Goal: Task Accomplishment & Management: Use online tool/utility

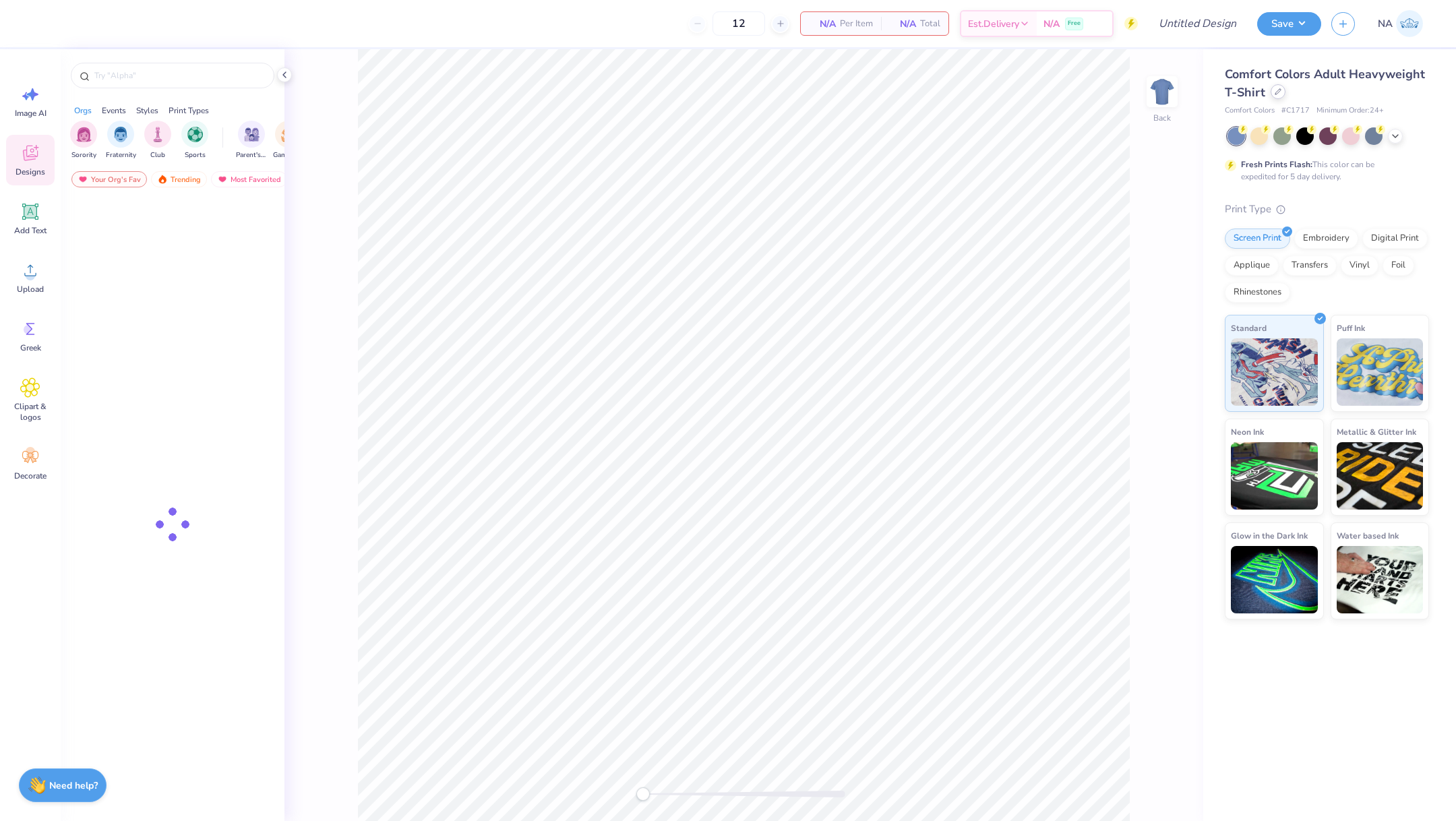
click at [1280, 97] on div at bounding box center [1278, 92] width 15 height 15
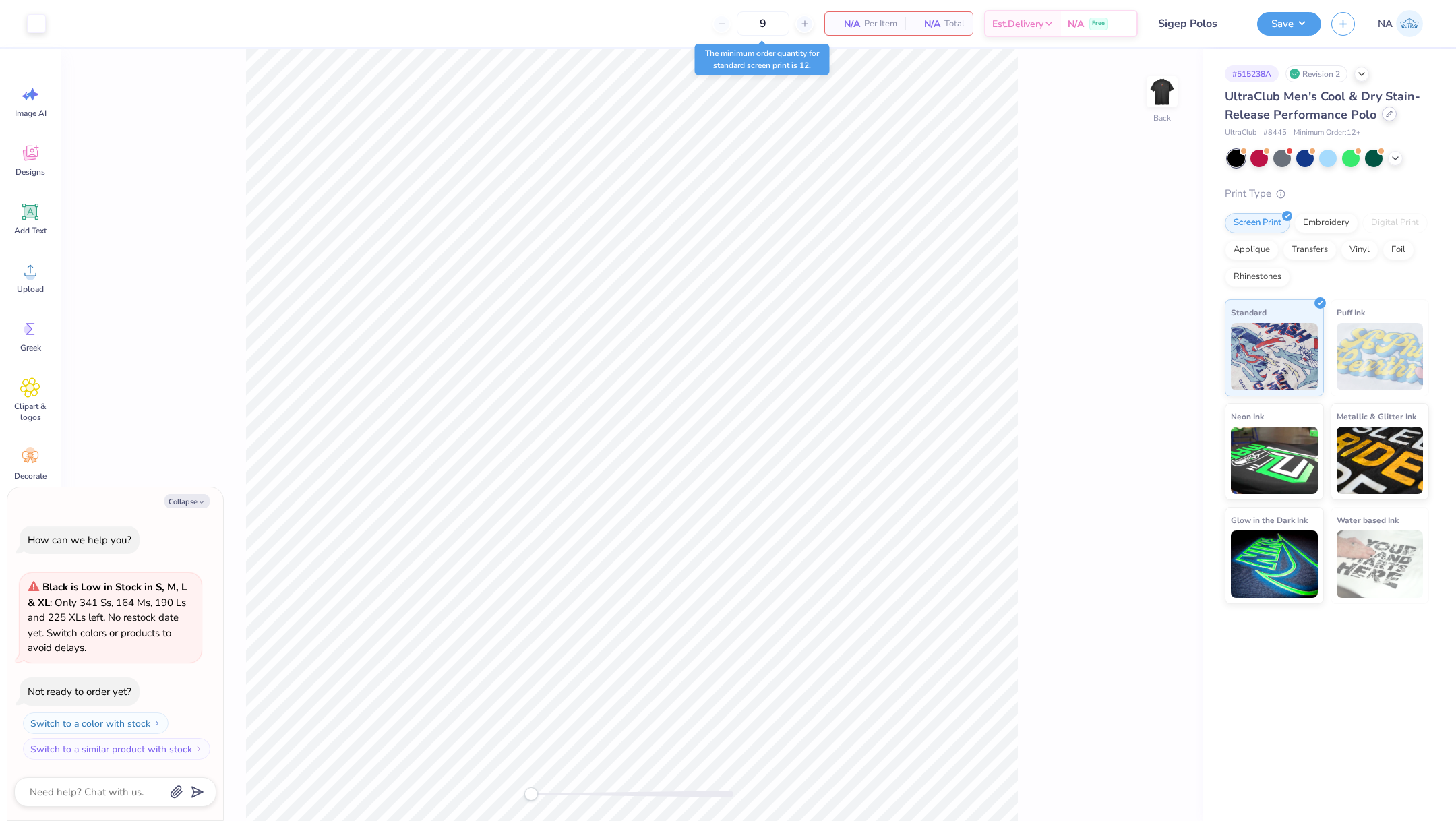
click at [1388, 112] on icon at bounding box center [1389, 114] width 5 height 5
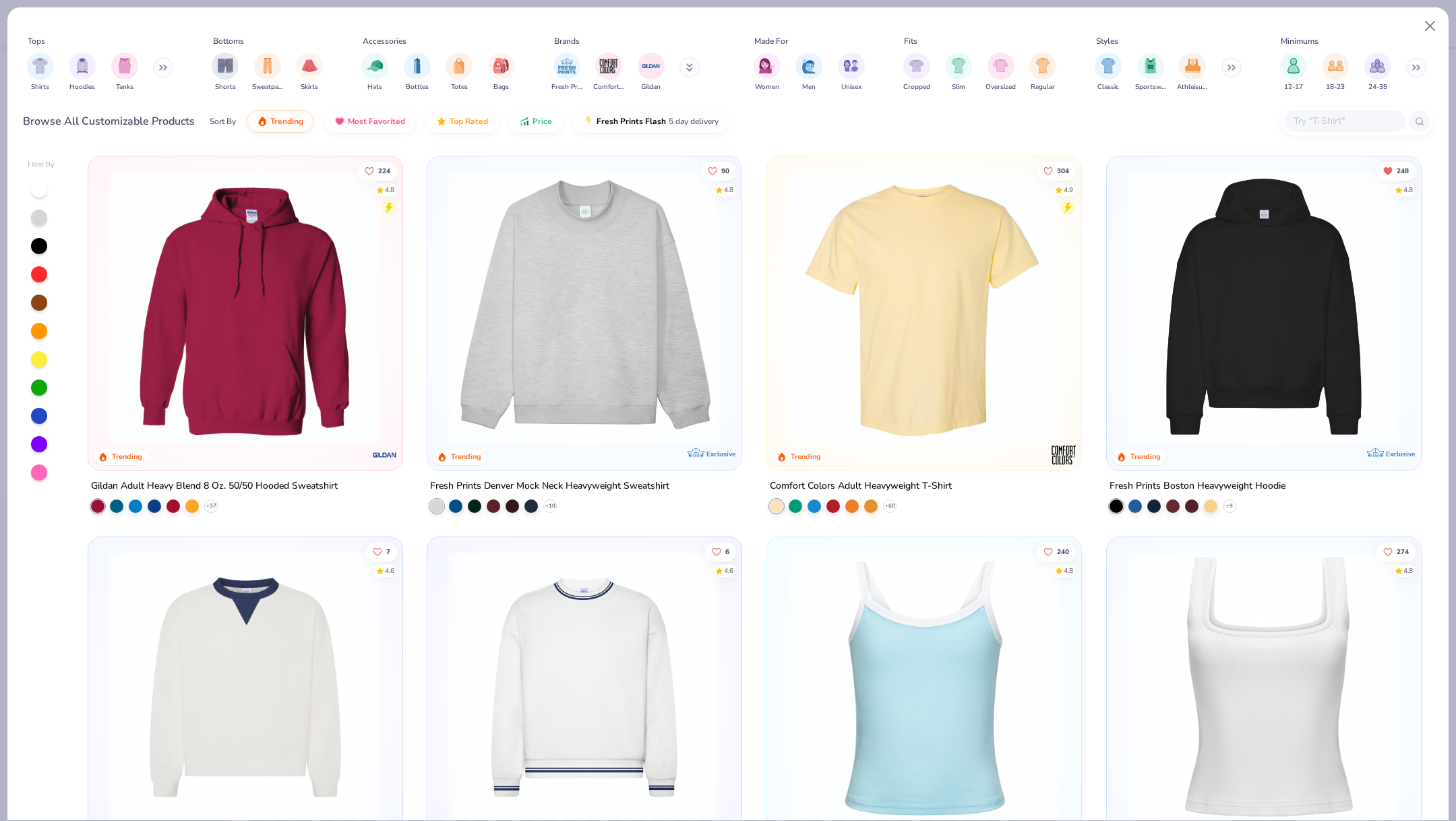
click at [163, 72] on button at bounding box center [163, 67] width 20 height 20
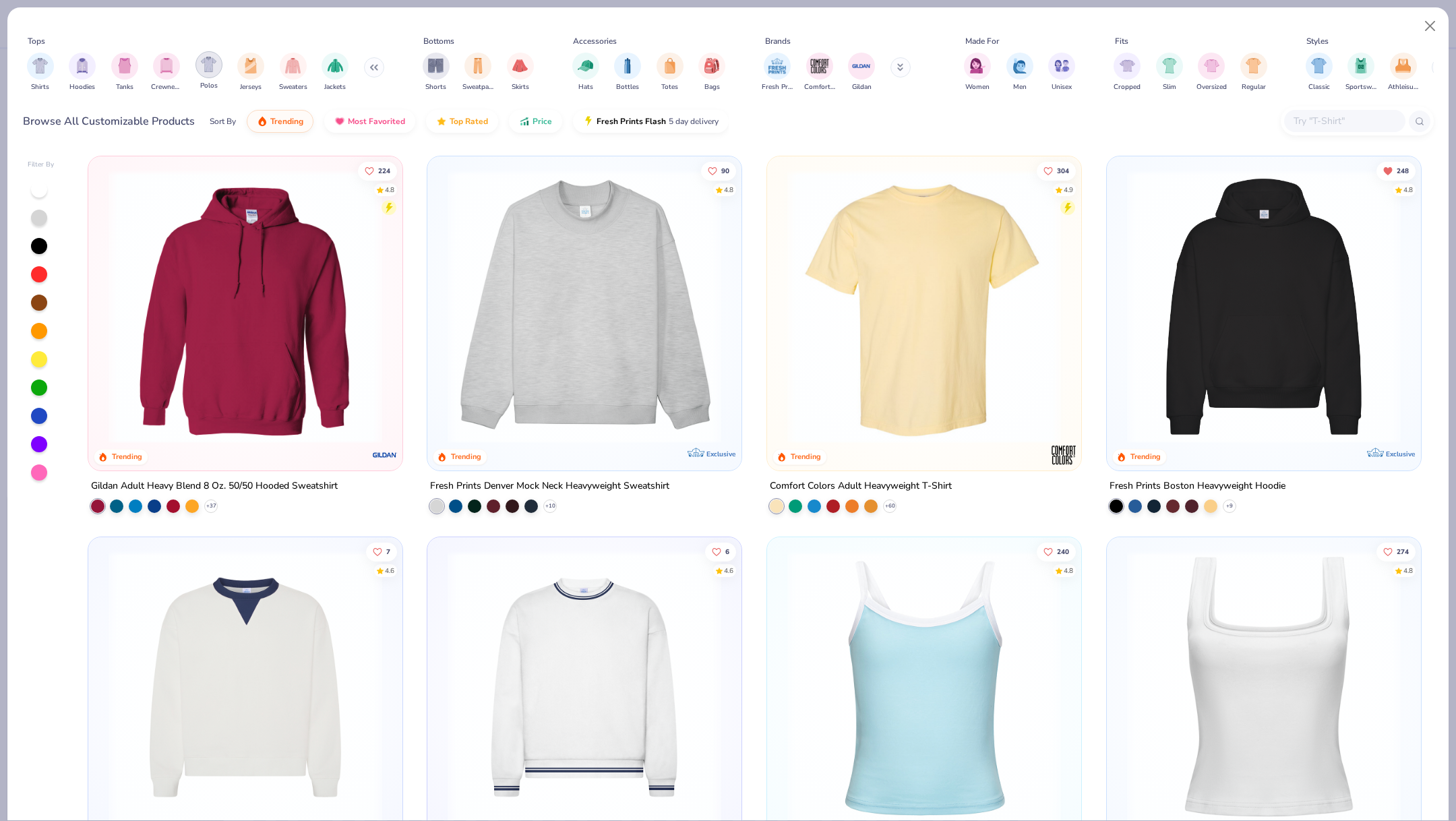
click at [211, 65] on img "filter for Polos" at bounding box center [208, 64] width 16 height 16
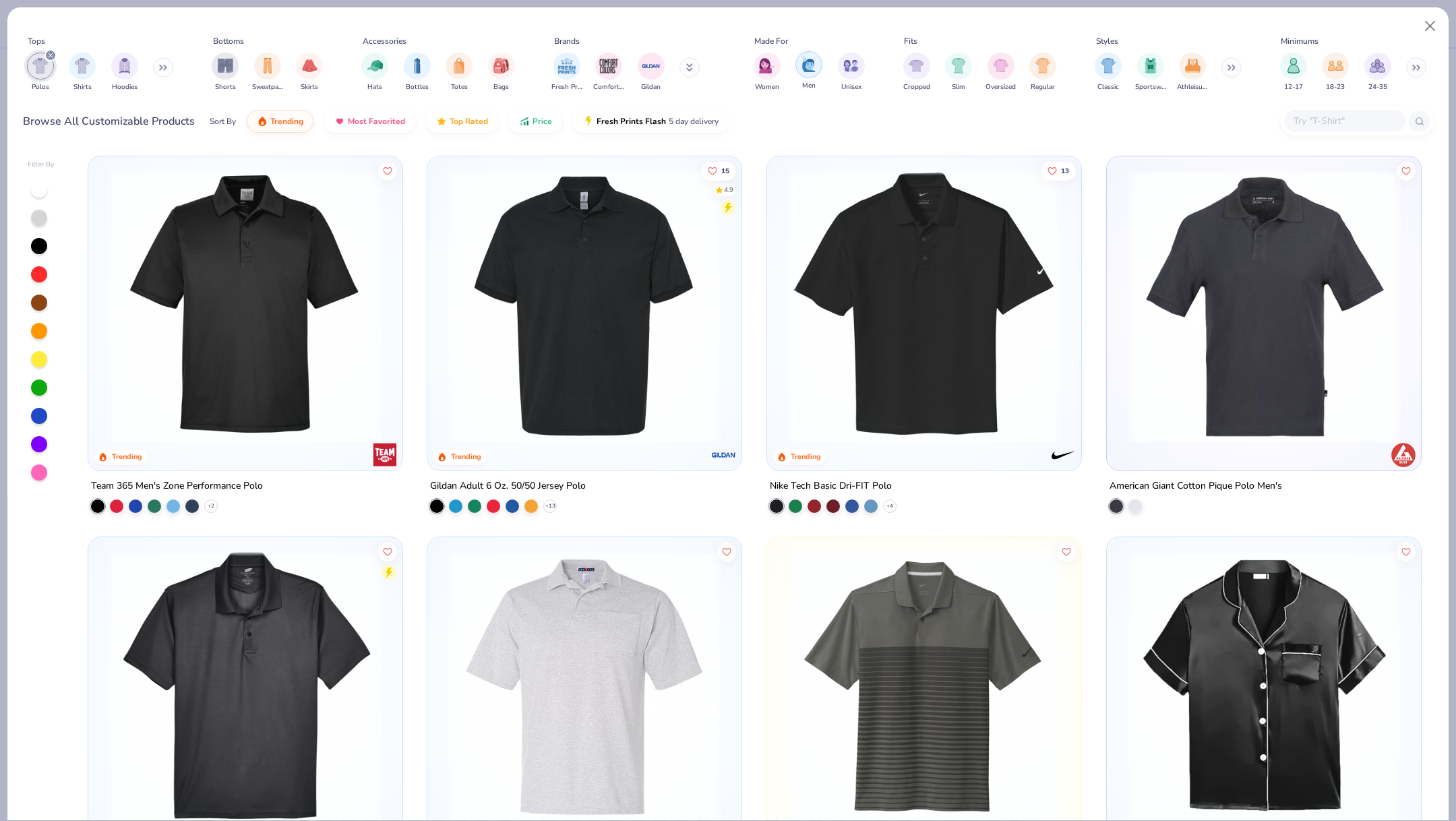
click at [812, 69] on img "filter for Men" at bounding box center [809, 64] width 15 height 16
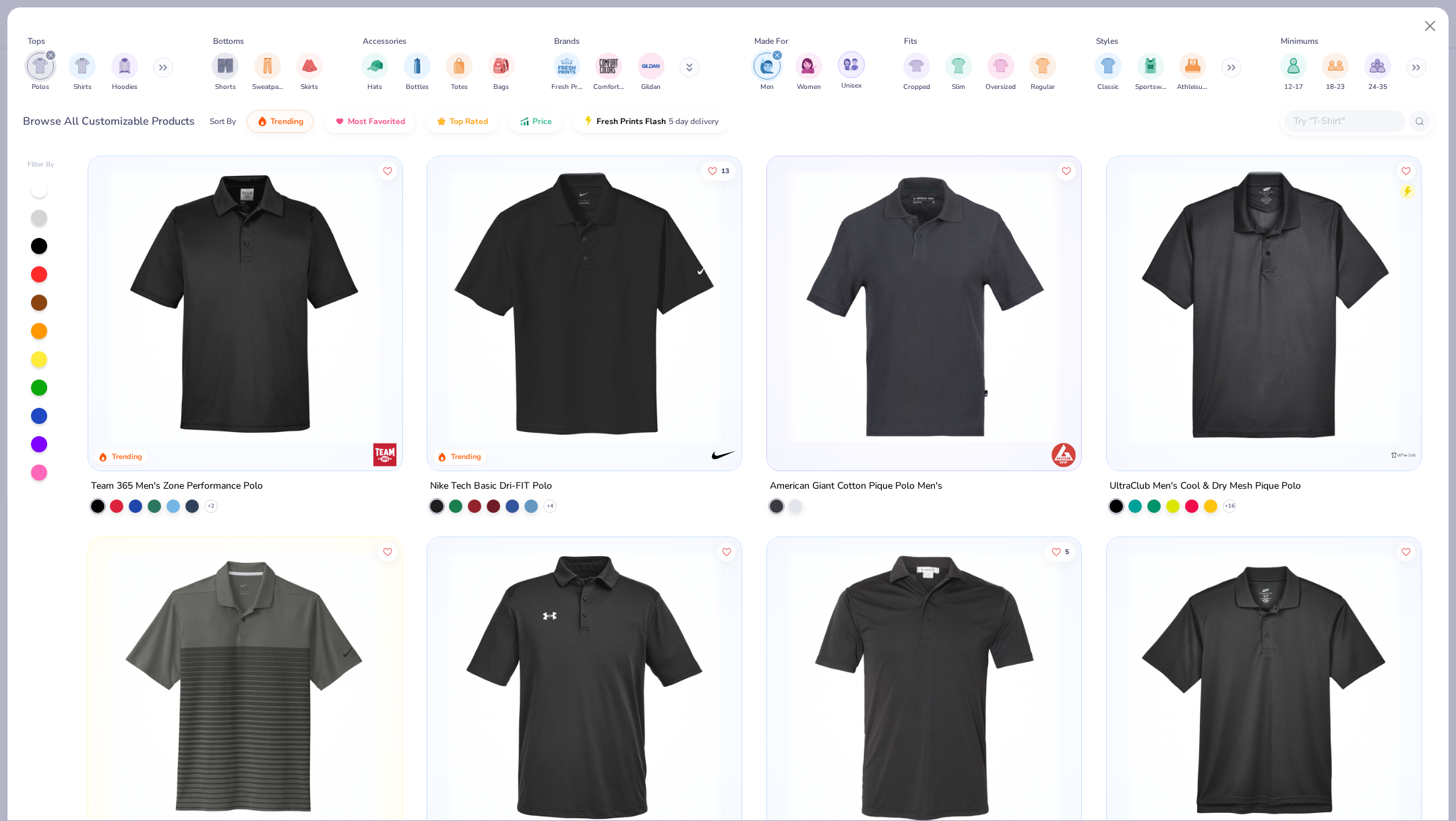
click at [852, 67] on img "filter for Unisex" at bounding box center [851, 64] width 16 height 16
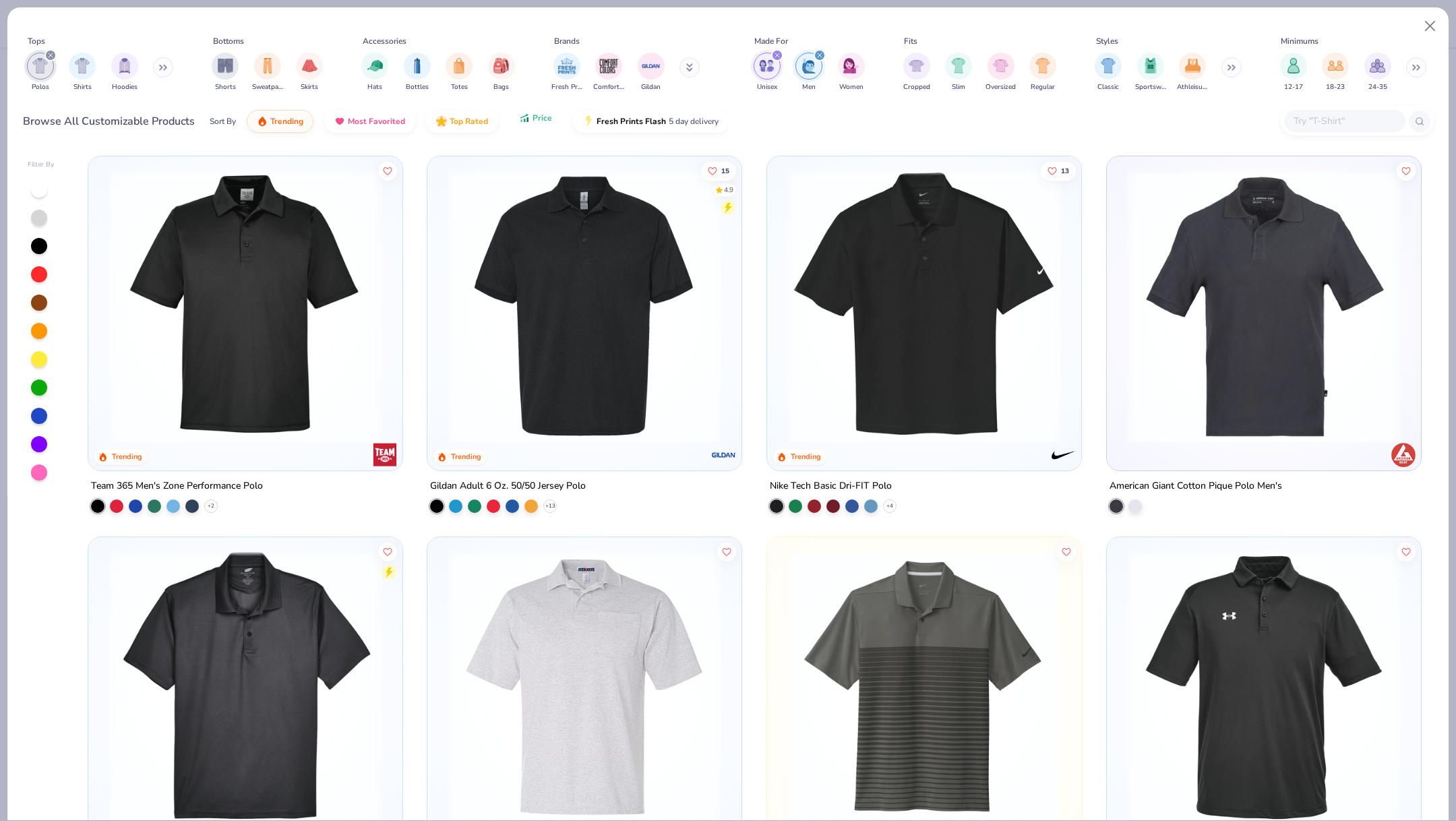
click at [537, 129] on div "Sort By Trending Most Favorited Top Rated Price Fresh Prints Flash 5 day delive…" at bounding box center [469, 121] width 519 height 37
click at [539, 122] on span "Price" at bounding box center [542, 118] width 20 height 11
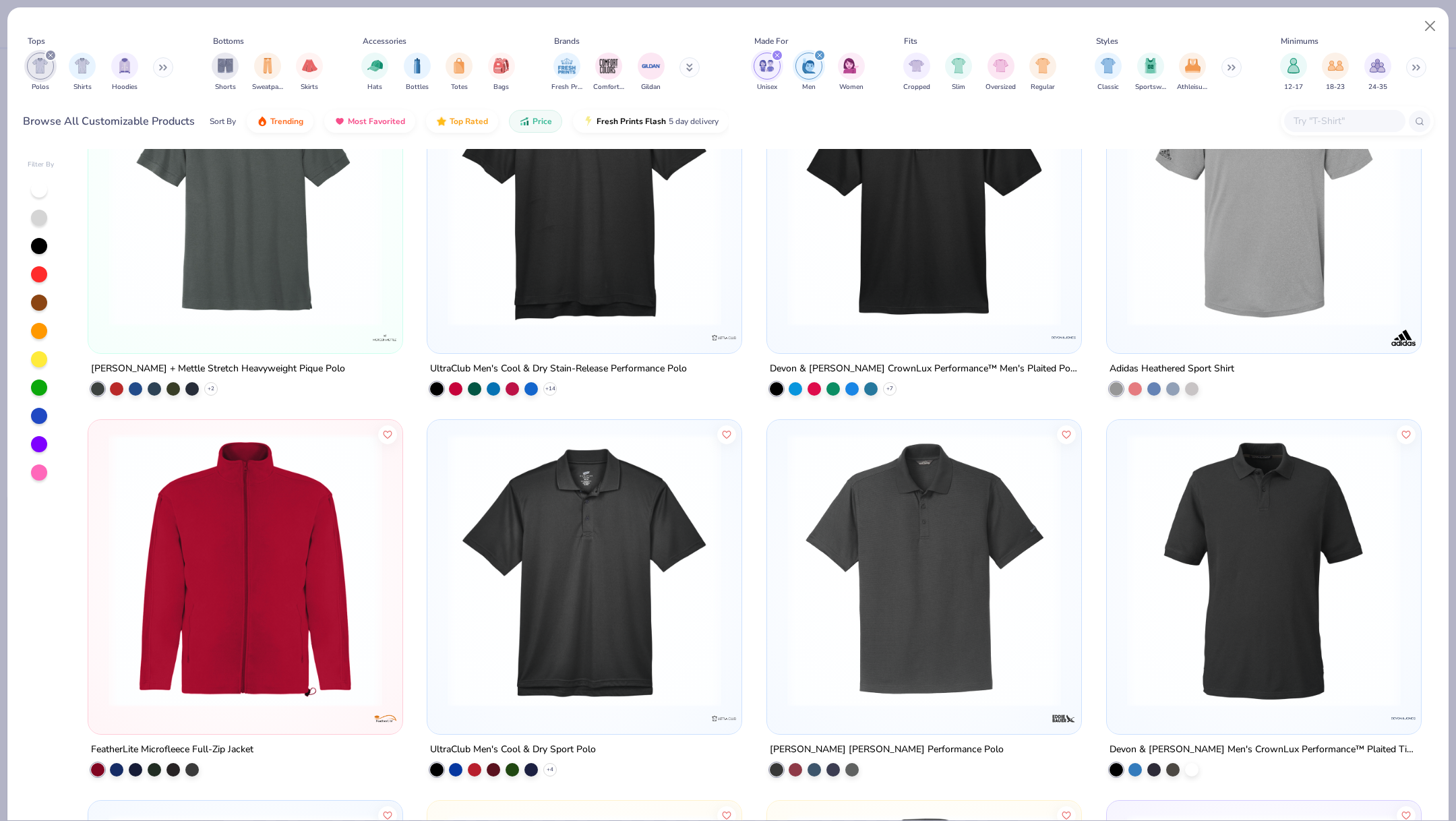
scroll to position [1653, 0]
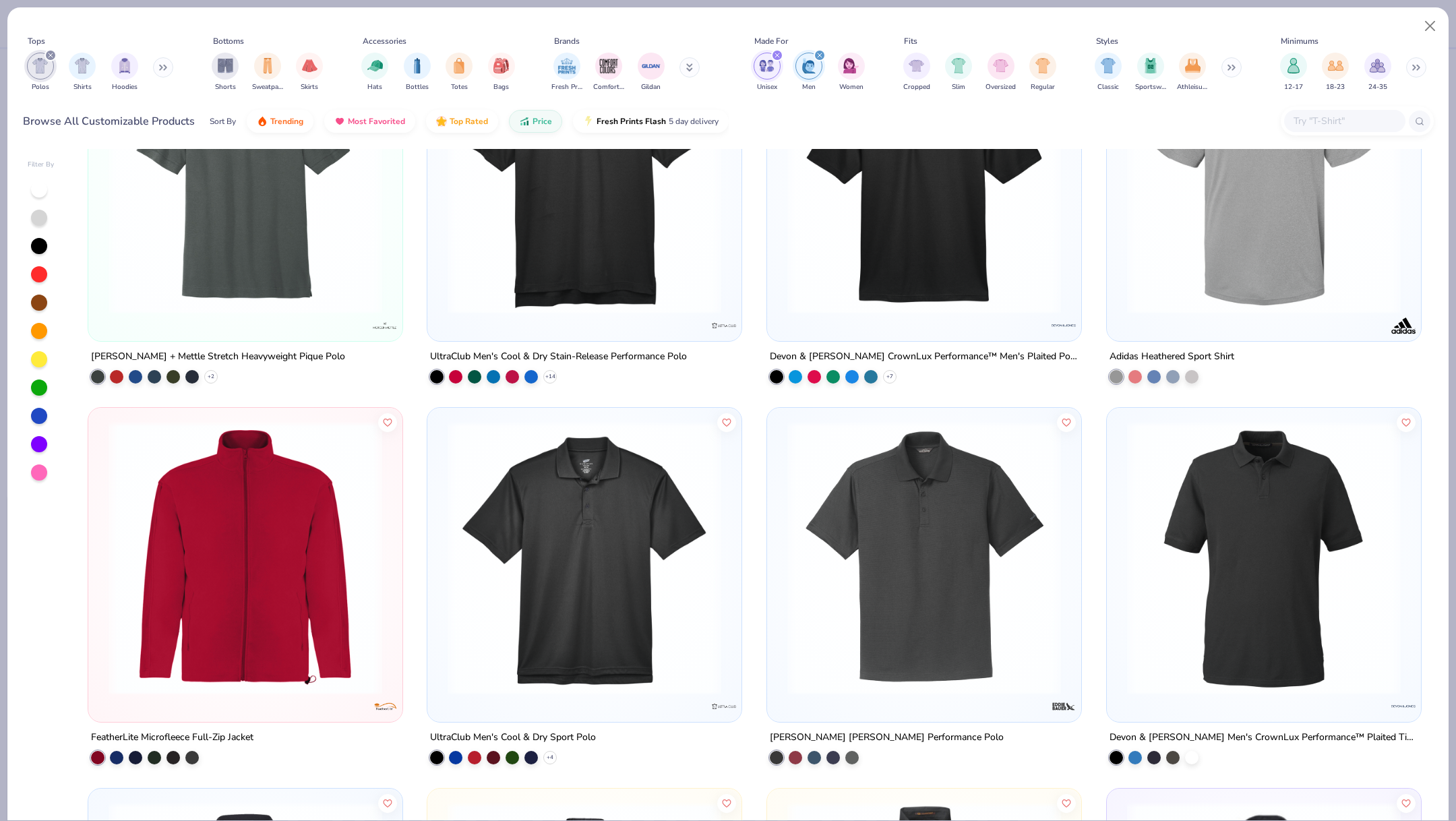
click at [593, 384] on div "UltraClub Men's Cool & Dry Stain-Release Performance Polo + 14" at bounding box center [584, 217] width 315 height 380
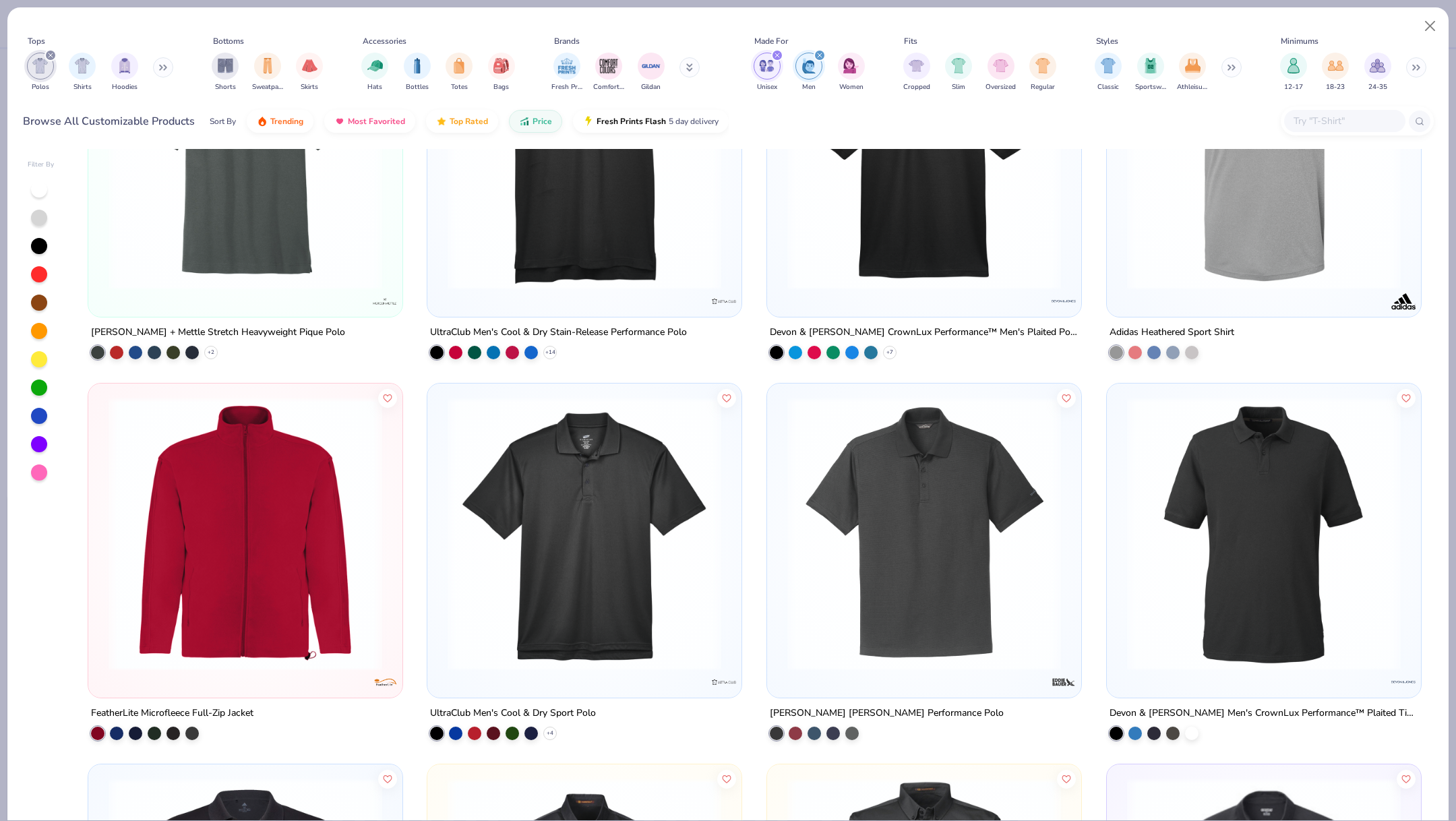
scroll to position [1682, 0]
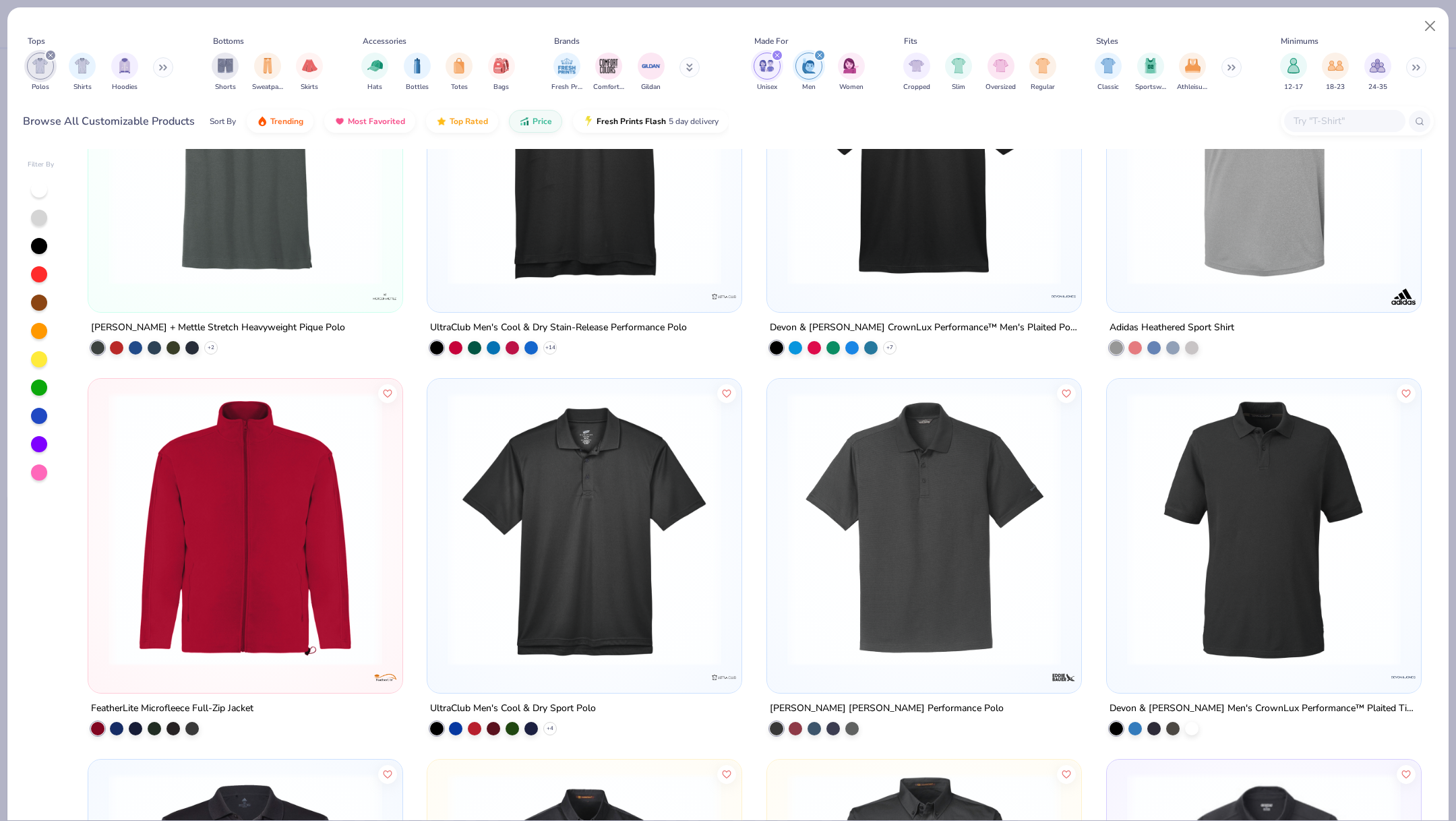
click at [632, 199] on img at bounding box center [584, 149] width 287 height 274
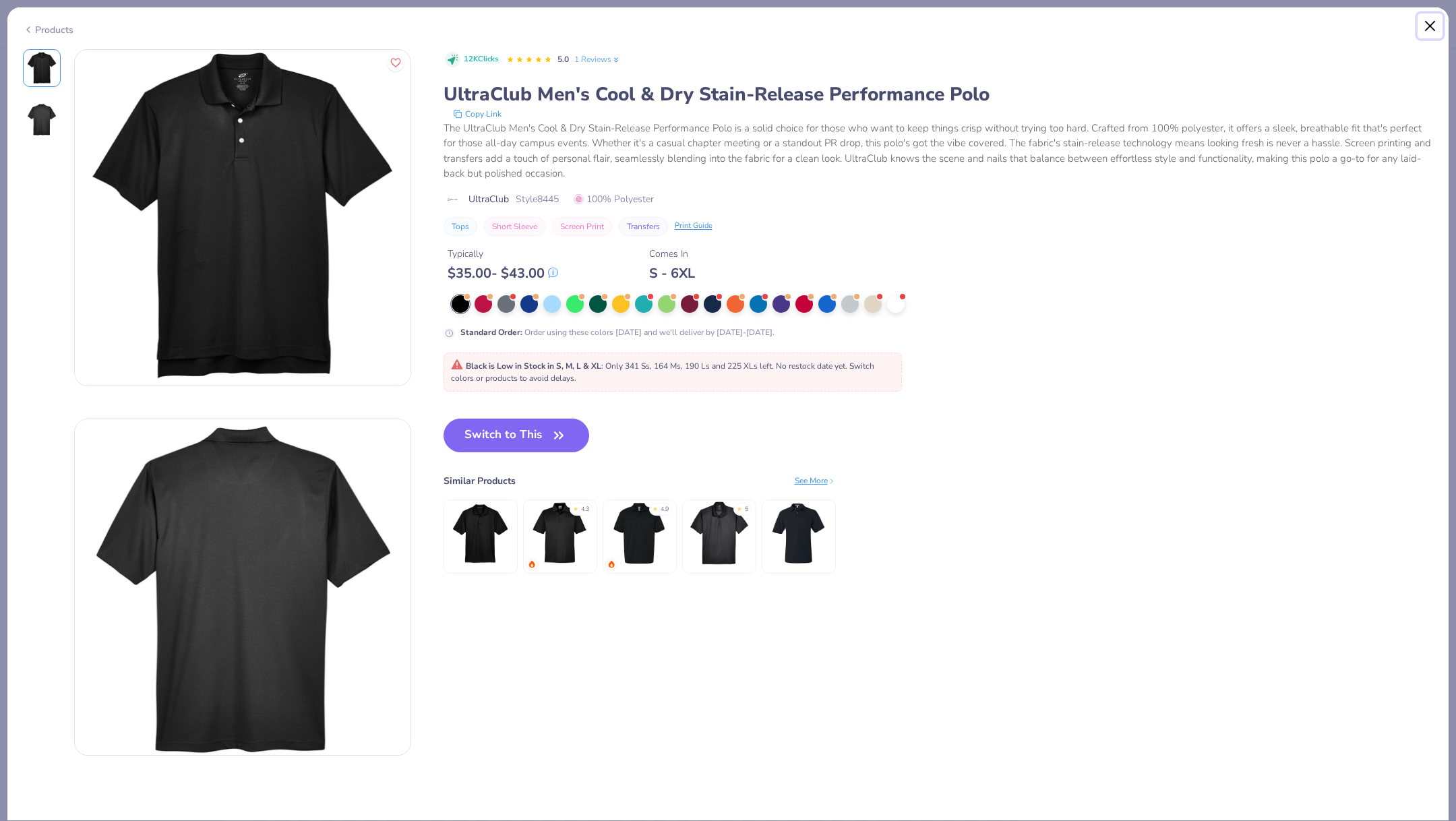
click at [1429, 29] on button "Close" at bounding box center [1430, 27] width 26 height 26
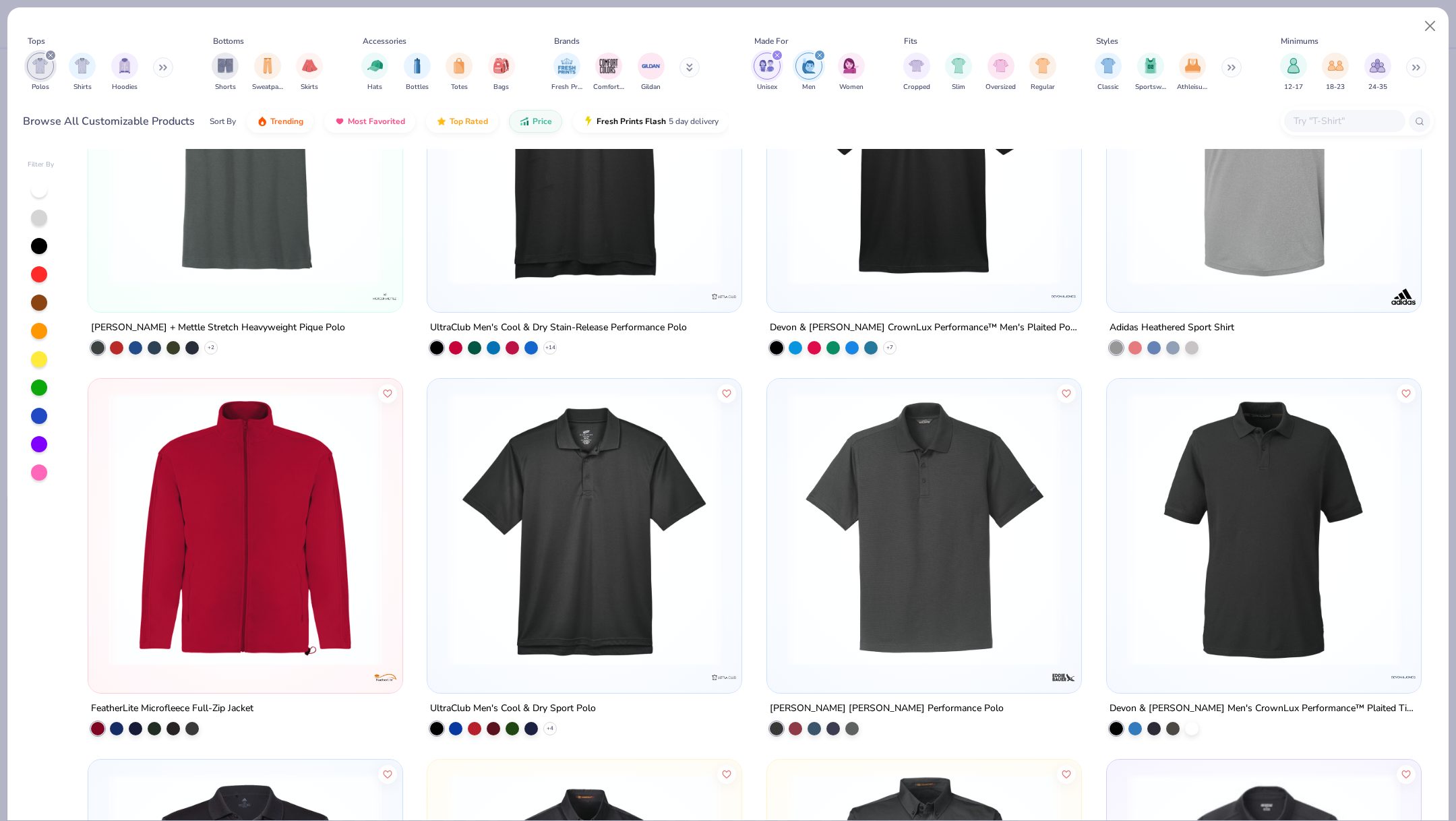
click at [639, 467] on img at bounding box center [584, 529] width 287 height 274
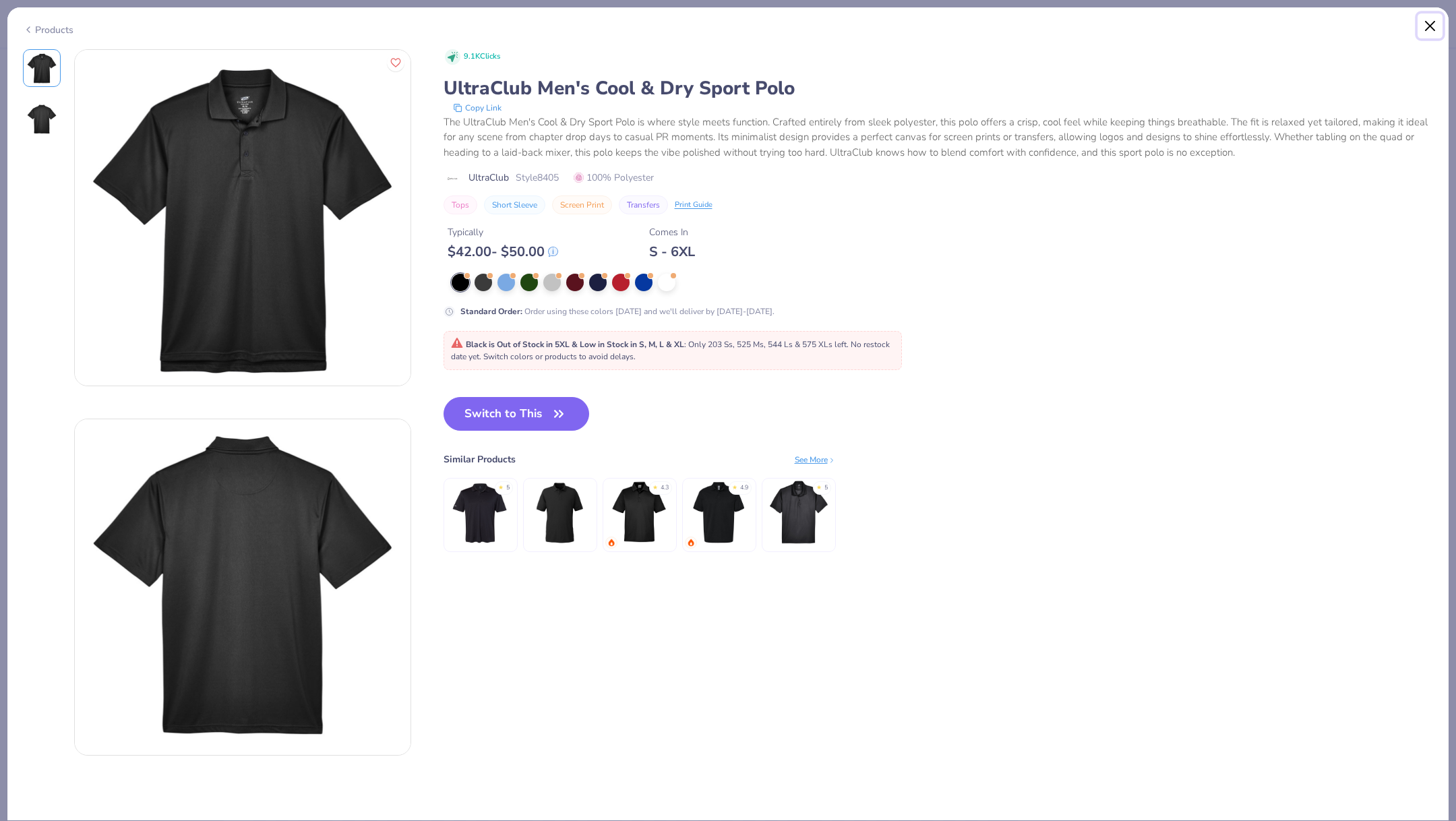
click at [1440, 29] on button "Close" at bounding box center [1430, 27] width 26 height 26
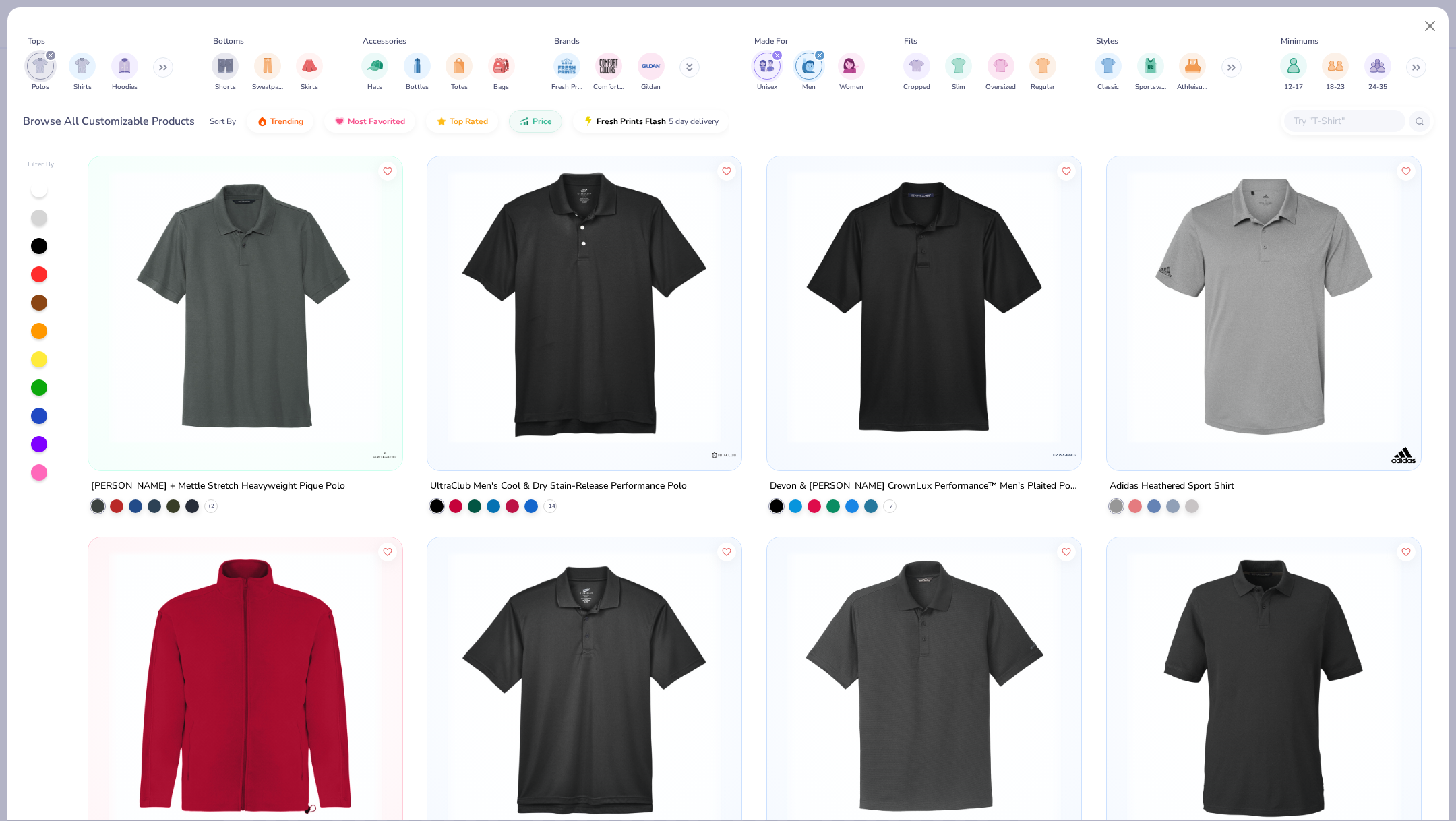
scroll to position [1510, 0]
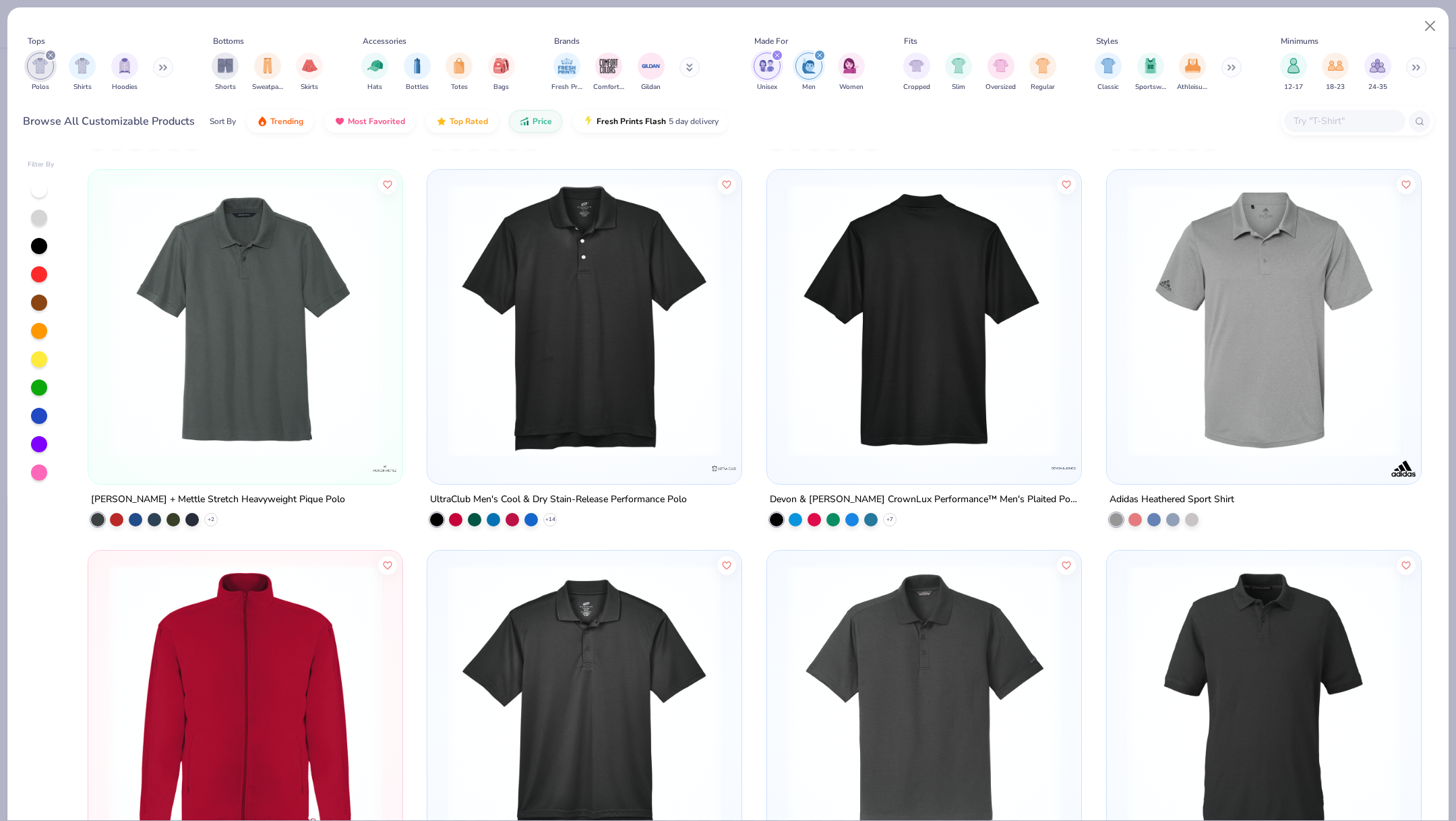
click at [780, 292] on img at bounding box center [637, 320] width 287 height 274
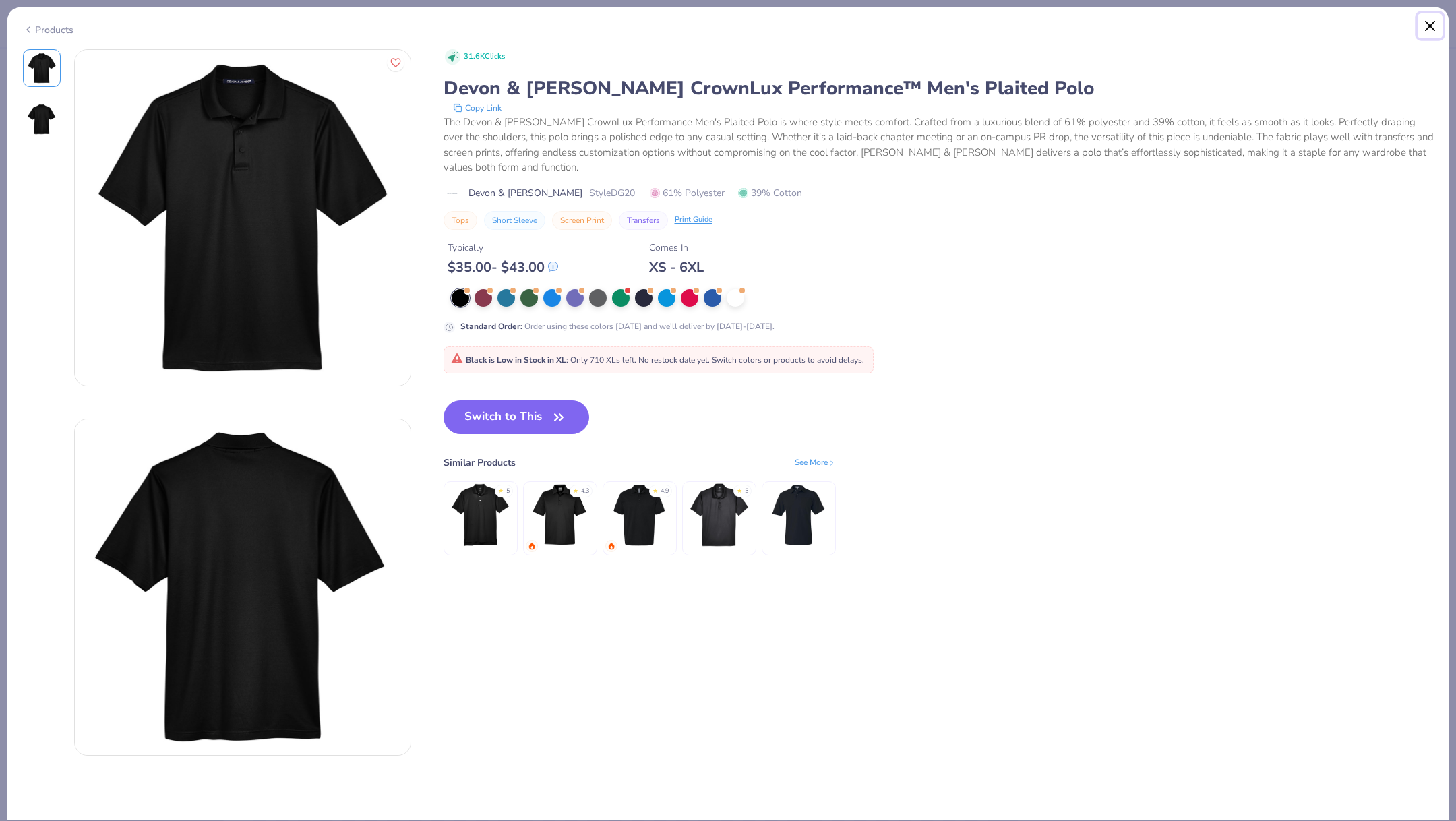
click at [1429, 20] on button "Close" at bounding box center [1430, 27] width 26 height 26
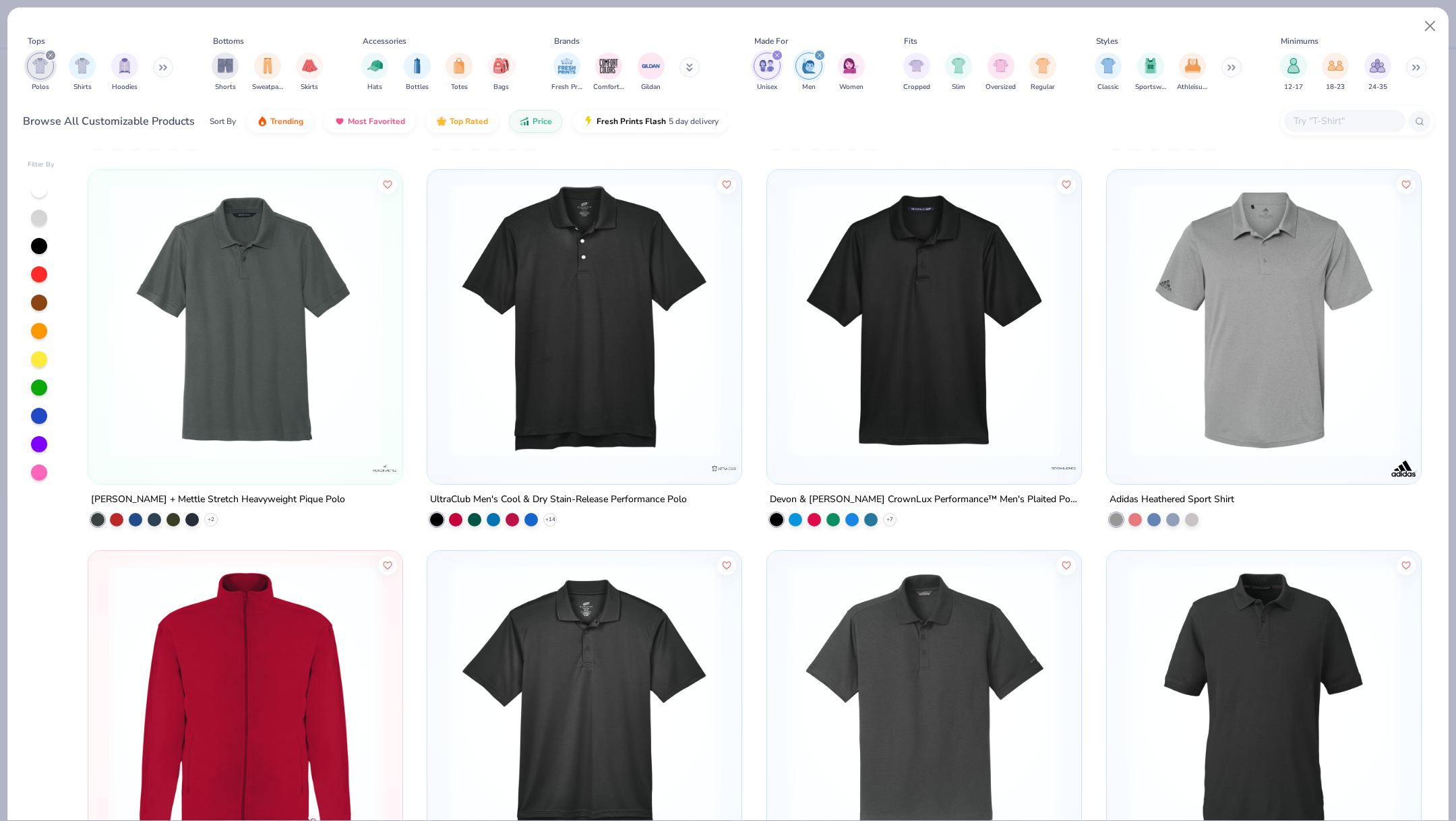
click at [659, 292] on img at bounding box center [584, 320] width 287 height 274
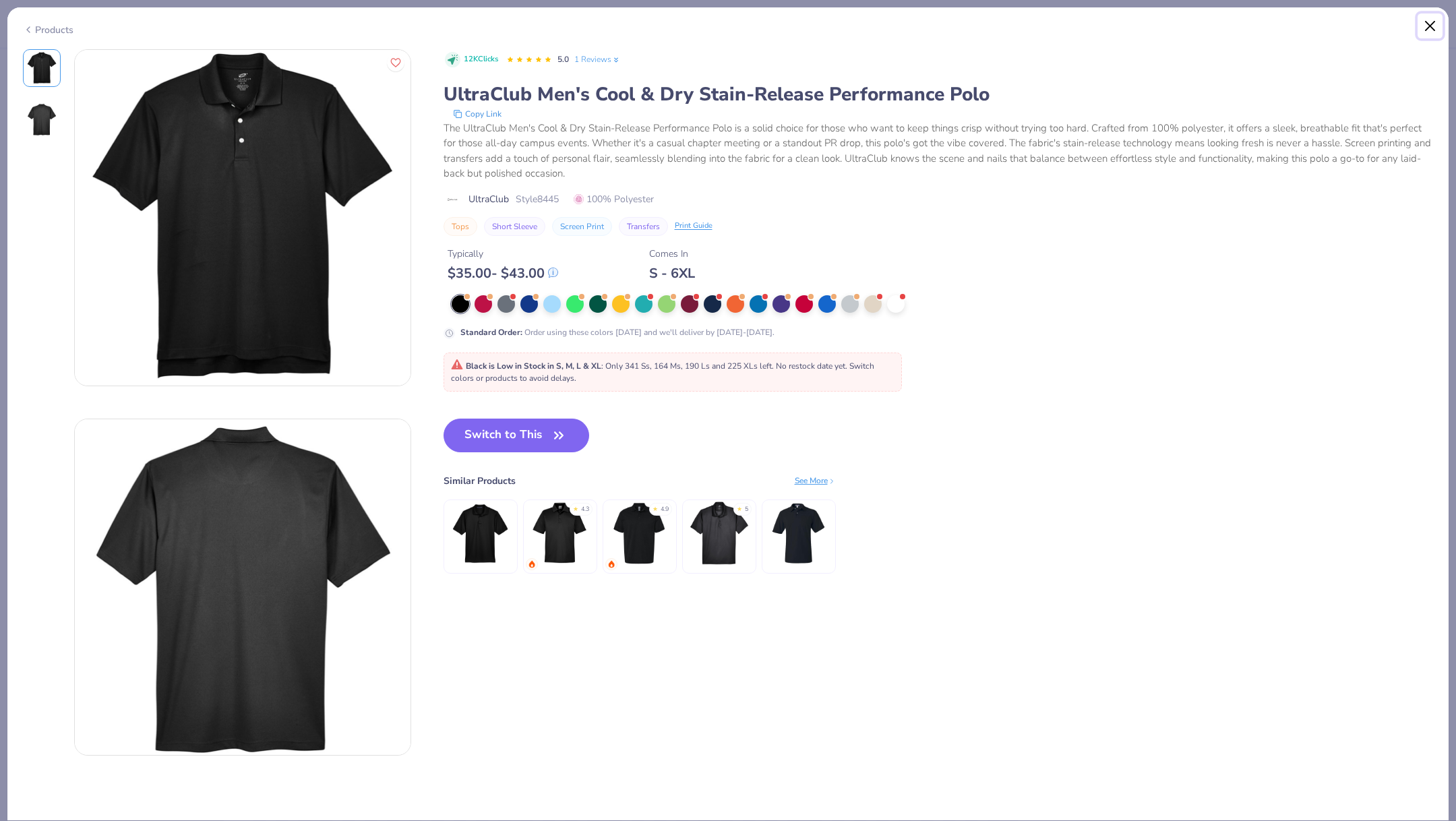
click at [1427, 33] on button "Close" at bounding box center [1430, 27] width 26 height 26
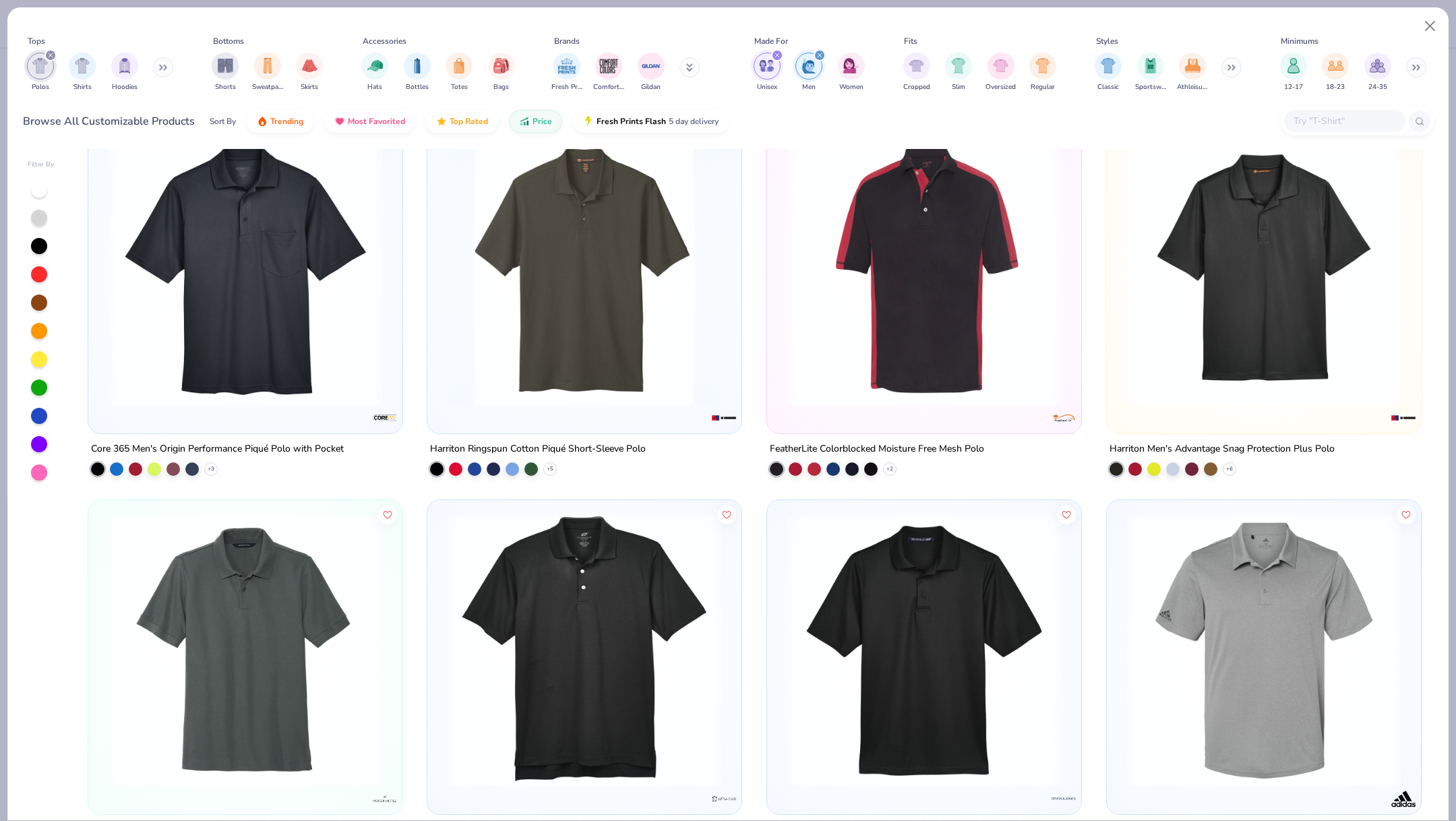
scroll to position [1175, 0]
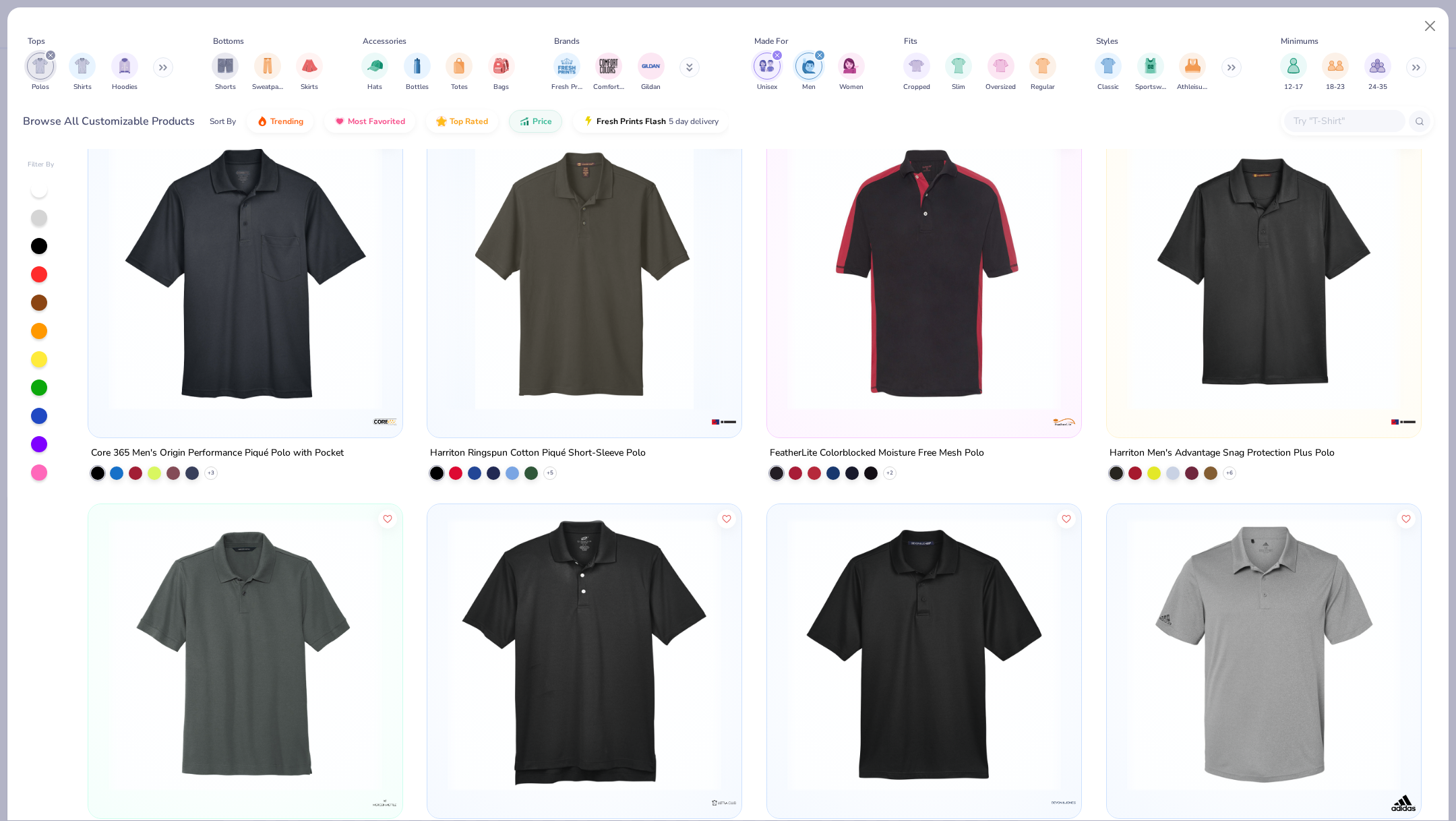
click at [1192, 294] on img at bounding box center [1264, 274] width 287 height 274
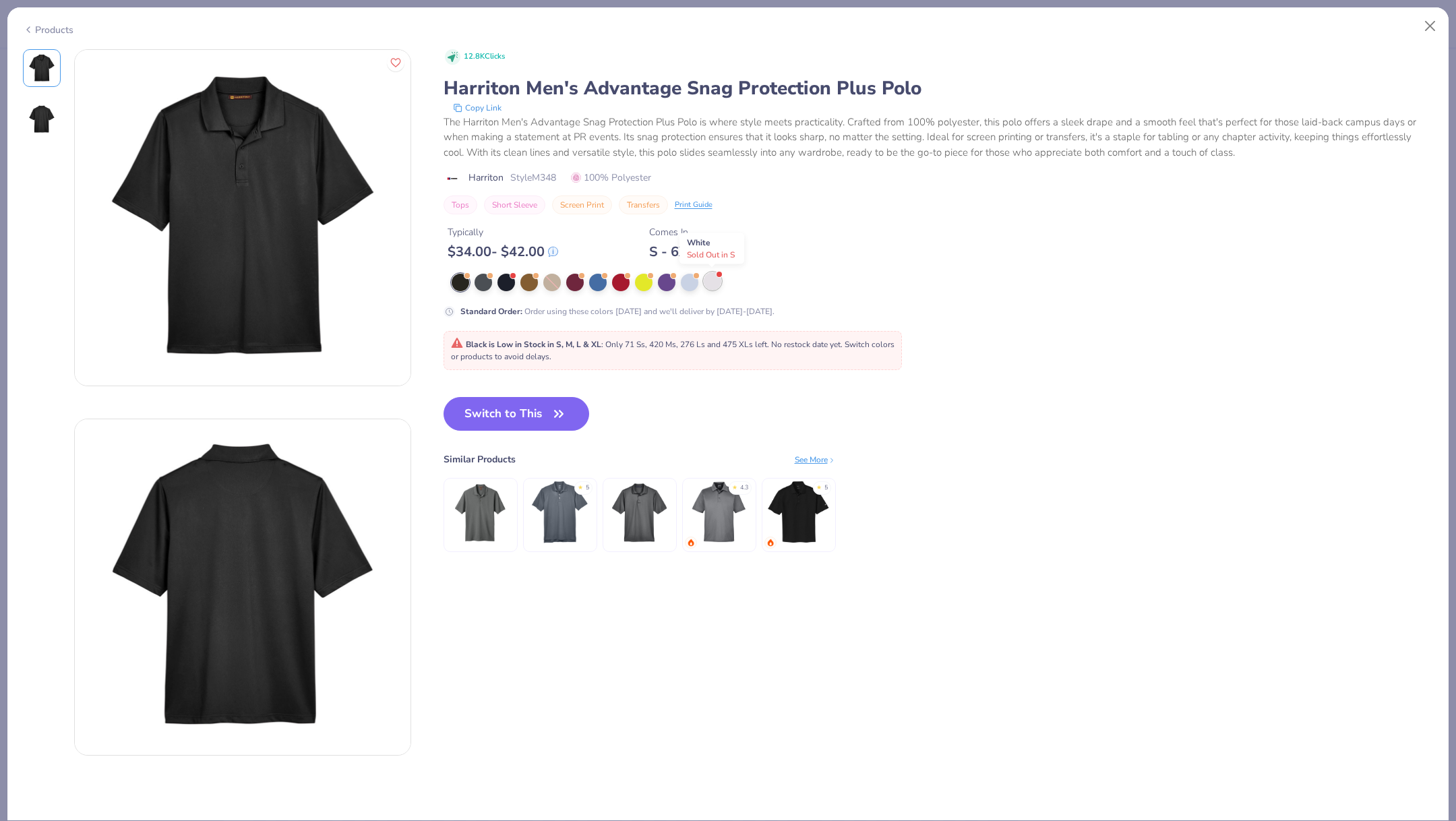
click at [715, 279] on div at bounding box center [712, 281] width 18 height 18
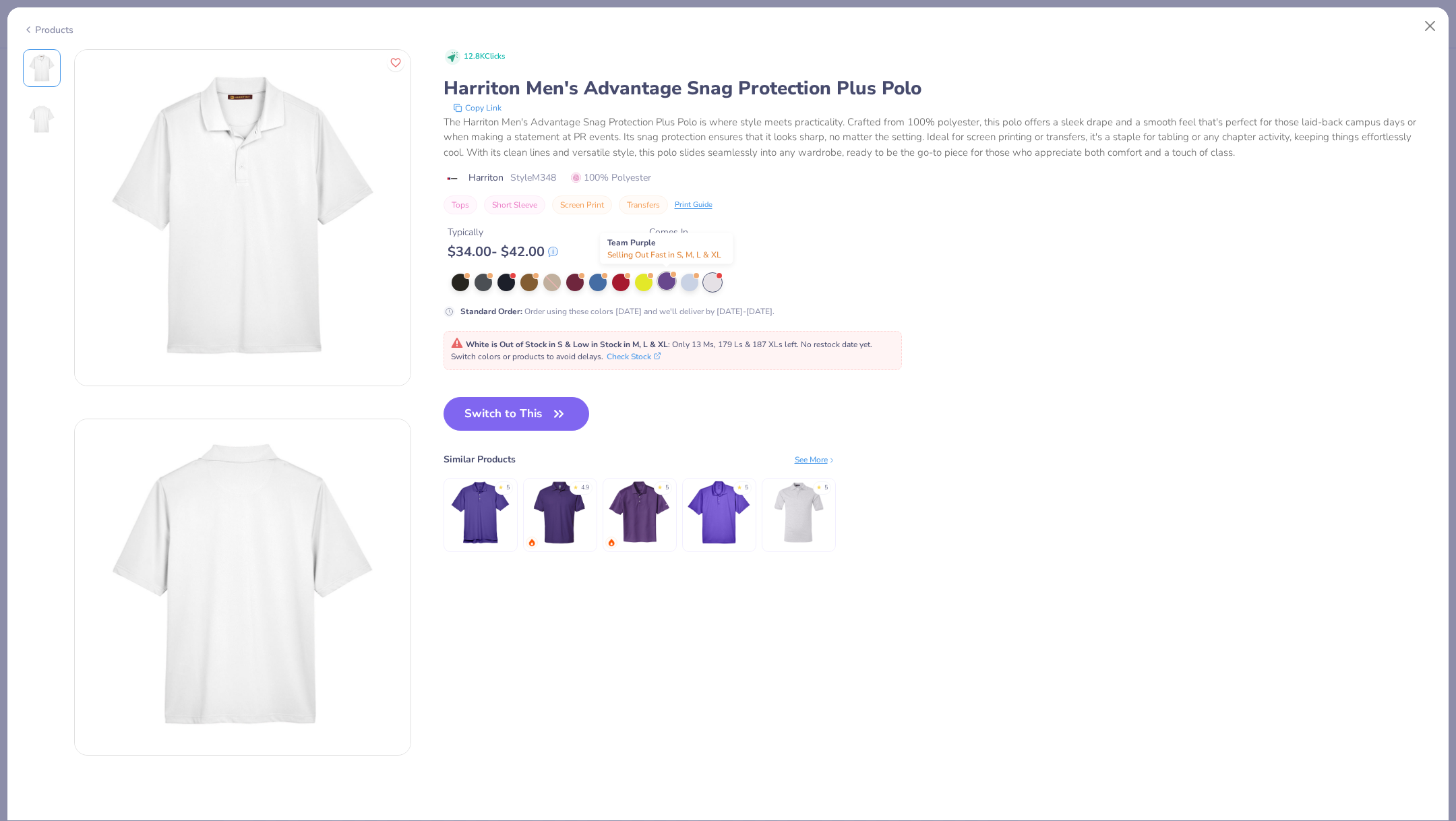
click at [671, 281] on div at bounding box center [667, 281] width 18 height 18
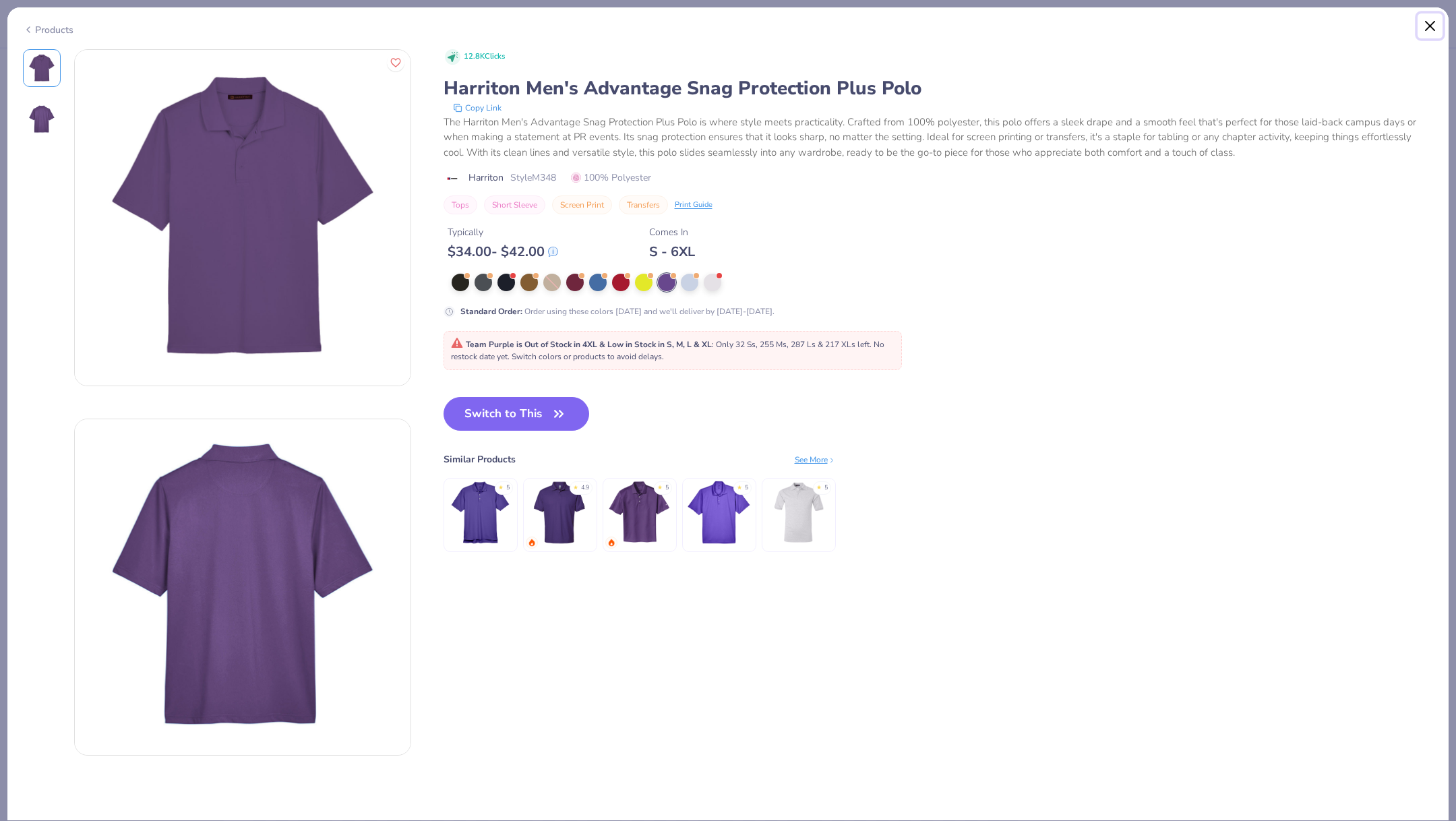
click at [1436, 22] on button "Close" at bounding box center [1430, 27] width 26 height 26
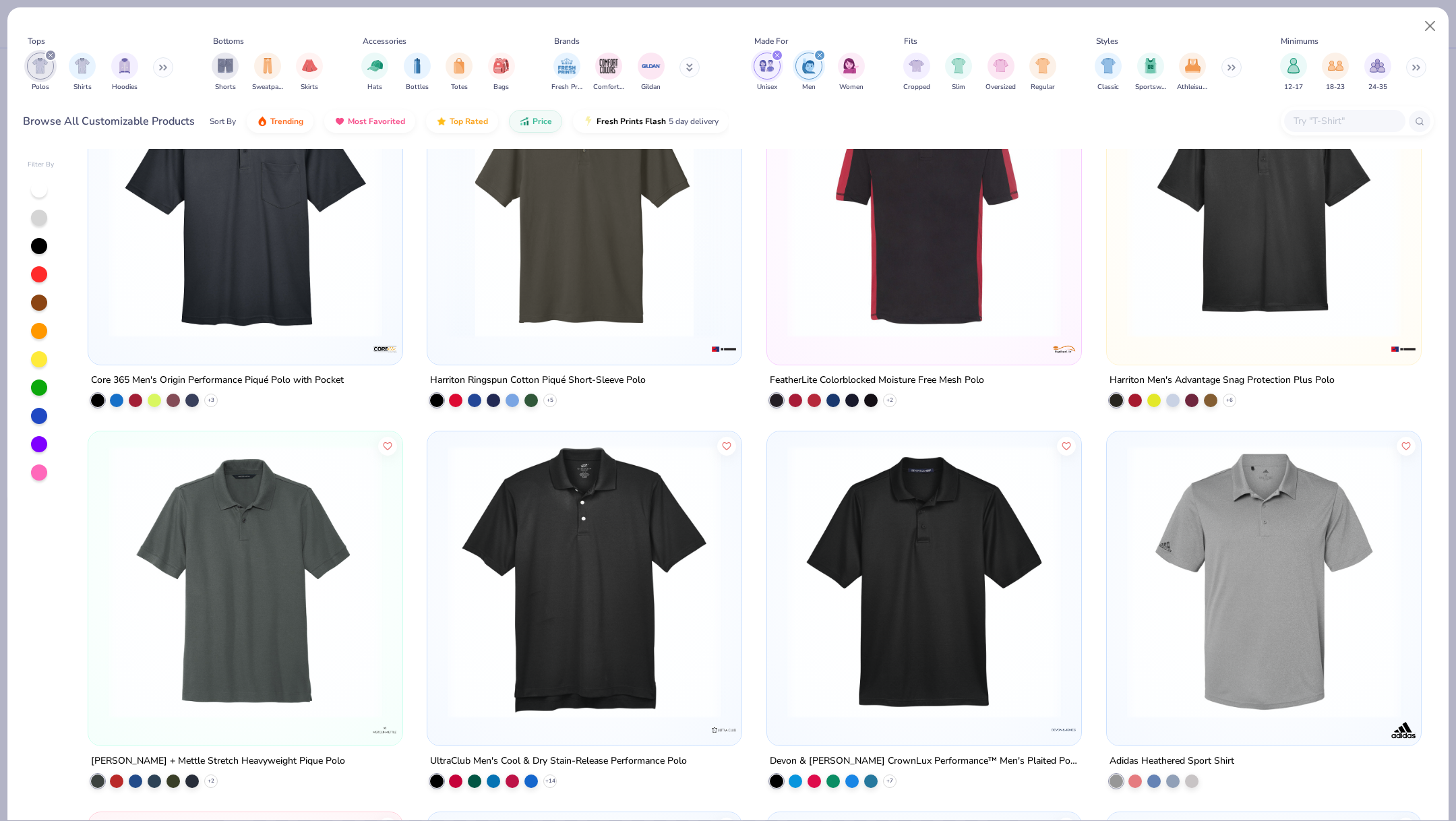
scroll to position [1252, 0]
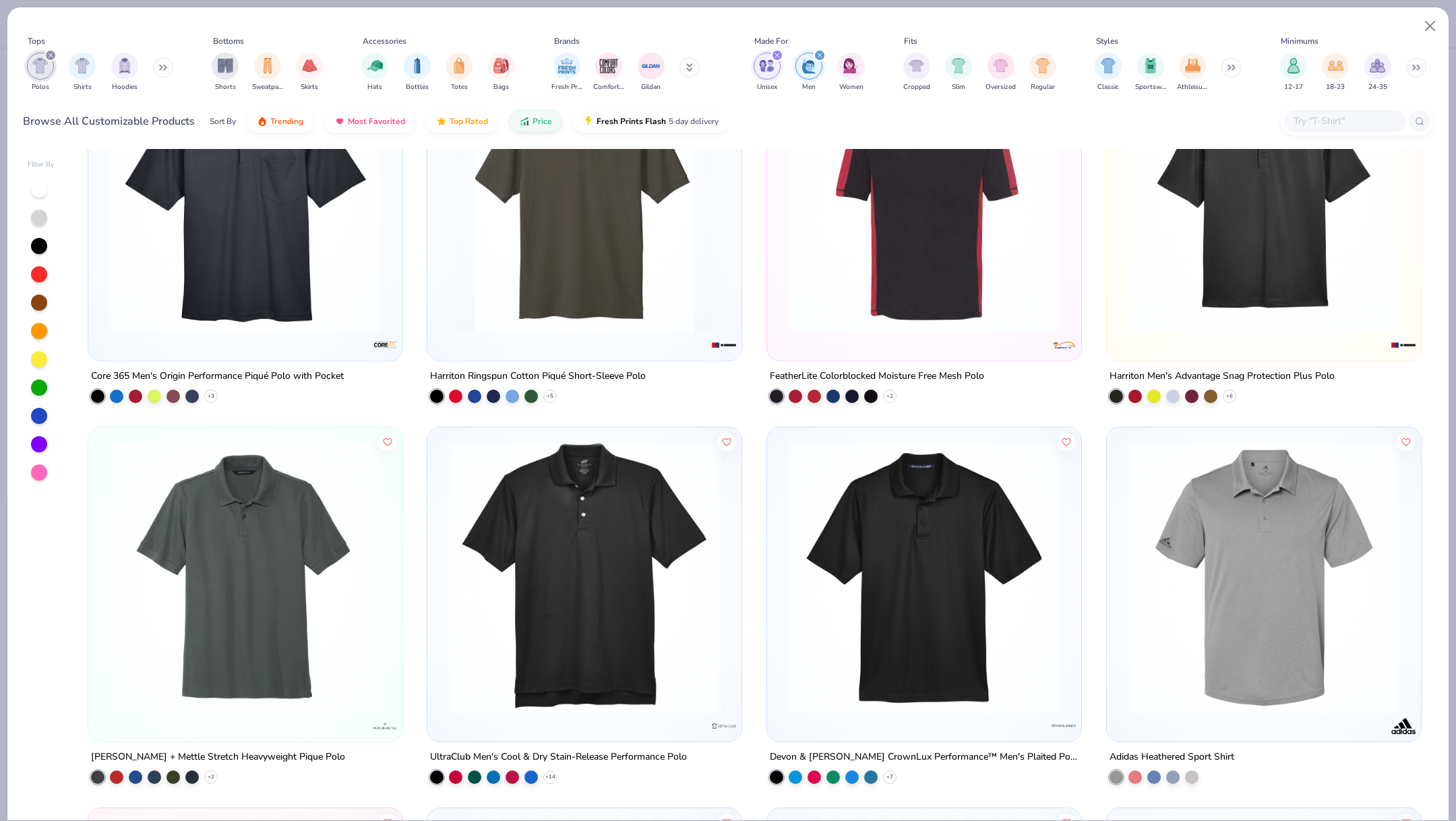
click at [309, 631] on img at bounding box center [245, 578] width 287 height 274
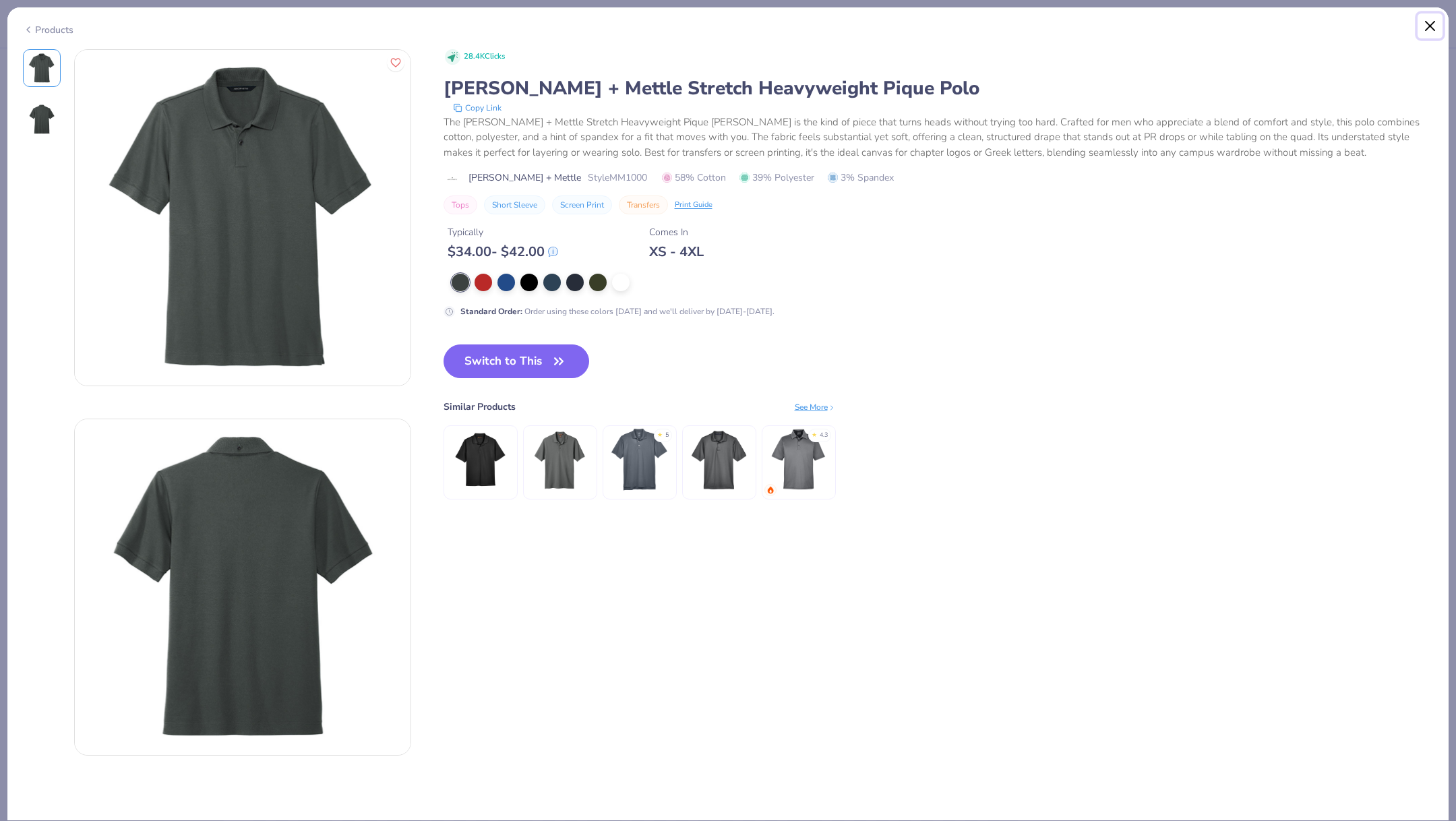
click at [1431, 29] on button "Close" at bounding box center [1430, 27] width 26 height 26
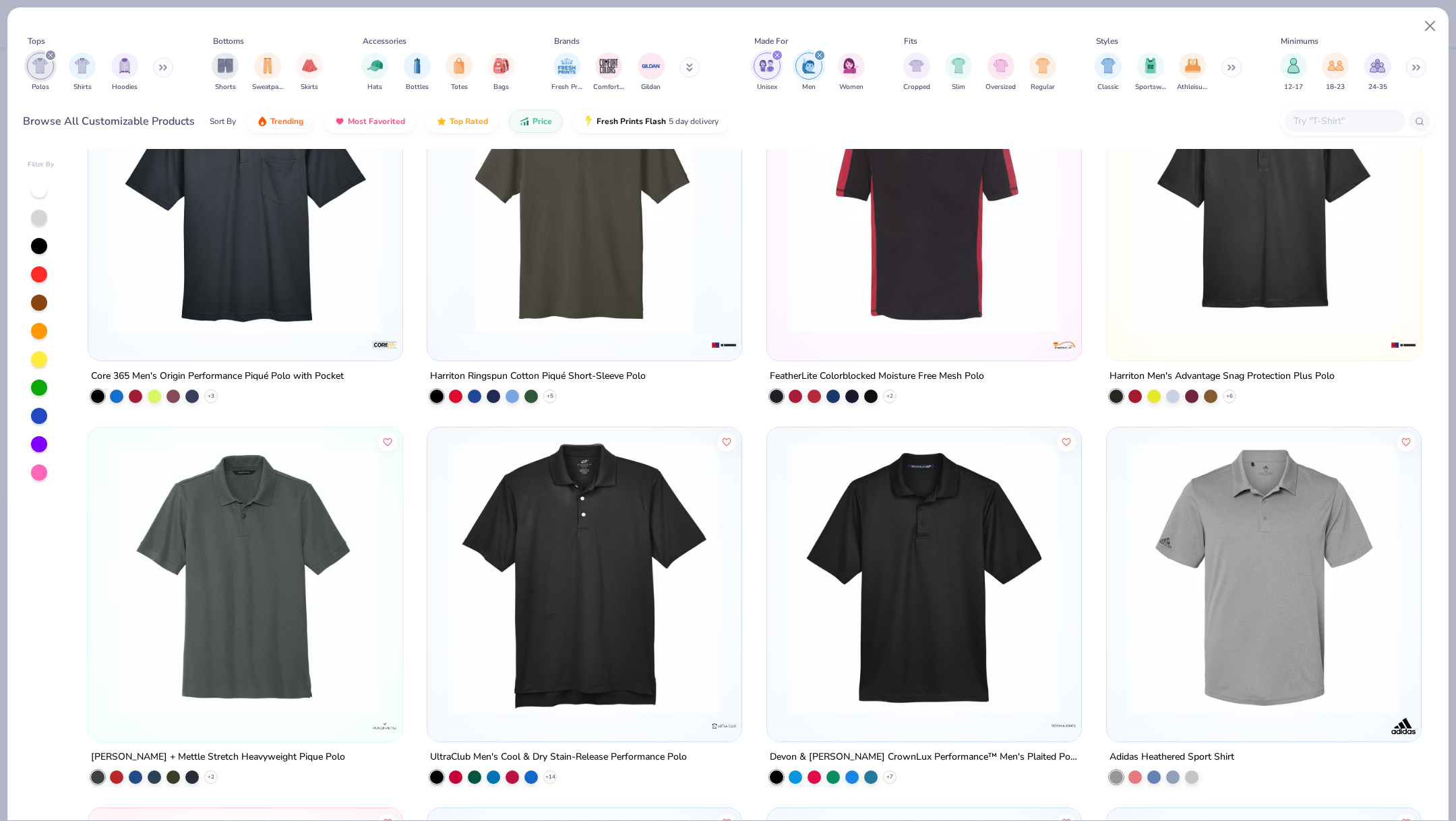
click at [935, 529] on img at bounding box center [924, 578] width 287 height 274
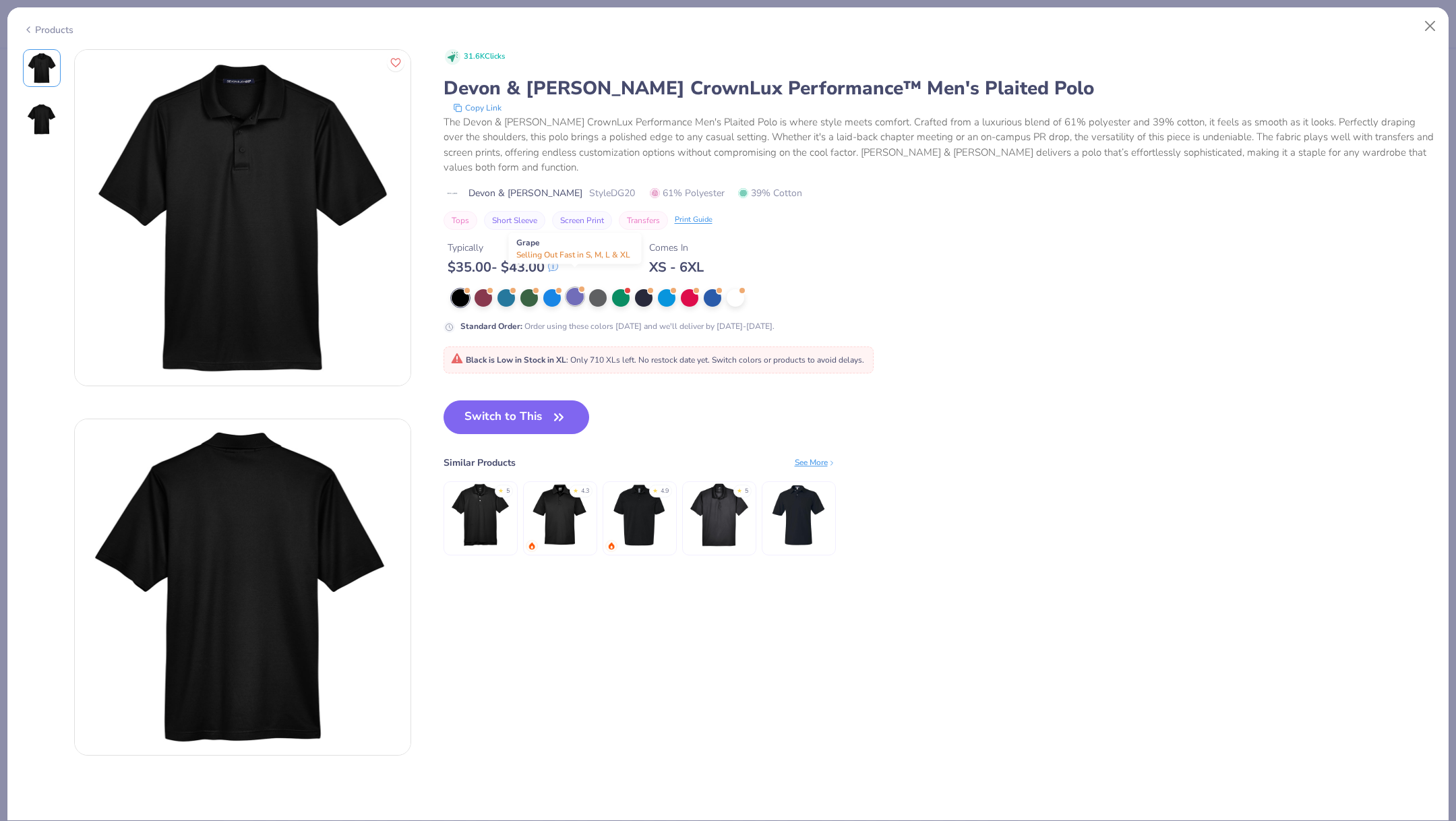
click at [571, 288] on div at bounding box center [575, 297] width 18 height 18
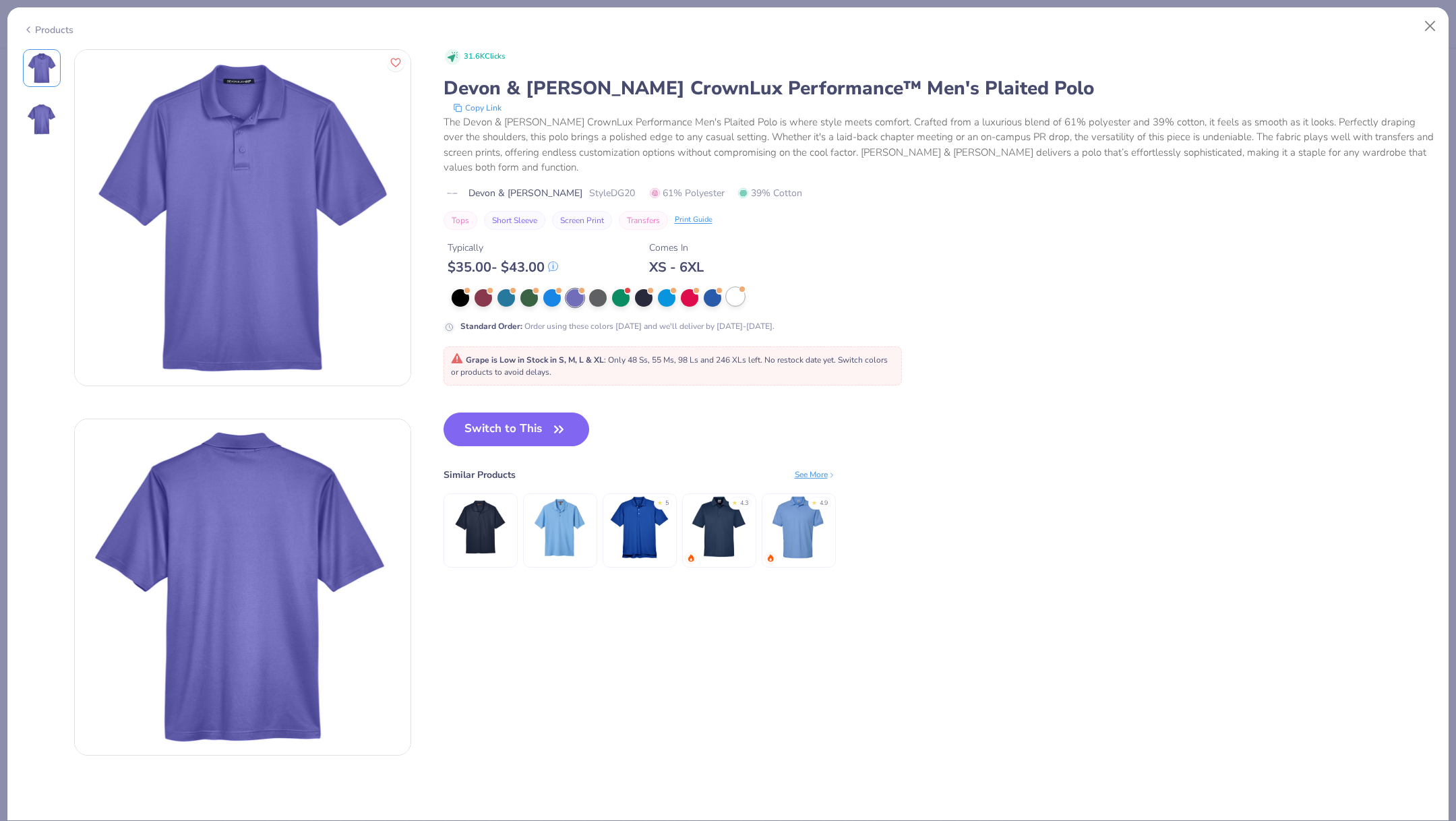
click at [736, 288] on div at bounding box center [735, 297] width 18 height 18
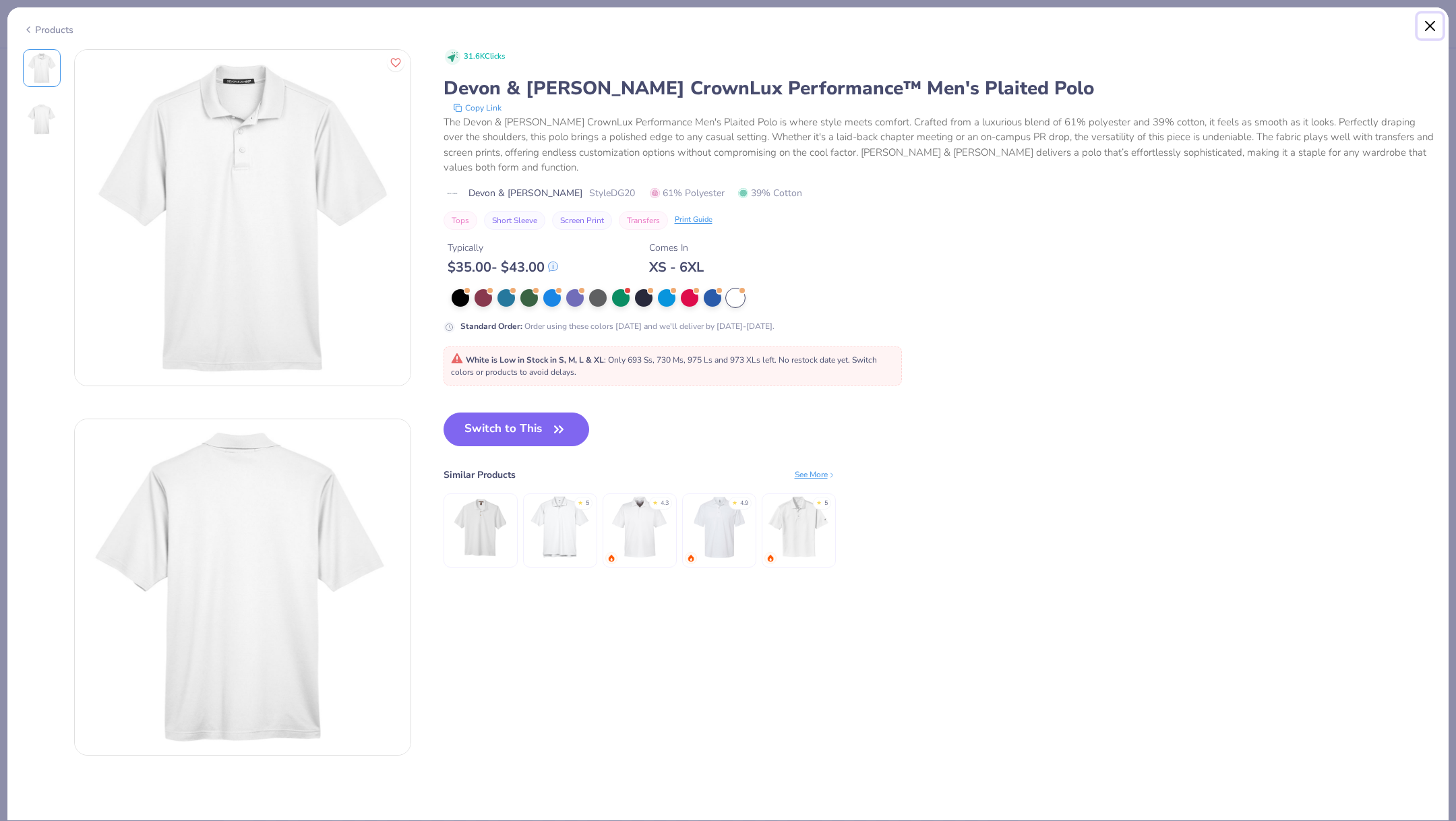
click at [1426, 29] on button "Close" at bounding box center [1430, 27] width 26 height 26
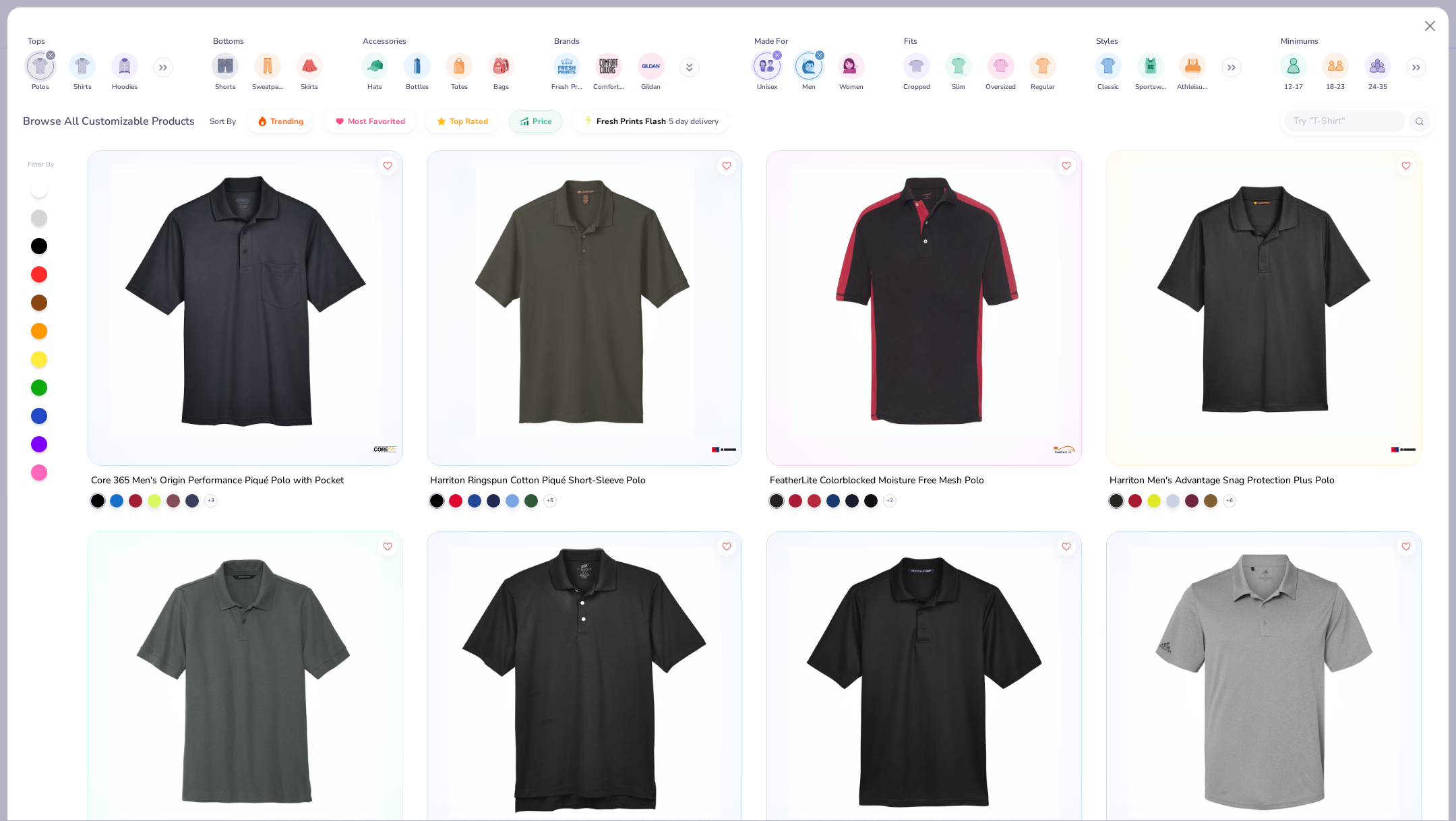
scroll to position [1149, 0]
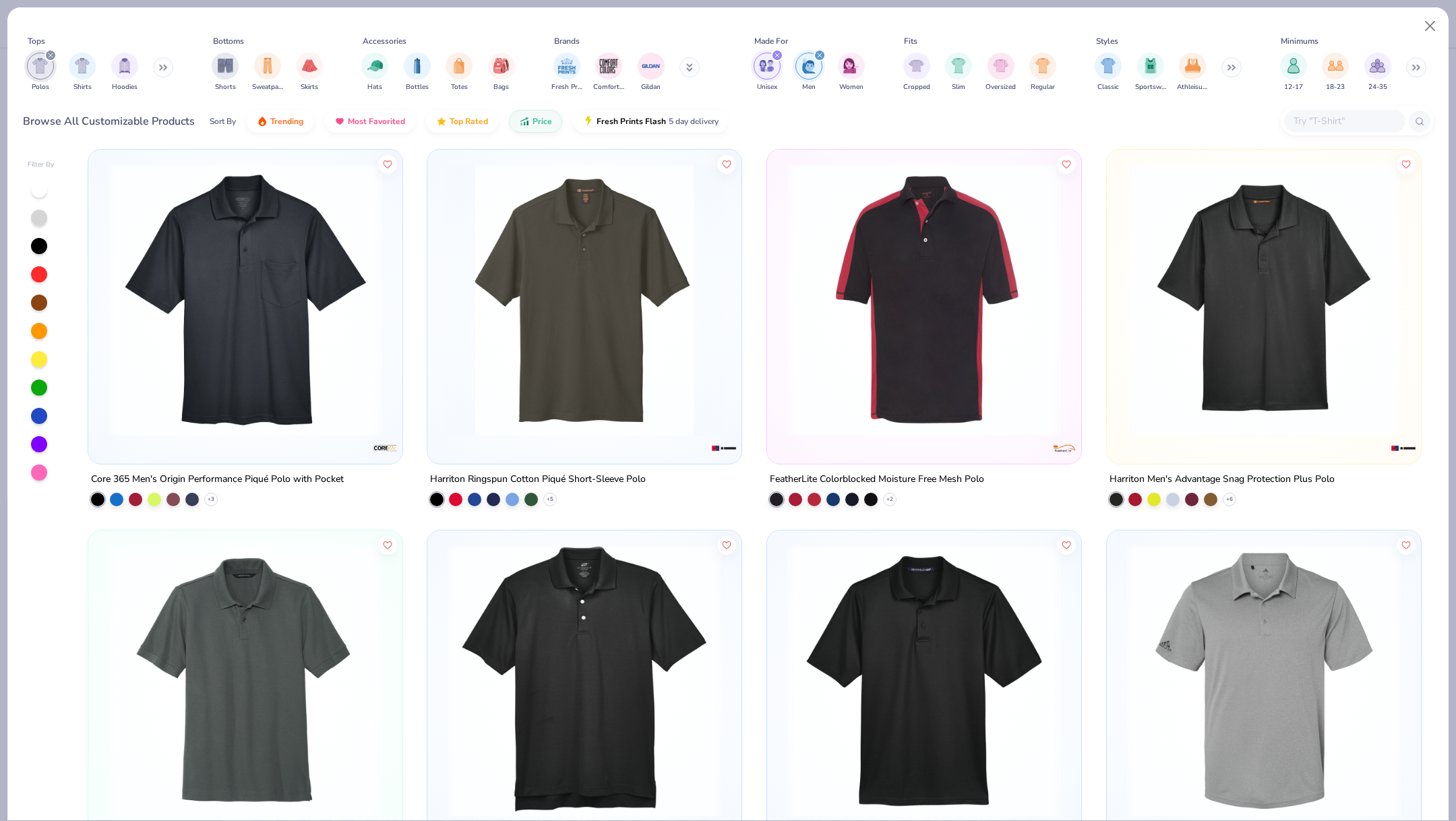
click at [558, 366] on img at bounding box center [584, 300] width 287 height 274
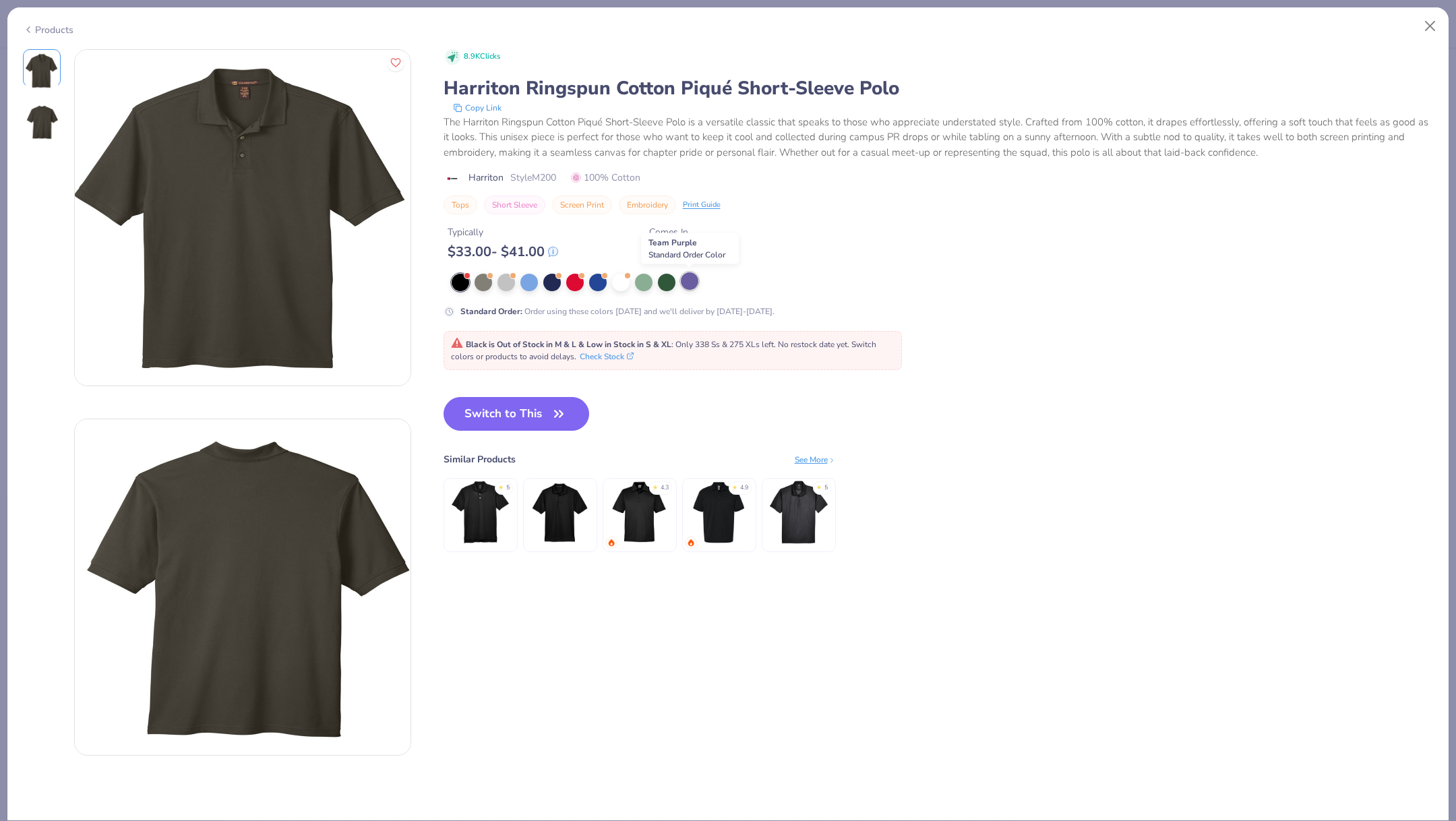
click at [689, 281] on div at bounding box center [690, 281] width 18 height 18
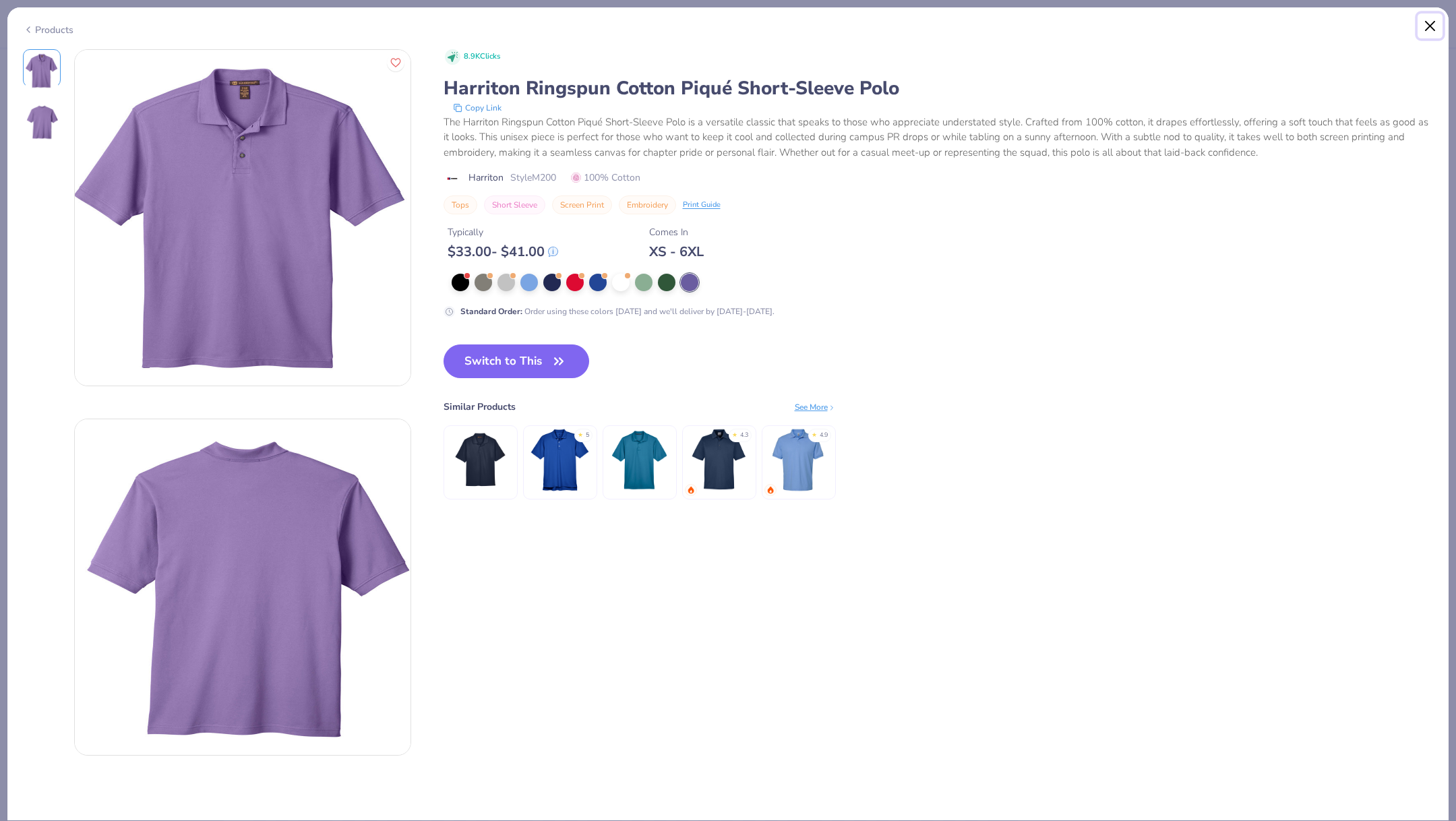
click at [1434, 27] on button "Close" at bounding box center [1430, 27] width 26 height 26
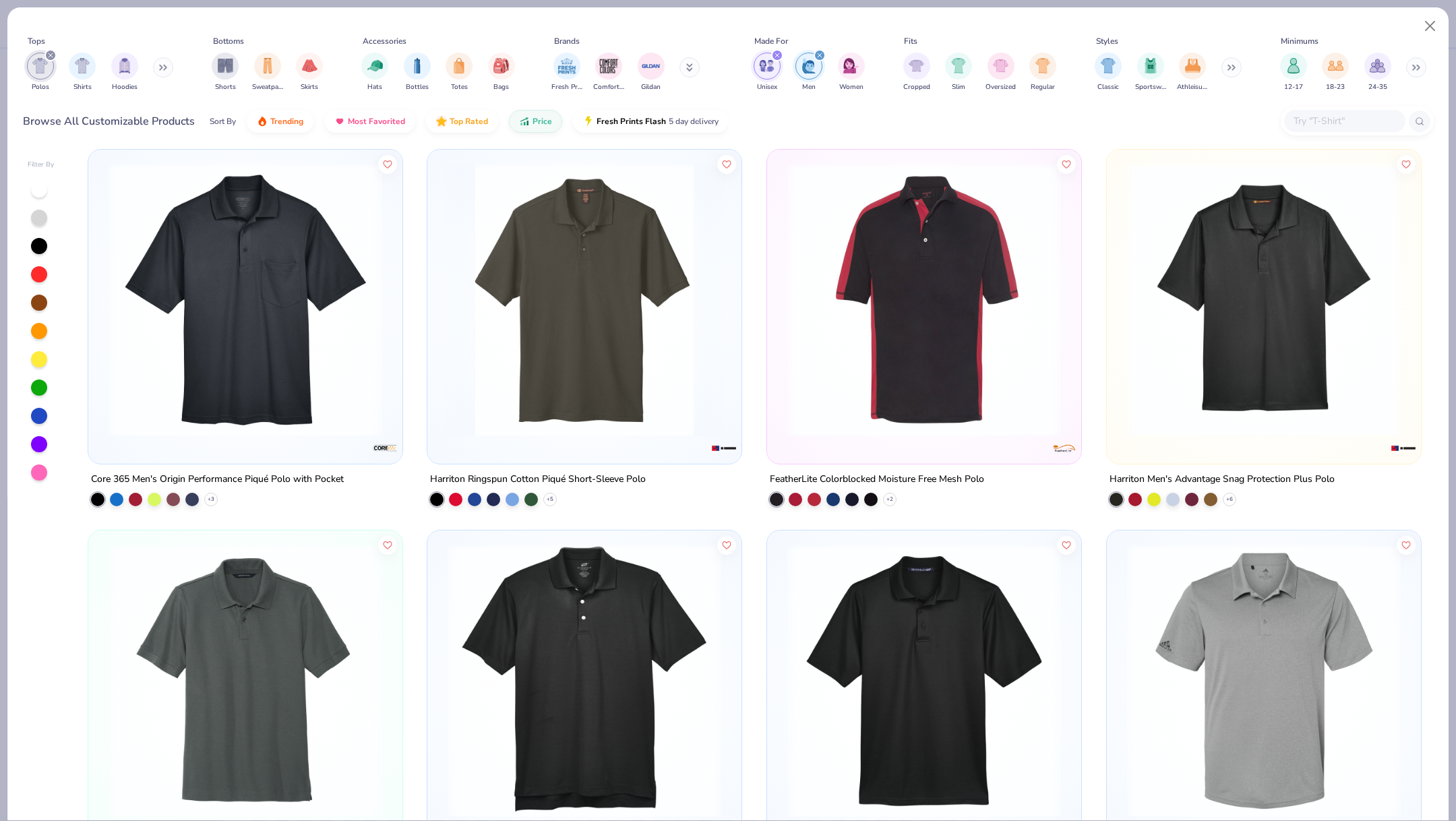
click at [333, 372] on img at bounding box center [245, 300] width 287 height 274
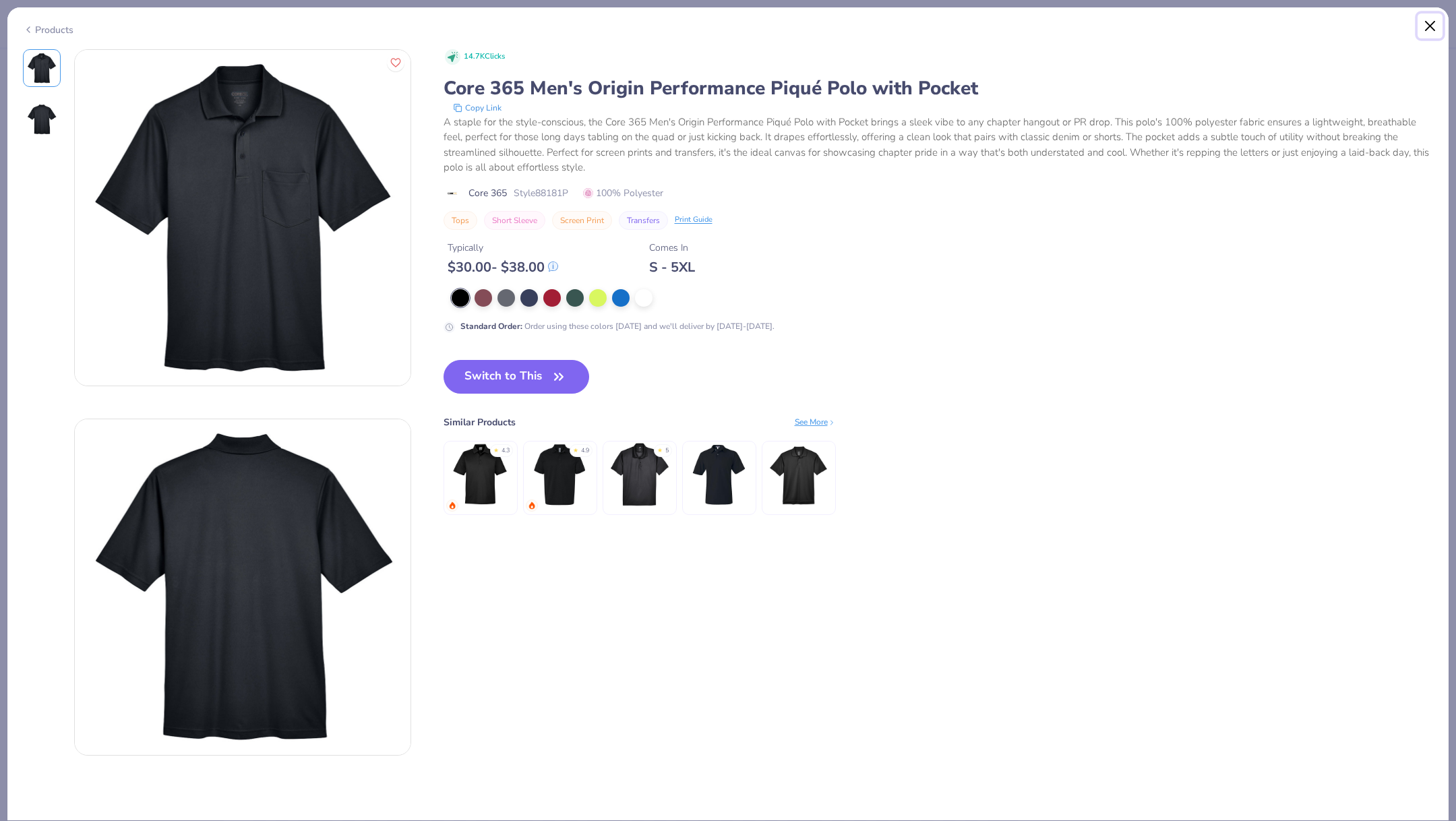
click at [1427, 22] on button "Close" at bounding box center [1430, 27] width 26 height 26
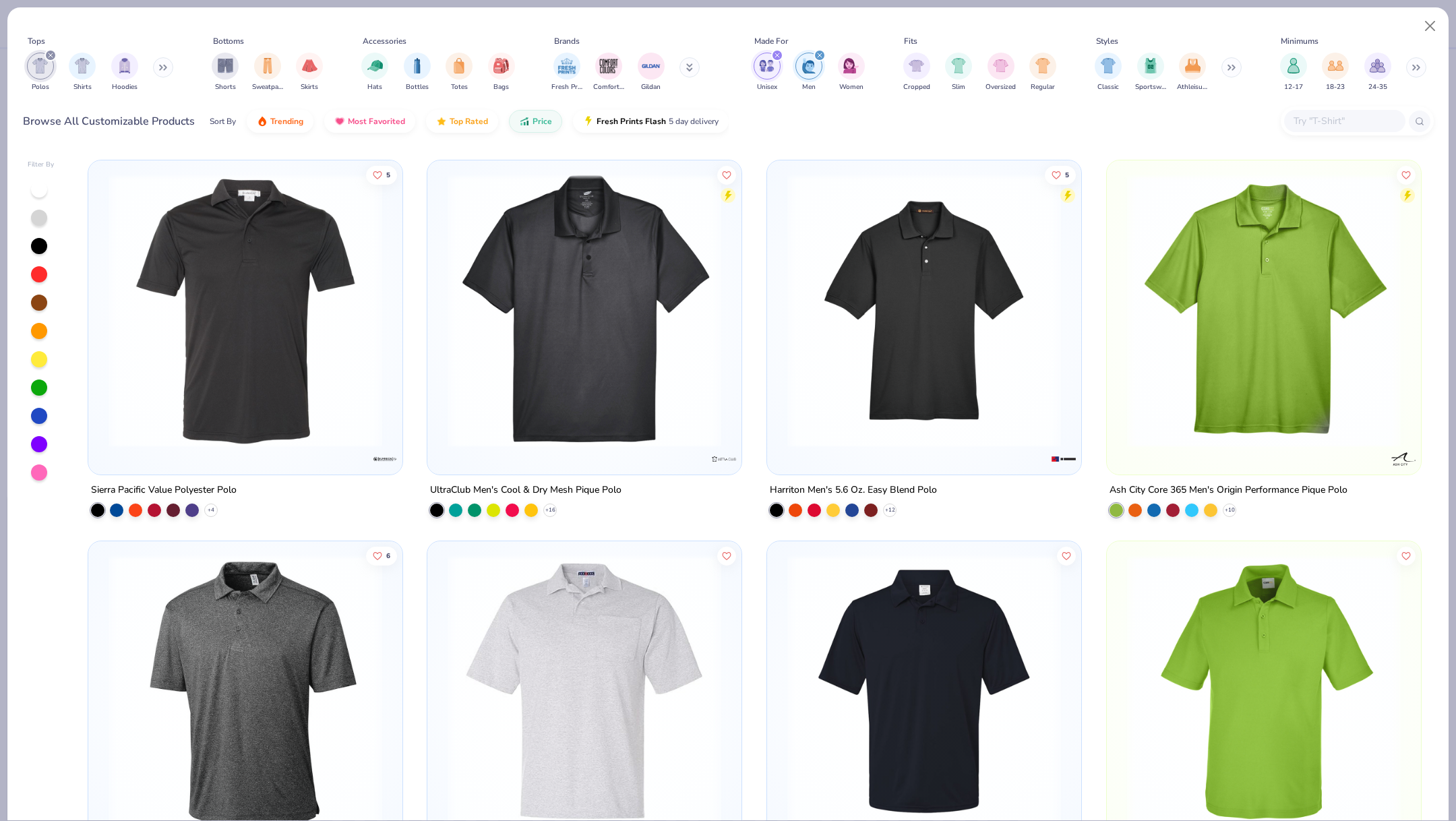
scroll to position [370, 0]
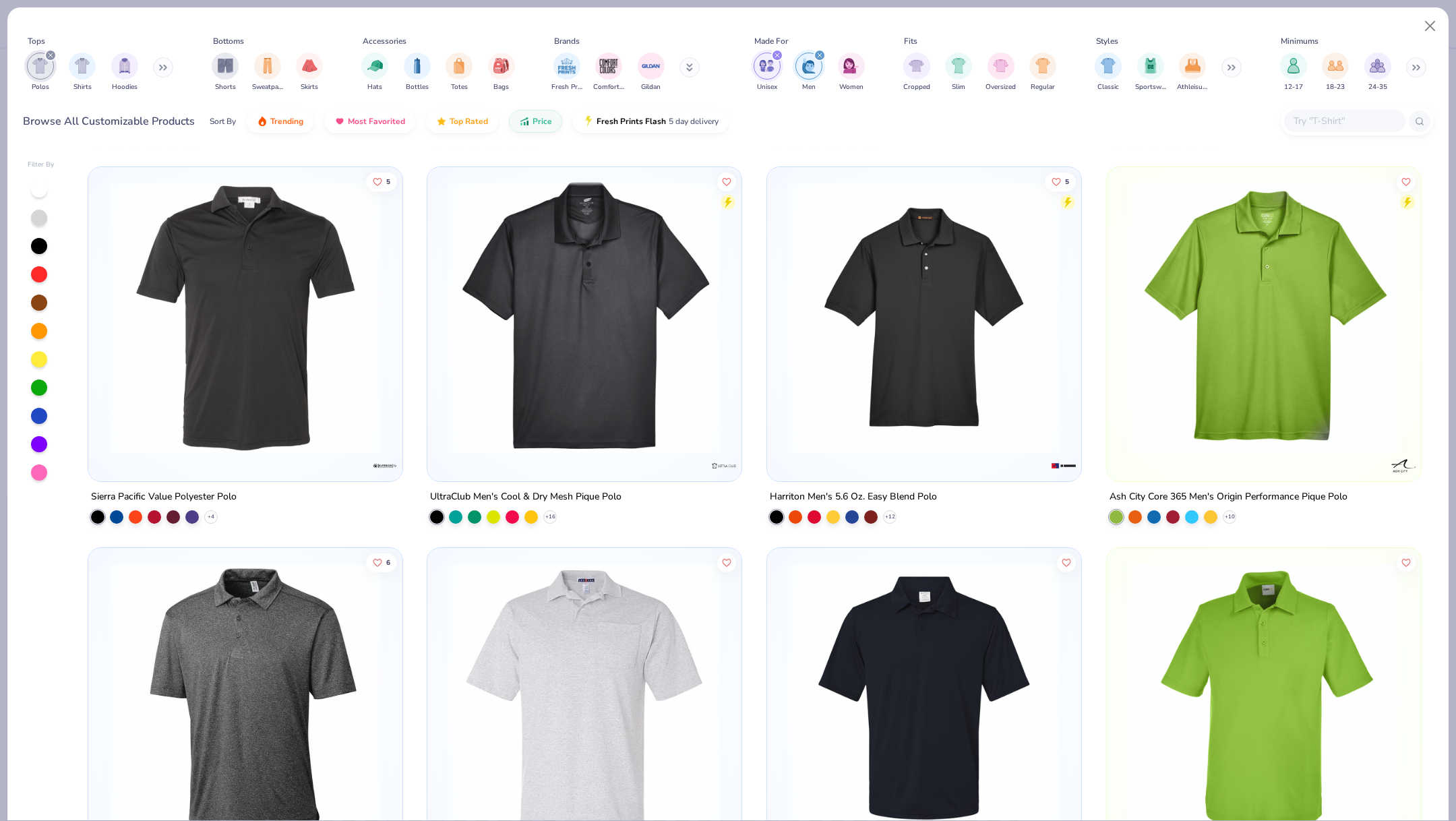
click at [627, 397] on img at bounding box center [584, 317] width 287 height 274
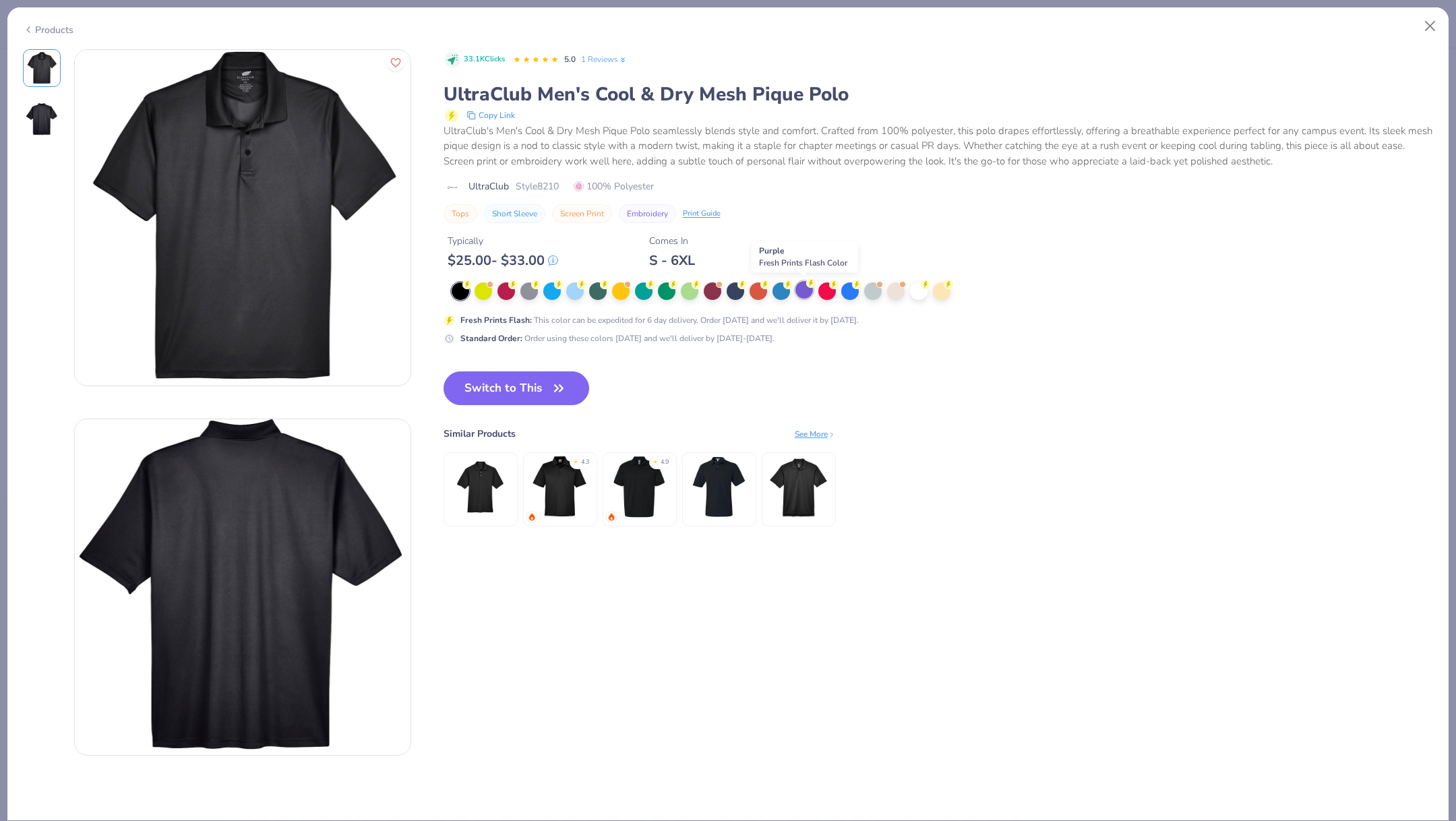
click at [809, 290] on div at bounding box center [804, 290] width 18 height 18
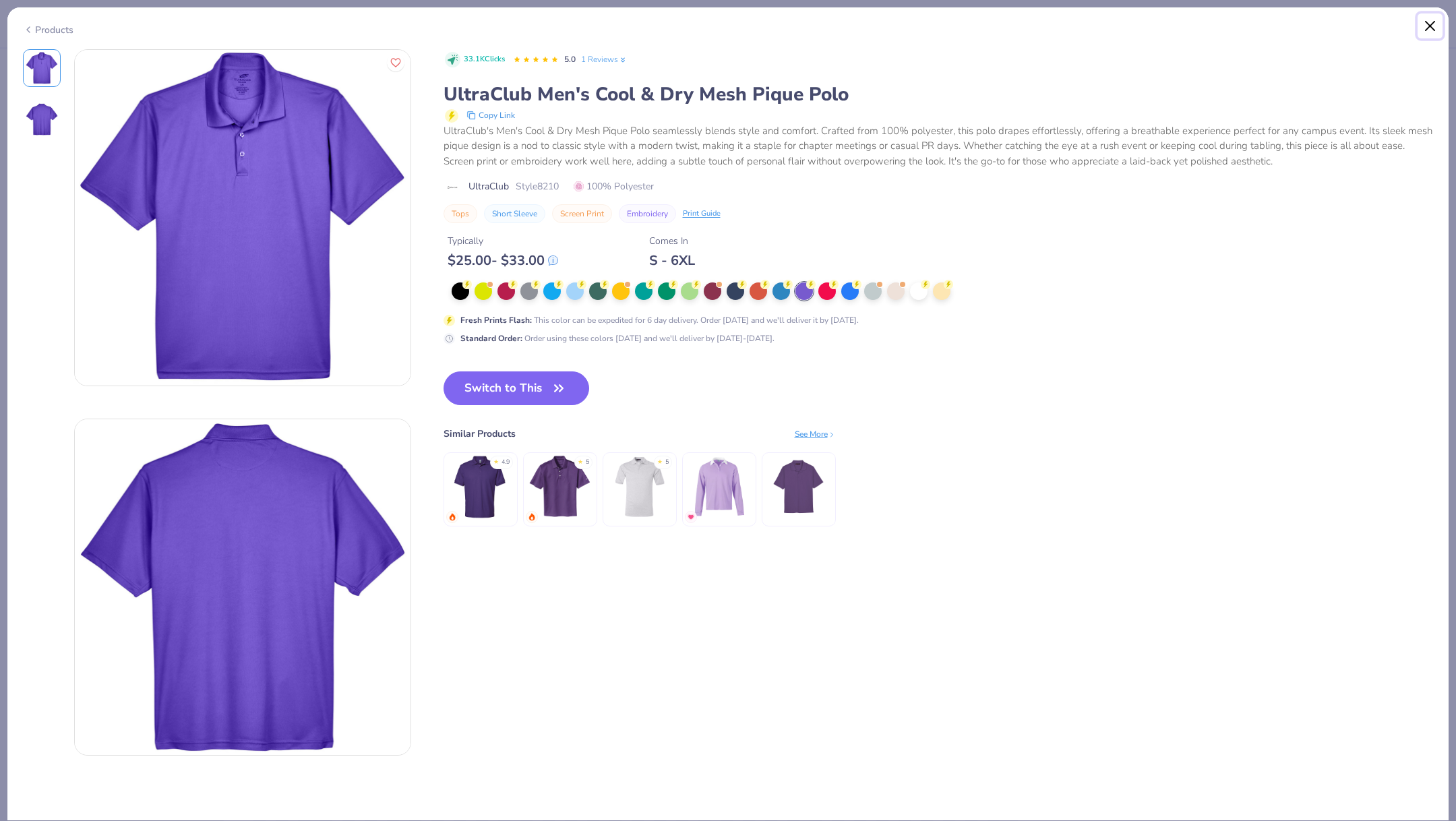
click at [1427, 27] on button "Close" at bounding box center [1430, 27] width 26 height 26
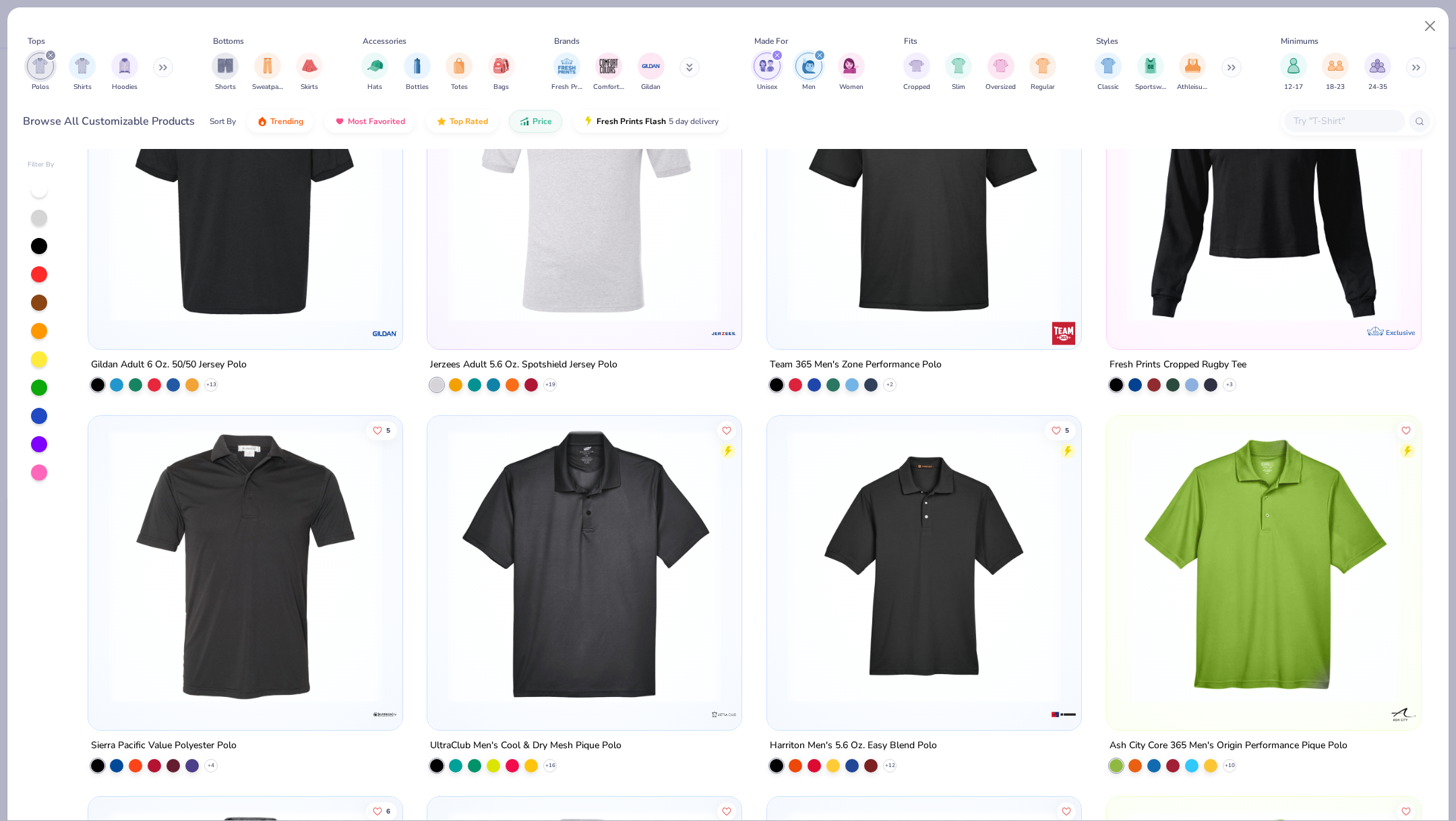
scroll to position [126, 0]
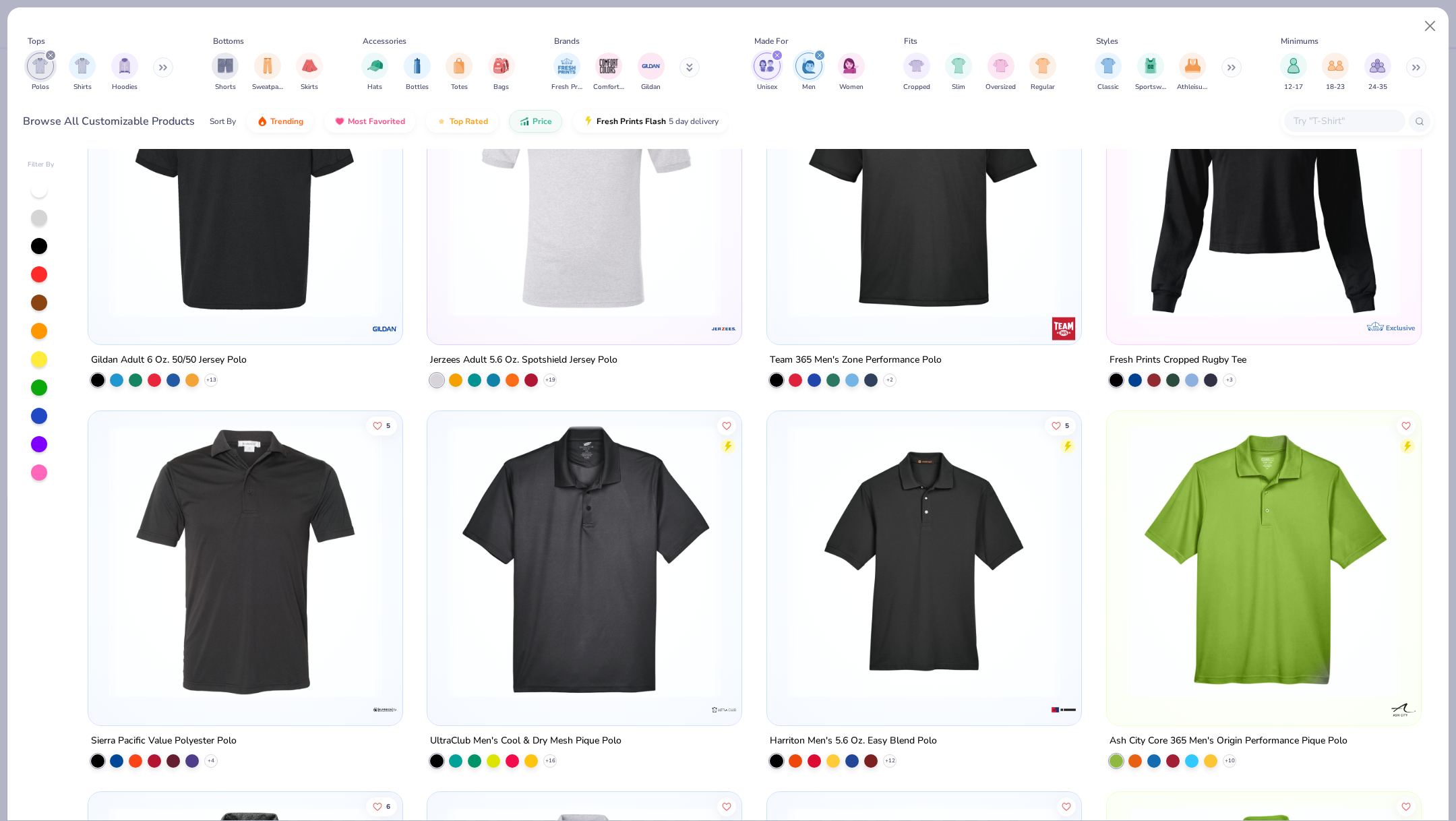
click at [874, 506] on img at bounding box center [924, 561] width 287 height 274
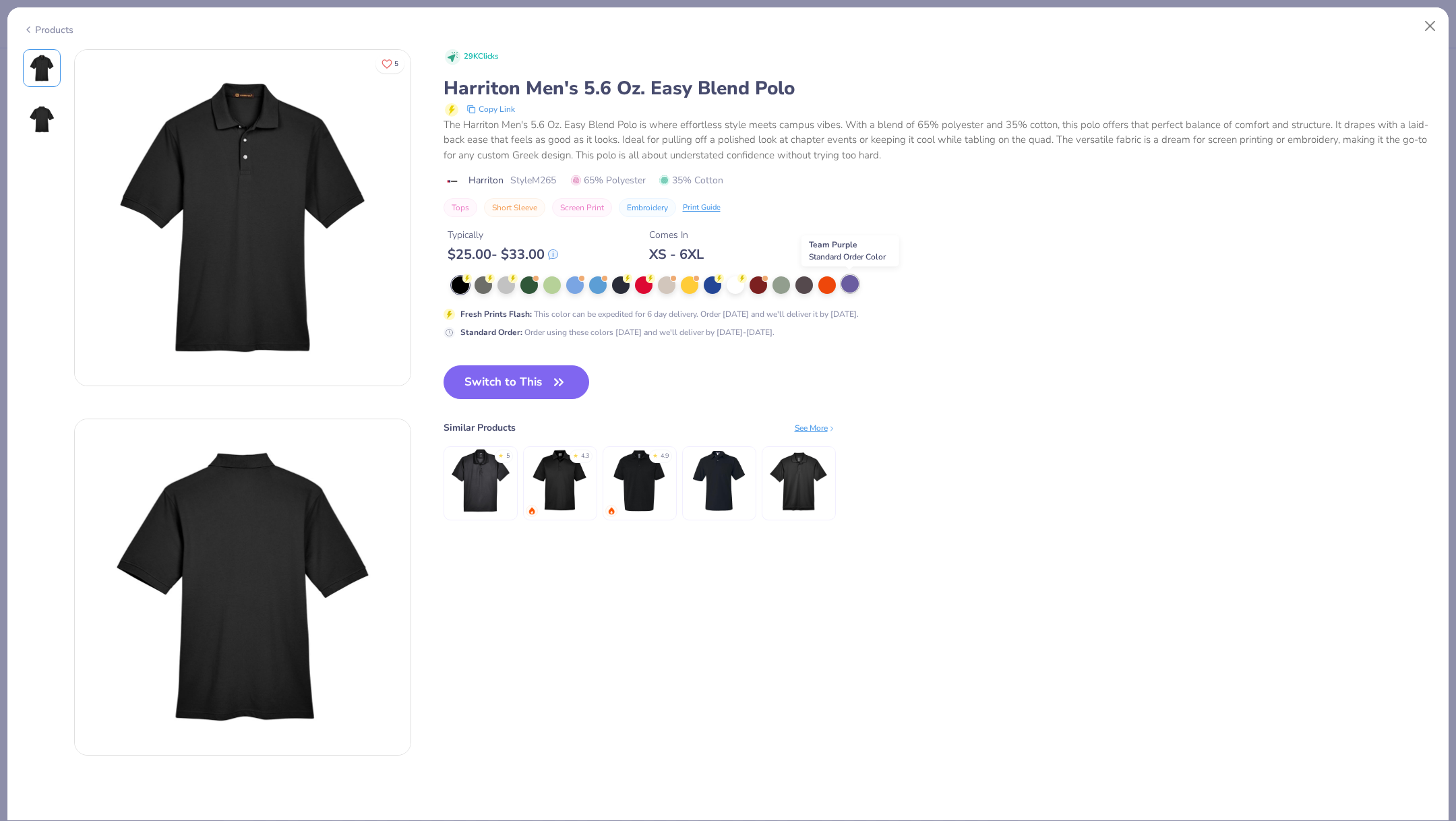
click at [849, 286] on div at bounding box center [850, 284] width 18 height 18
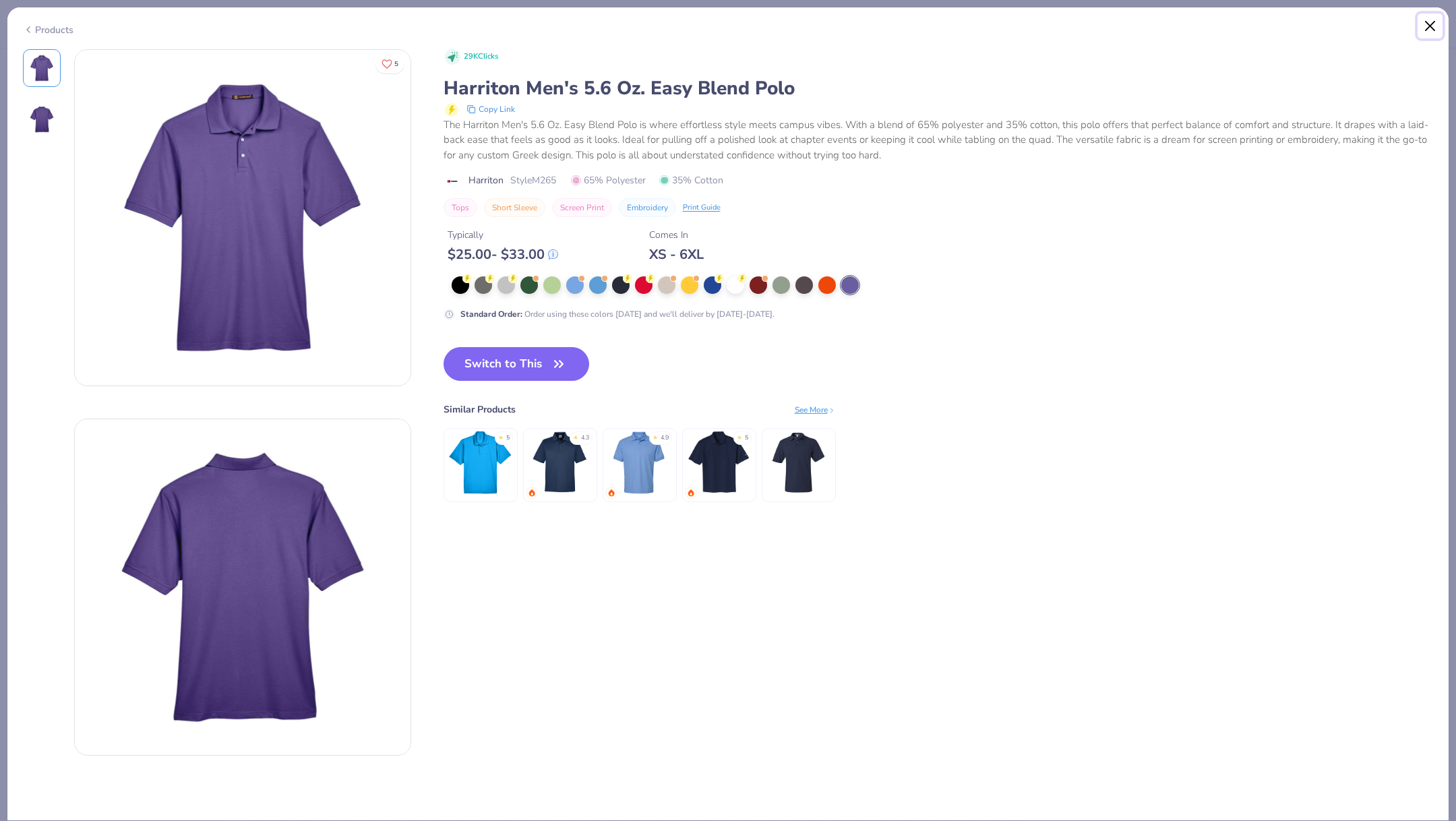
click at [1430, 22] on button "Close" at bounding box center [1430, 27] width 26 height 26
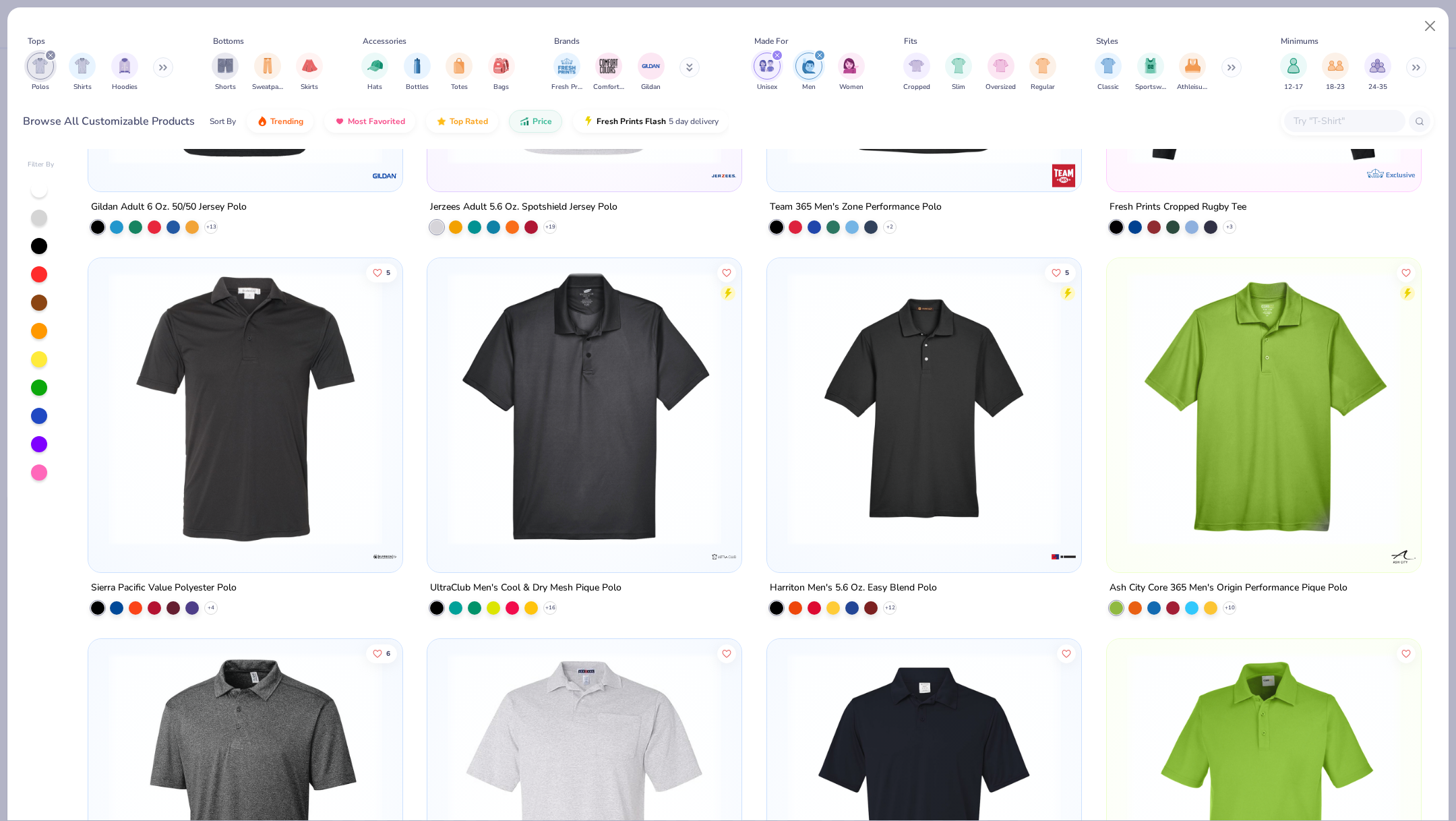
scroll to position [295, 0]
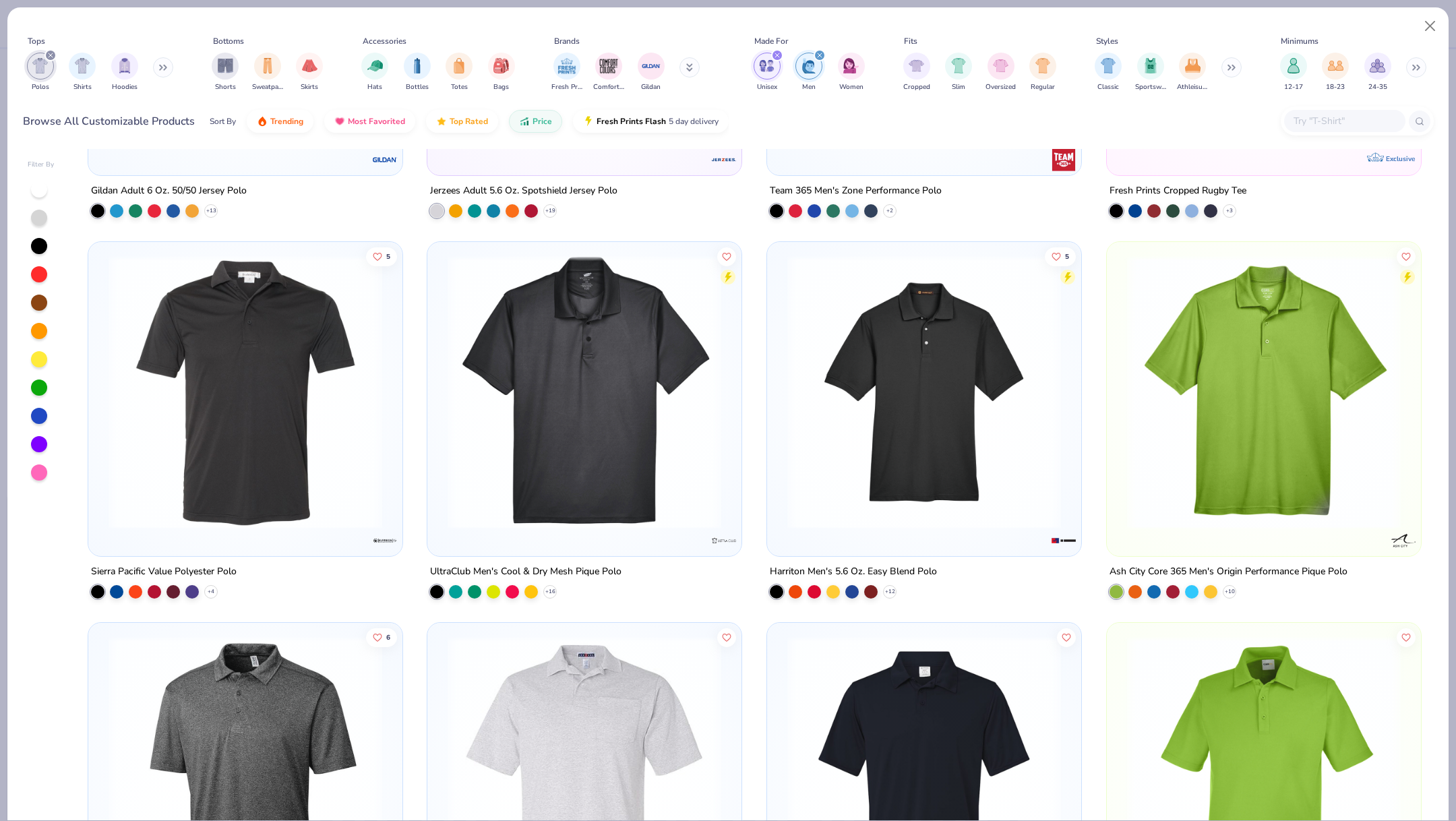
click at [1224, 393] on img at bounding box center [1264, 392] width 287 height 274
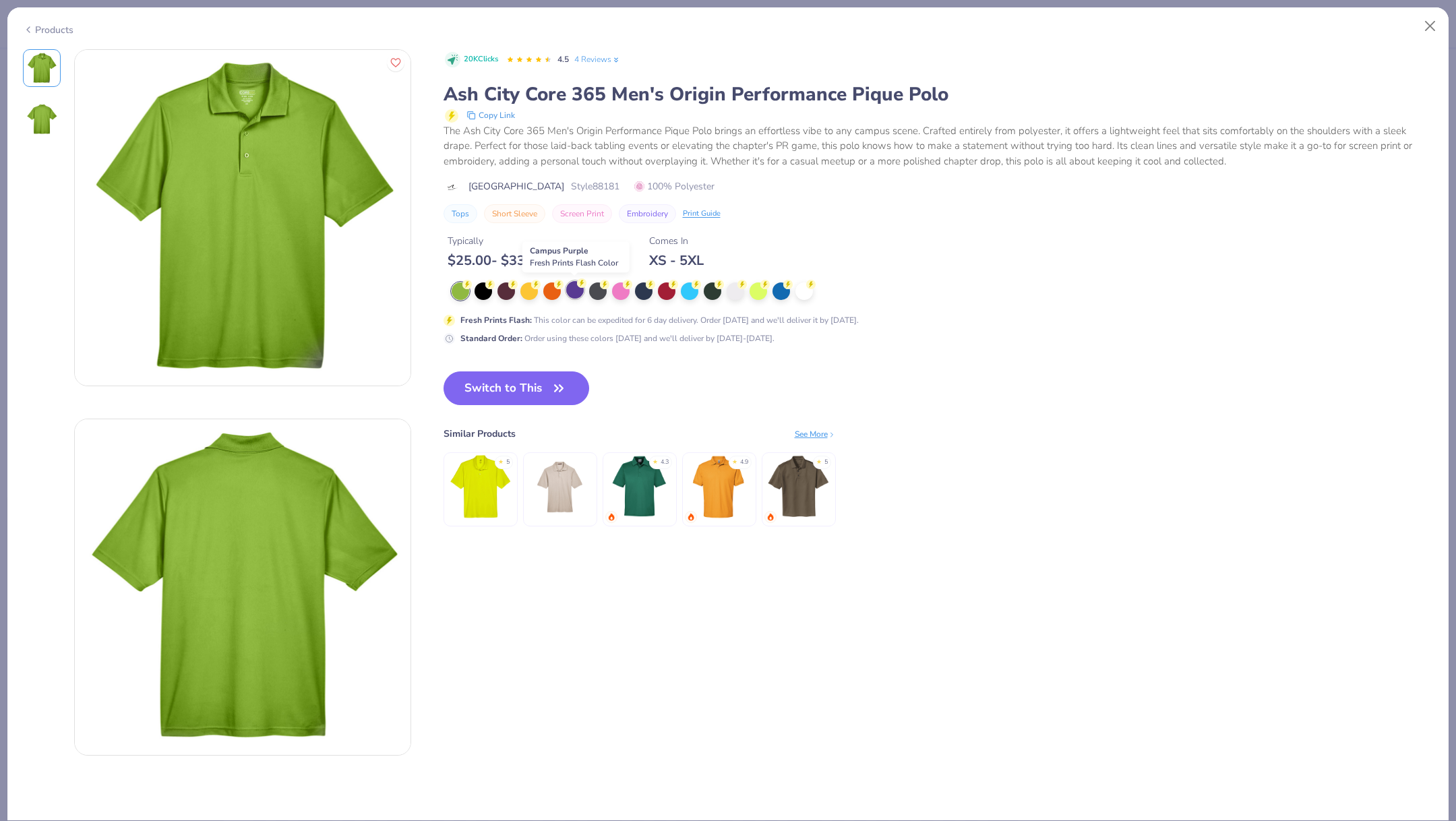
click at [575, 292] on div at bounding box center [575, 290] width 18 height 18
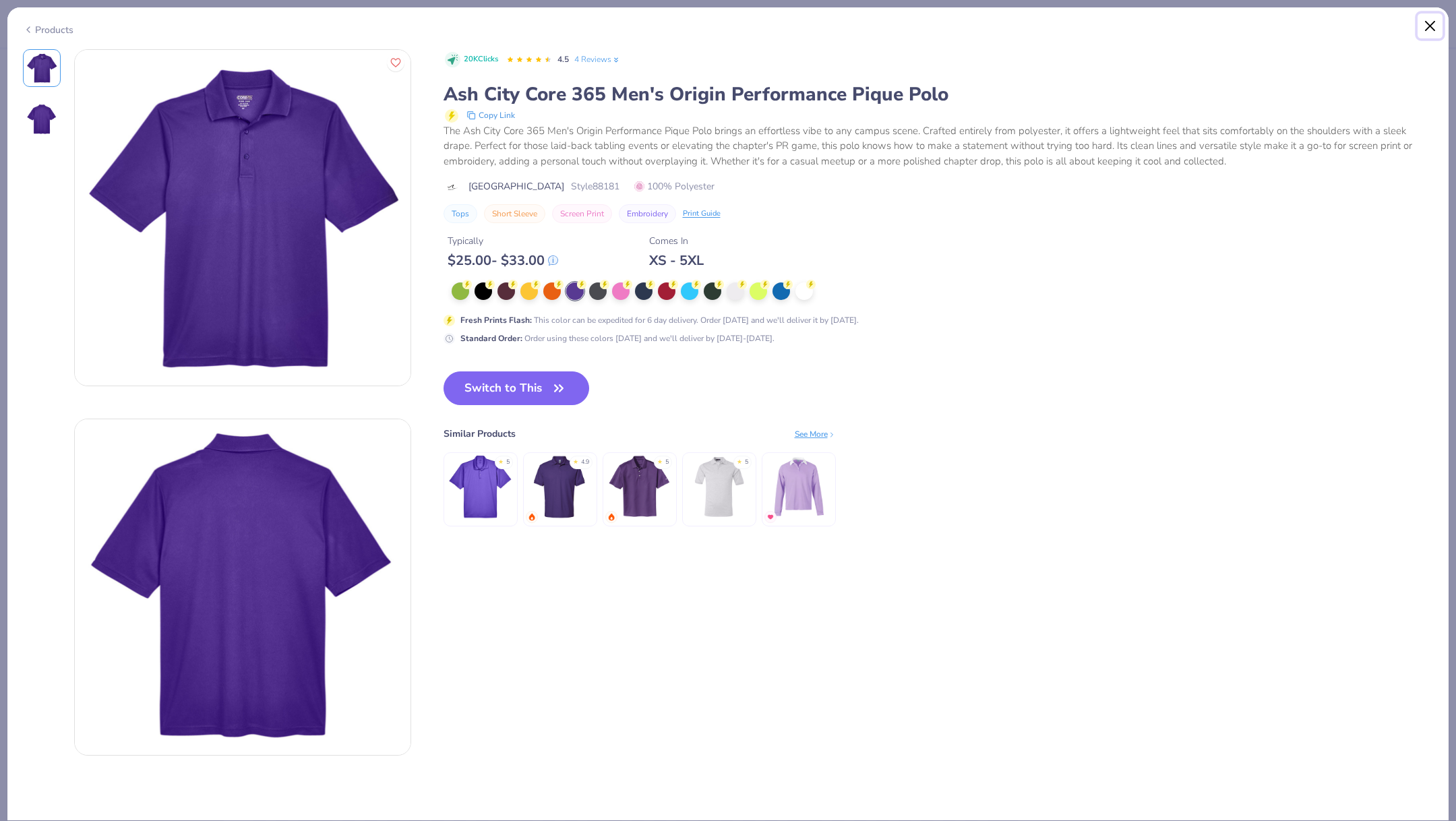
click at [1427, 31] on button "Close" at bounding box center [1430, 27] width 26 height 26
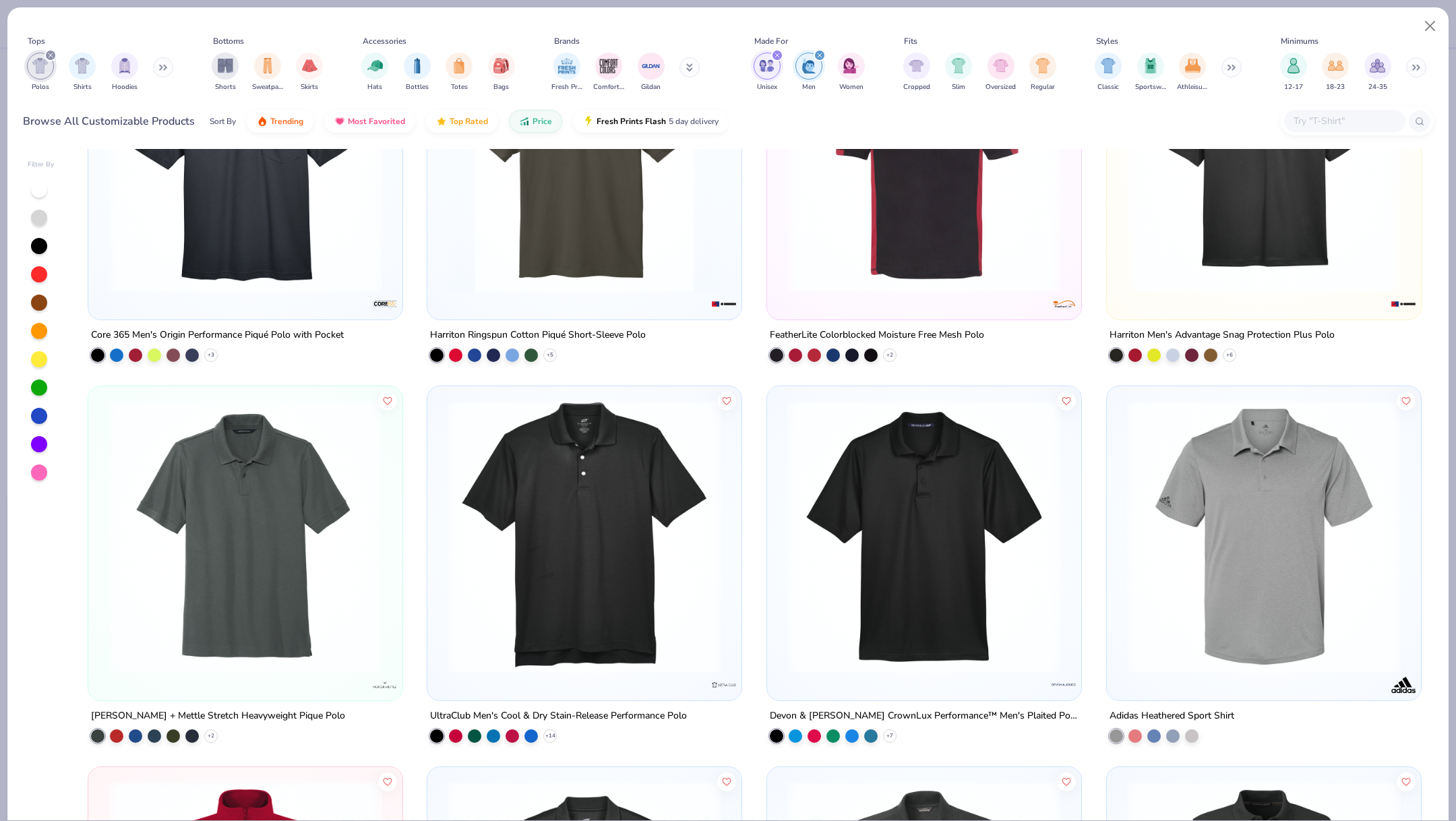
scroll to position [1440, 0]
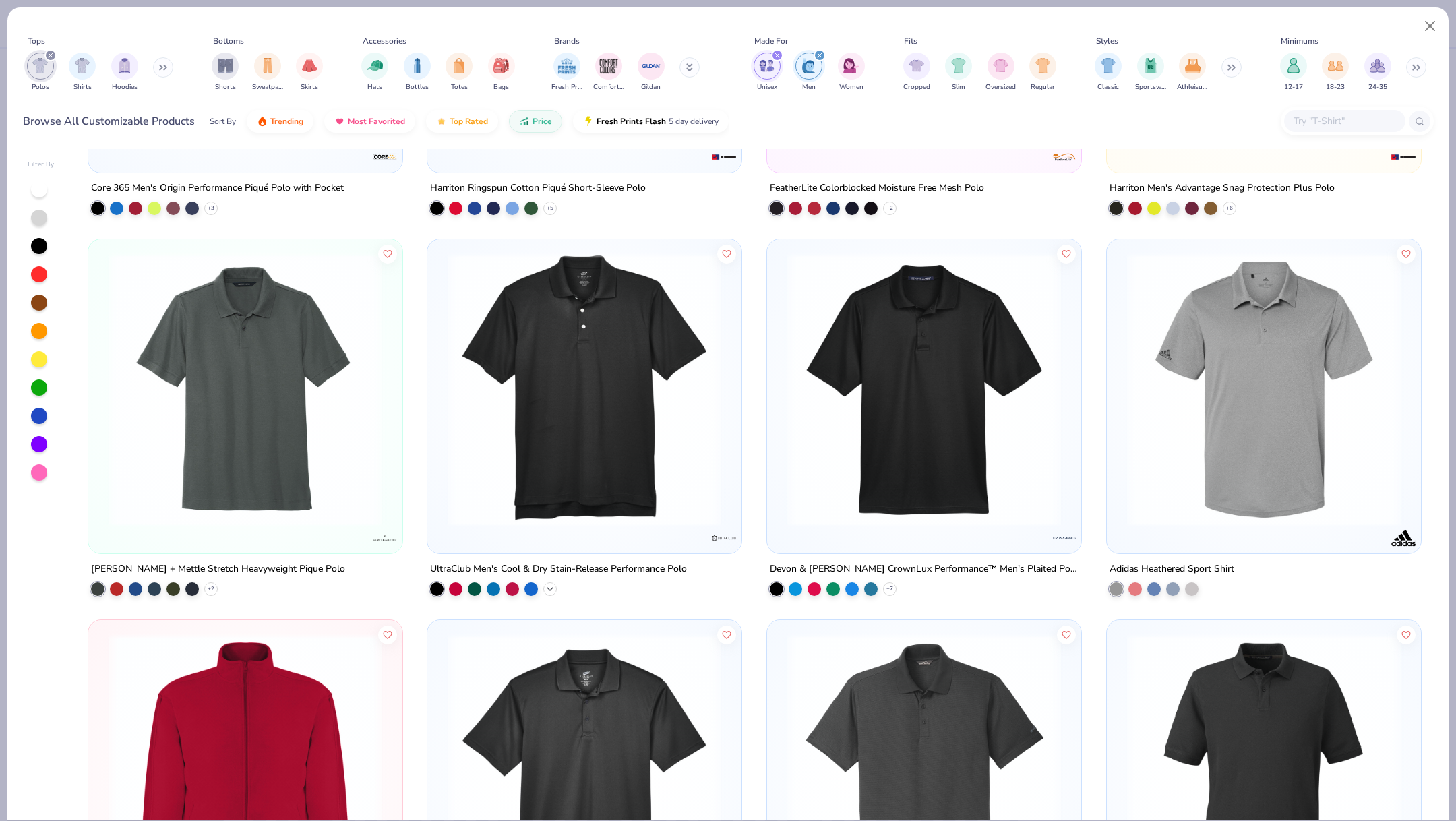
click at [548, 584] on icon at bounding box center [550, 589] width 11 height 11
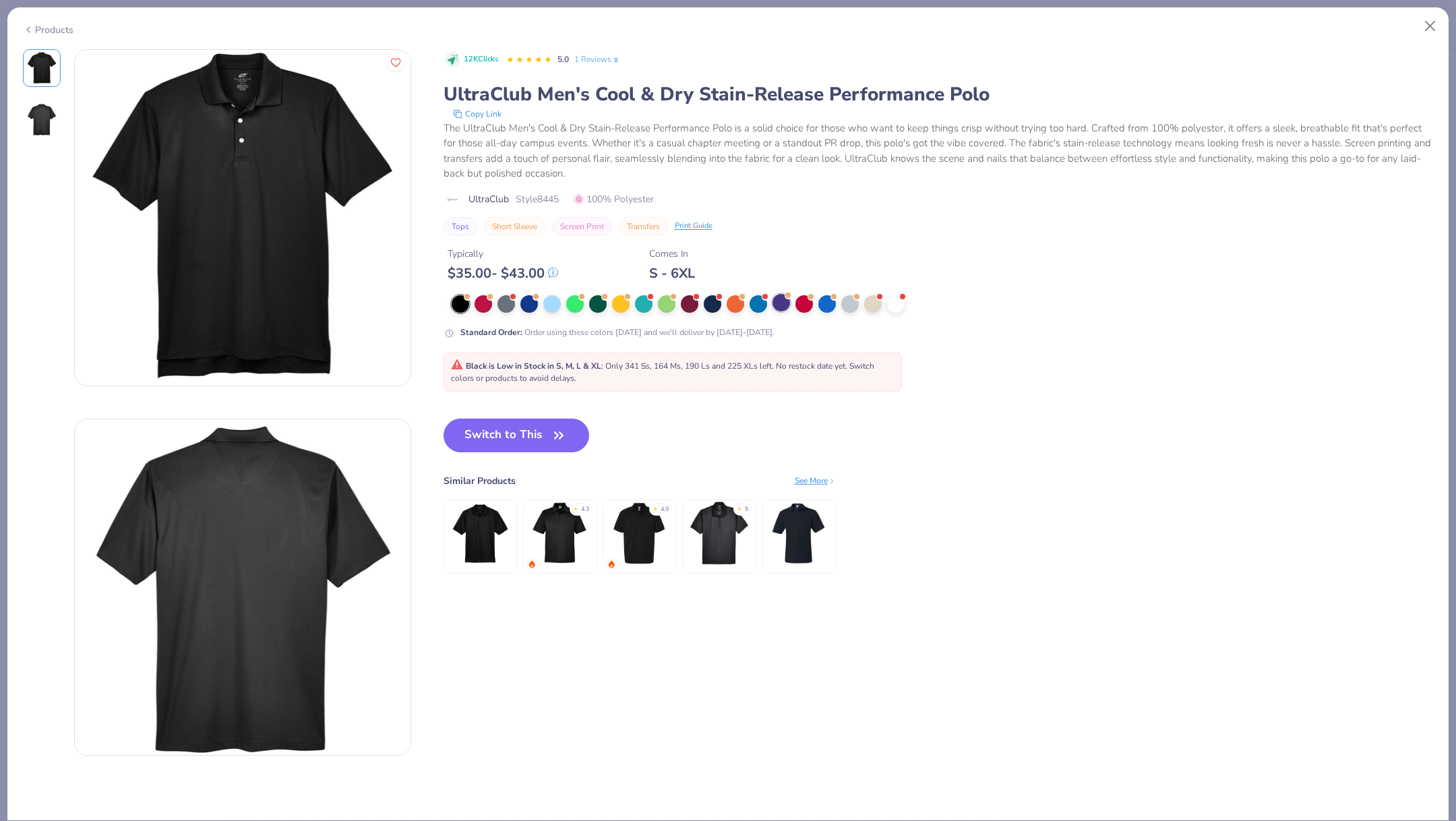
click at [775, 307] on div at bounding box center [781, 303] width 18 height 18
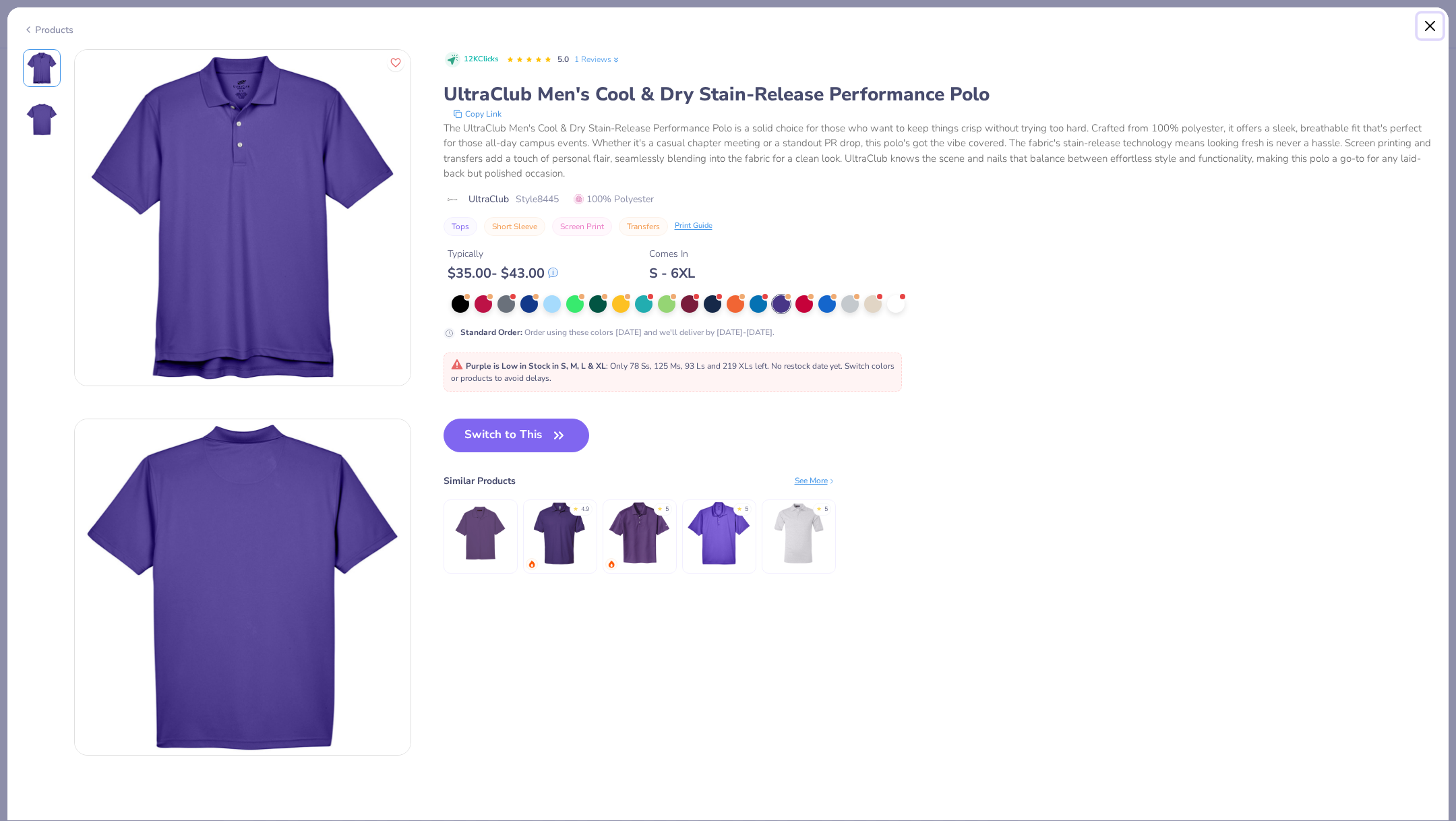
click at [1427, 26] on button "Close" at bounding box center [1430, 27] width 26 height 26
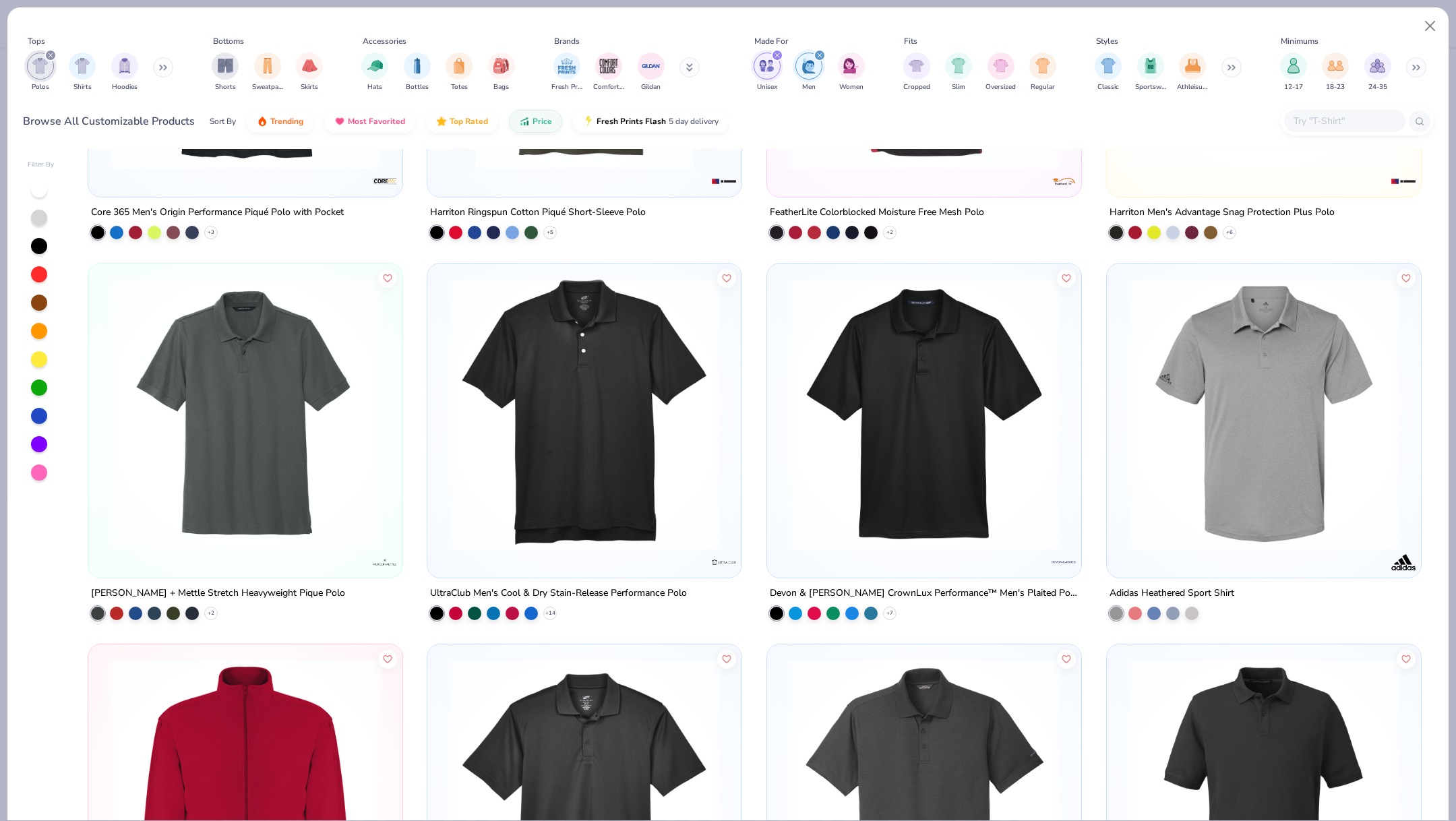
scroll to position [1414, 0]
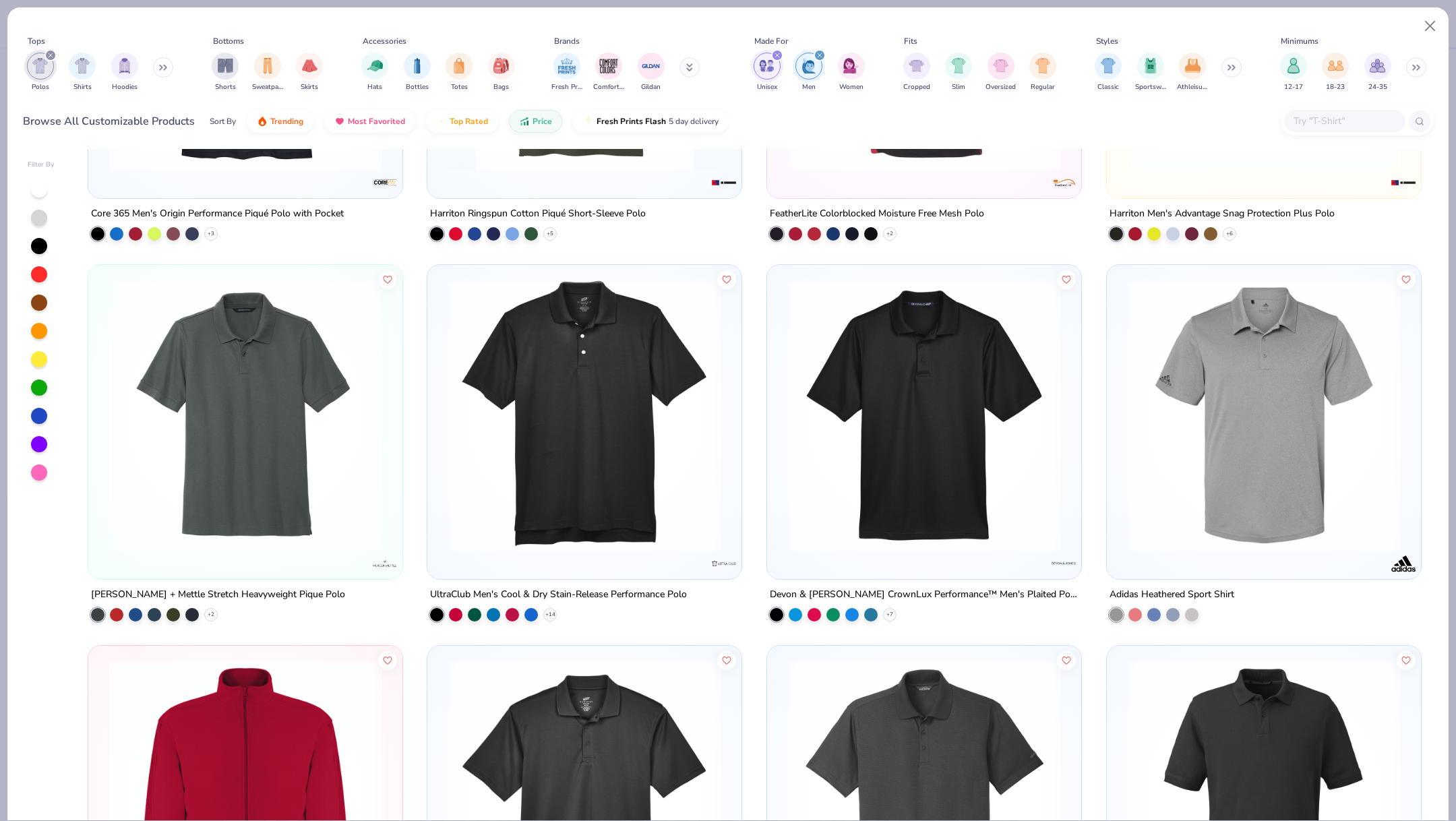
click at [975, 400] on img at bounding box center [924, 416] width 287 height 274
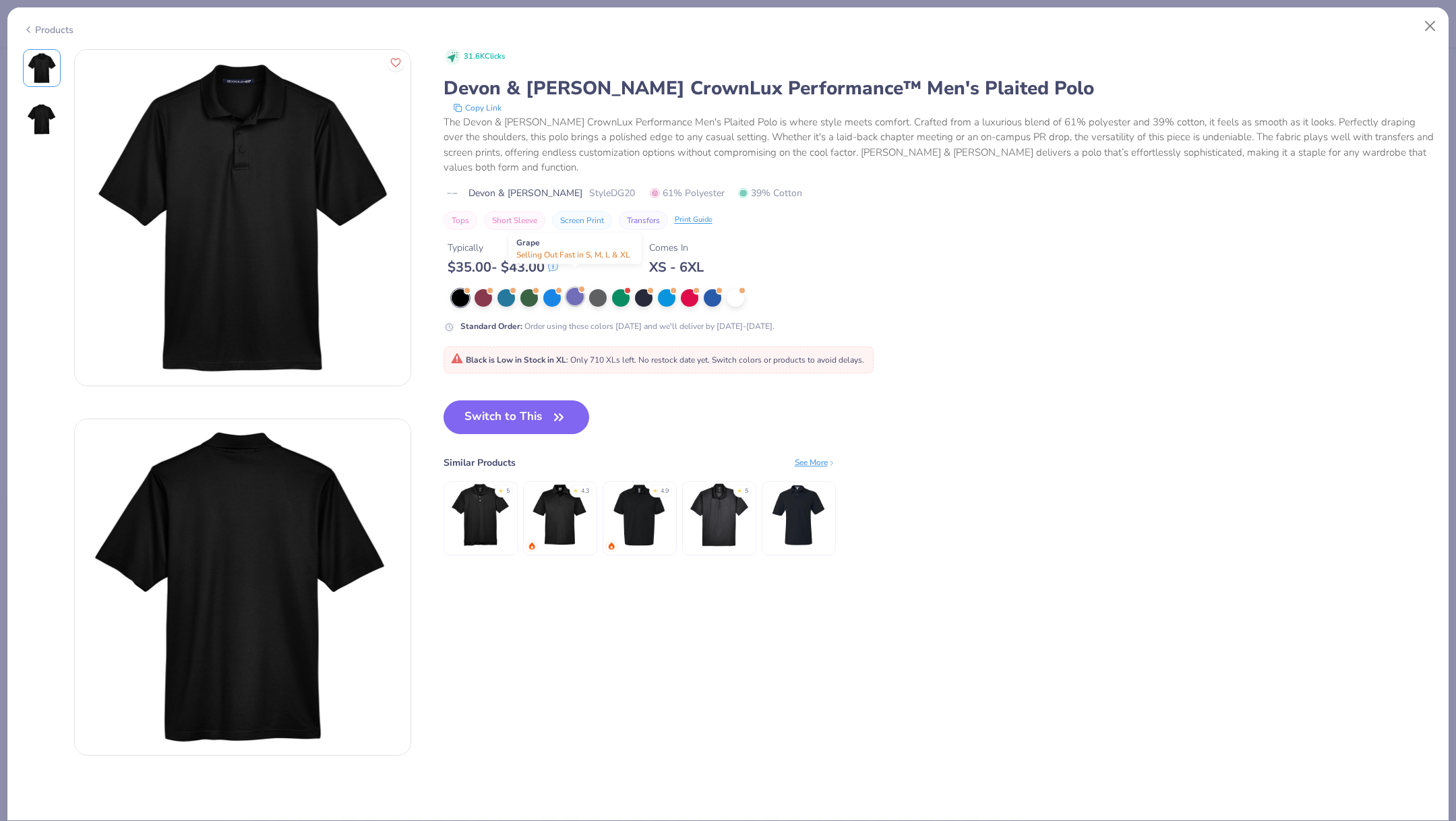
click at [575, 288] on div at bounding box center [575, 297] width 18 height 18
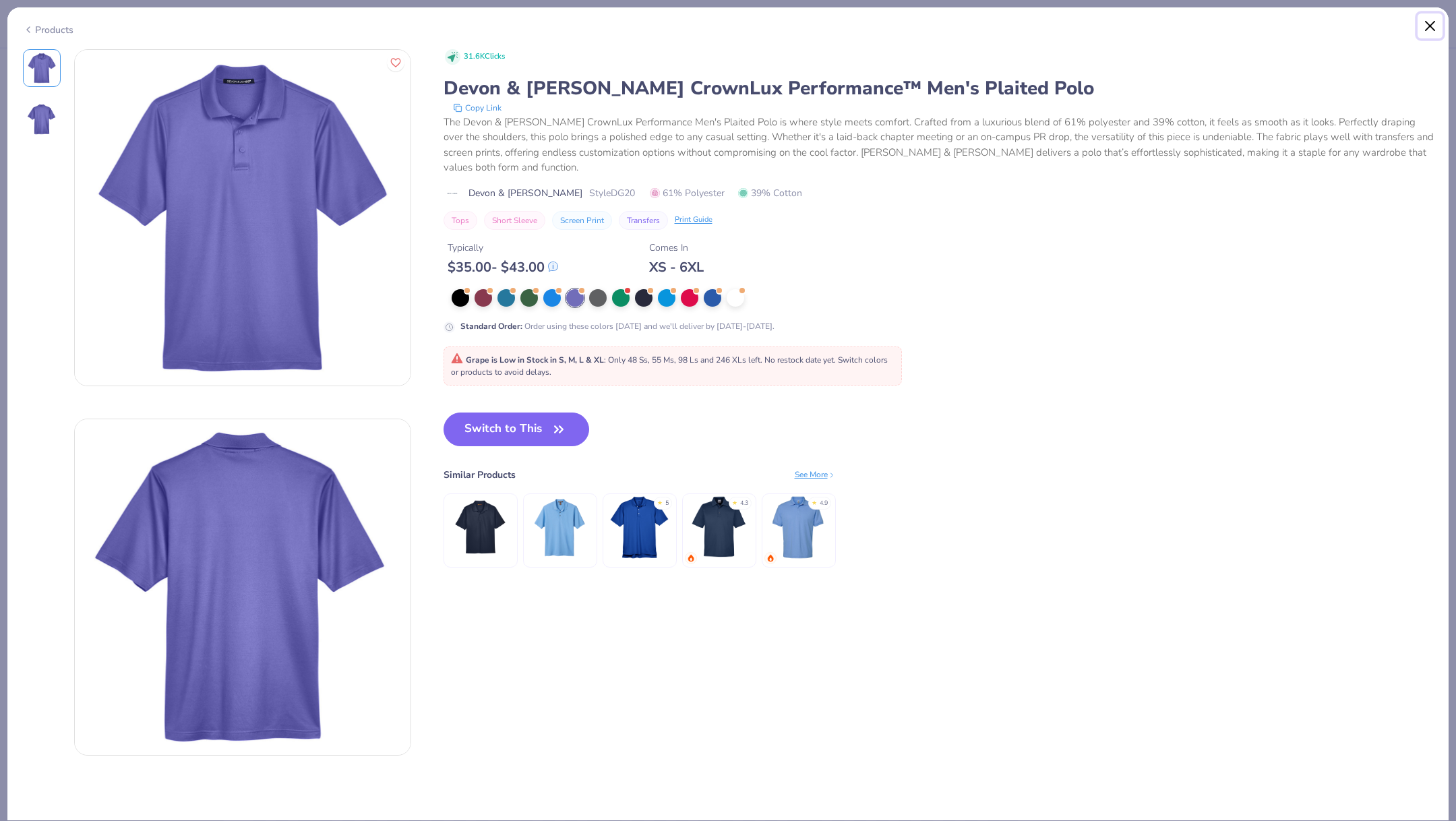
click at [1427, 24] on button "Close" at bounding box center [1430, 27] width 26 height 26
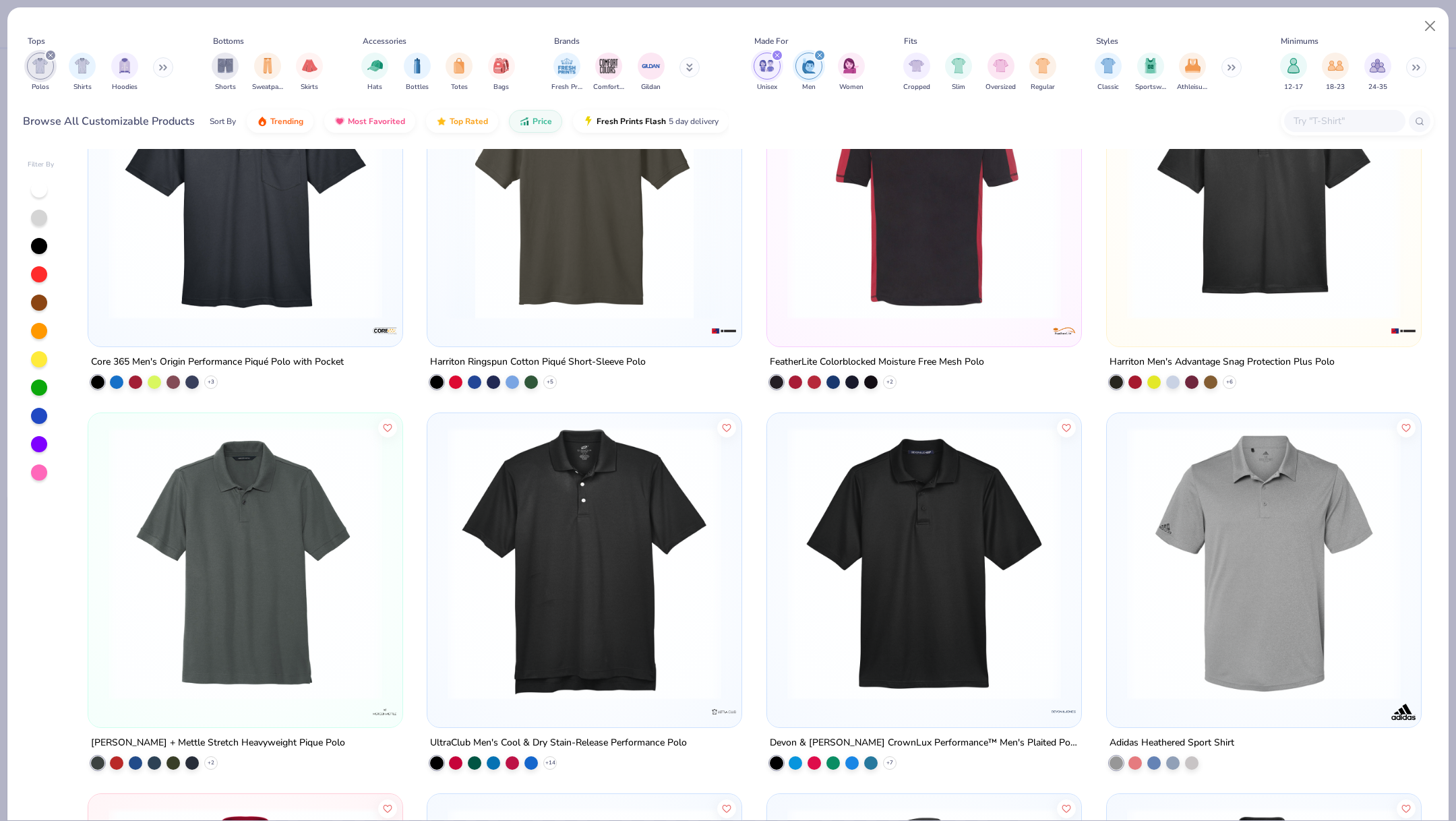
scroll to position [1265, 0]
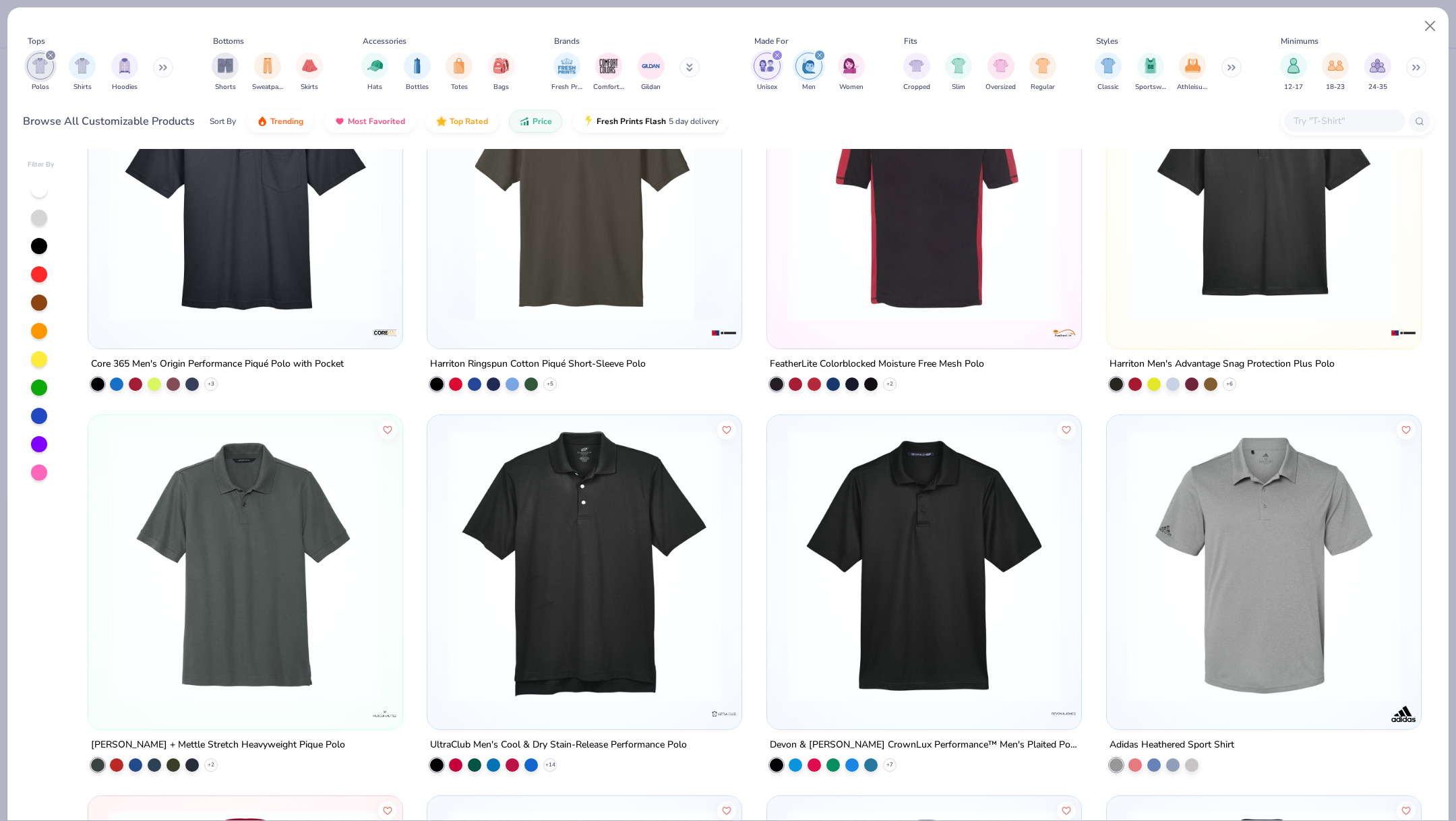
click at [340, 619] on img at bounding box center [245, 566] width 287 height 274
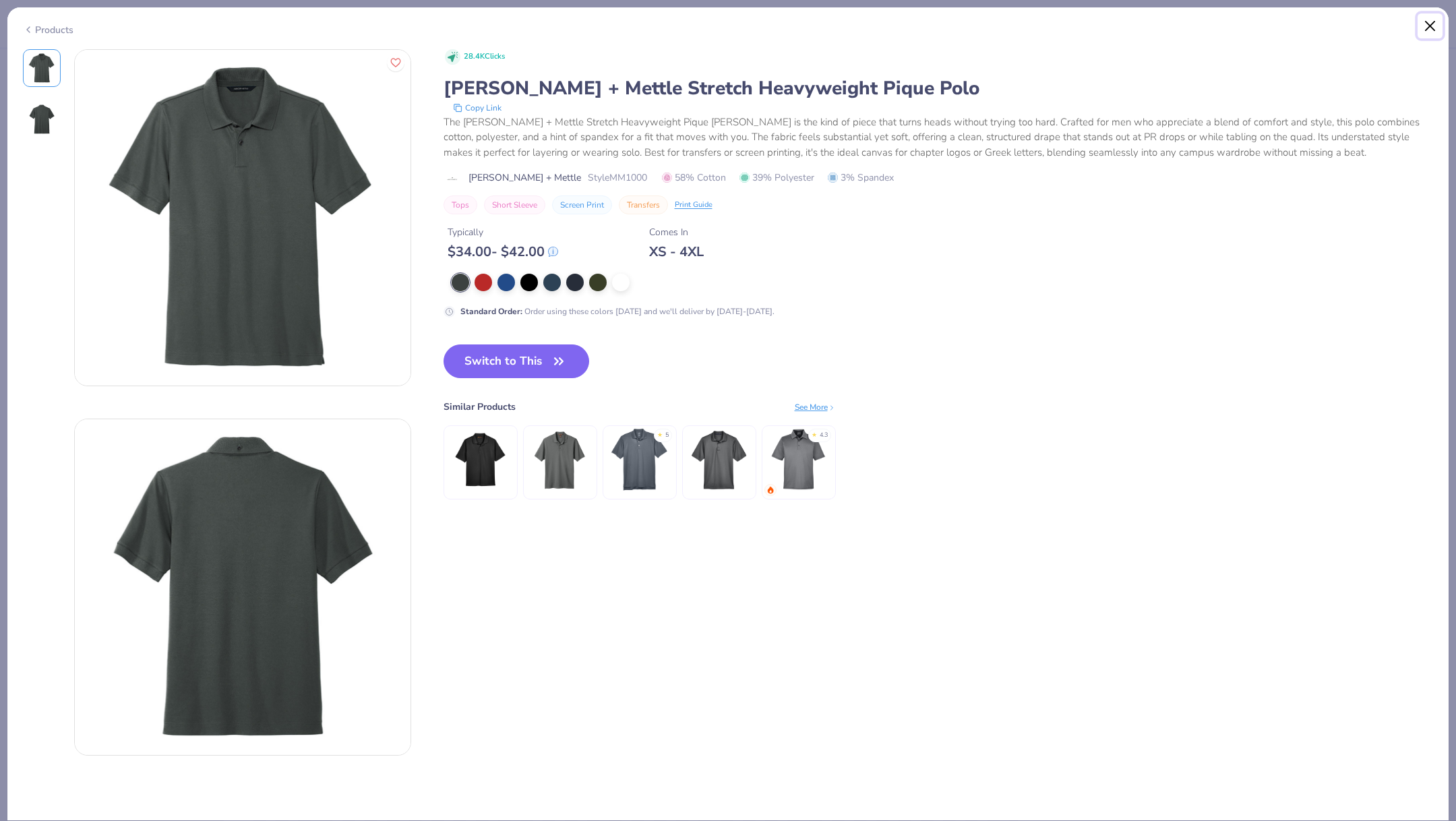
click at [1429, 33] on button "Close" at bounding box center [1430, 27] width 26 height 26
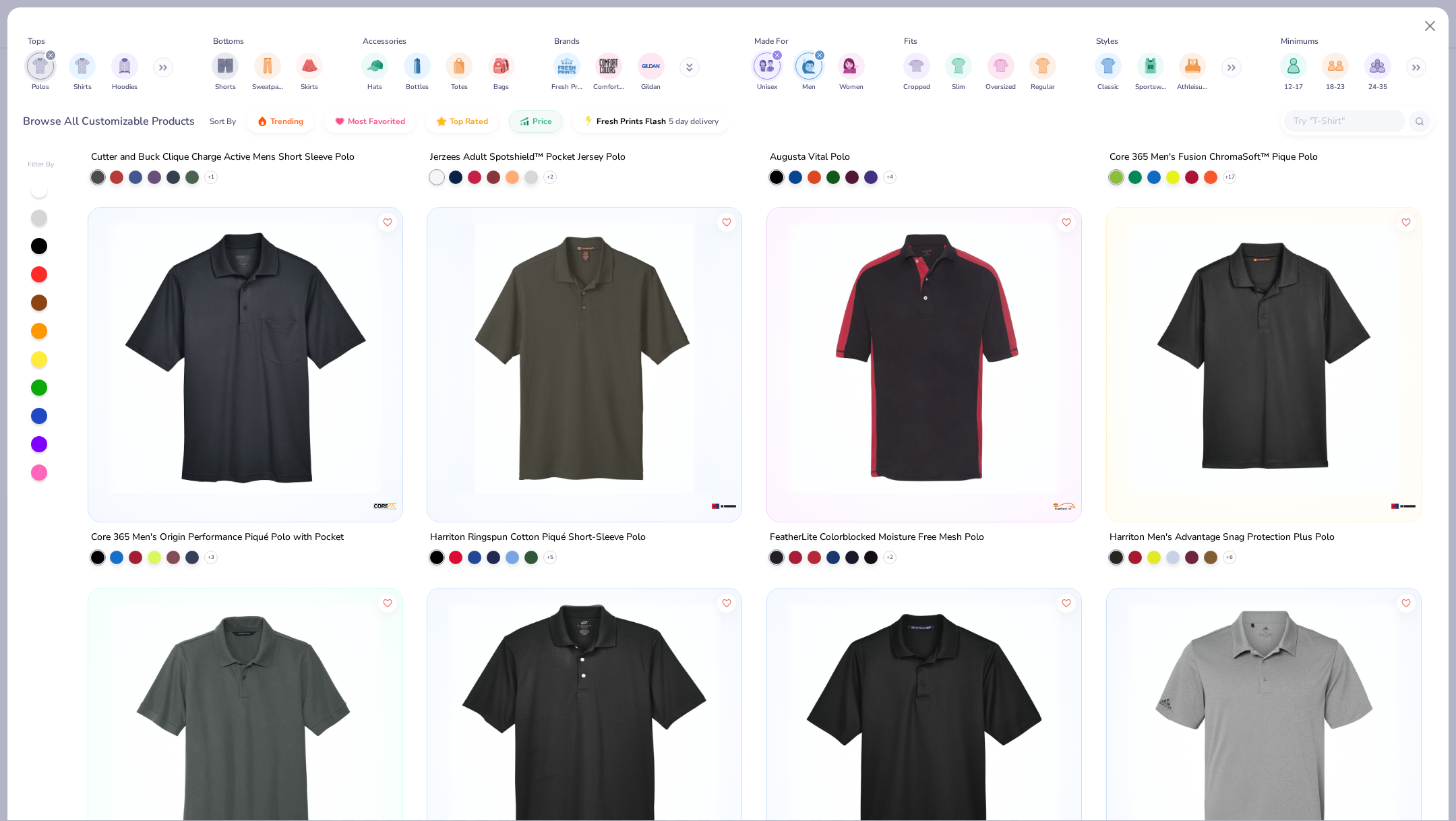
scroll to position [1086, 0]
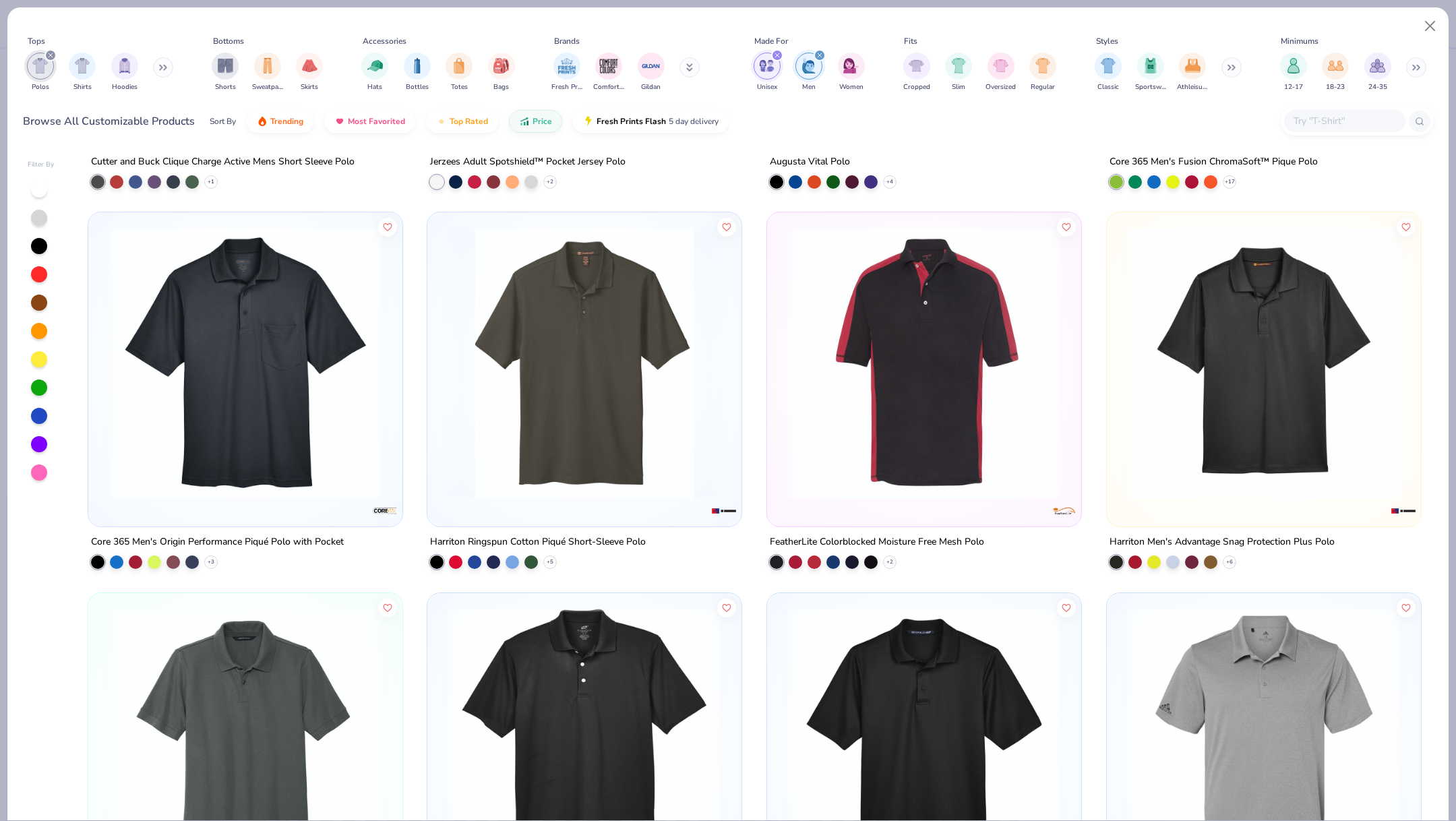
click at [1188, 365] on img at bounding box center [1264, 363] width 287 height 274
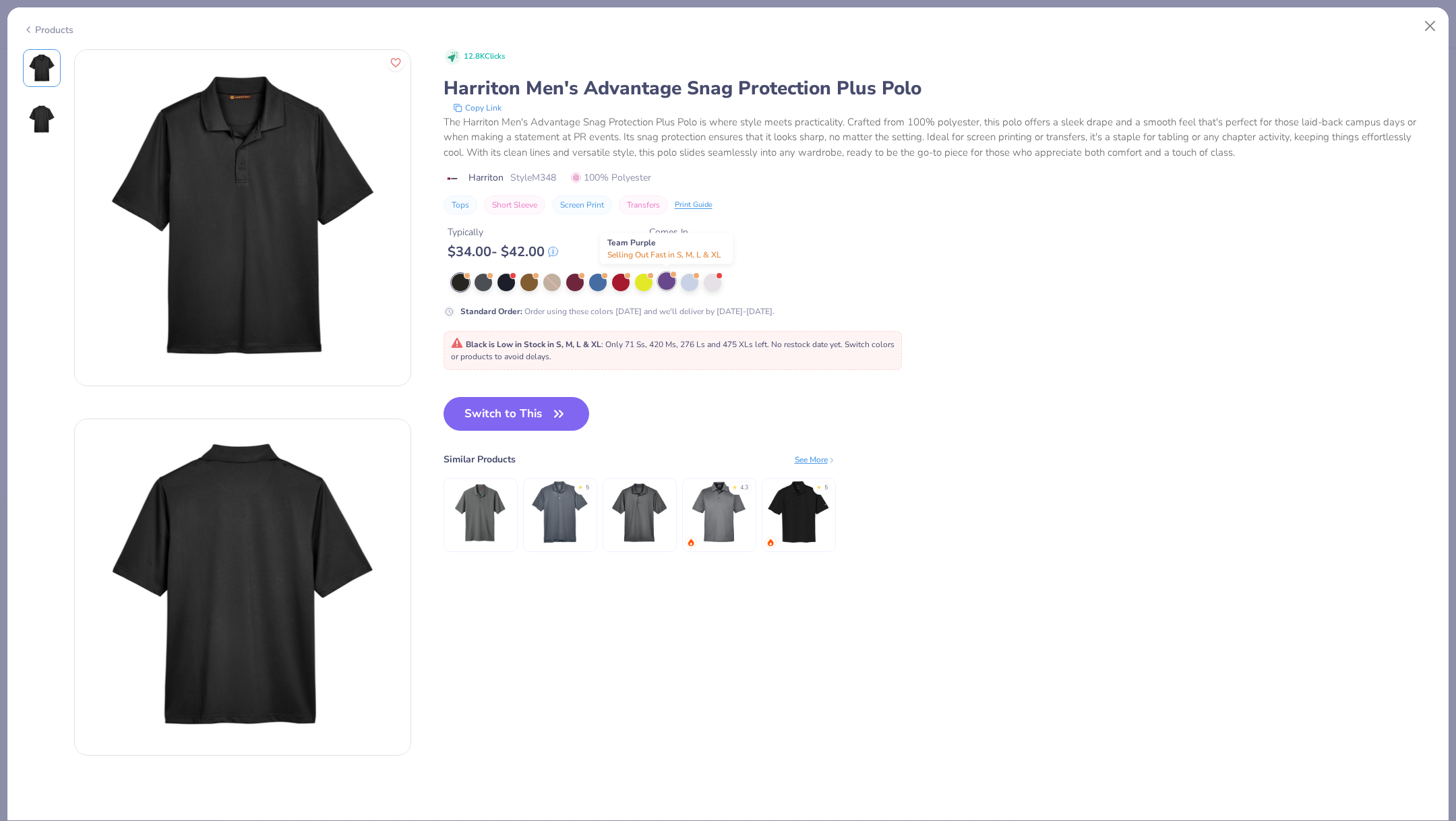
click at [668, 285] on div at bounding box center [667, 281] width 18 height 18
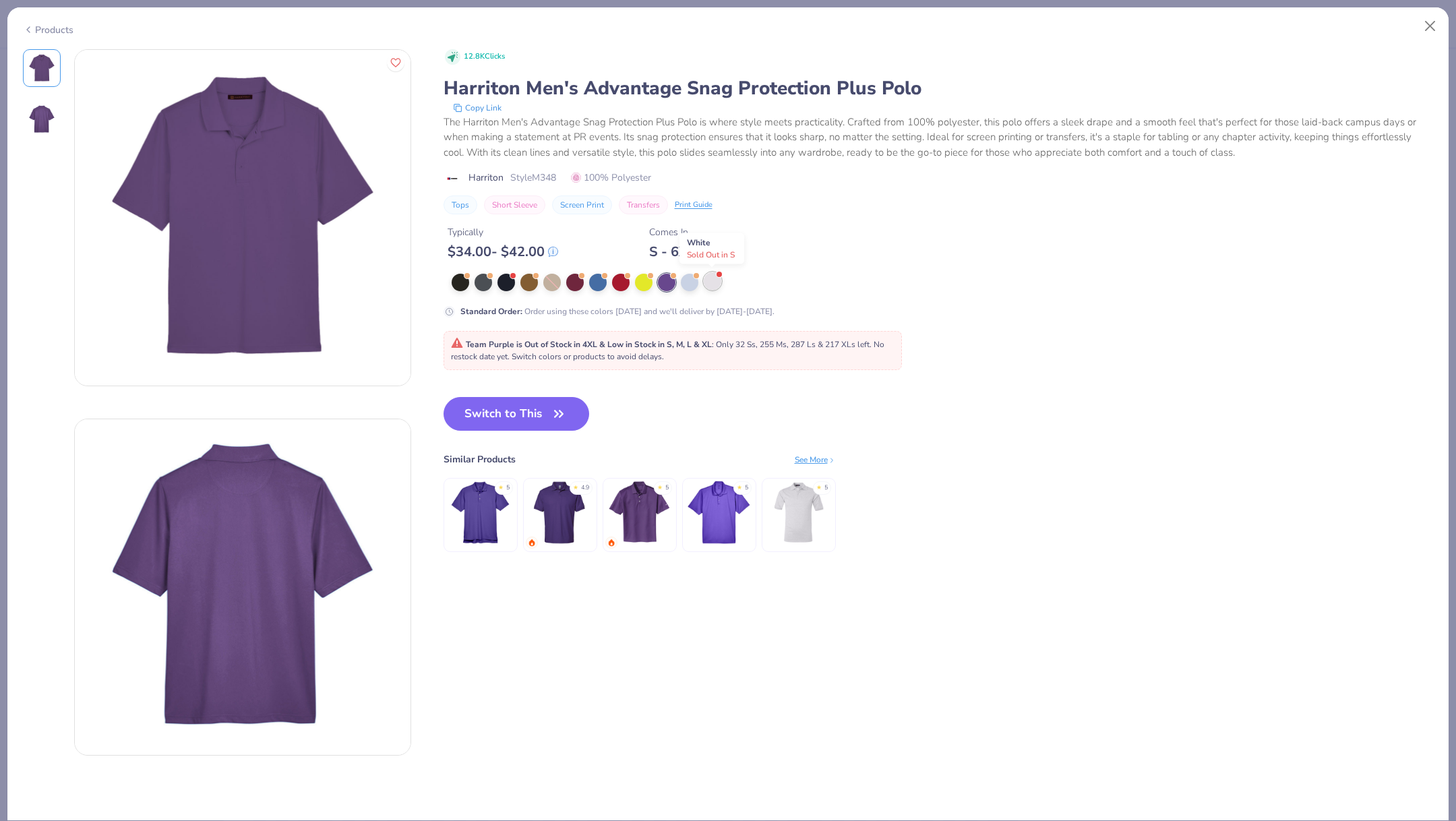
click at [704, 281] on div at bounding box center [712, 281] width 18 height 18
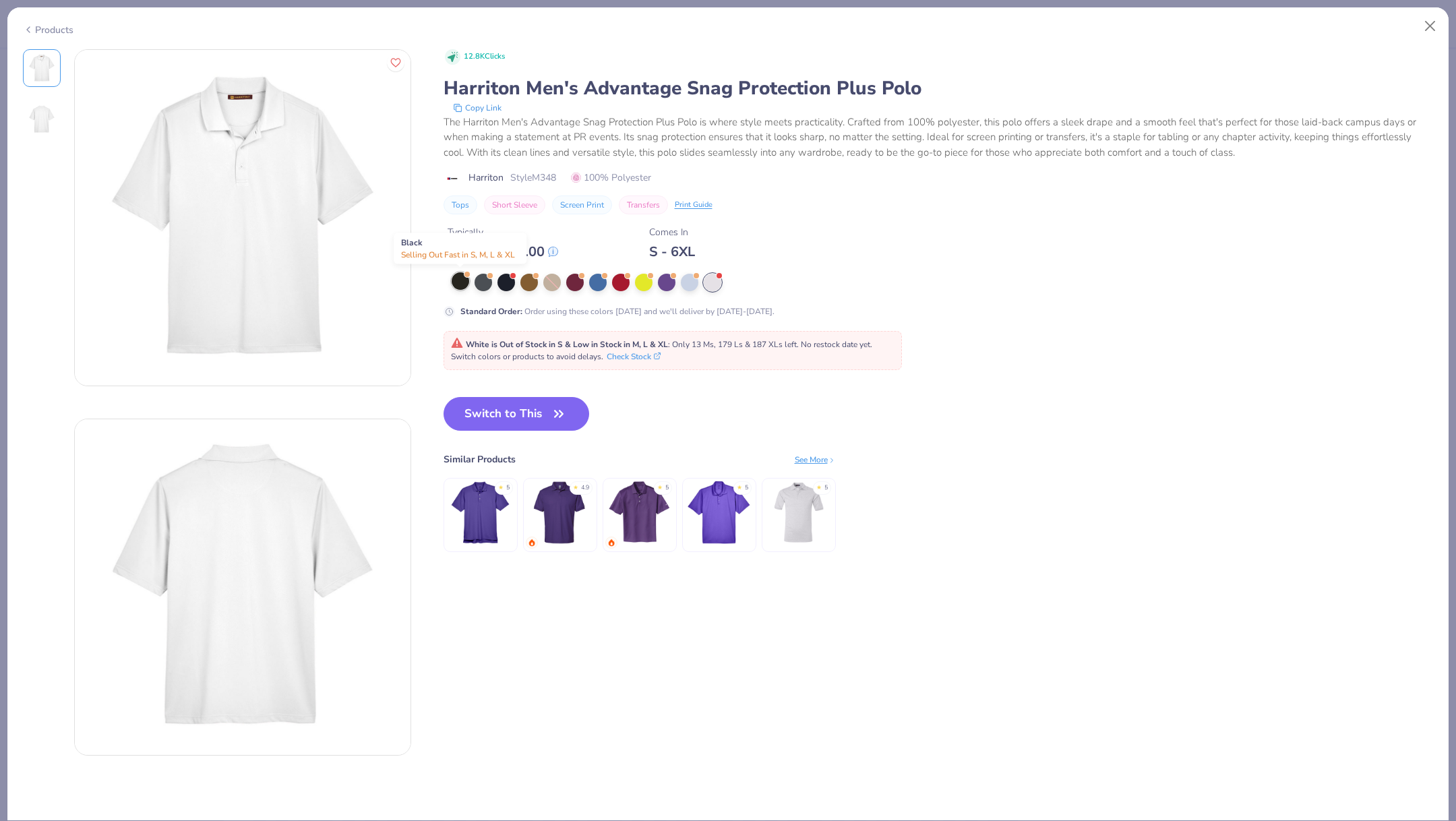
click at [460, 282] on div at bounding box center [460, 281] width 18 height 18
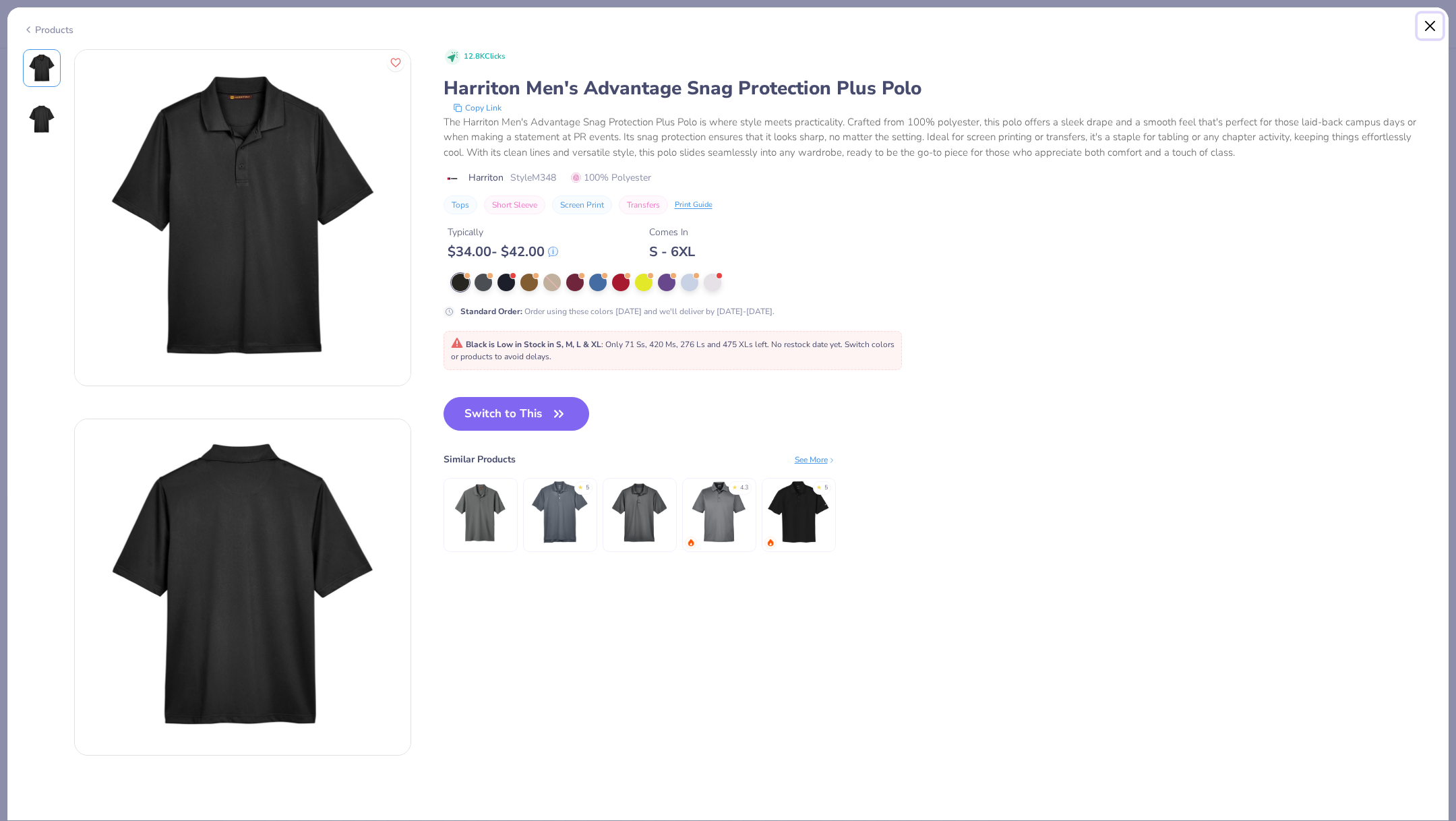
click at [1431, 20] on button "Close" at bounding box center [1430, 27] width 26 height 26
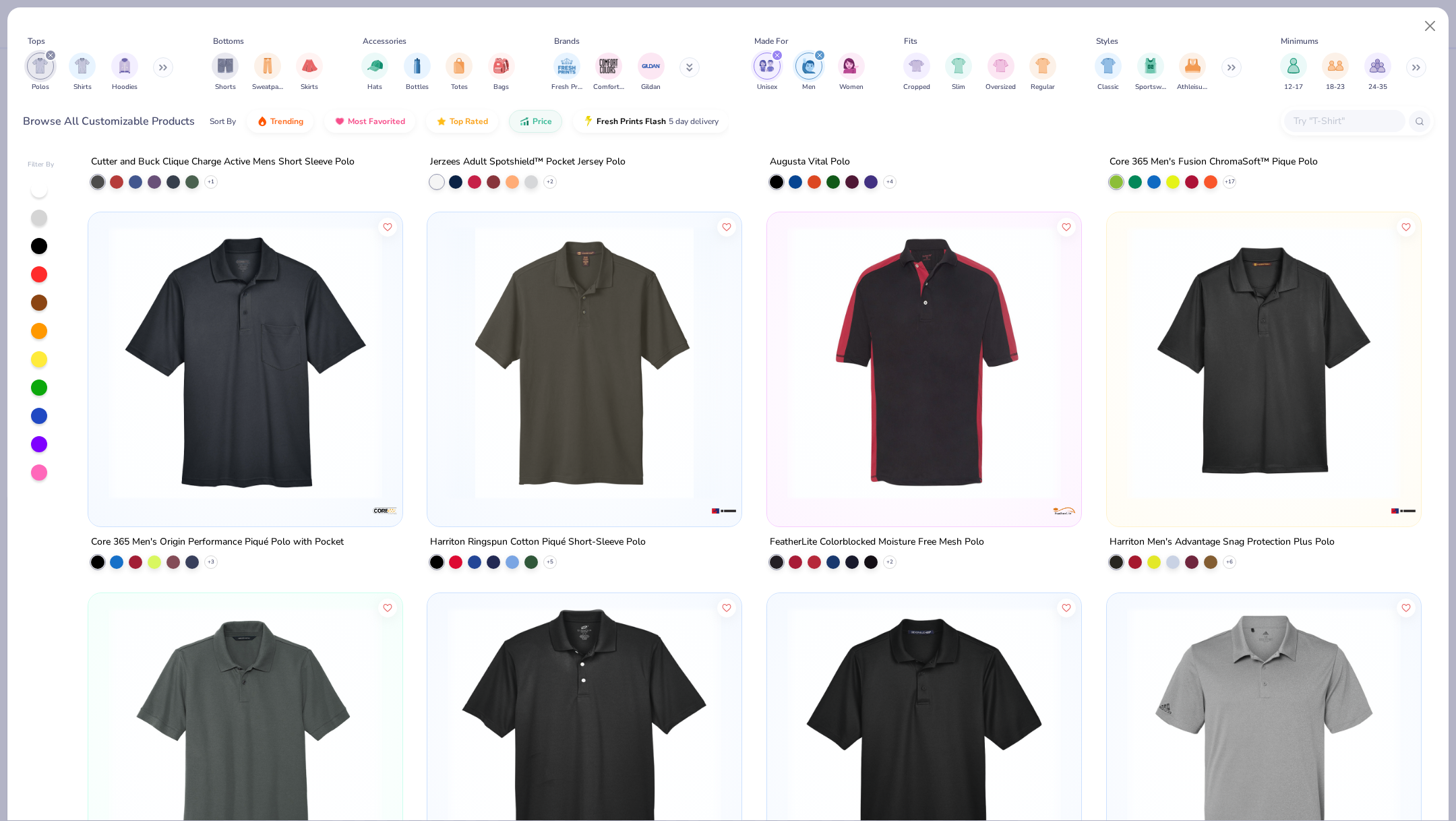
click at [277, 444] on img at bounding box center [245, 363] width 287 height 274
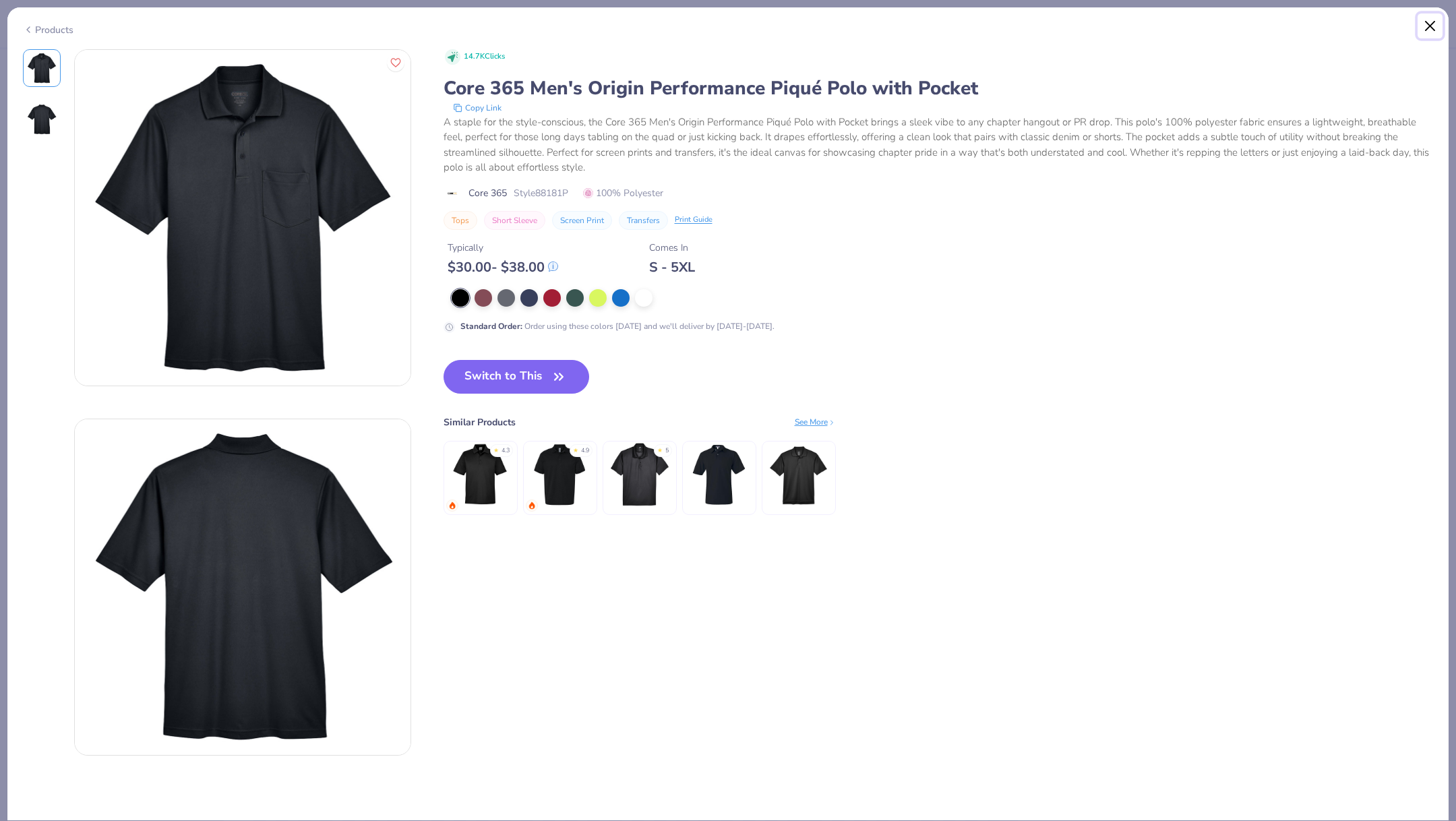
click at [1428, 31] on button "Close" at bounding box center [1430, 27] width 26 height 26
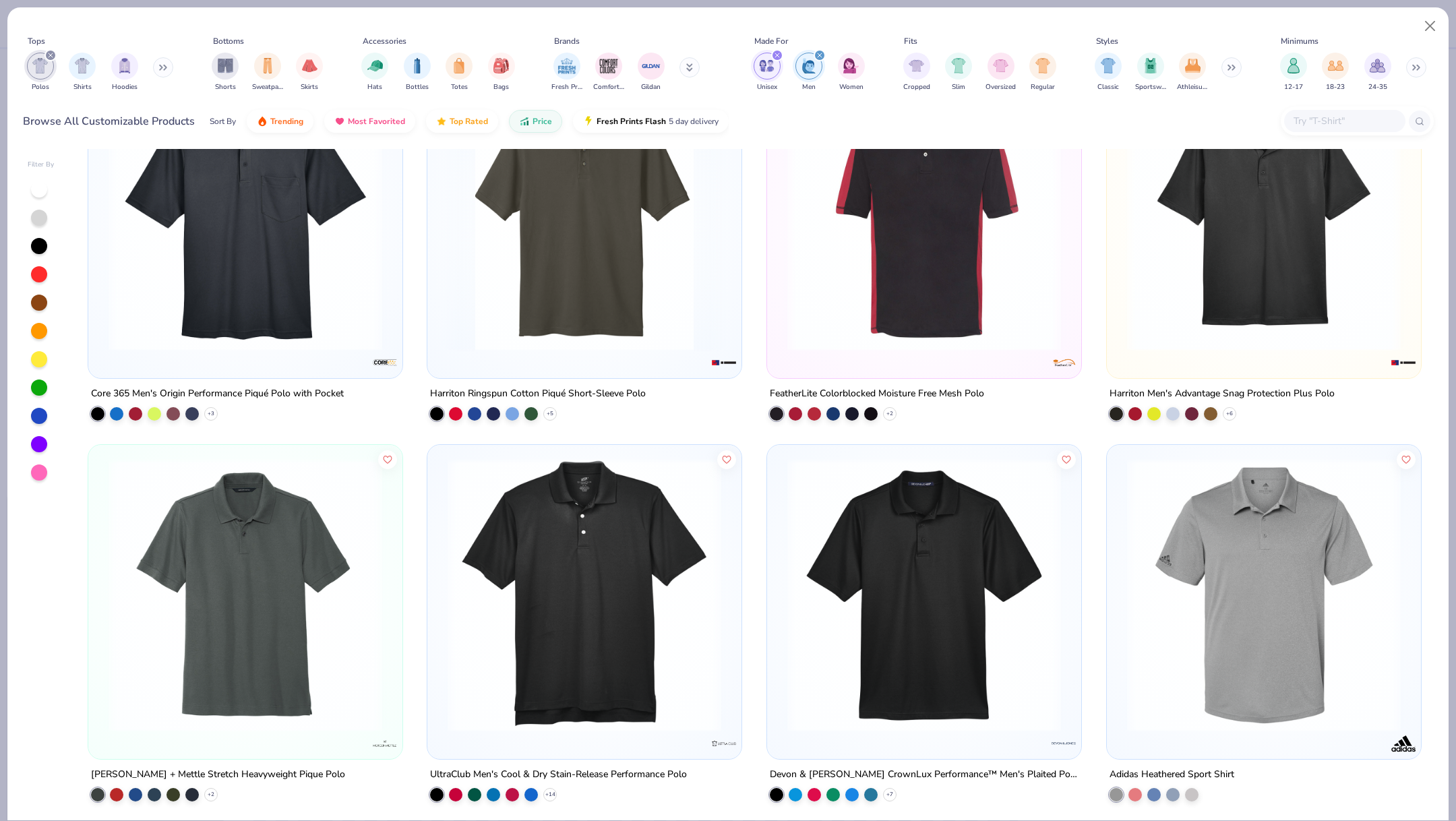
scroll to position [1238, 0]
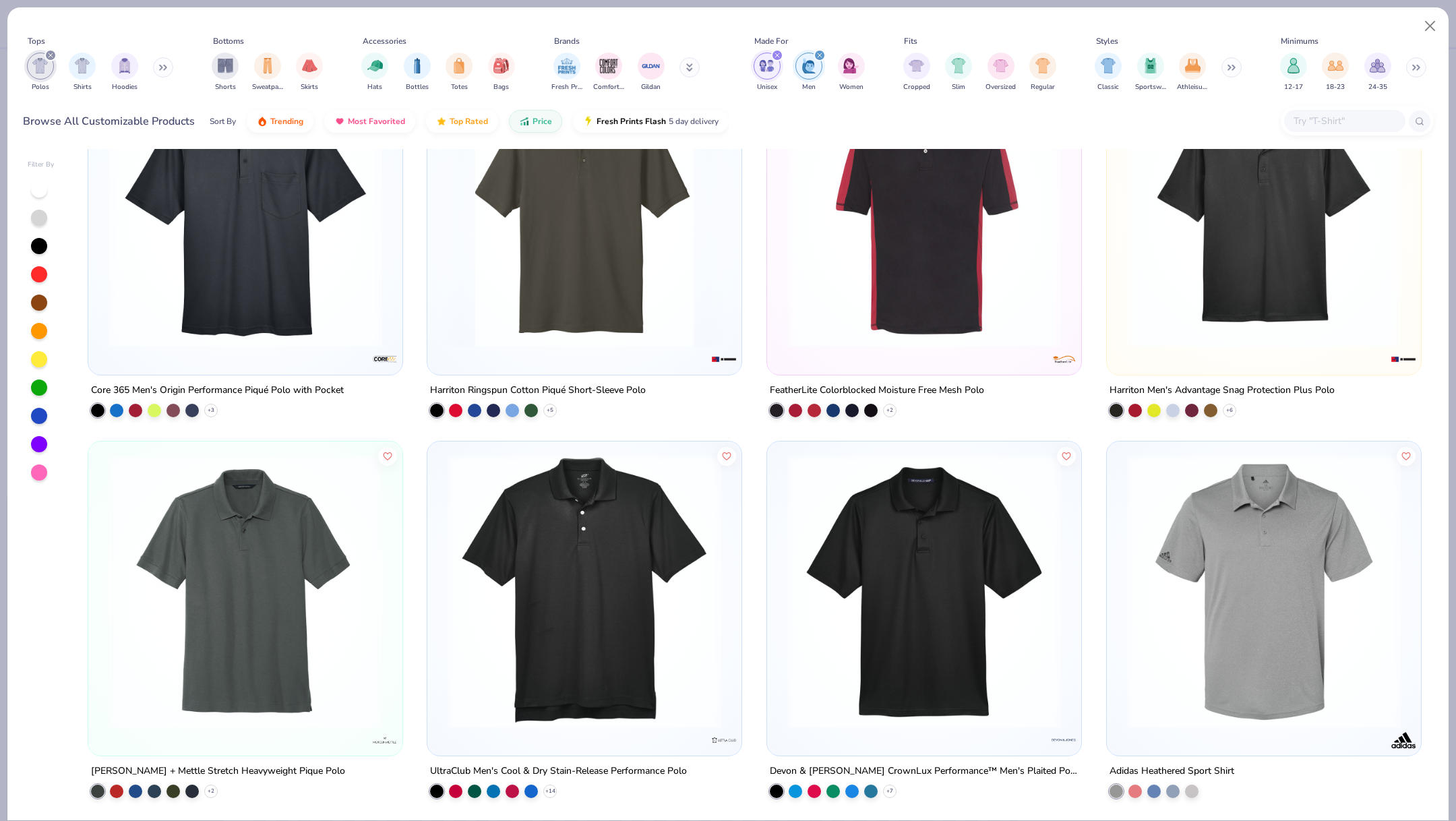
click at [896, 572] on img at bounding box center [924, 592] width 287 height 274
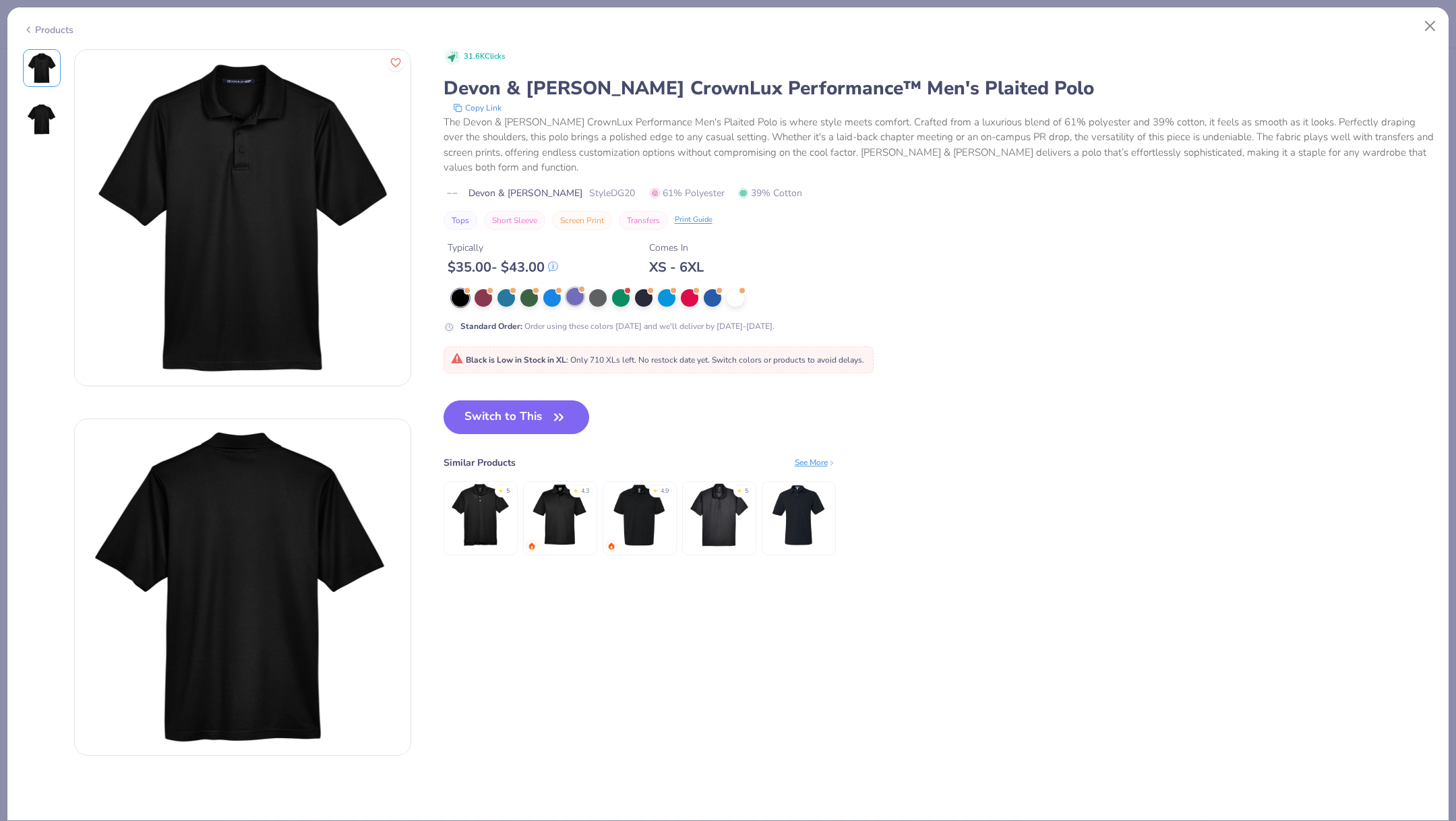
click at [576, 288] on div at bounding box center [575, 297] width 18 height 18
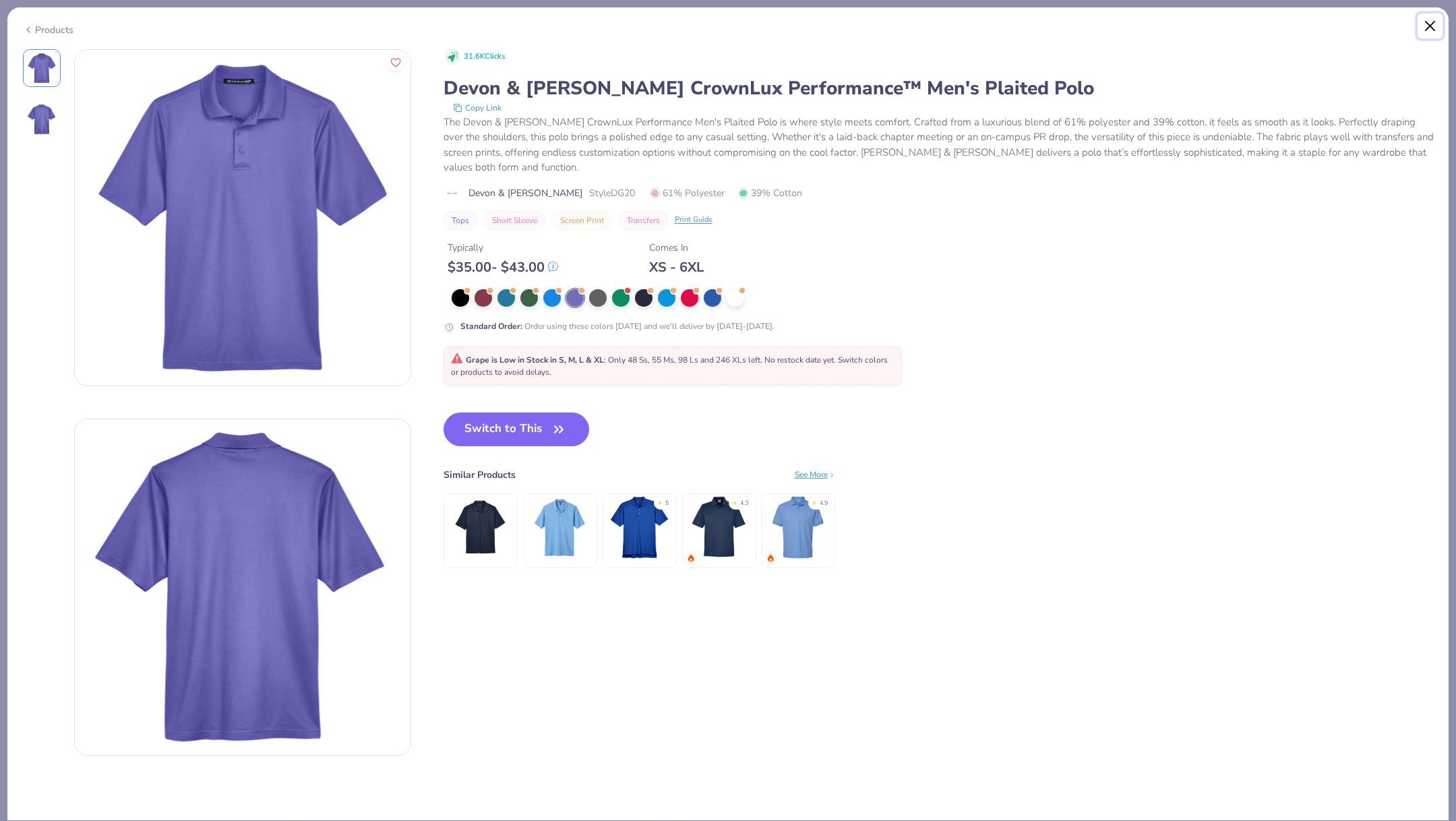
click at [1429, 18] on button "Close" at bounding box center [1430, 27] width 26 height 26
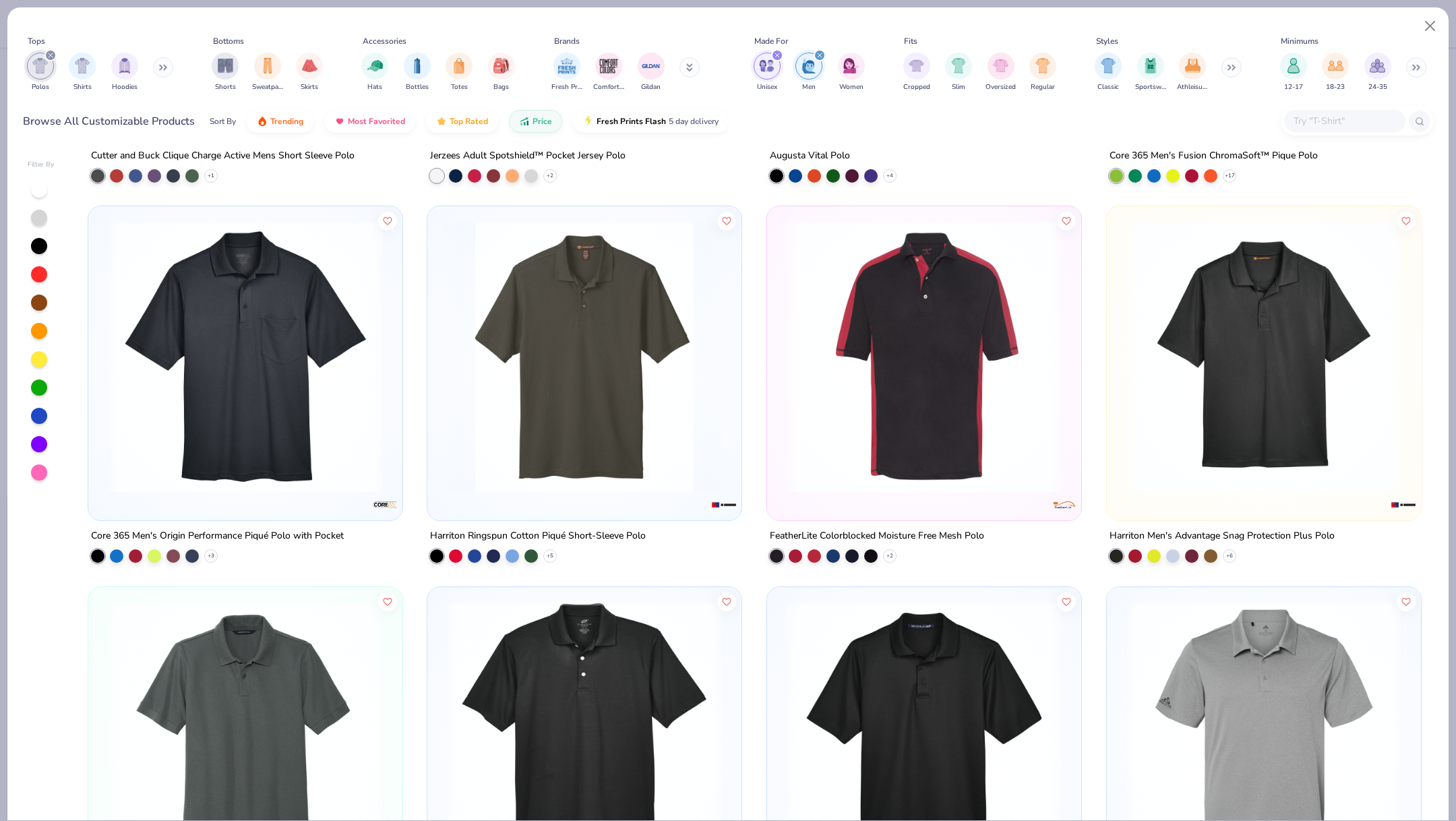
scroll to position [1079, 0]
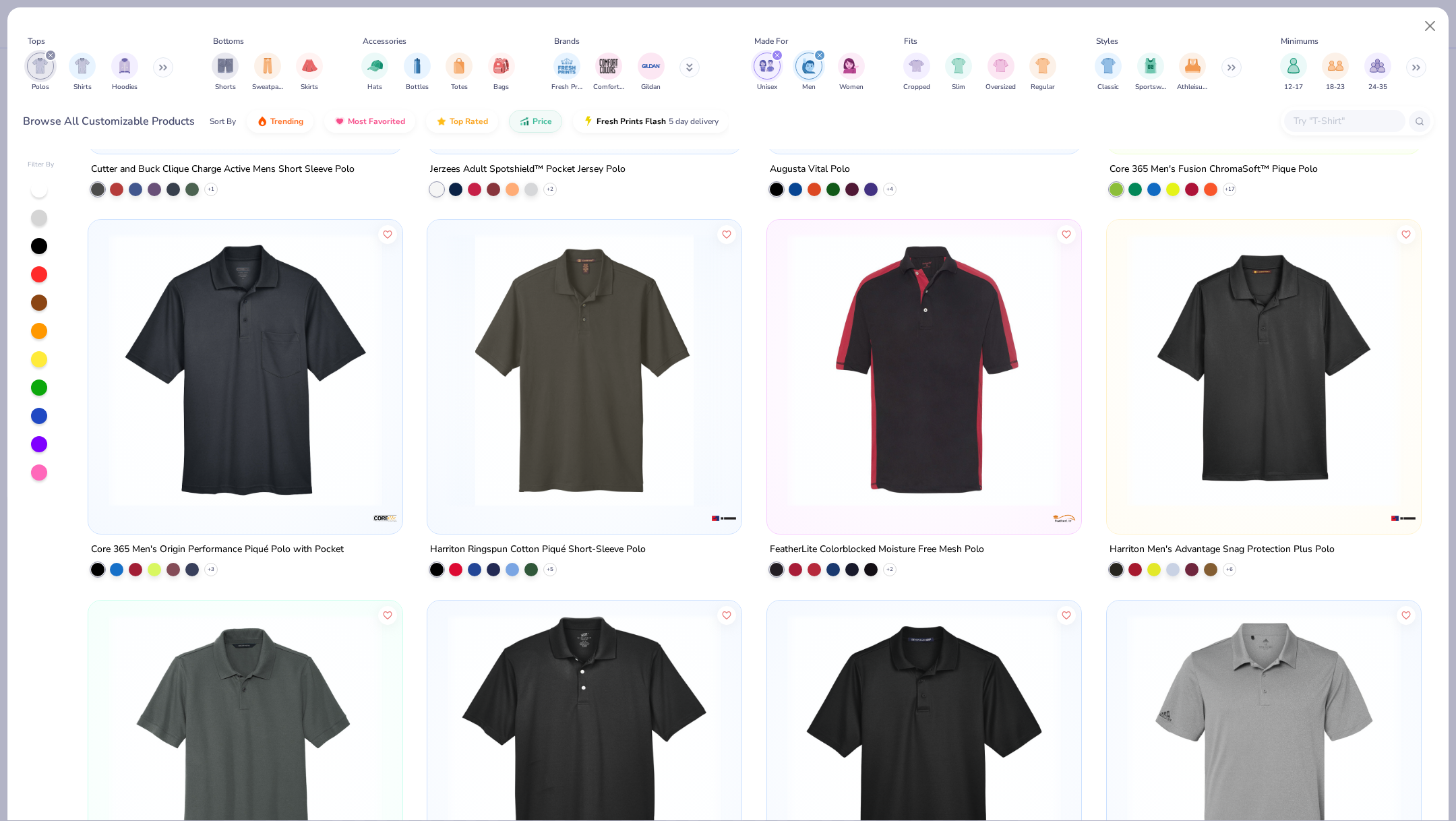
click at [688, 422] on img at bounding box center [584, 370] width 287 height 274
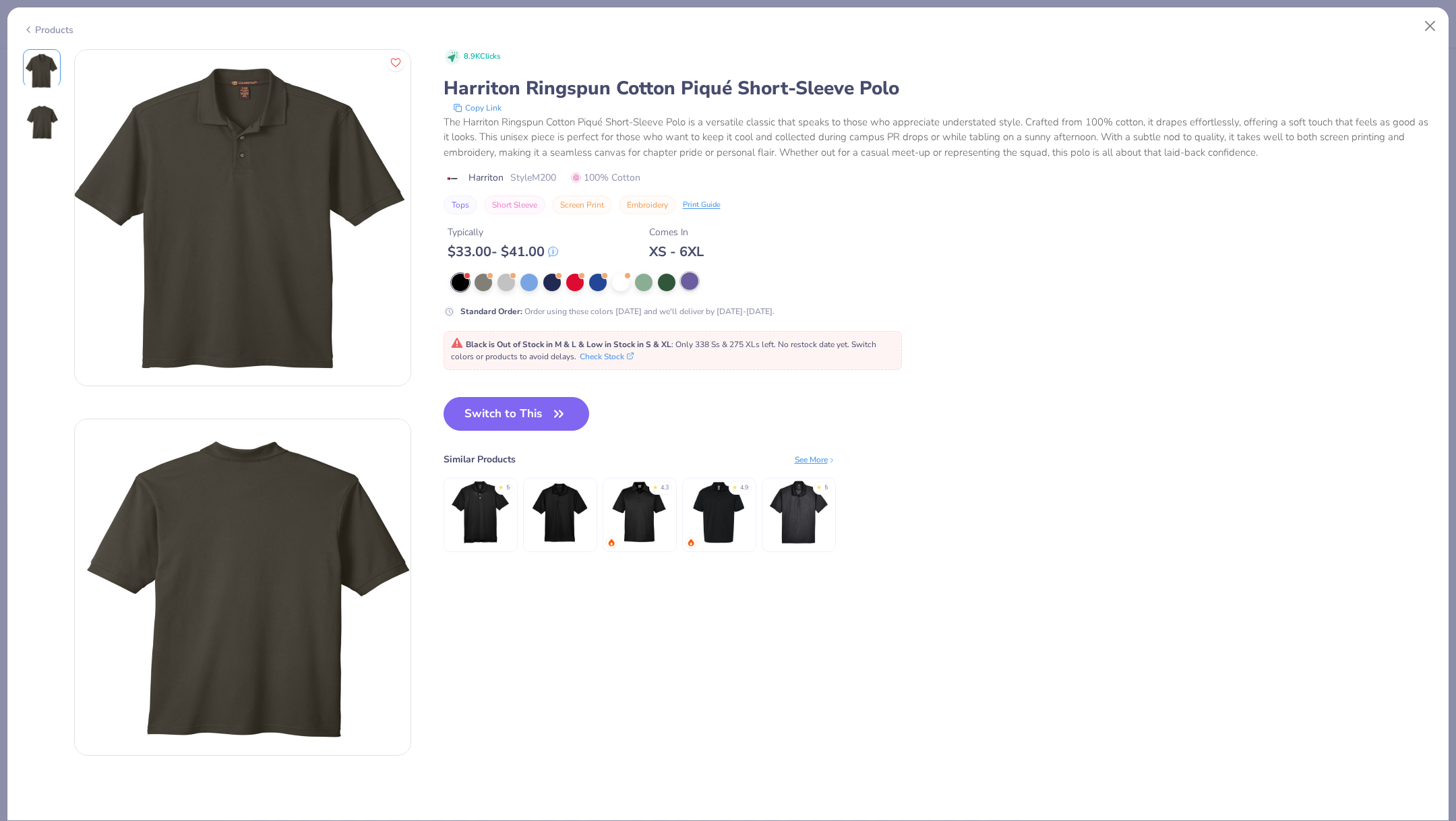
click at [686, 281] on div at bounding box center [690, 281] width 18 height 18
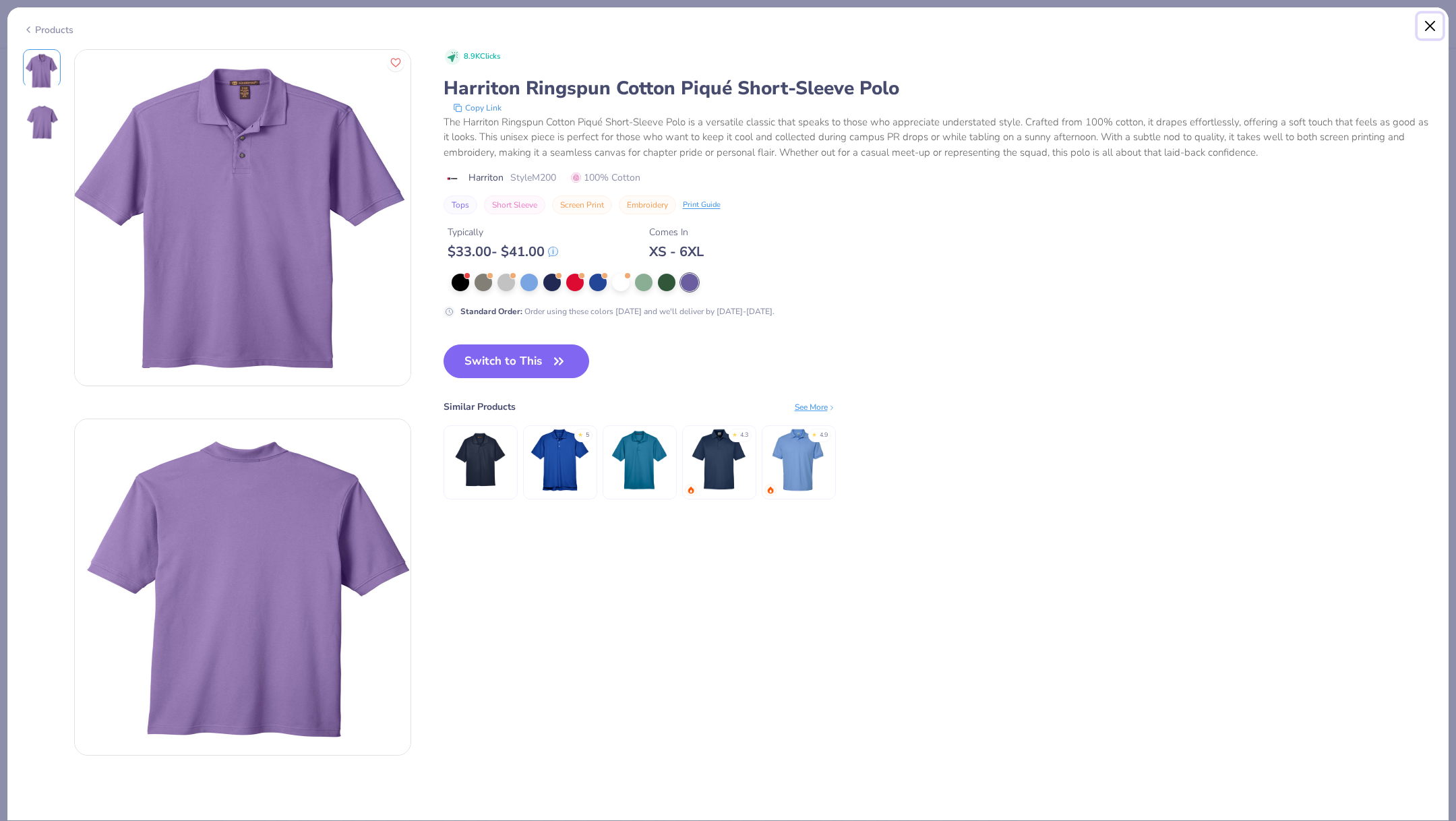
click at [1431, 26] on button "Close" at bounding box center [1430, 27] width 26 height 26
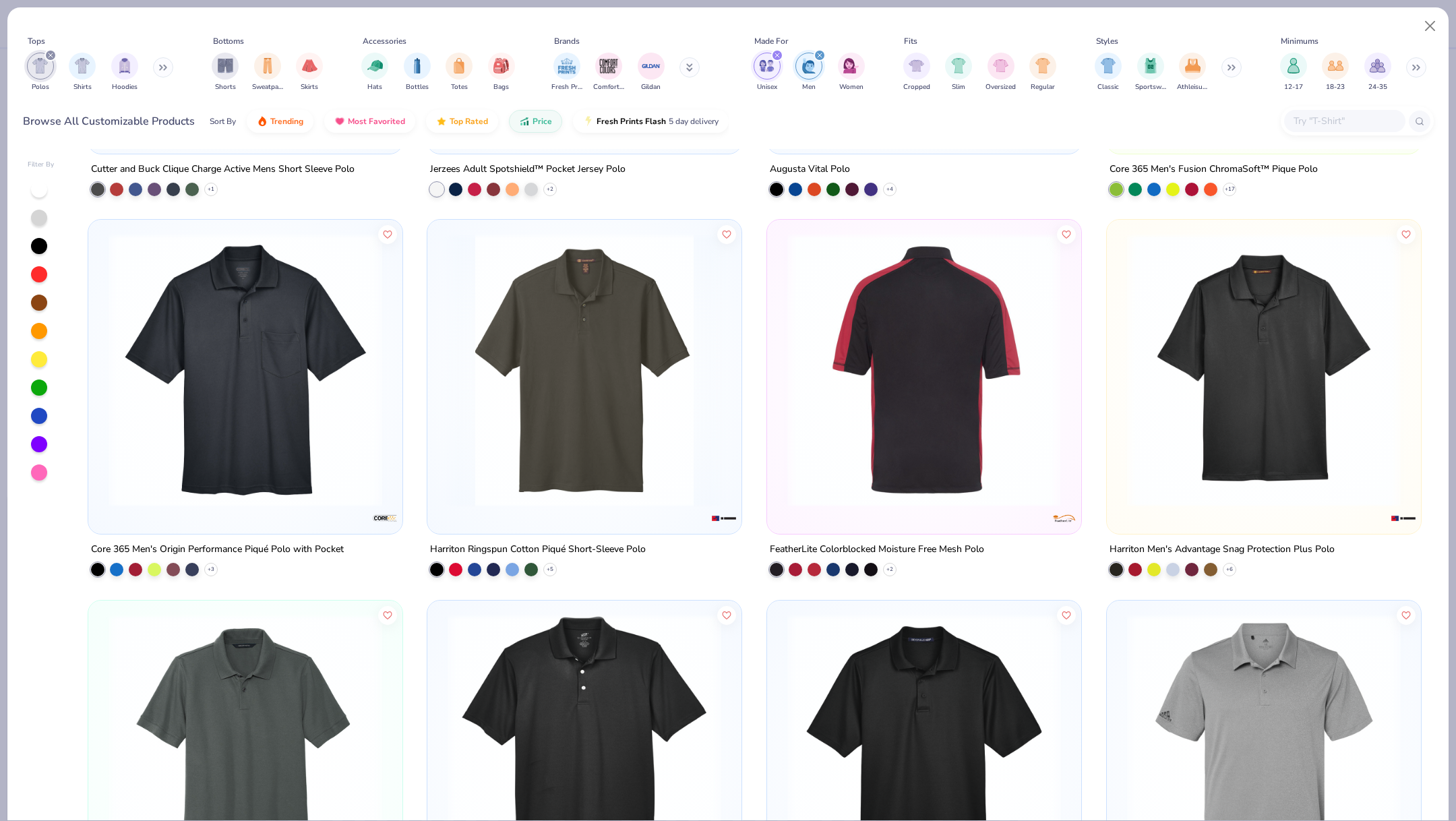
click at [662, 446] on img at bounding box center [584, 370] width 287 height 274
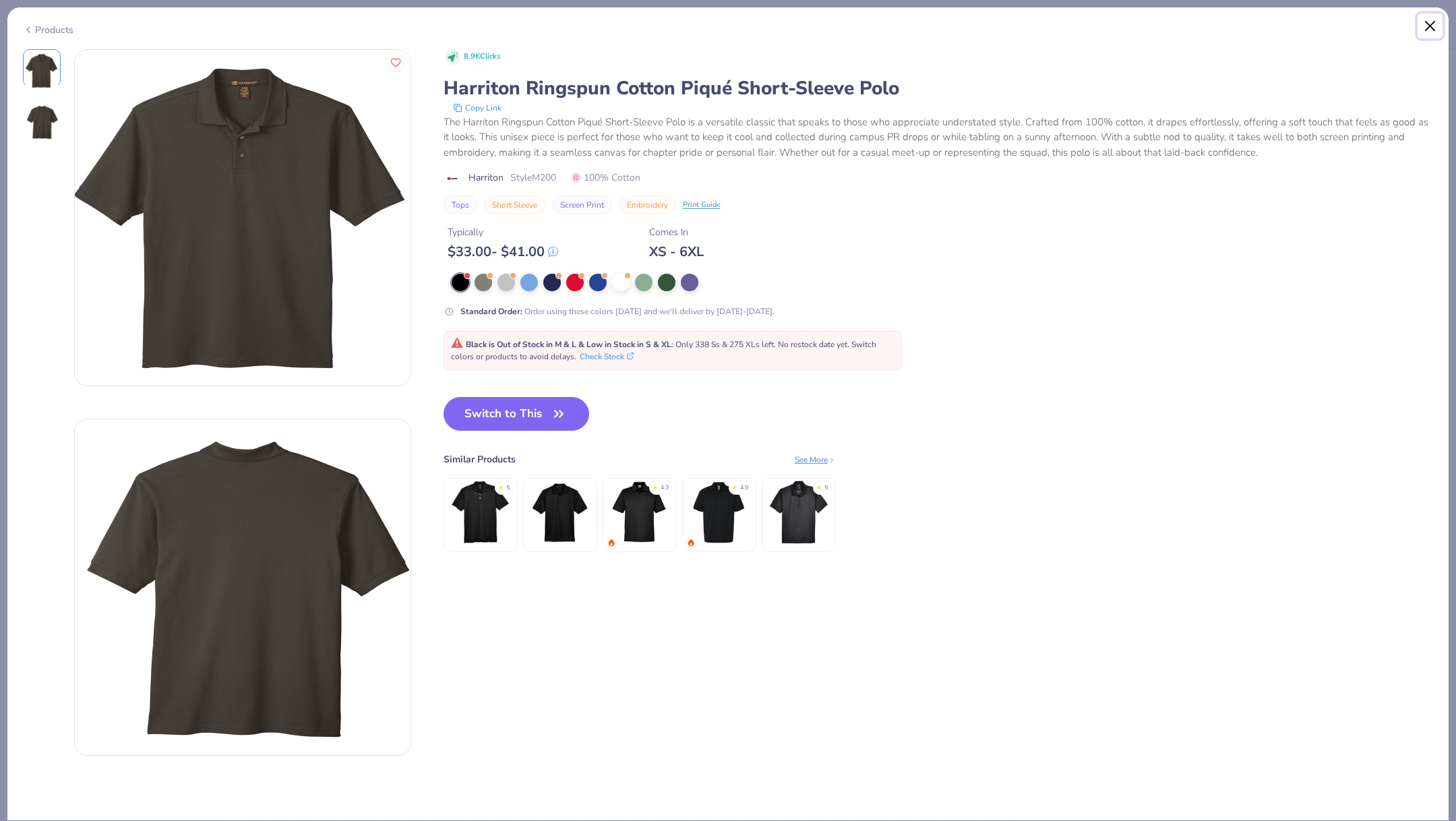
click at [1429, 26] on button "Close" at bounding box center [1430, 27] width 26 height 26
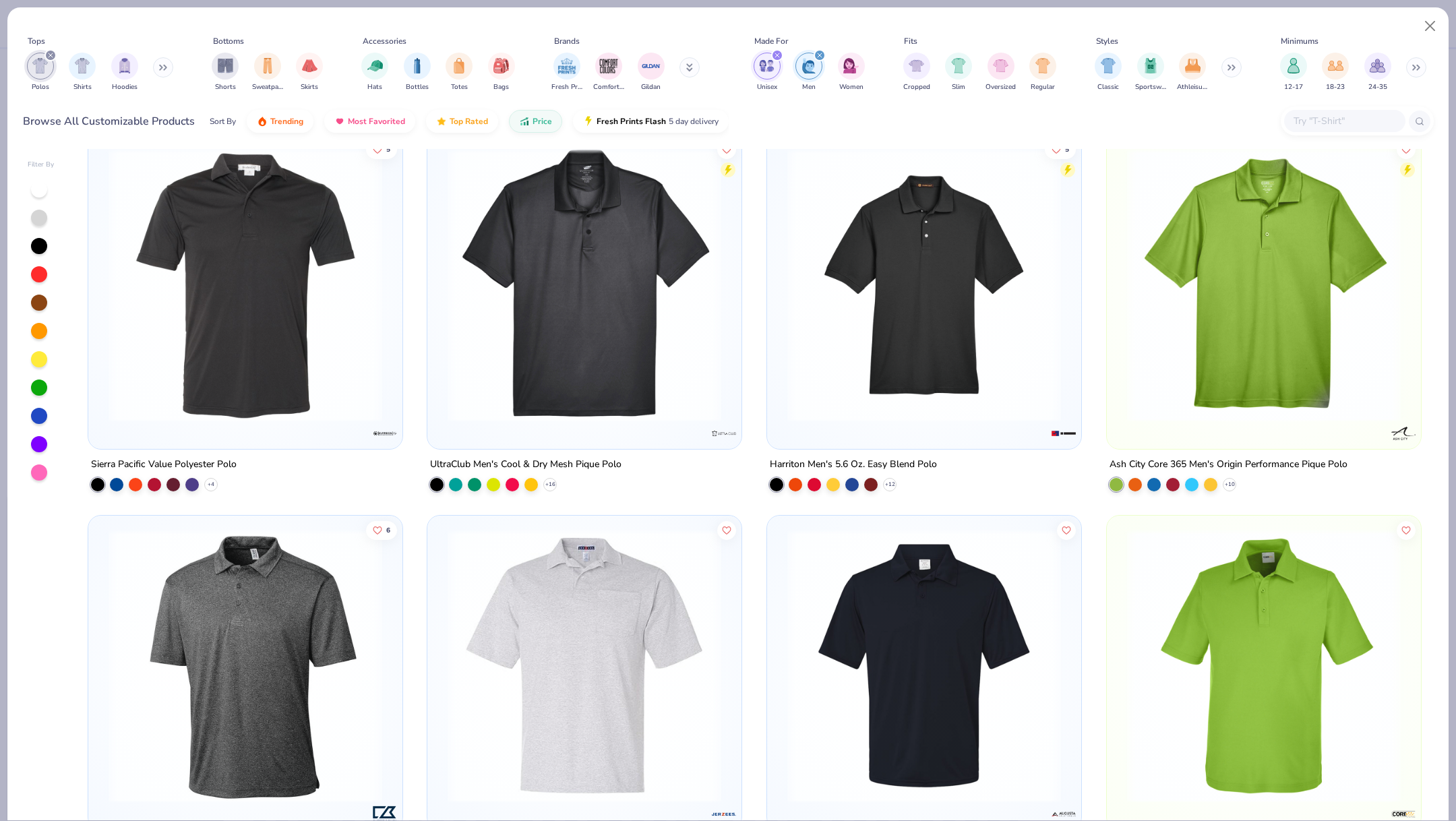
scroll to position [397, 0]
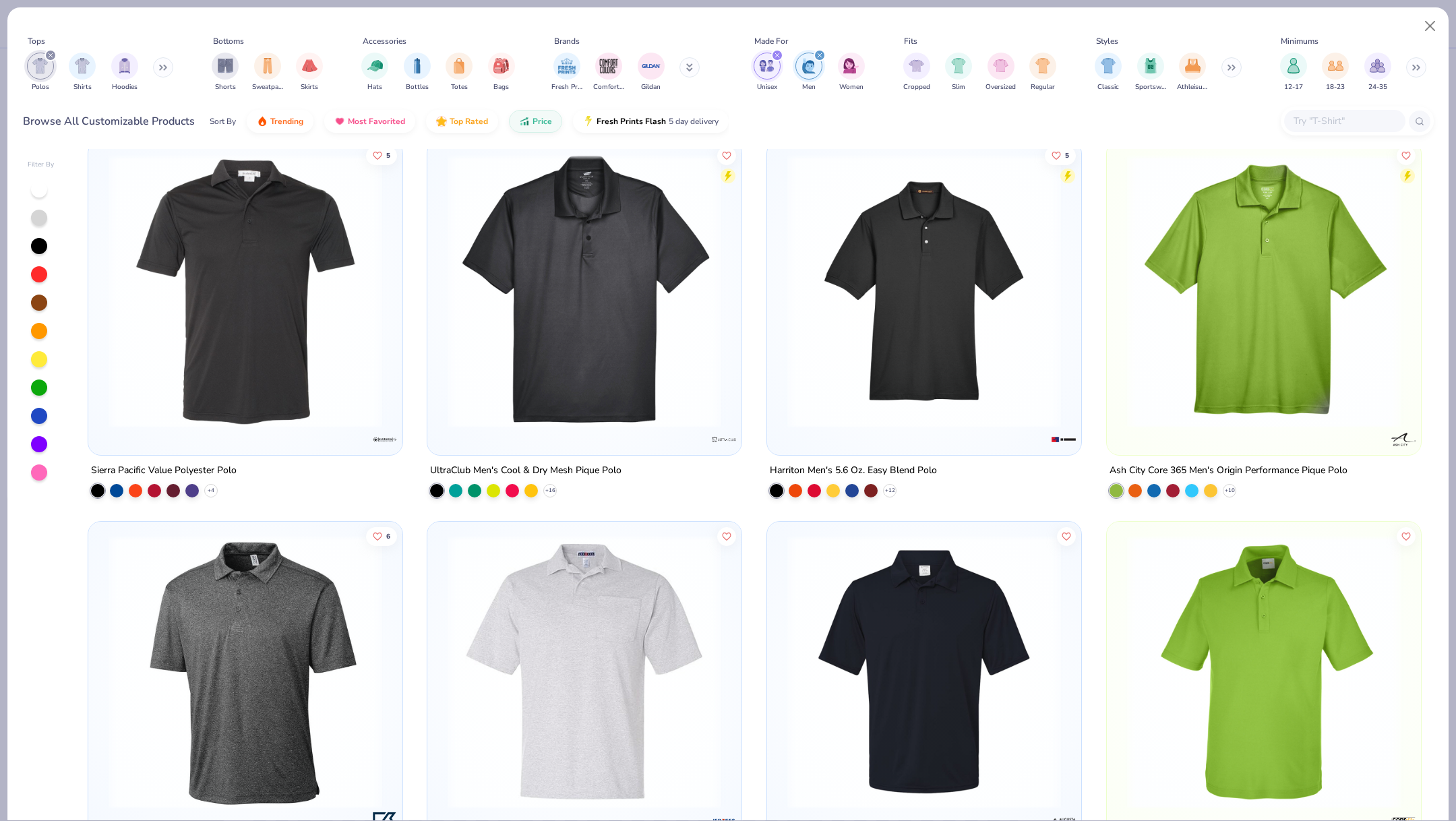
click at [965, 304] on img at bounding box center [924, 292] width 287 height 274
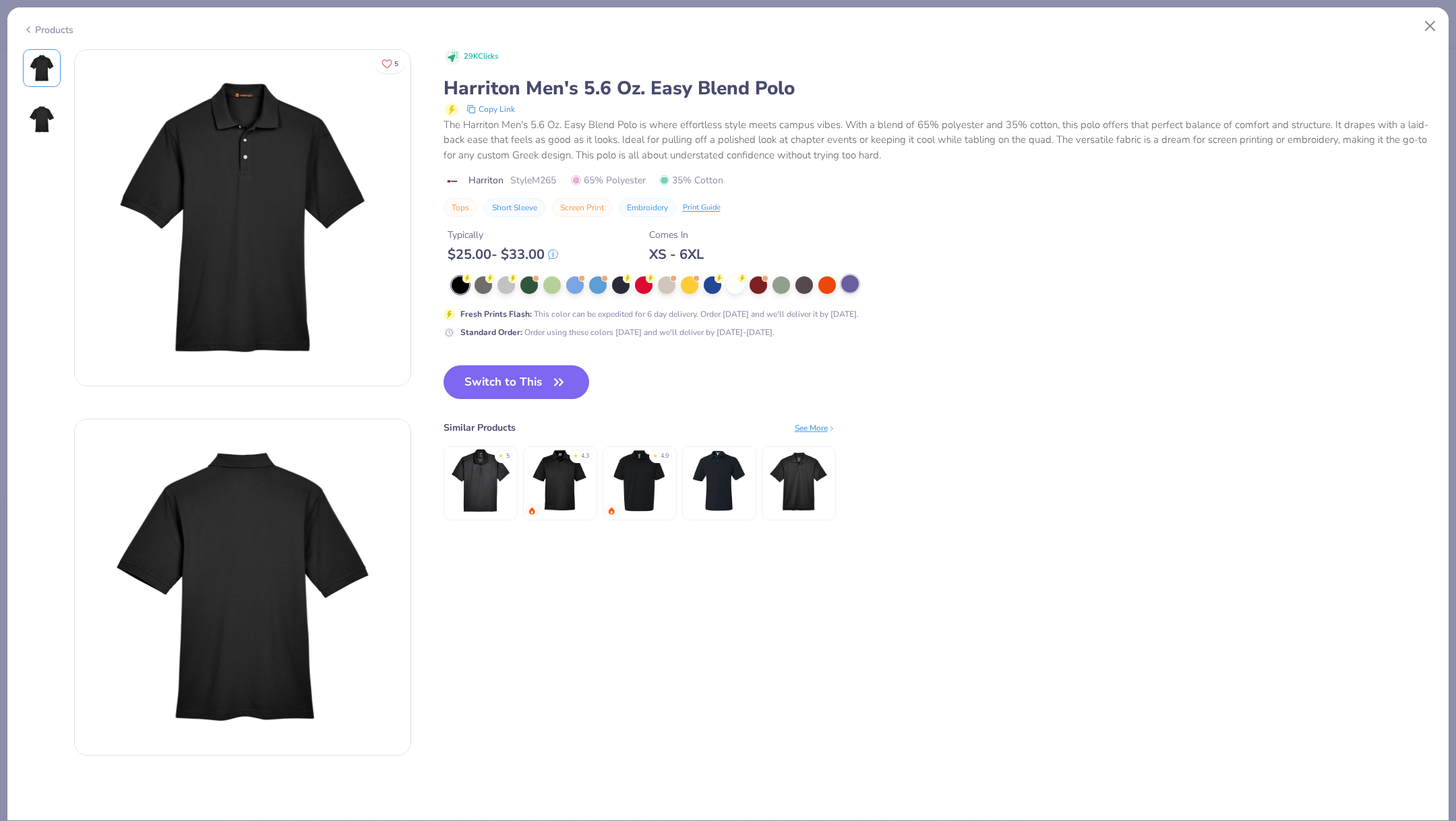
click at [852, 284] on div at bounding box center [850, 284] width 18 height 18
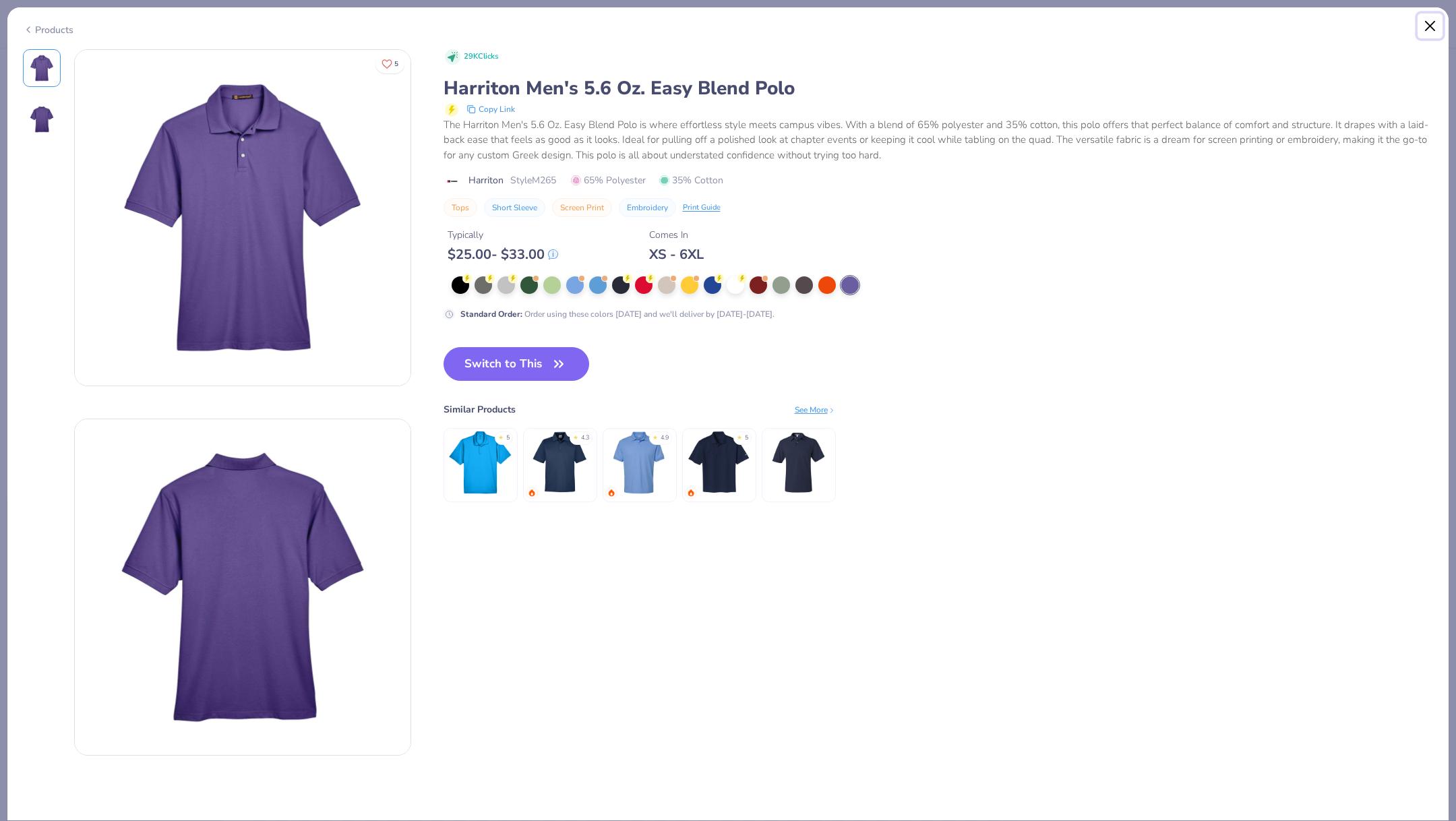
click at [1427, 29] on button "Close" at bounding box center [1430, 27] width 26 height 26
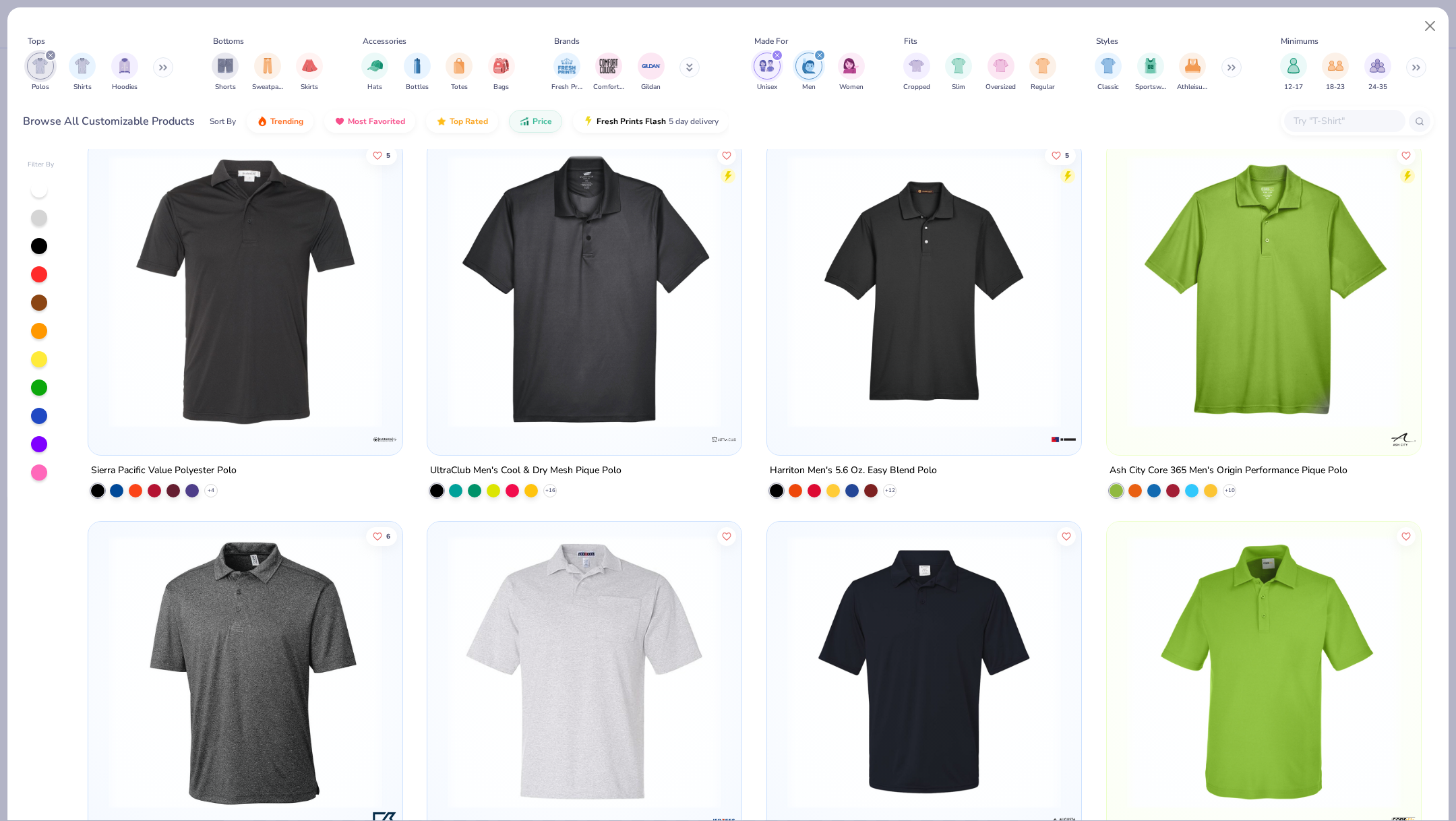
click at [617, 308] on img at bounding box center [584, 292] width 287 height 274
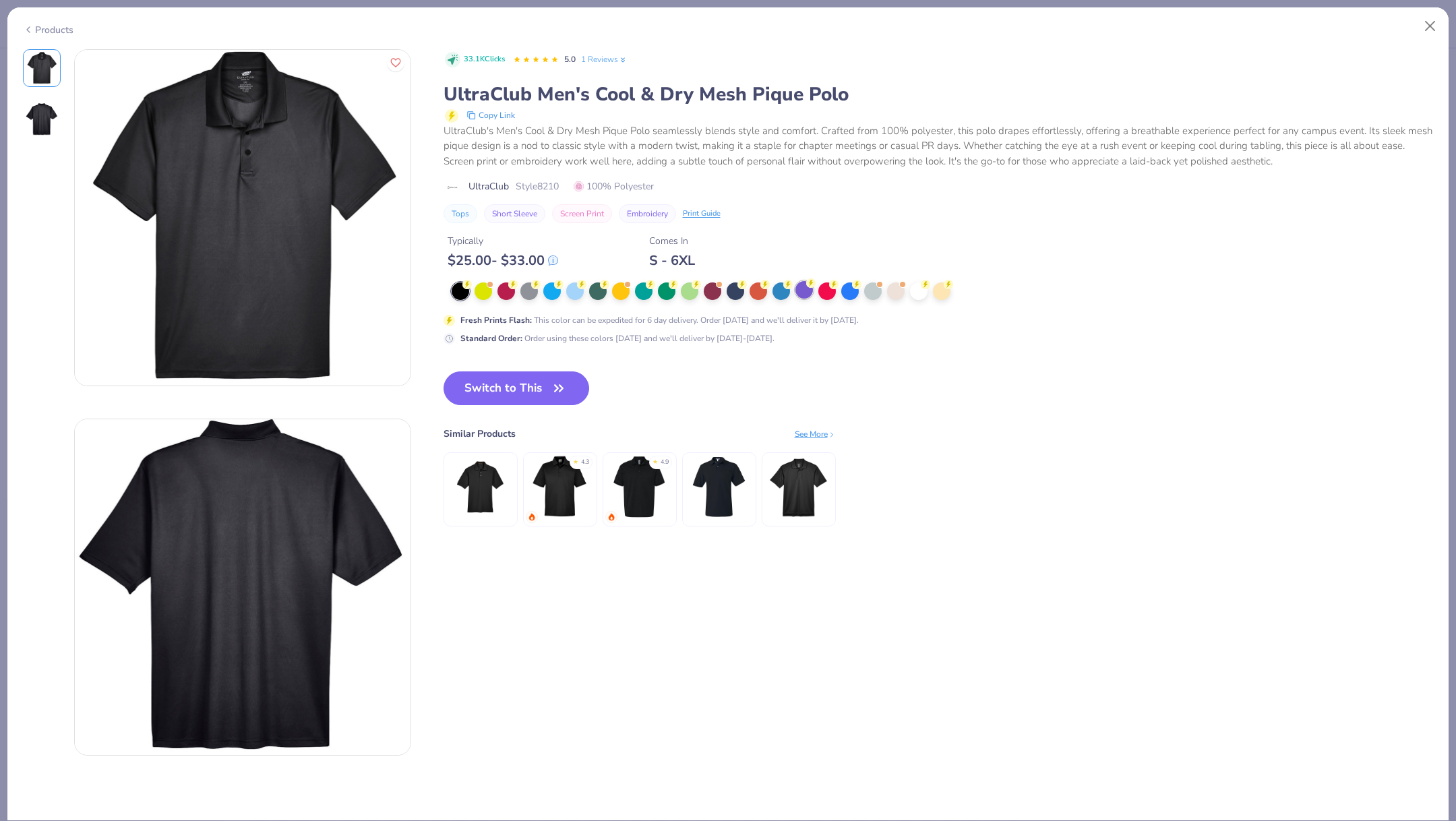
click at [803, 288] on div at bounding box center [804, 290] width 18 height 18
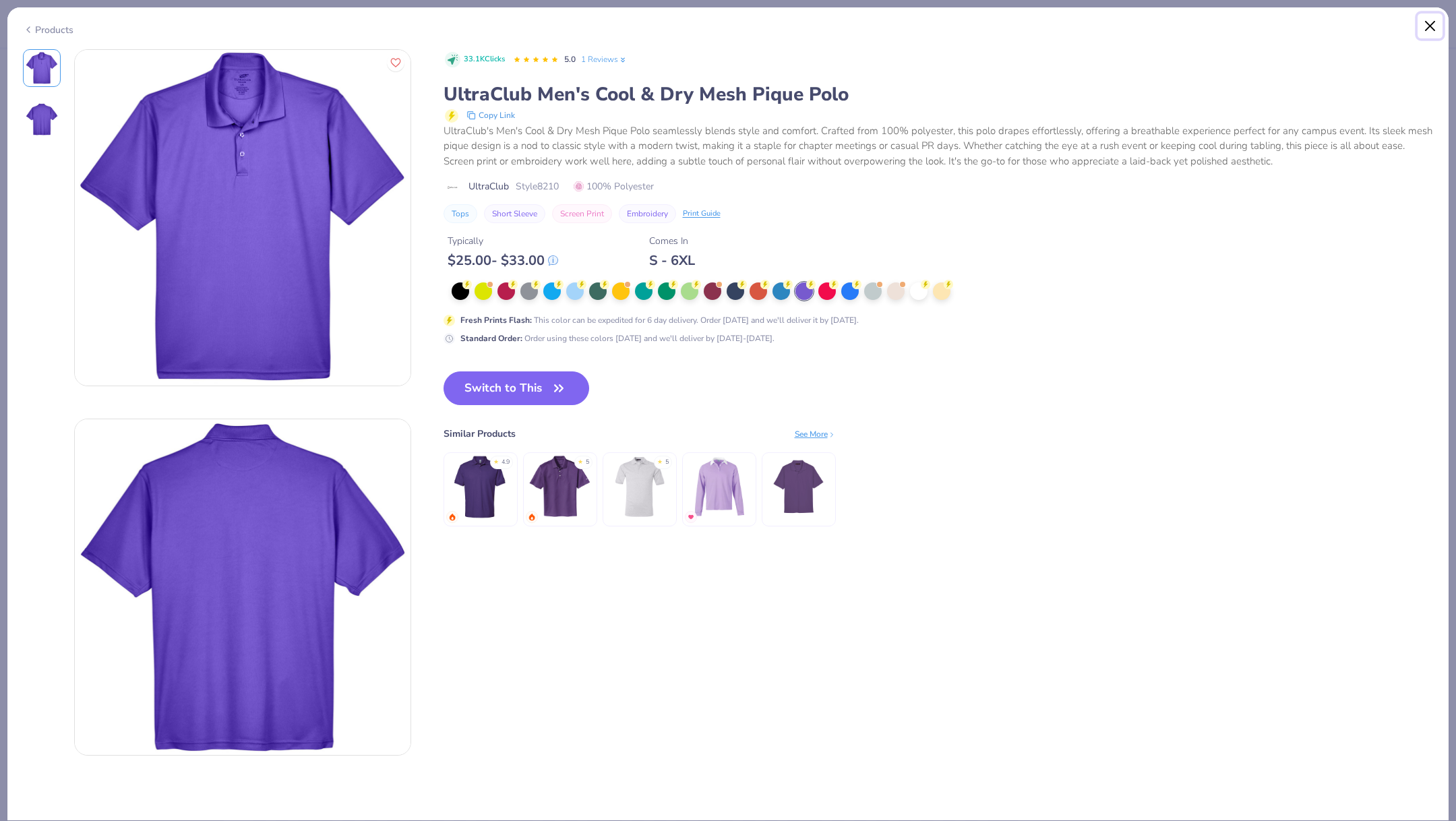
click at [1427, 20] on button "Close" at bounding box center [1430, 27] width 26 height 26
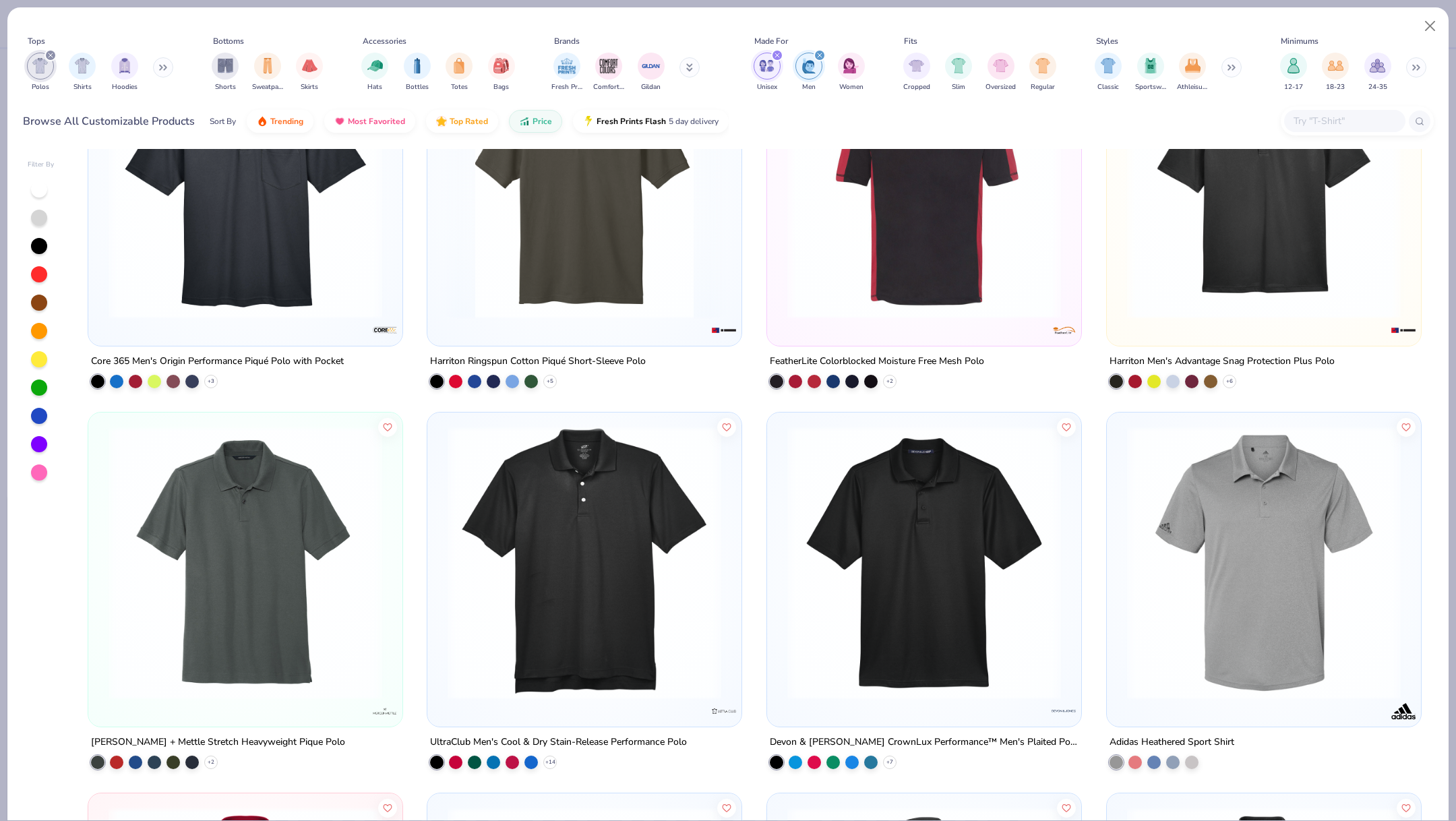
scroll to position [1267, 0]
click at [1256, 251] on img at bounding box center [1264, 183] width 287 height 274
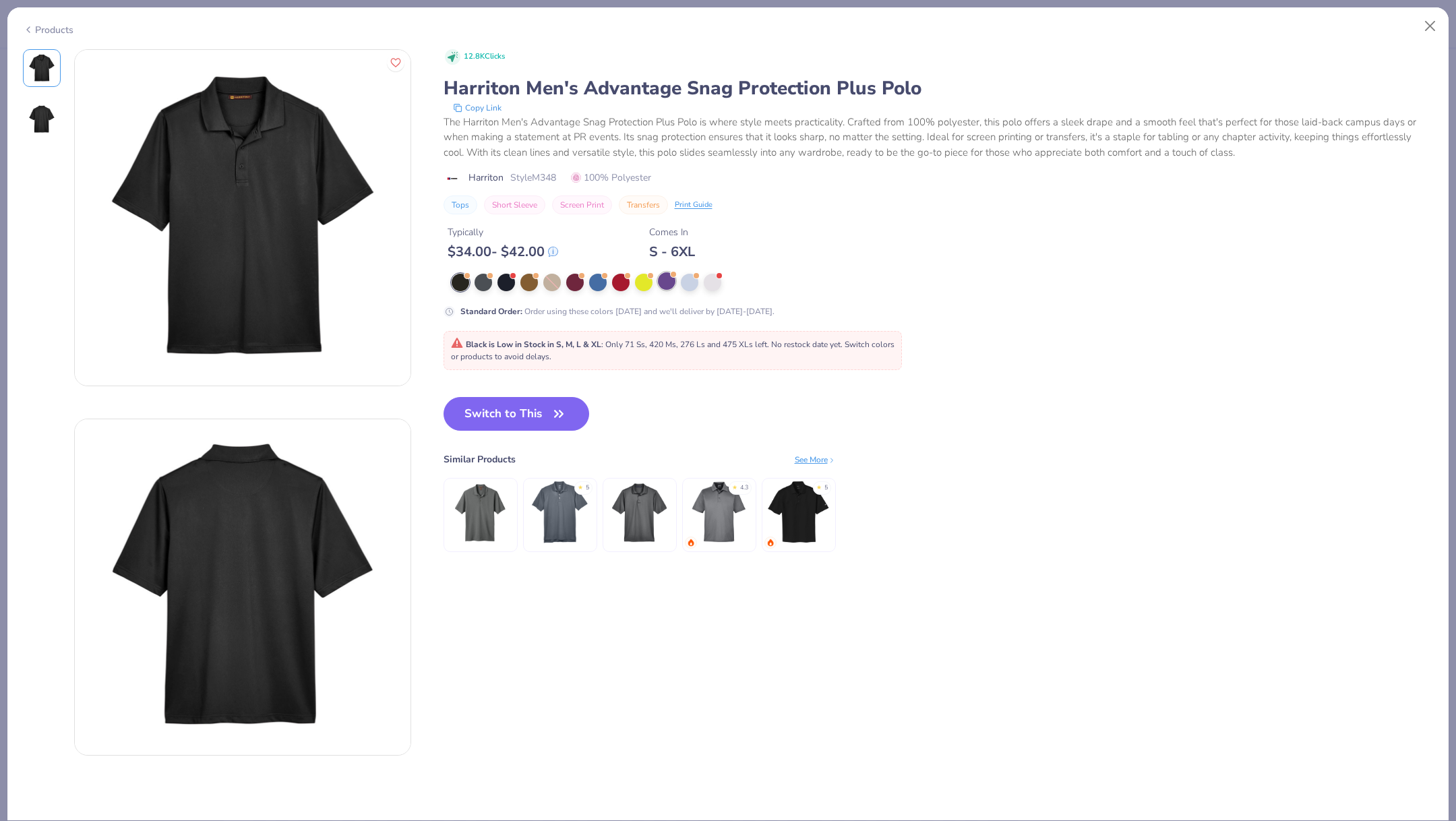
click at [667, 280] on div at bounding box center [667, 281] width 18 height 18
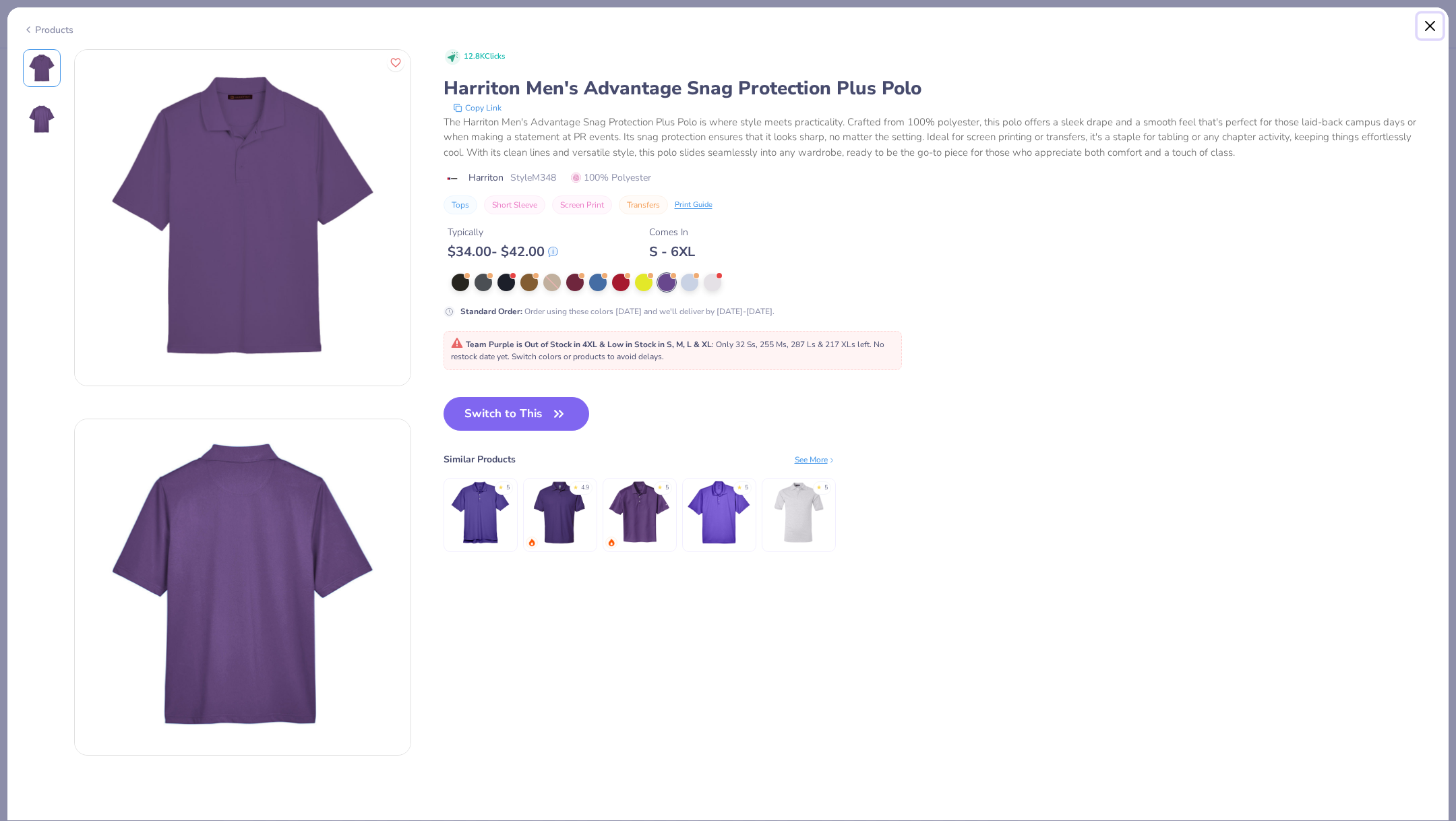
click at [1425, 27] on button "Close" at bounding box center [1430, 27] width 26 height 26
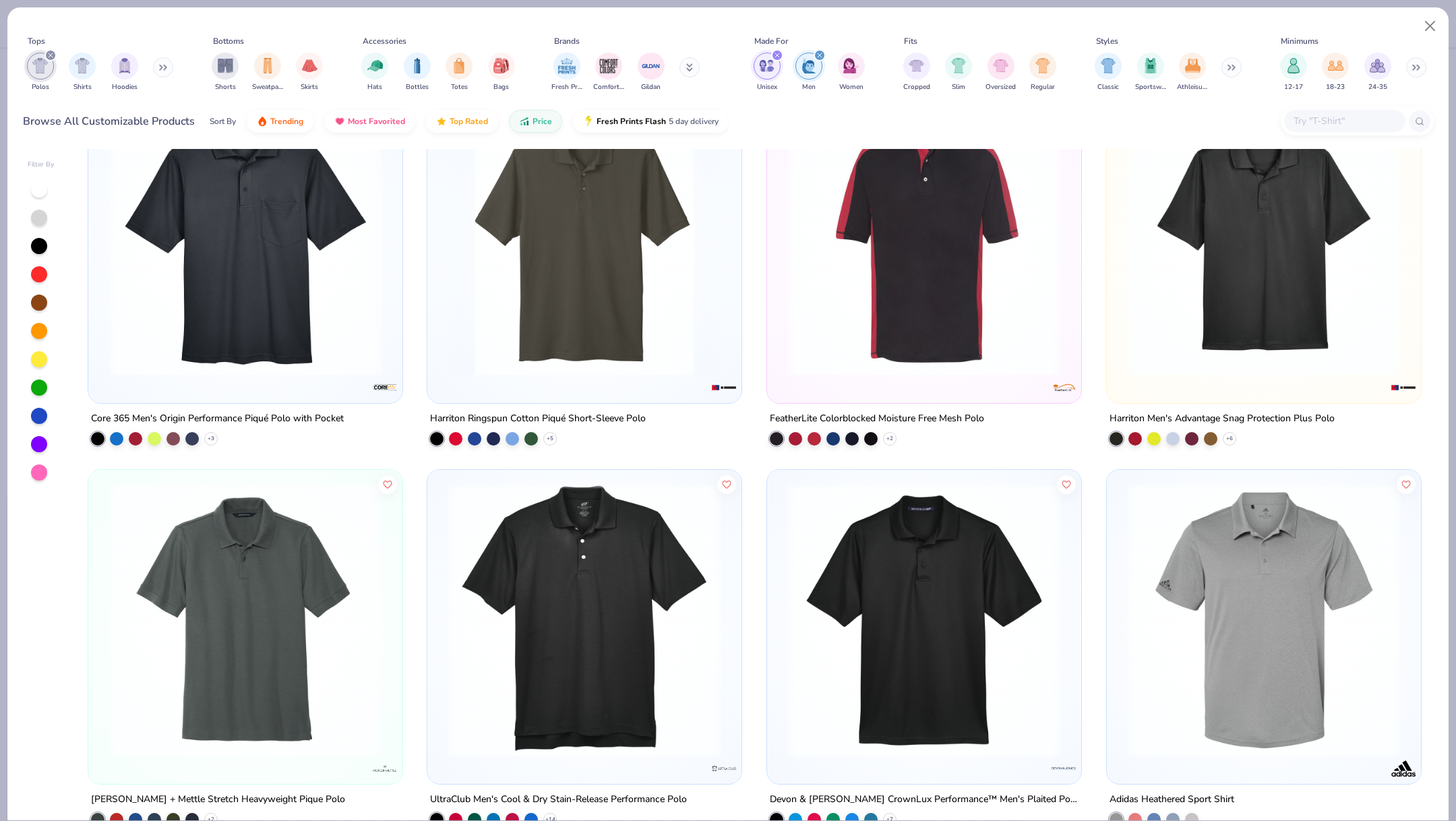
scroll to position [1211, 0]
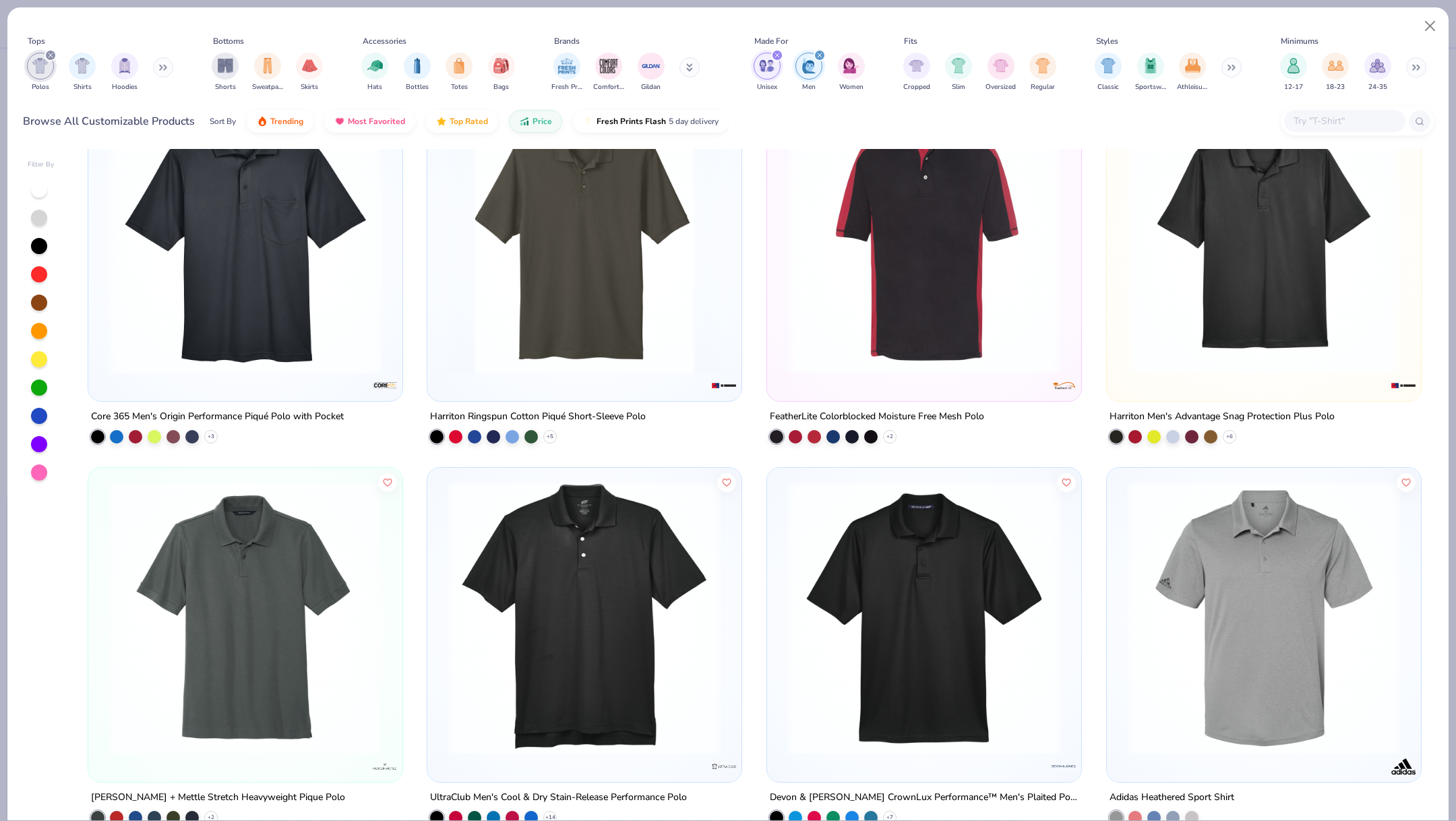
click at [652, 323] on img at bounding box center [584, 237] width 287 height 274
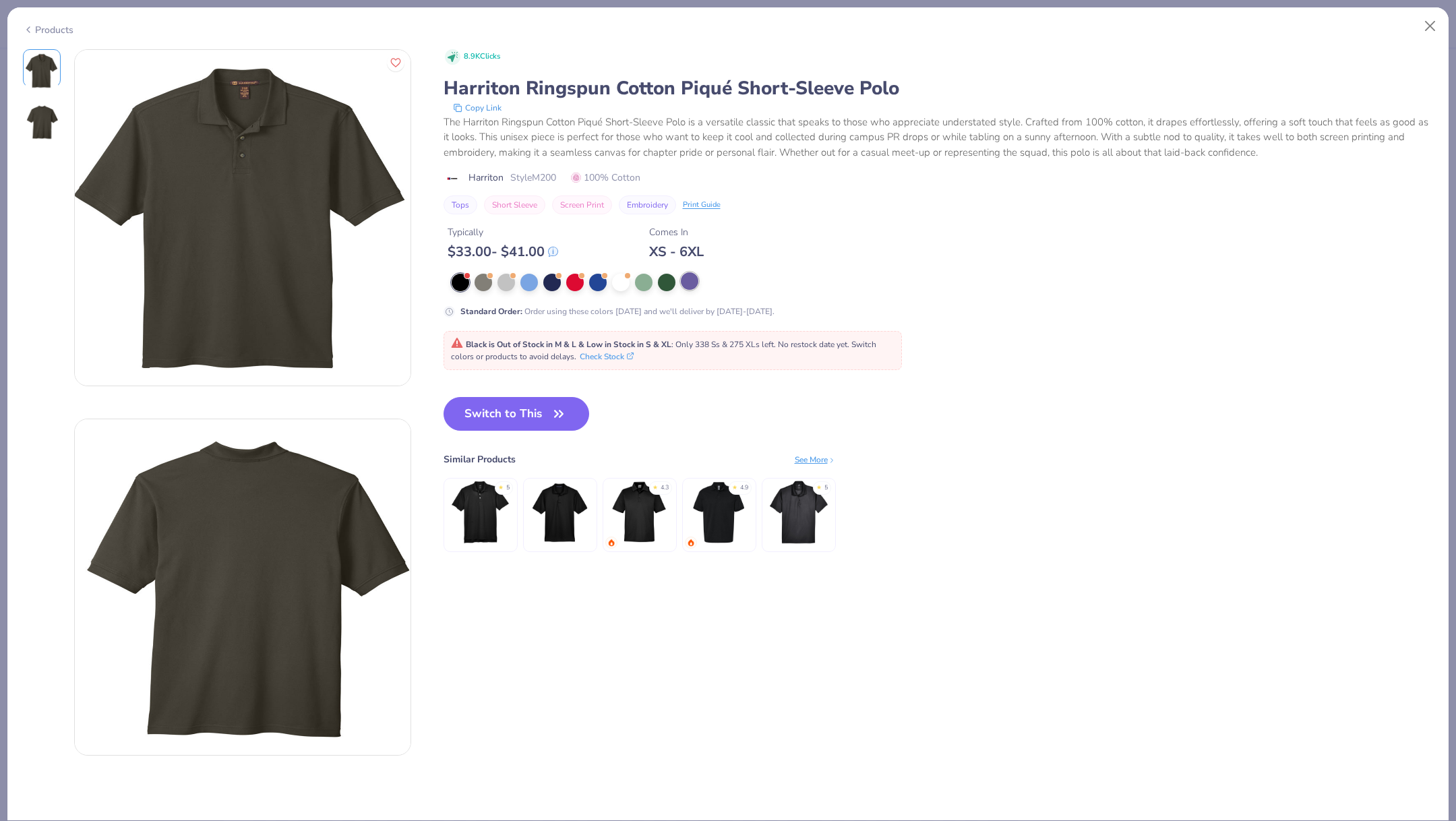
click at [689, 288] on div at bounding box center [690, 281] width 18 height 18
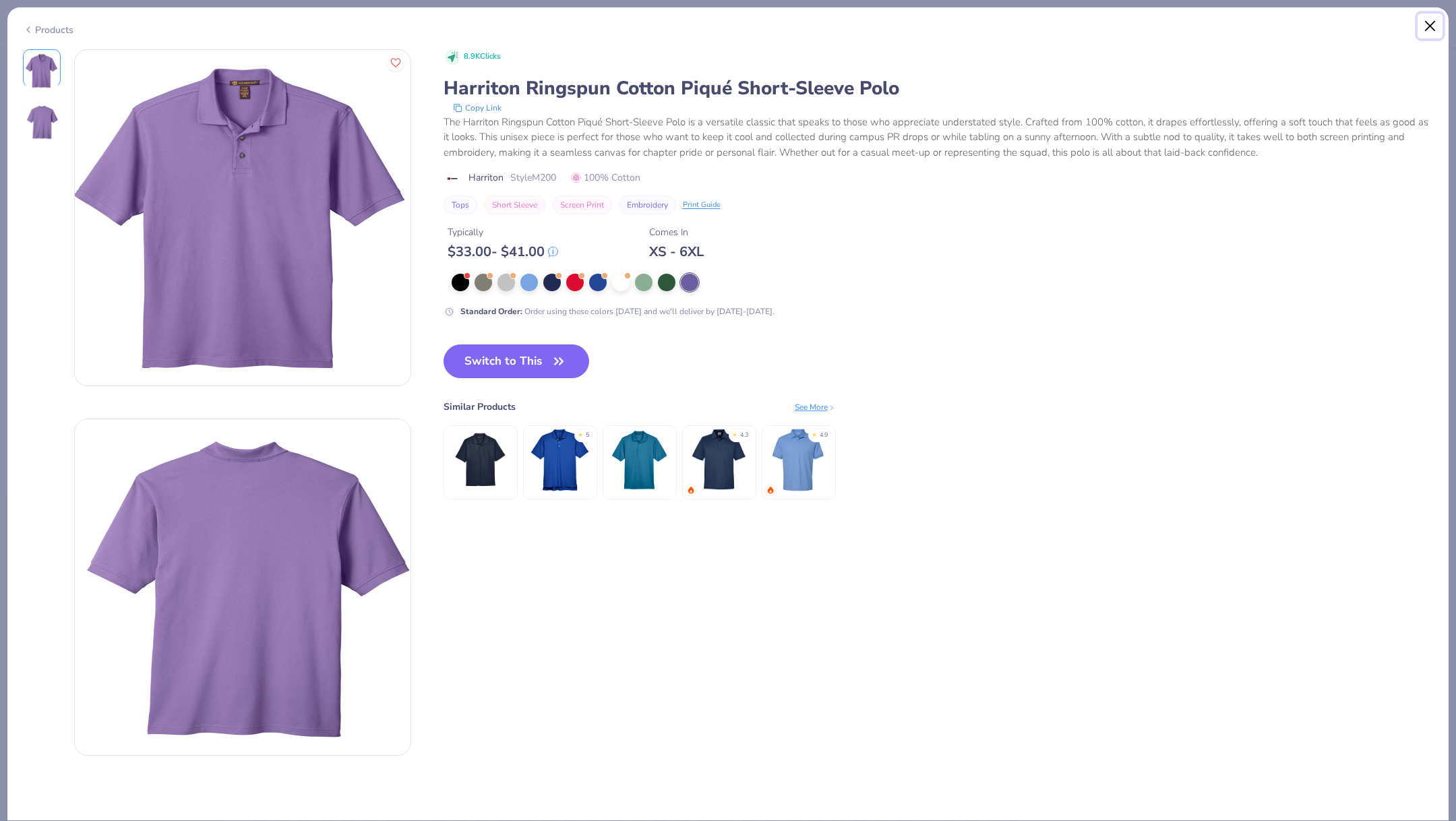
click at [1434, 33] on button "Close" at bounding box center [1430, 27] width 26 height 26
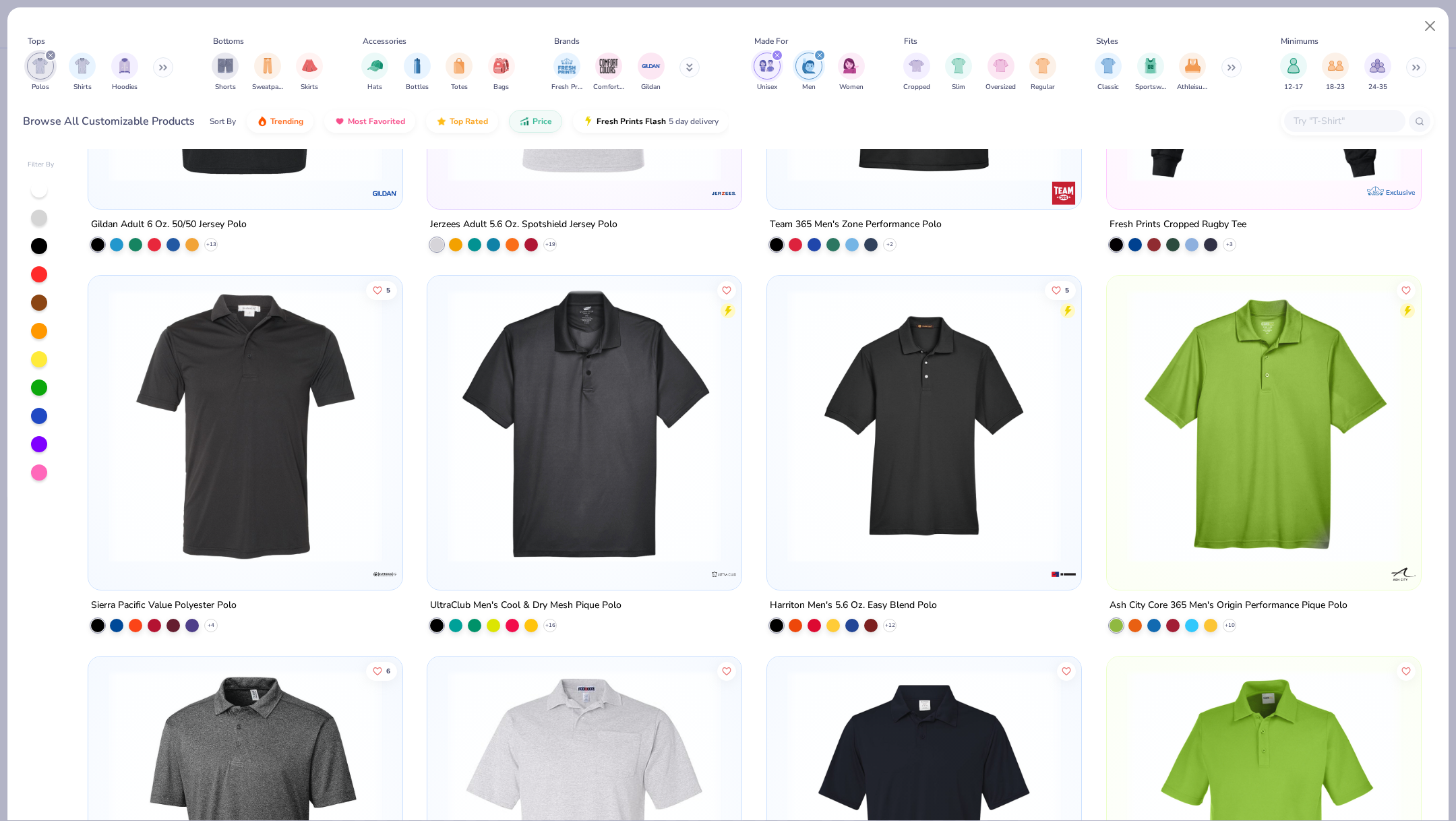
scroll to position [258, 0]
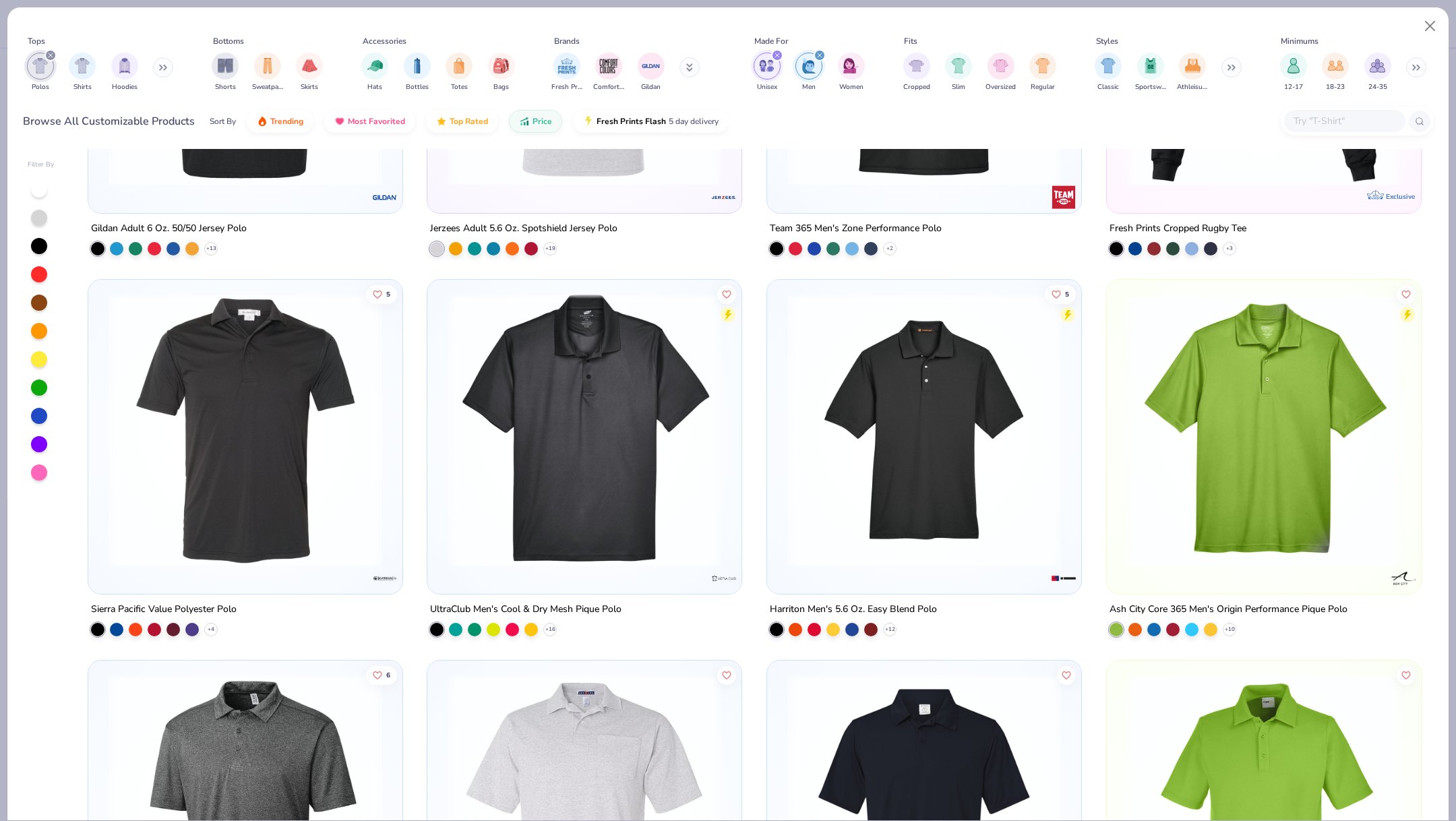
click at [939, 444] on img at bounding box center [924, 430] width 287 height 274
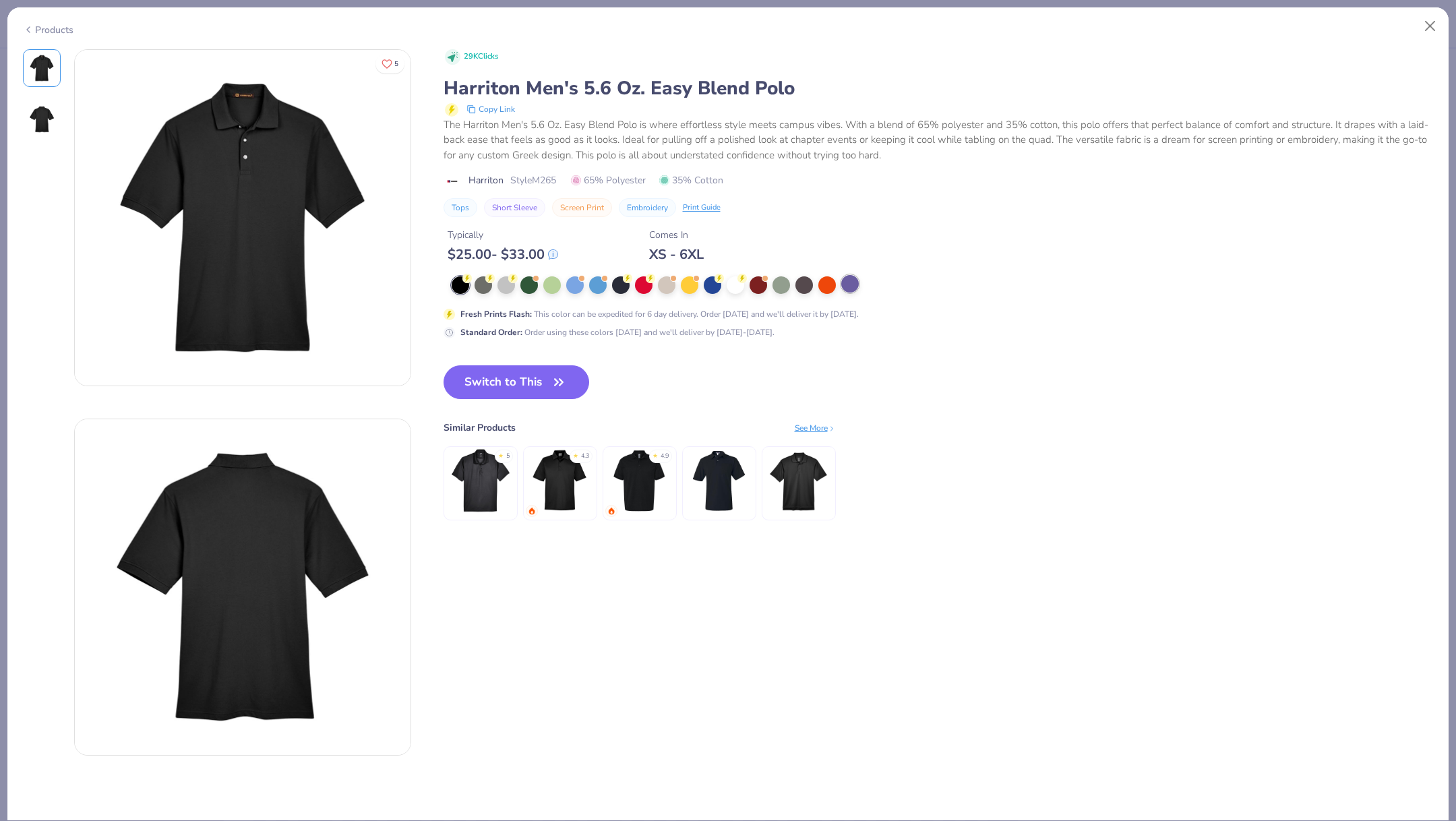
click at [846, 285] on div at bounding box center [850, 284] width 18 height 18
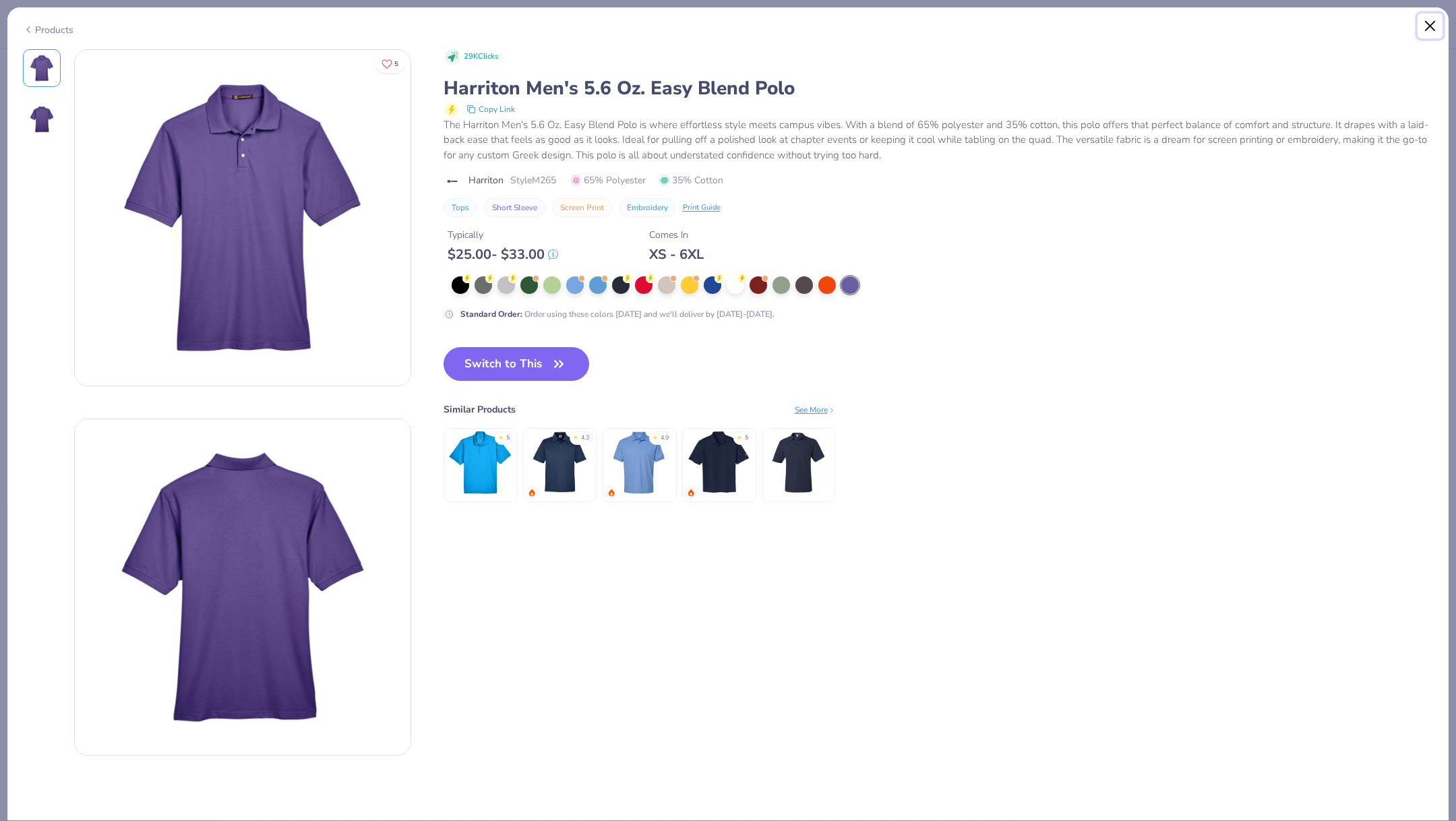
click at [1425, 22] on button "Close" at bounding box center [1430, 27] width 26 height 26
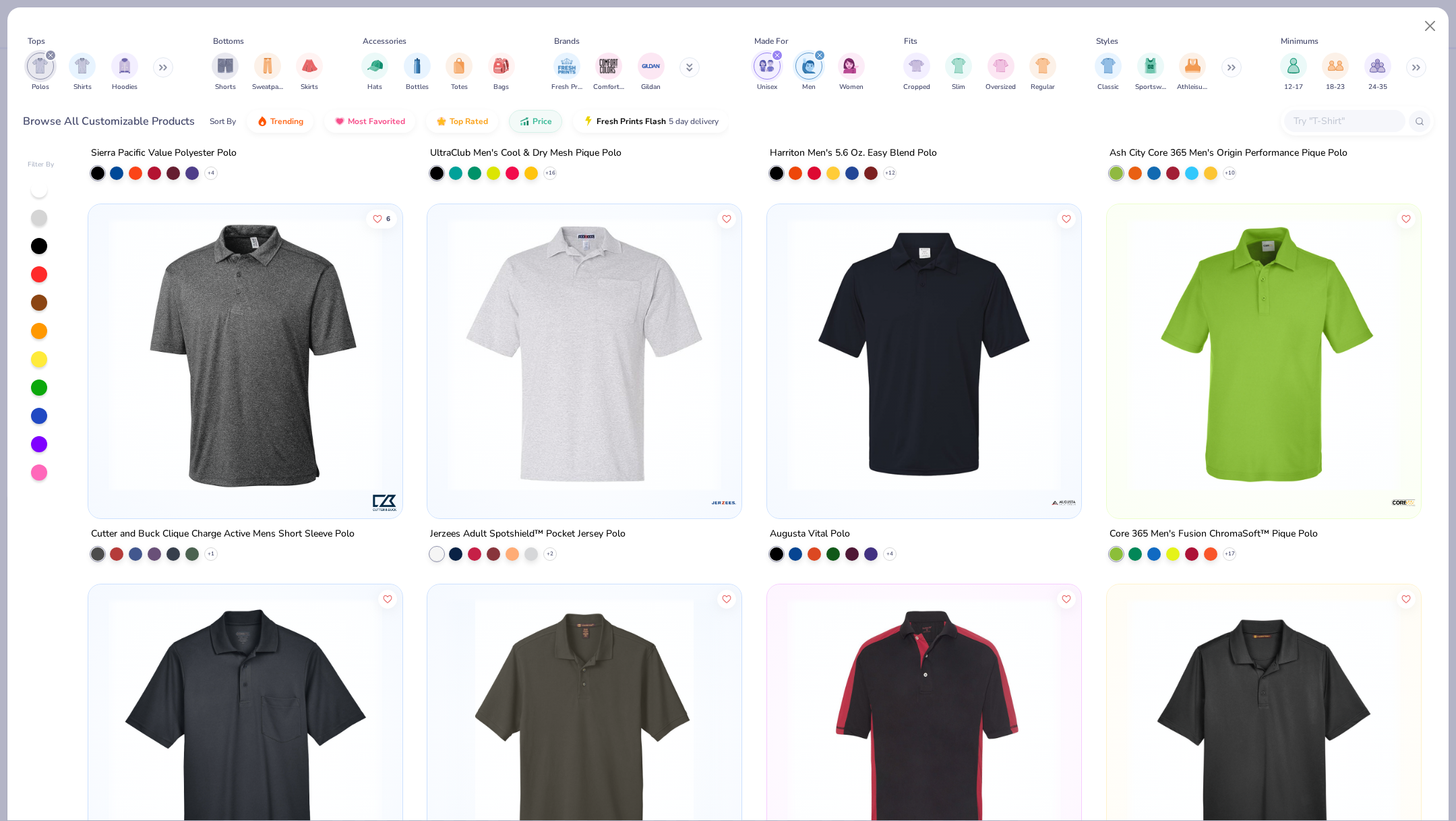
scroll to position [715, 0]
click at [1167, 669] on img at bounding box center [1264, 734] width 287 height 274
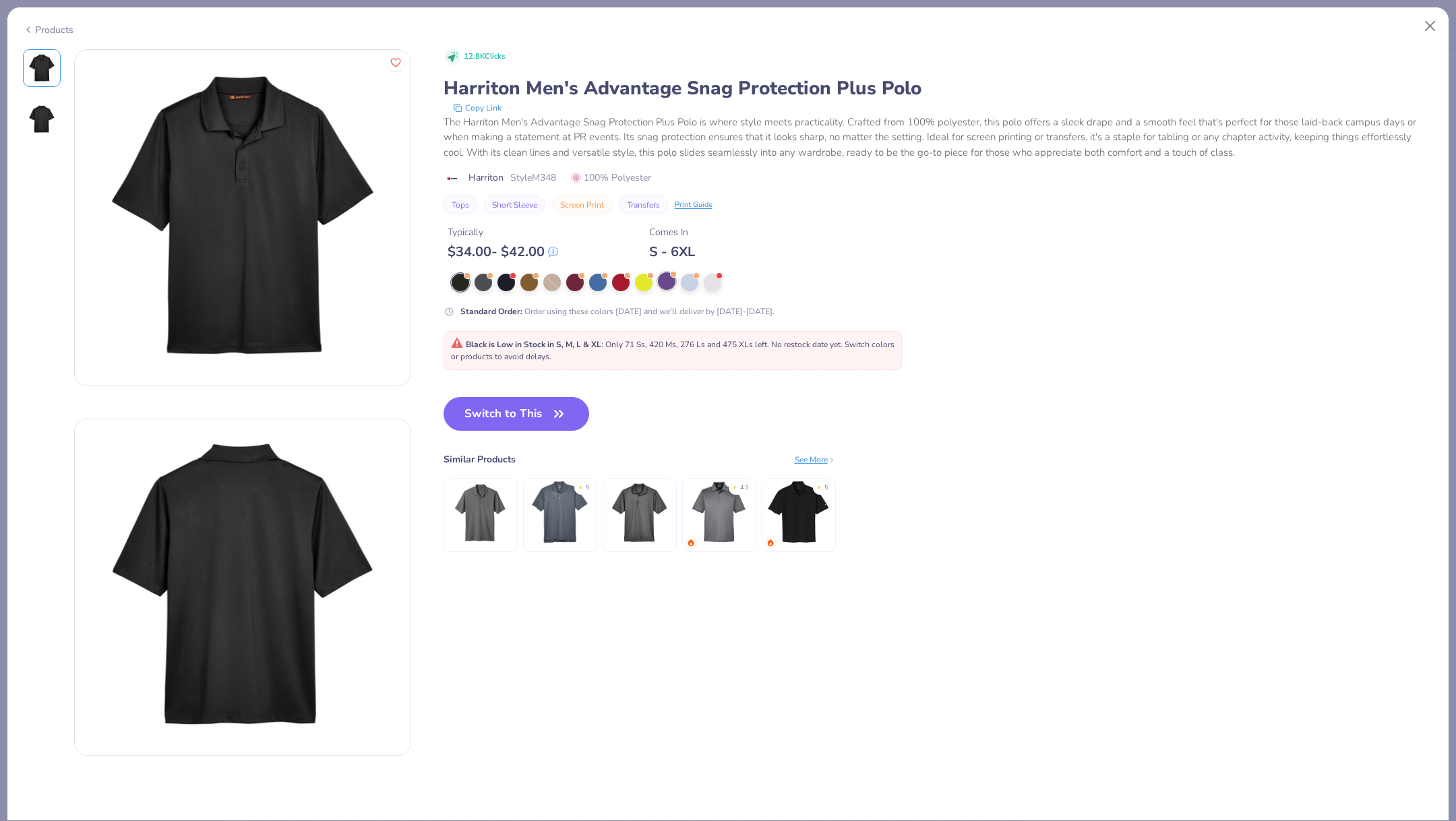
click at [665, 282] on div at bounding box center [667, 281] width 18 height 18
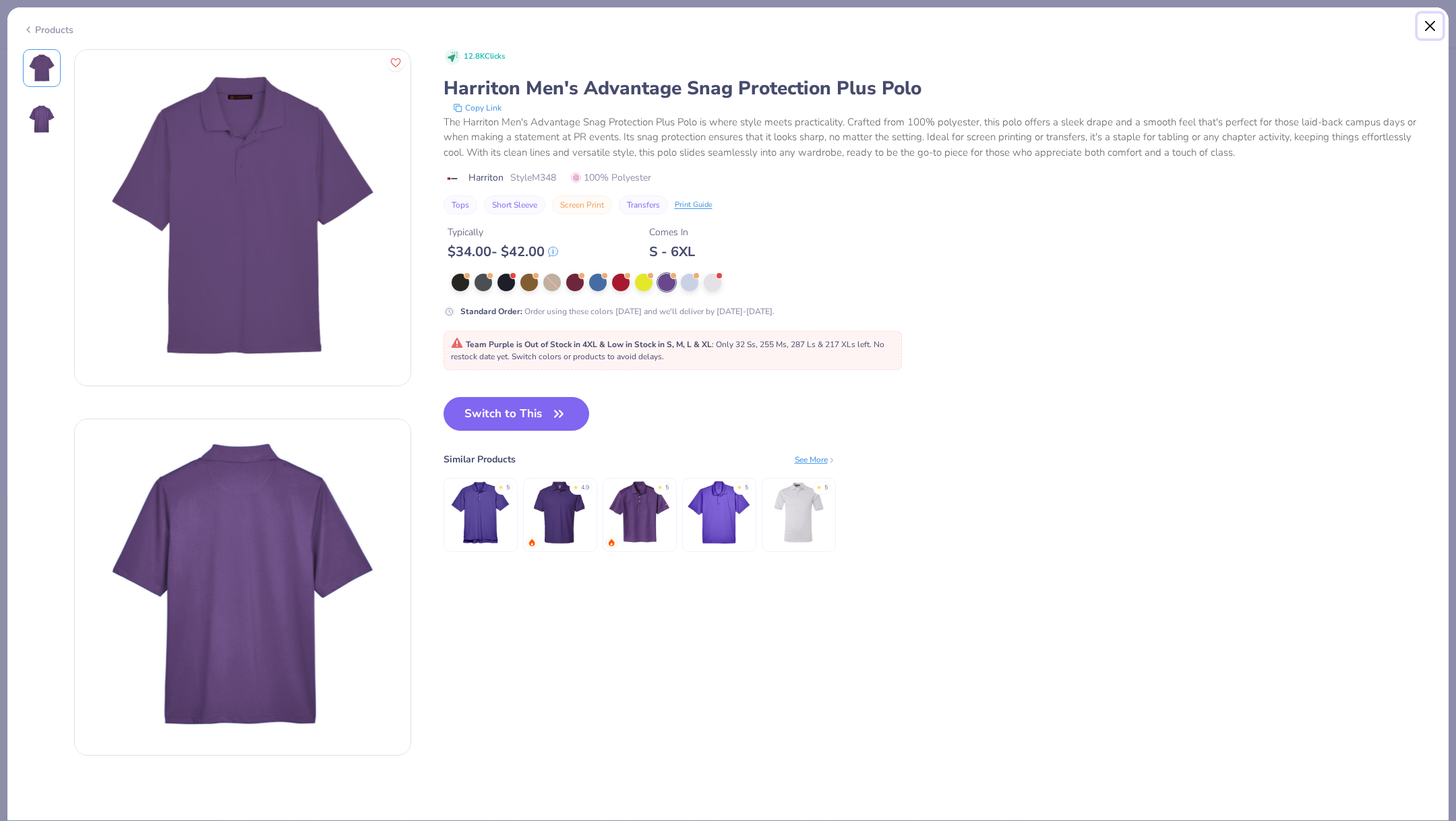
click at [1421, 29] on button "Close" at bounding box center [1430, 27] width 26 height 26
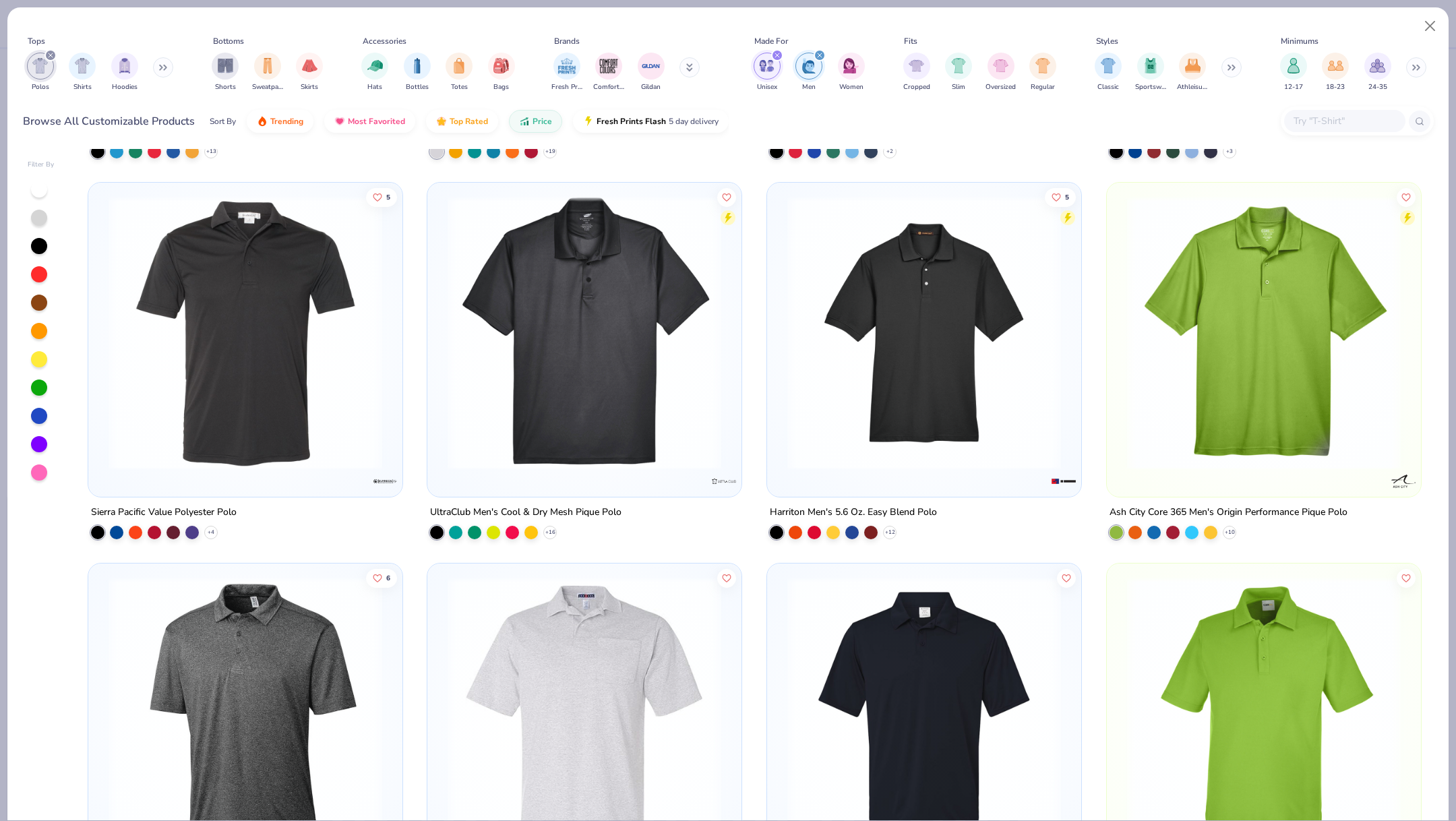
scroll to position [349, 0]
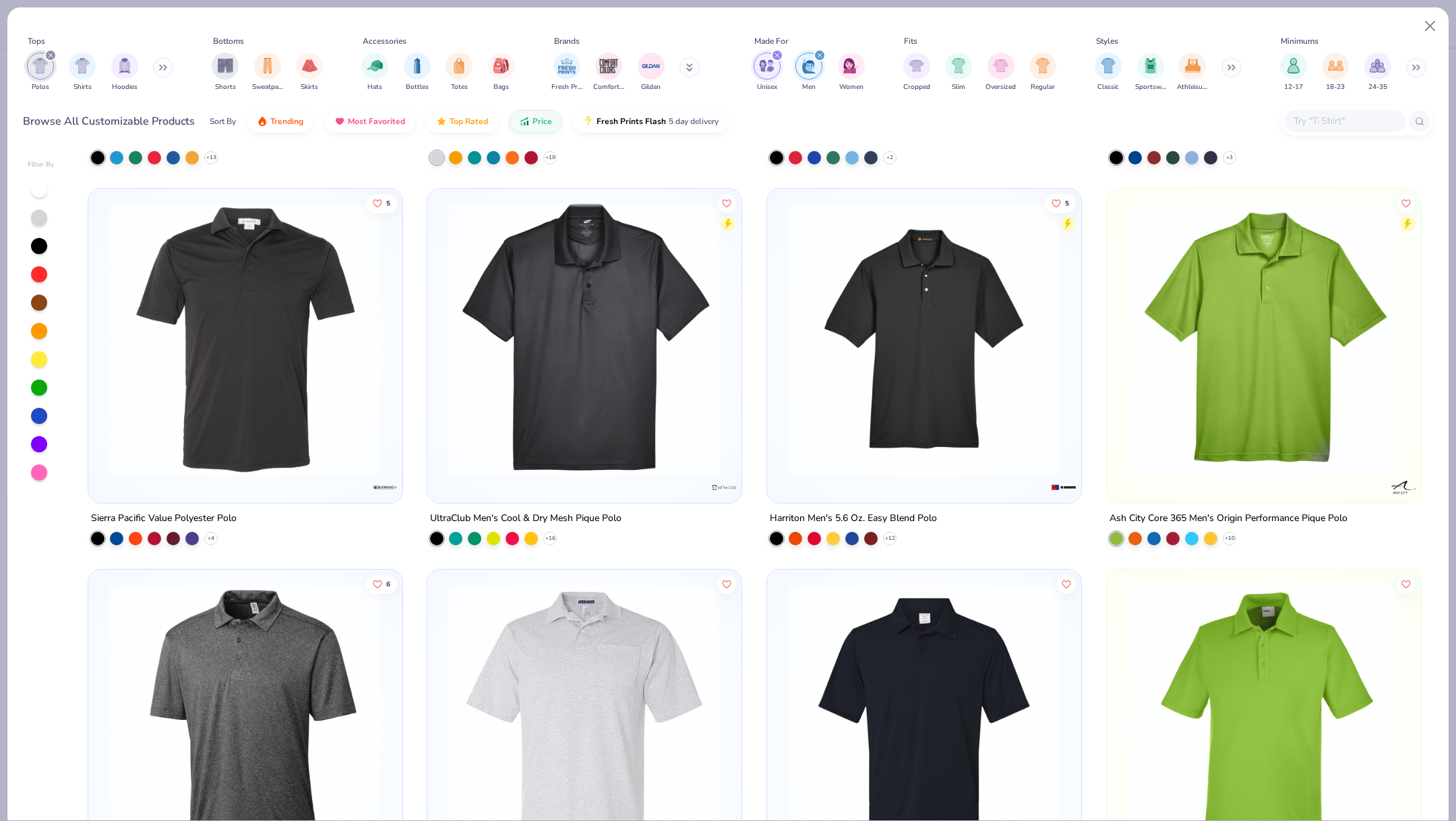
click at [938, 390] on img at bounding box center [924, 339] width 287 height 274
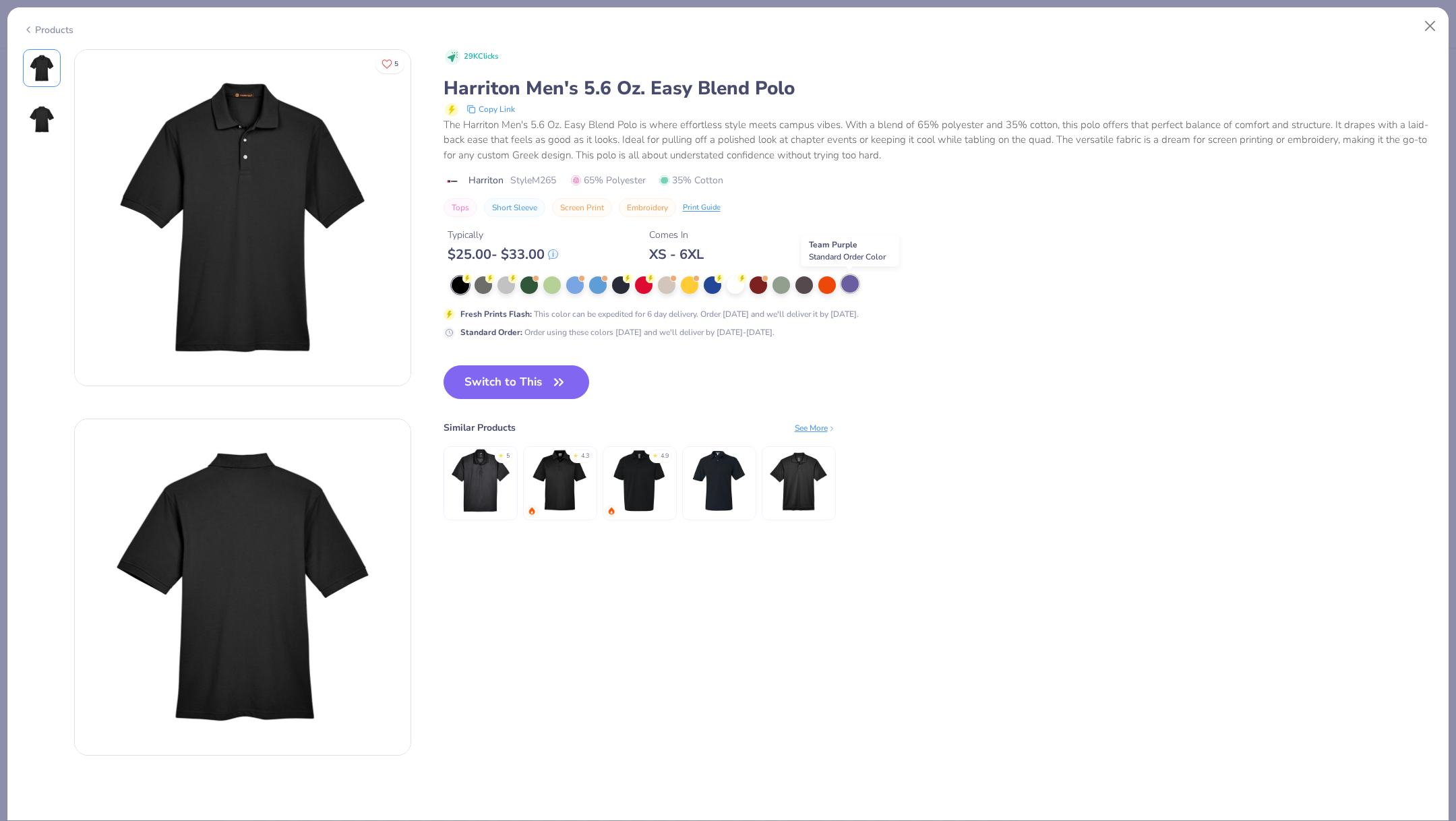
click at [850, 286] on div at bounding box center [850, 284] width 18 height 18
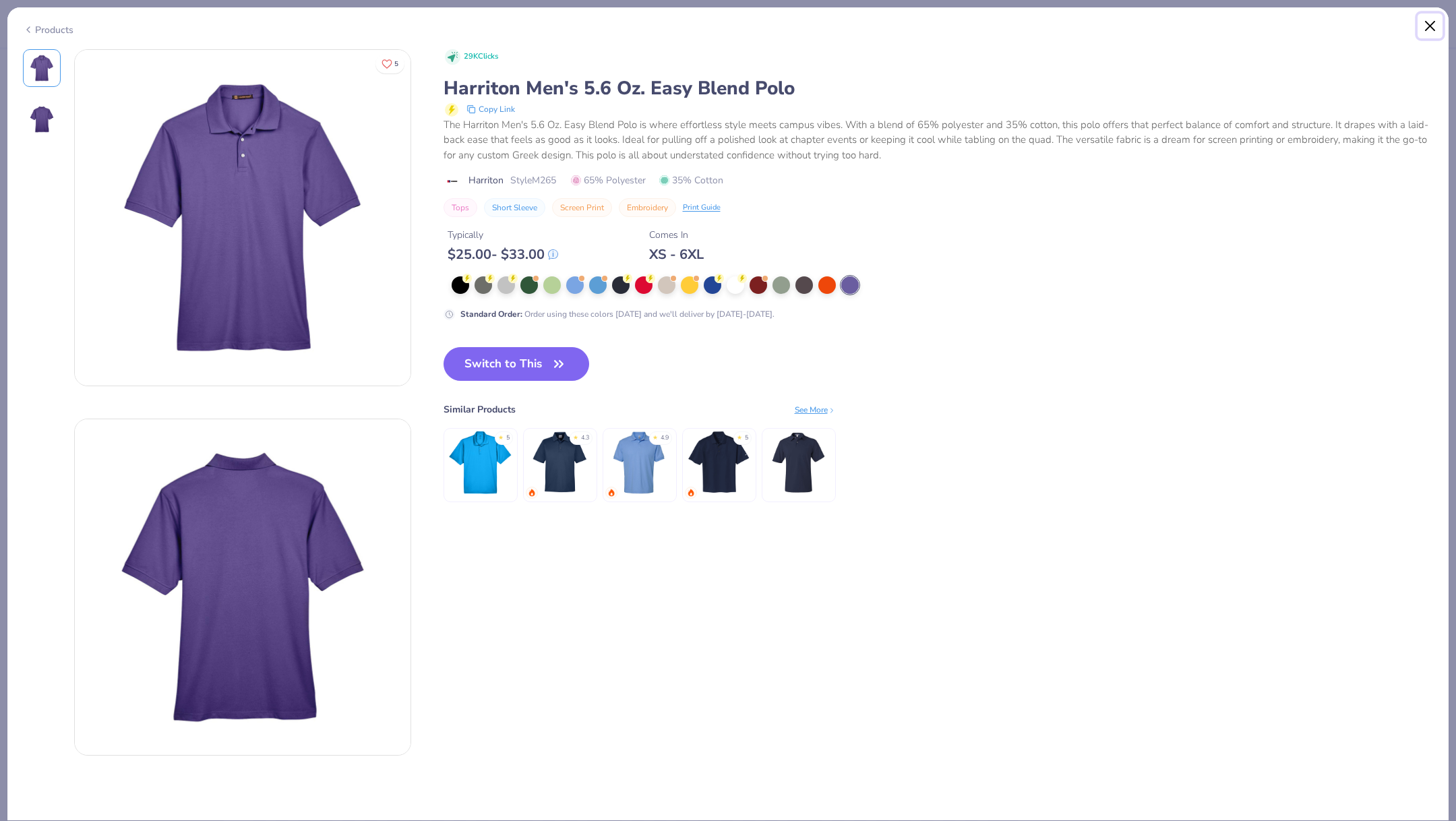
click at [1434, 25] on button "Close" at bounding box center [1430, 27] width 26 height 26
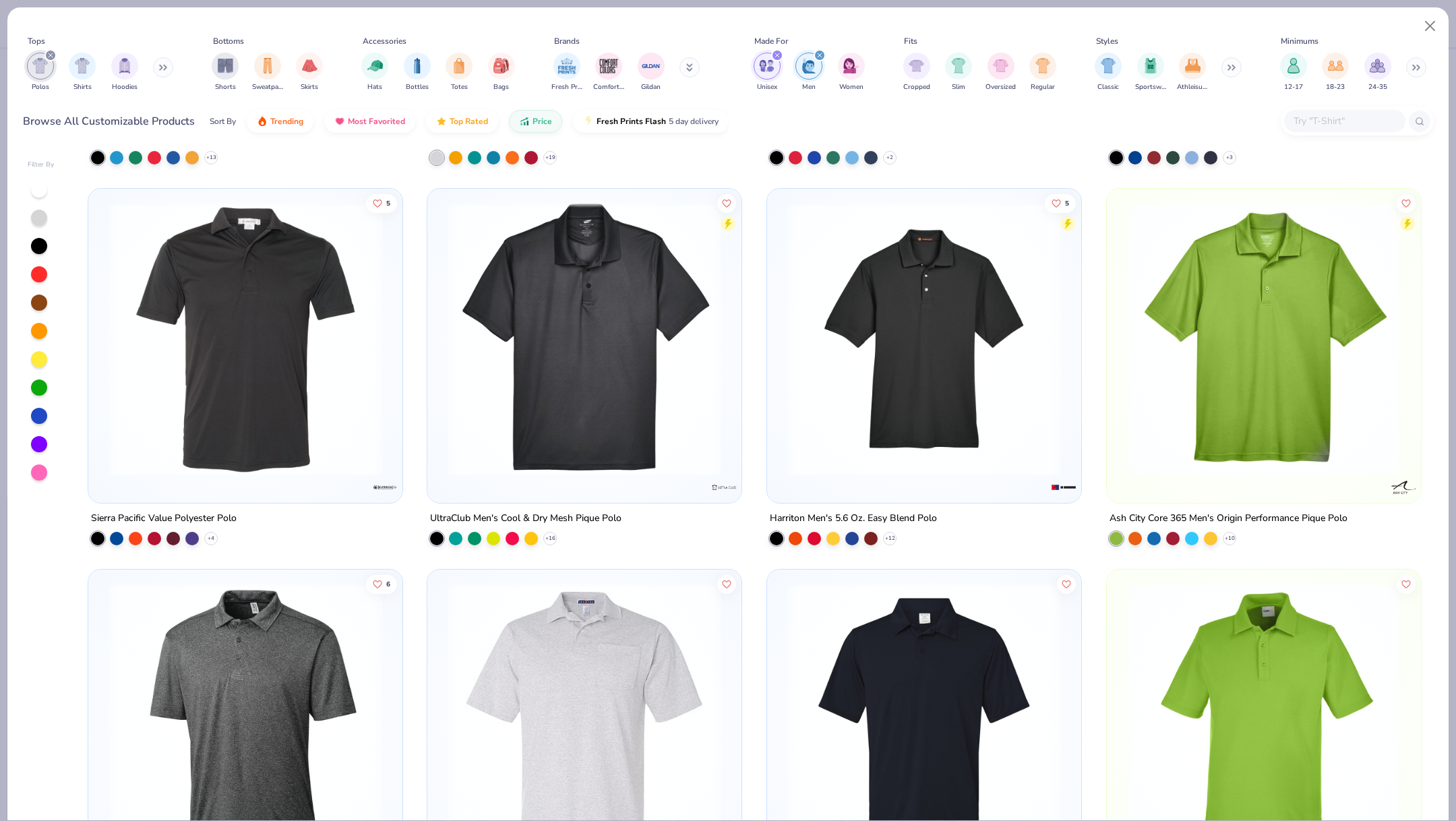
click at [537, 411] on img at bounding box center [584, 339] width 287 height 274
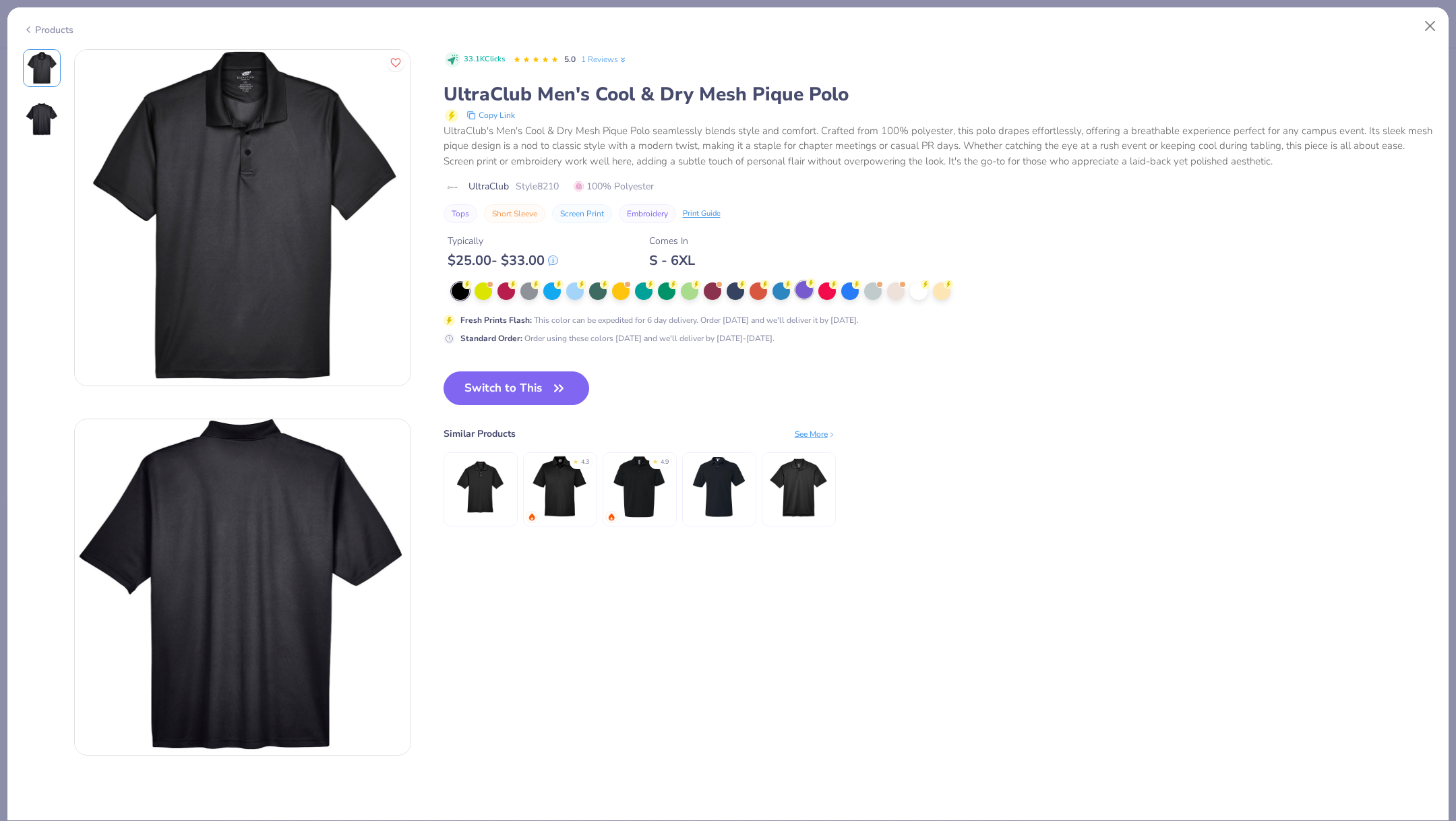
click at [806, 288] on div at bounding box center [804, 290] width 18 height 18
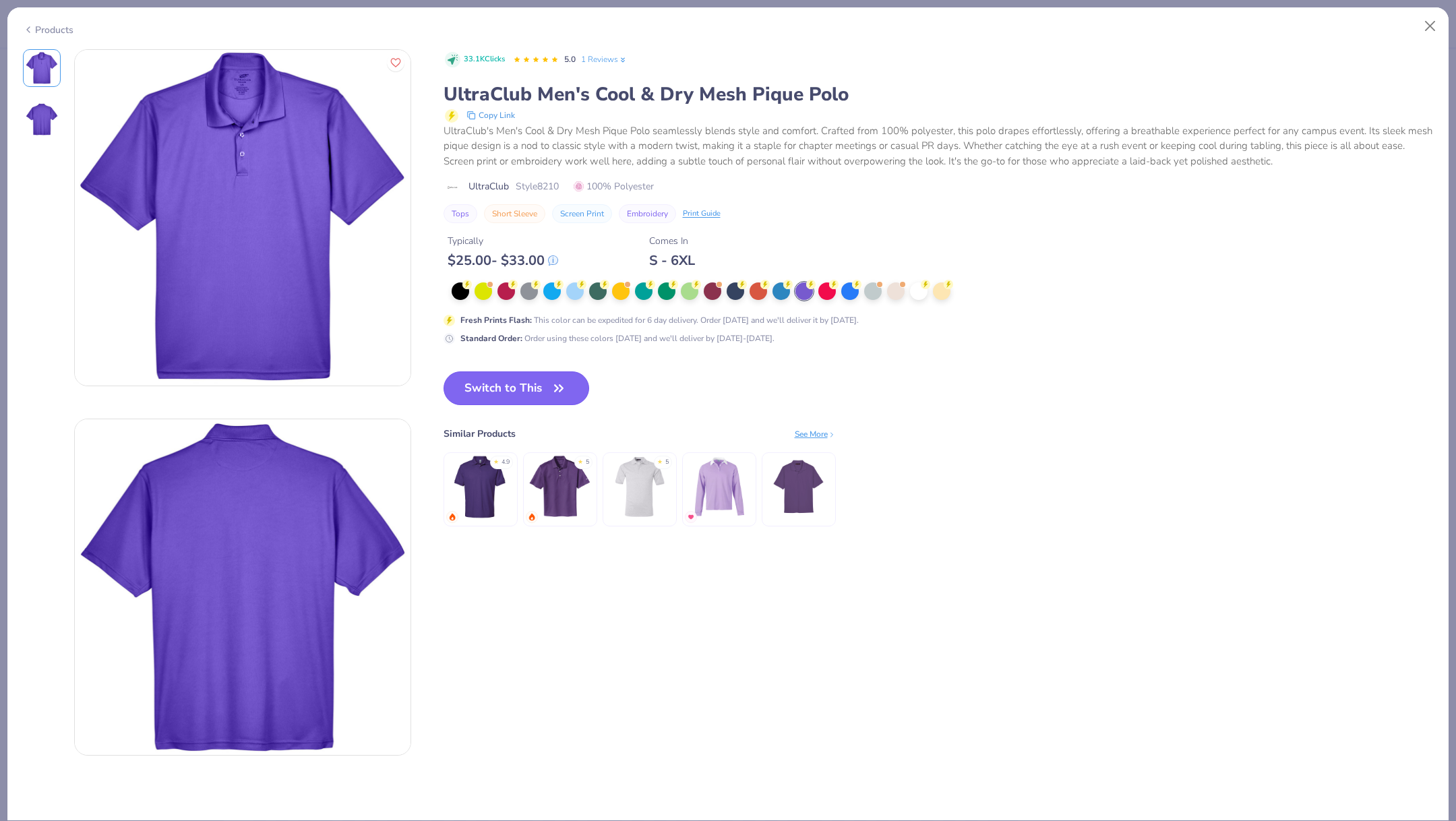
click at [511, 391] on button "Switch to This" at bounding box center [516, 388] width 146 height 33
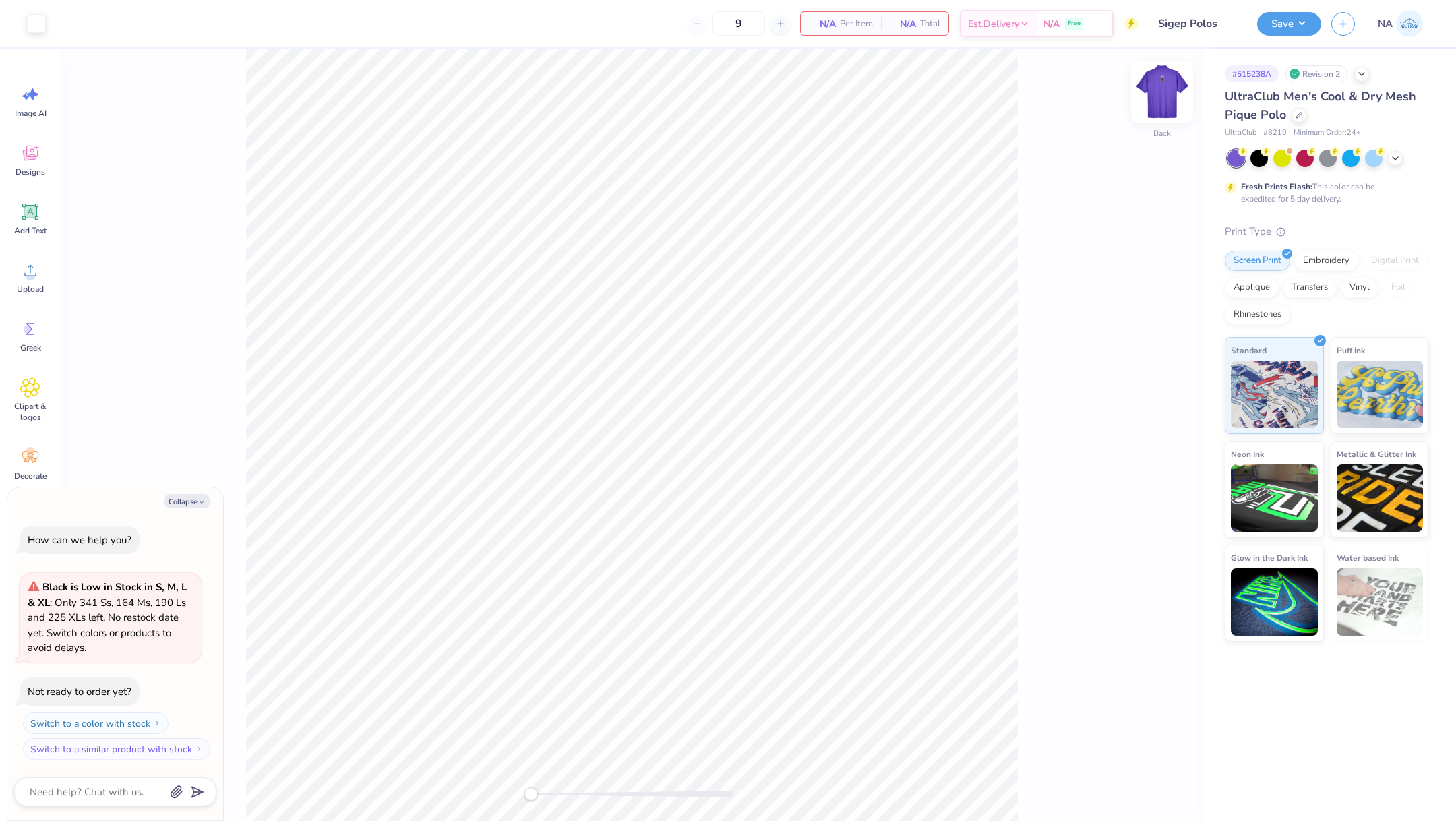
click at [1155, 101] on img at bounding box center [1162, 91] width 54 height 54
type textarea "x"
type input "2.83"
type input "3.67"
click at [1168, 459] on icon at bounding box center [1168, 459] width 19 height 16
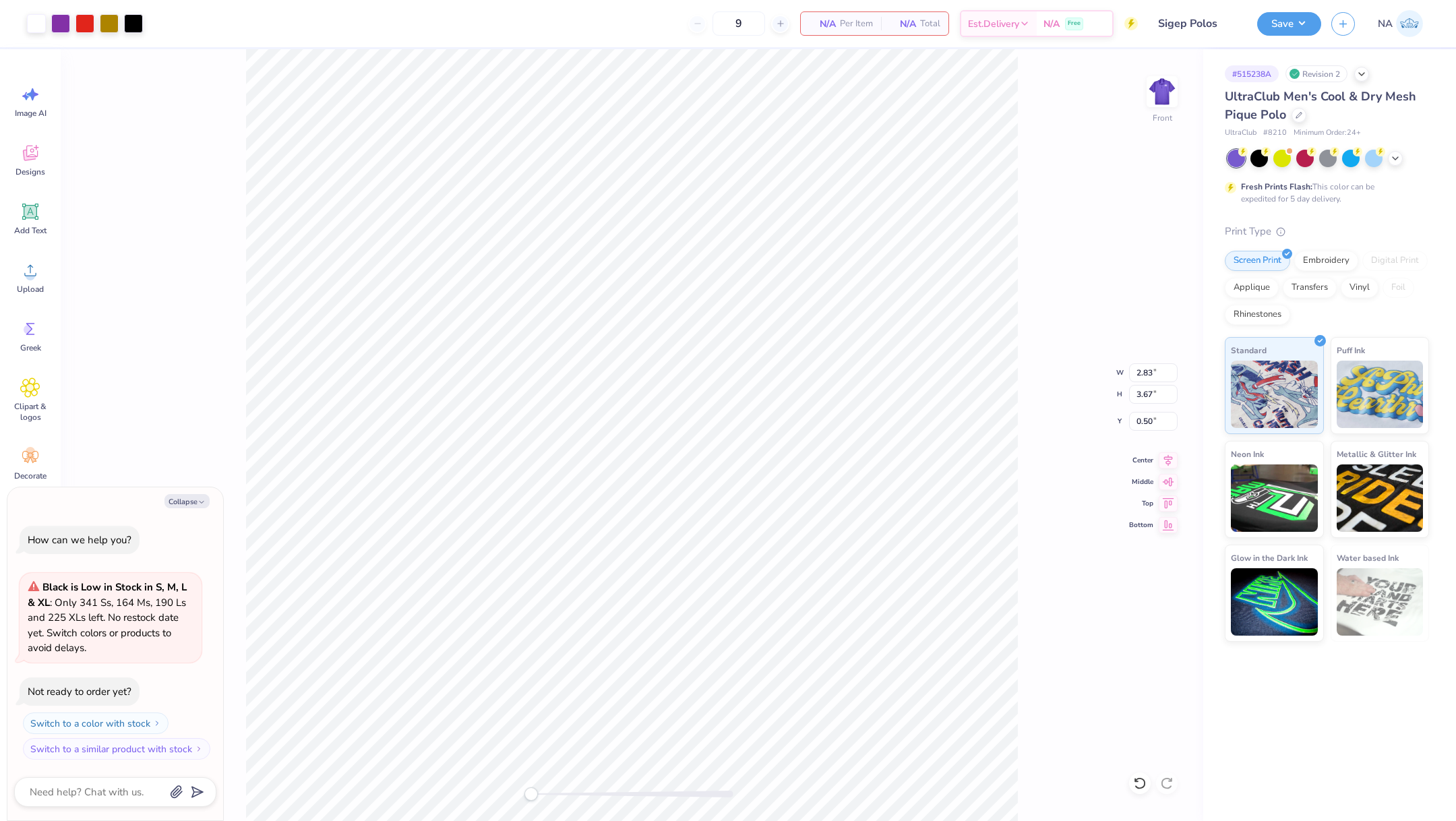
type textarea "x"
drag, startPoint x: 746, startPoint y: 26, endPoint x: 714, endPoint y: 26, distance: 32.0
click at [714, 26] on input "9" at bounding box center [738, 24] width 52 height 25
type input "95"
type textarea "x"
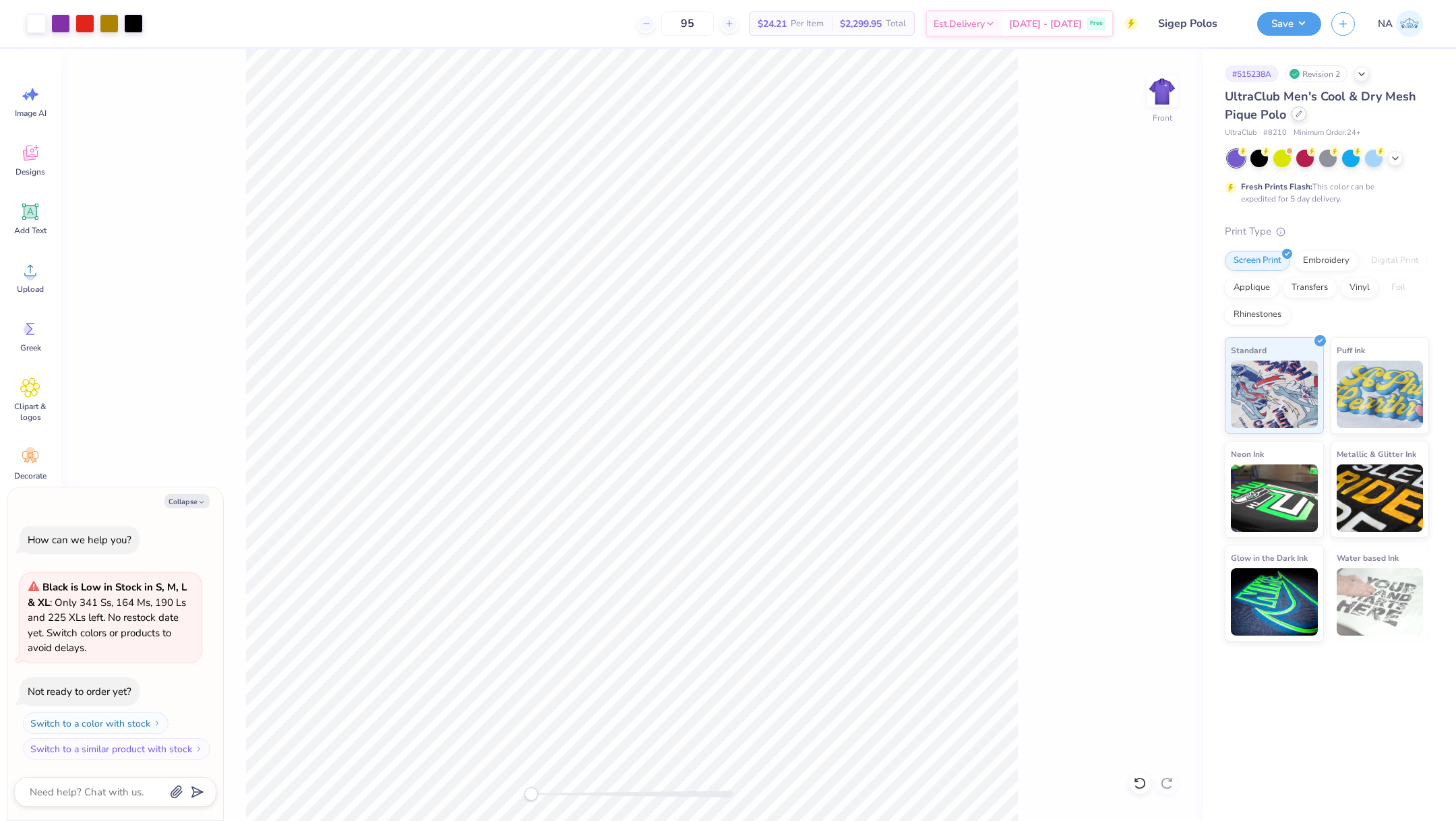
type input "95"
click at [1295, 117] on icon at bounding box center [1299, 114] width 7 height 7
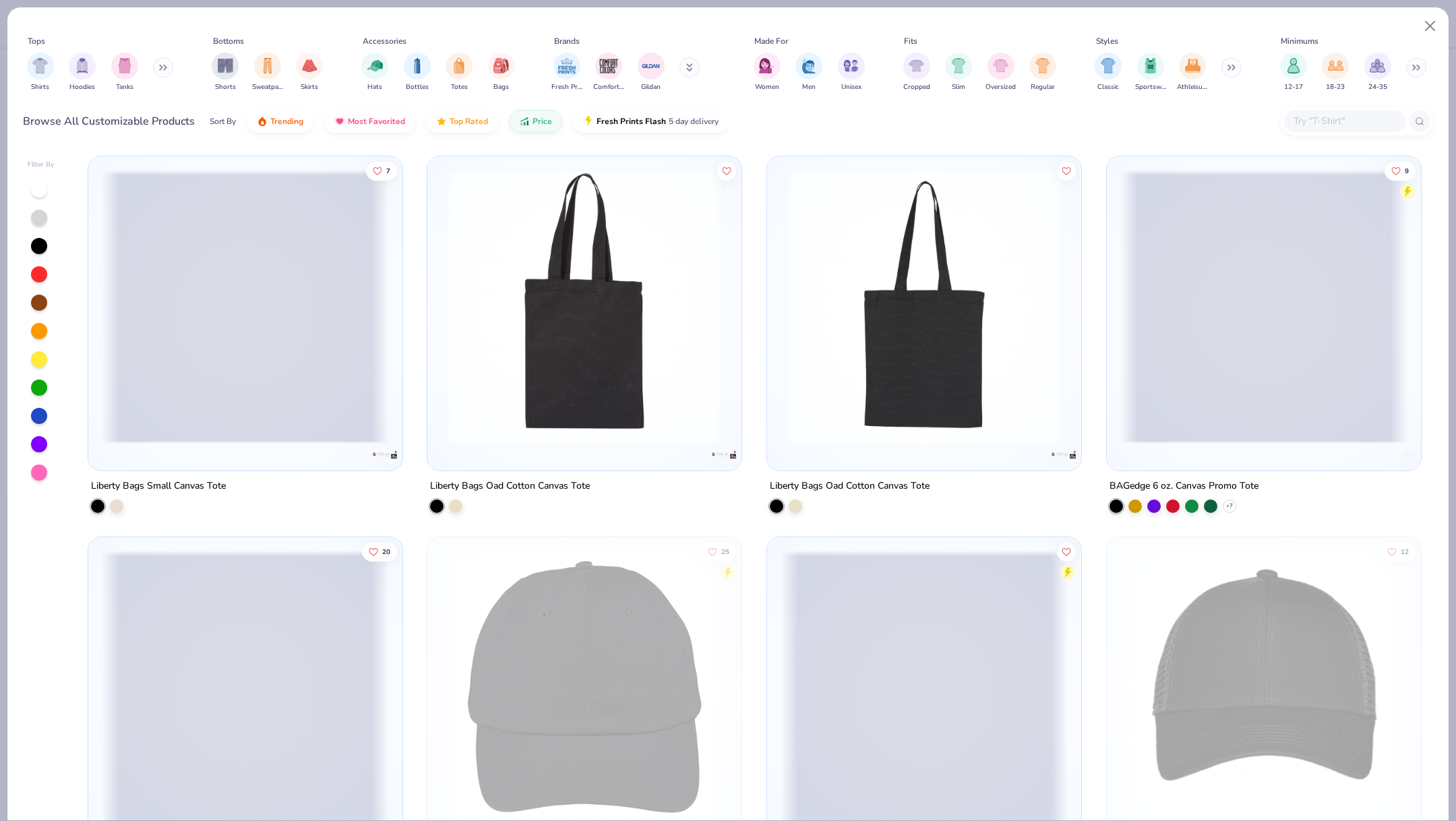
click at [165, 64] on icon at bounding box center [163, 67] width 8 height 7
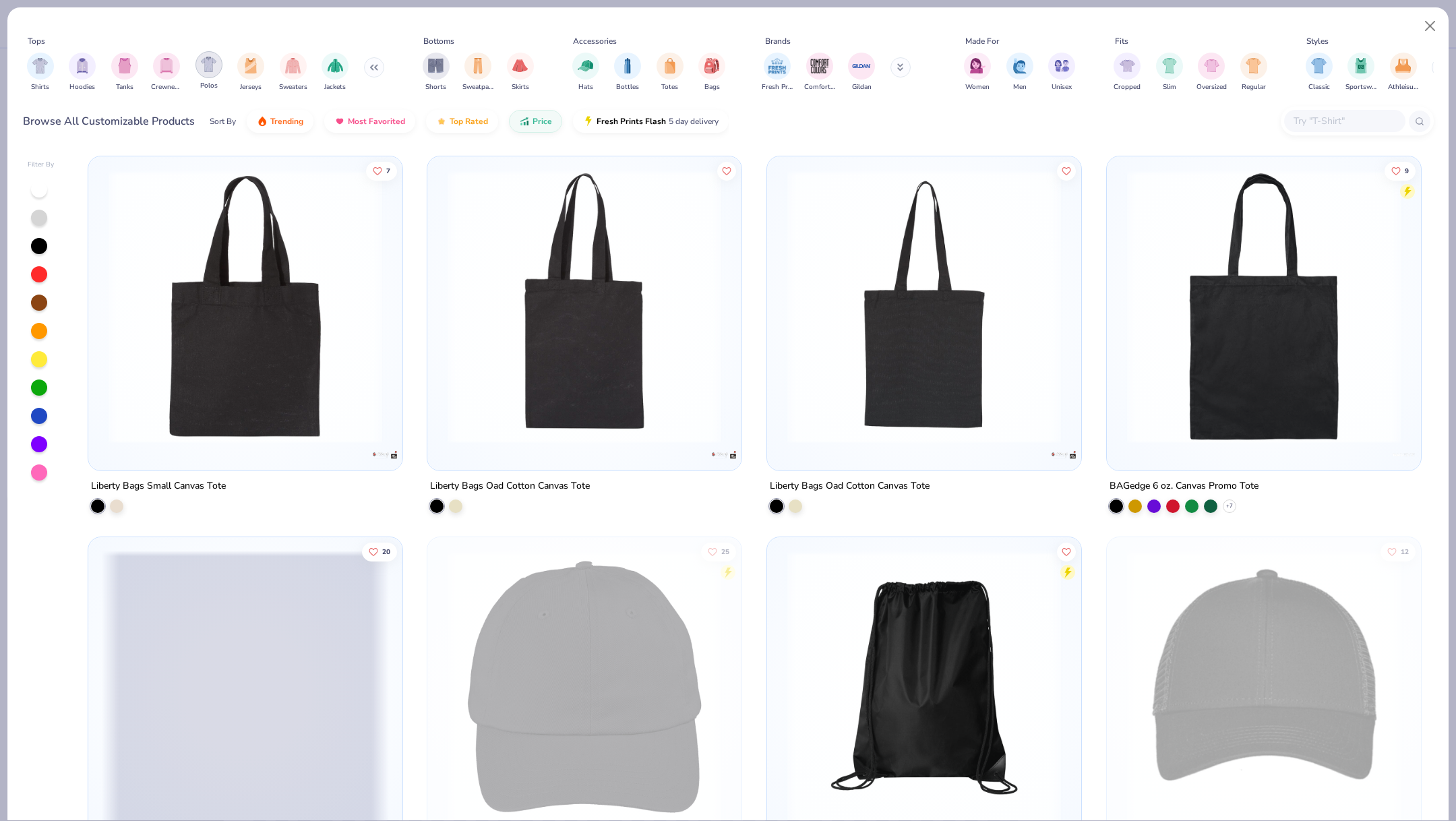
click at [206, 67] on img "filter for Polos" at bounding box center [208, 64] width 16 height 16
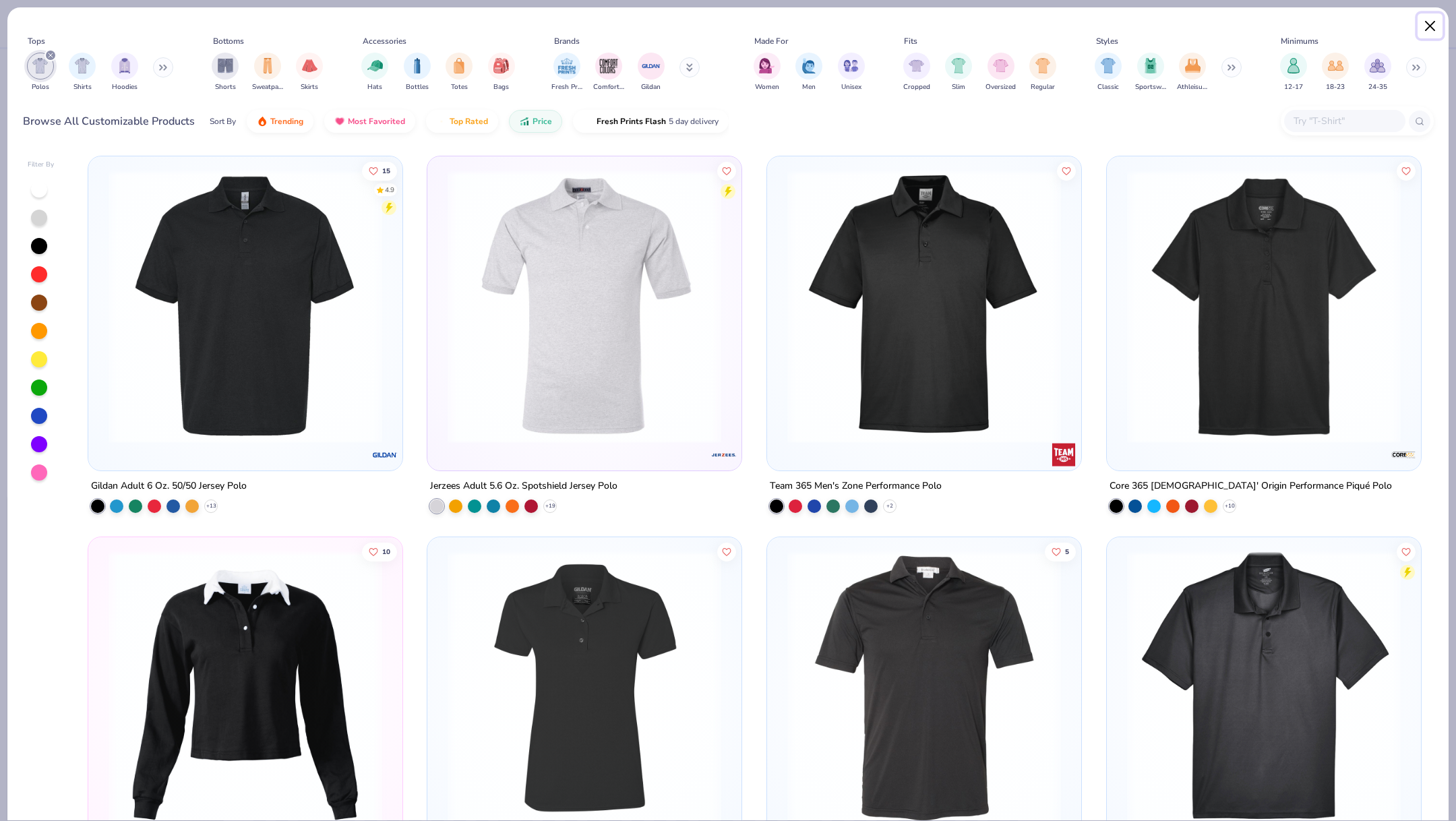
click at [1425, 31] on button "Close" at bounding box center [1430, 27] width 26 height 26
type textarea "x"
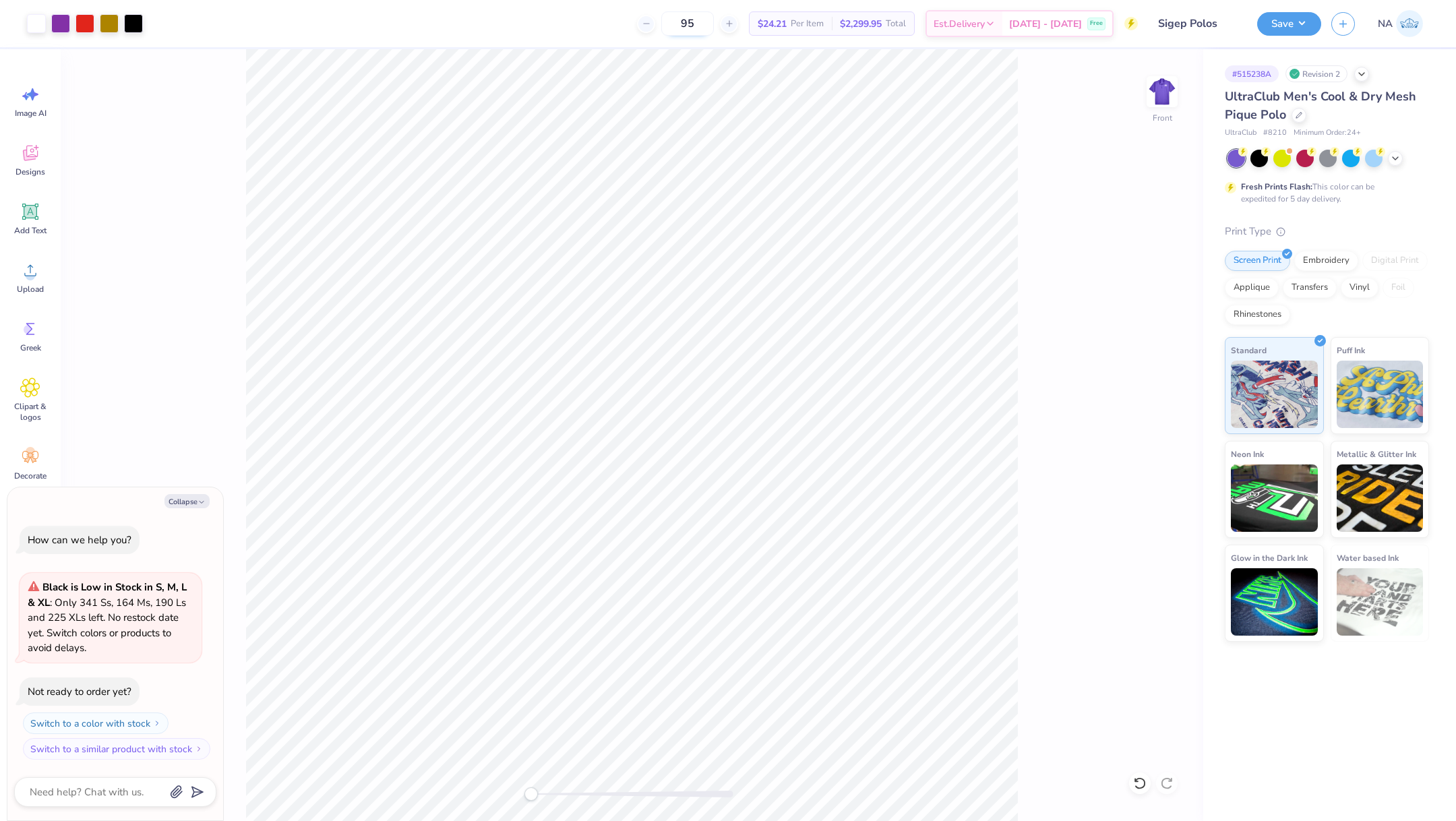
drag, startPoint x: 715, startPoint y: 23, endPoint x: 681, endPoint y: 23, distance: 34.0
click at [681, 23] on input "95" at bounding box center [687, 24] width 52 height 25
type input "24"
type textarea "x"
type input "23"
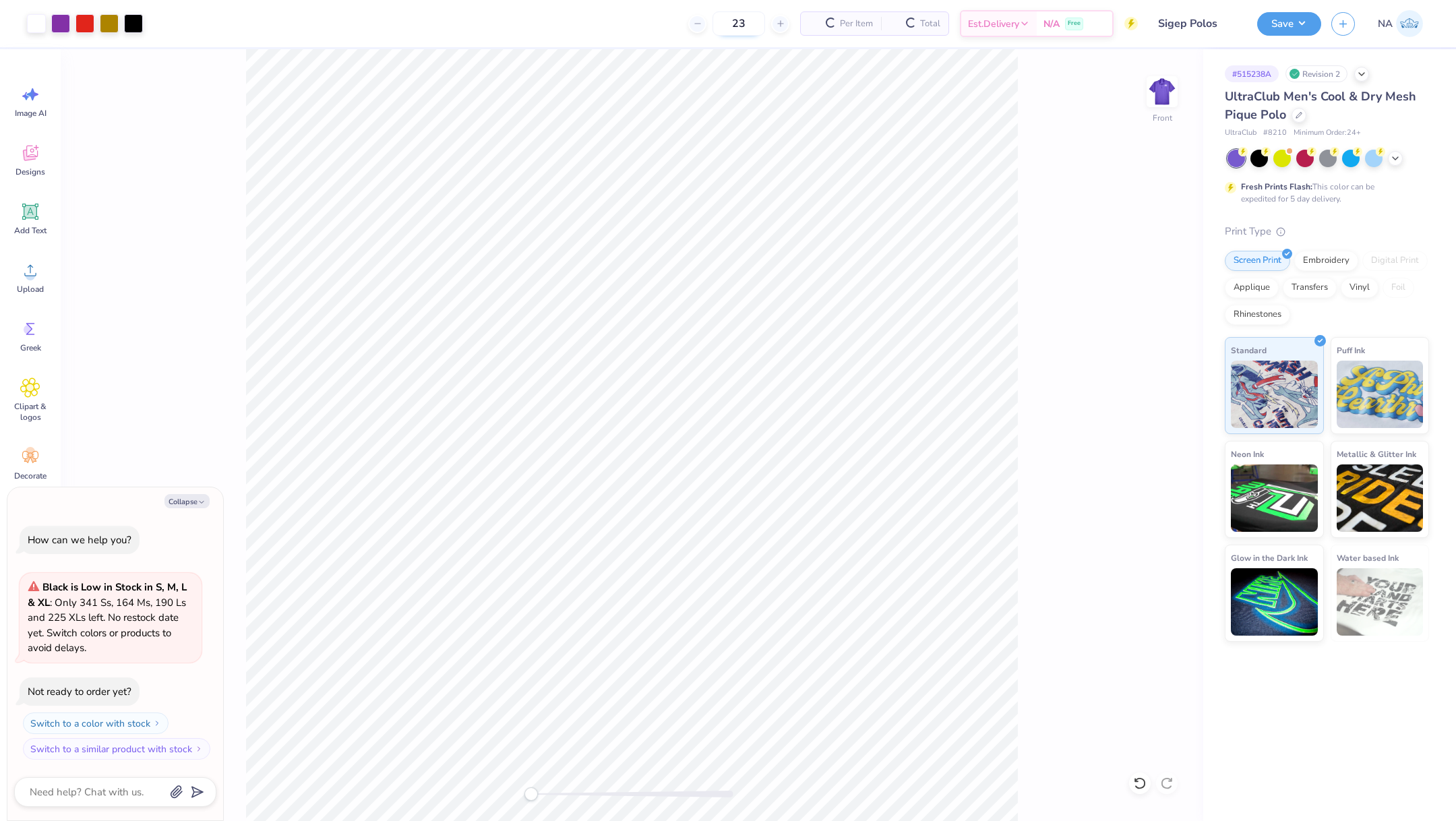
type textarea "x"
type input "20"
type textarea "x"
type input "2"
type input "15"
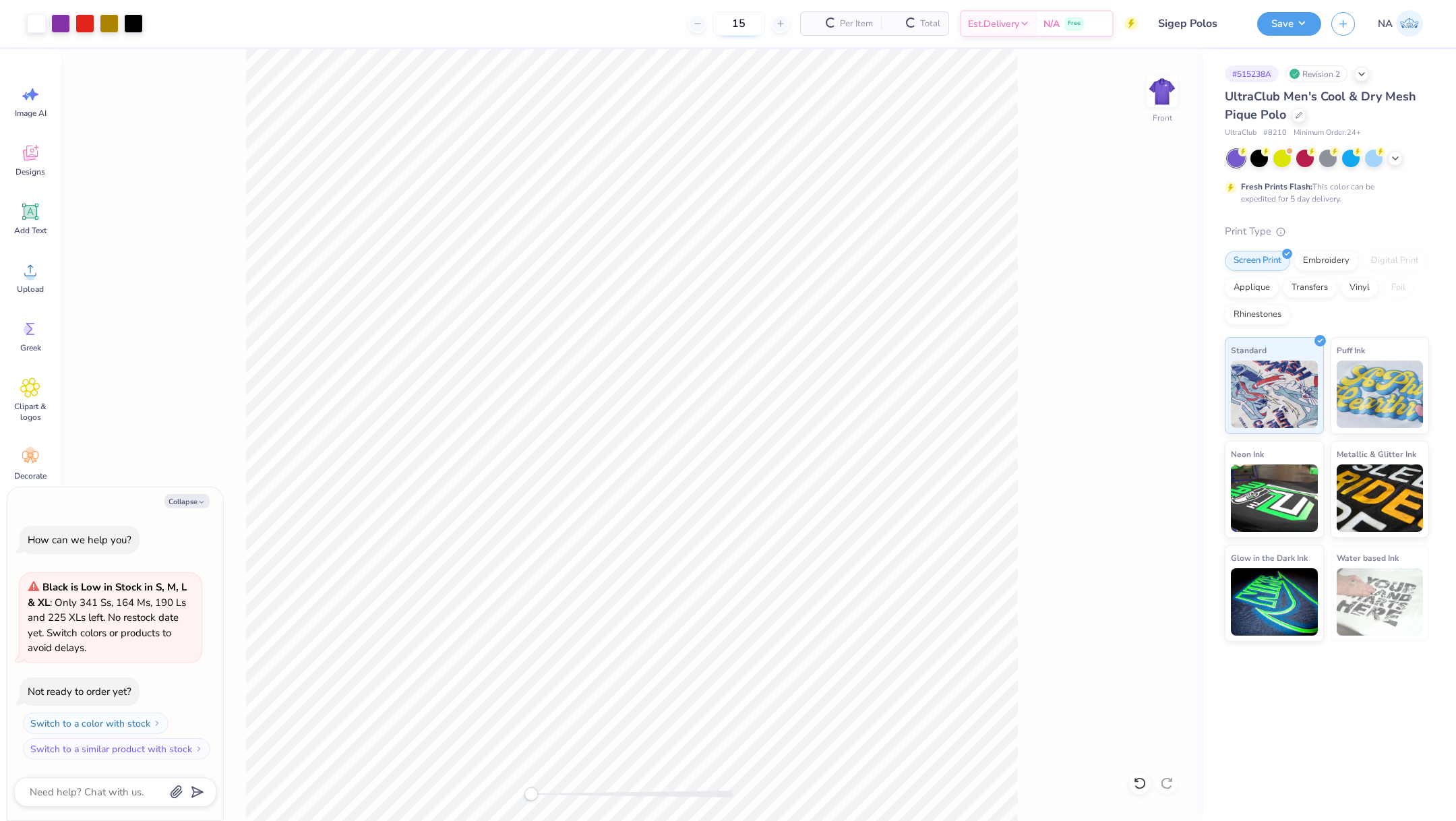
type textarea "x"
type input "1"
type input "20"
type textarea "x"
type input "20"
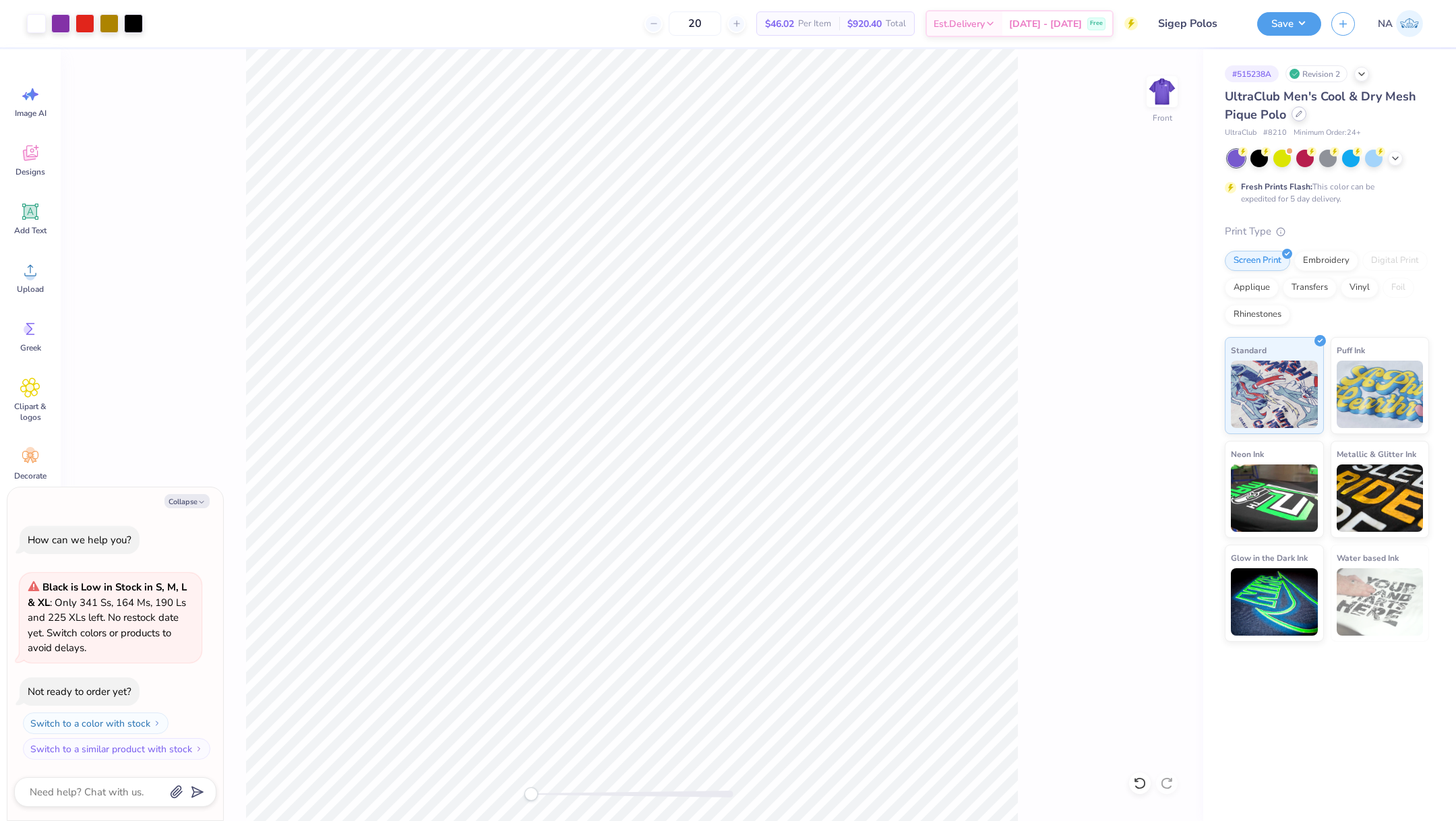
click at [1297, 114] on icon at bounding box center [1299, 114] width 7 height 7
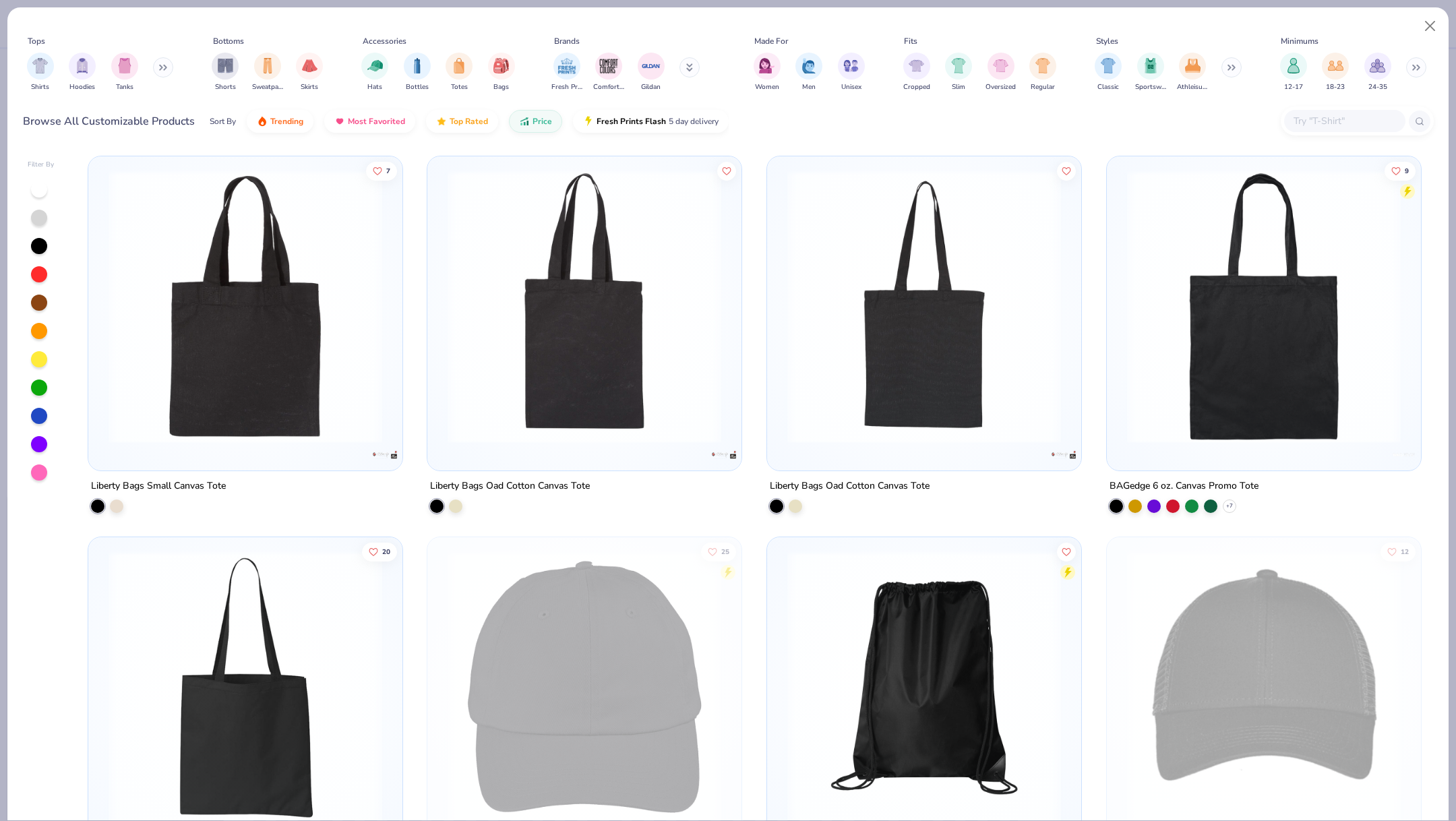
click at [161, 63] on button at bounding box center [163, 67] width 20 height 20
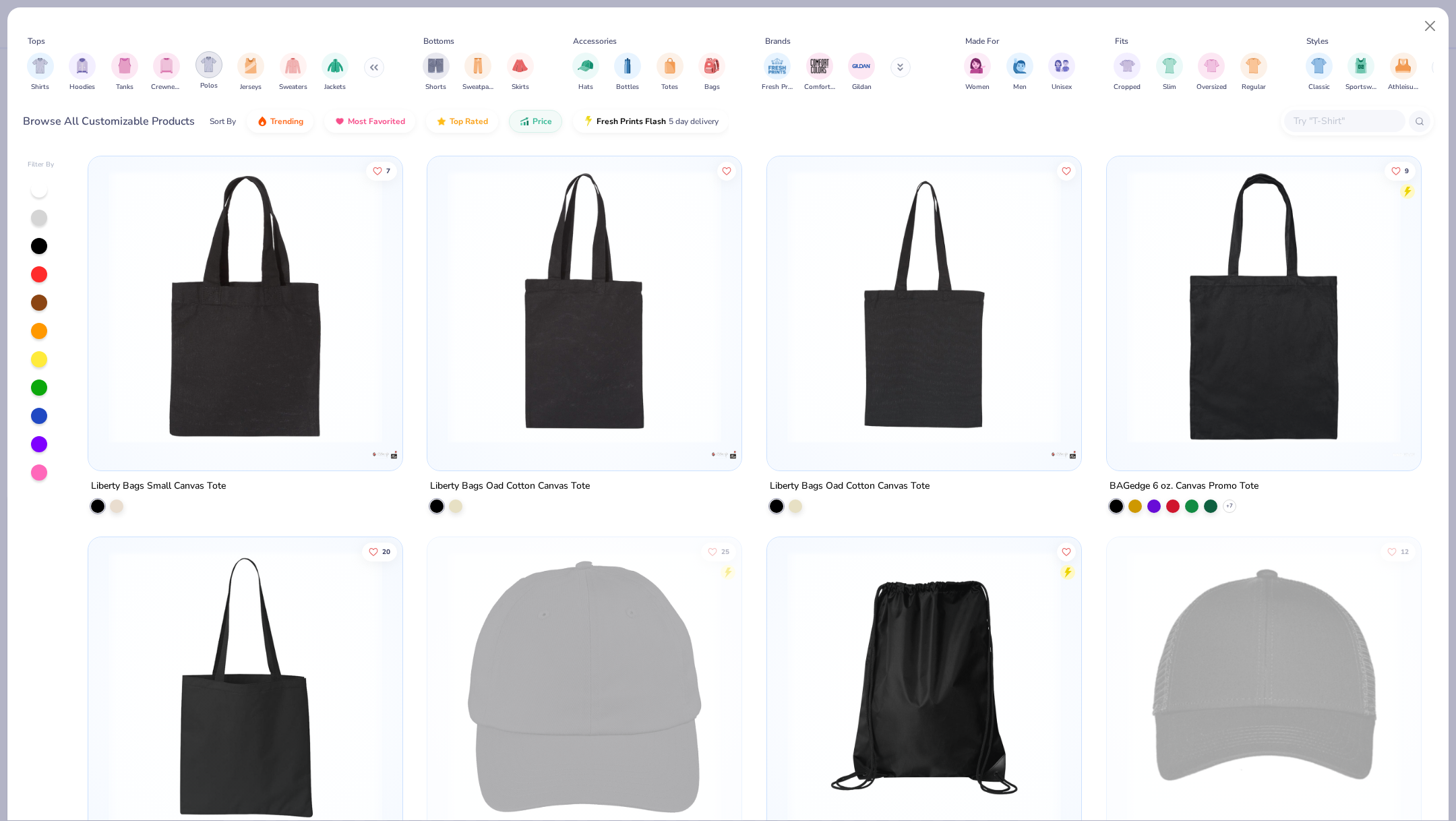
click at [210, 71] on img "filter for Polos" at bounding box center [208, 64] width 16 height 16
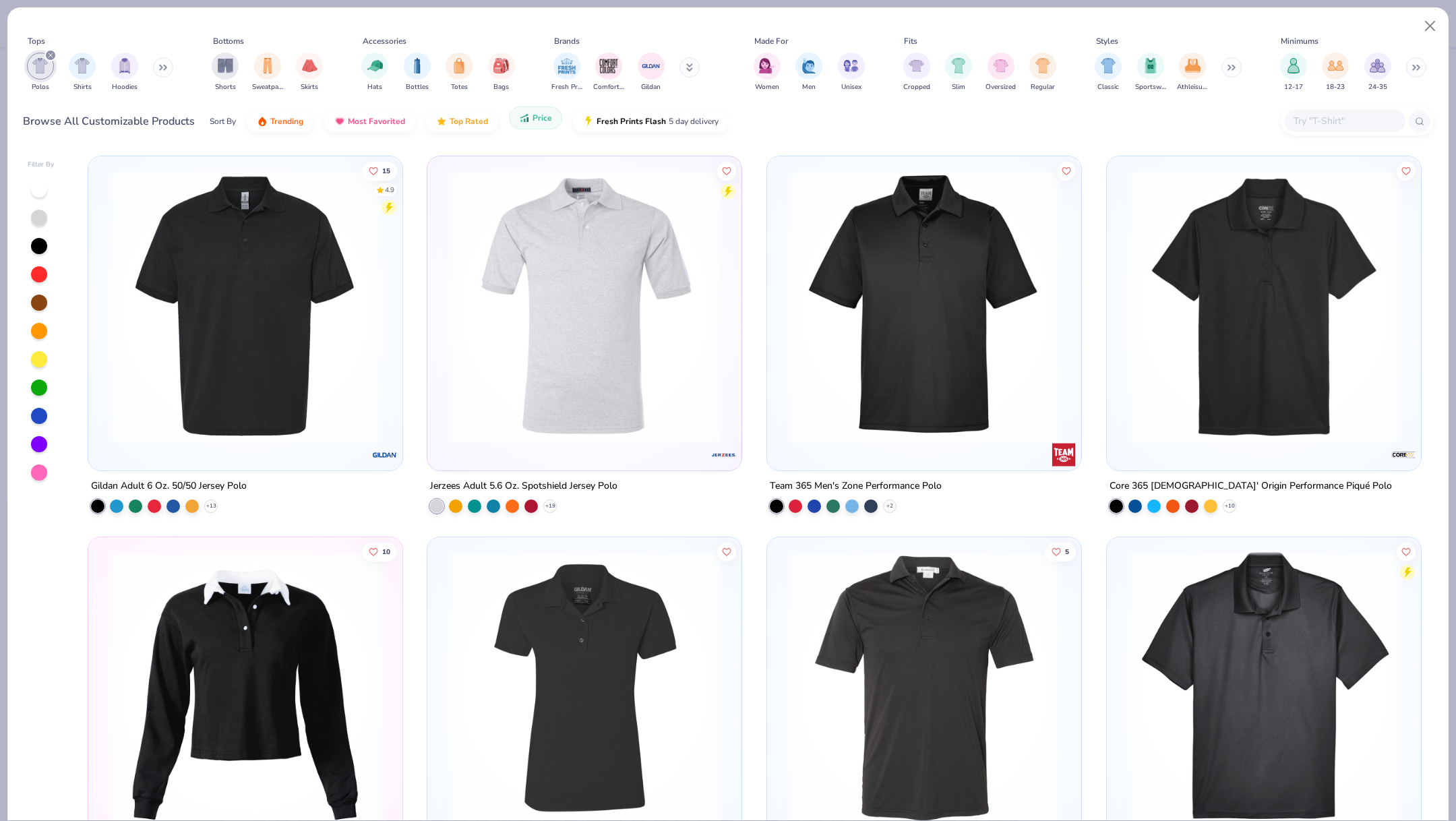
click at [538, 123] on span "Price" at bounding box center [542, 118] width 20 height 11
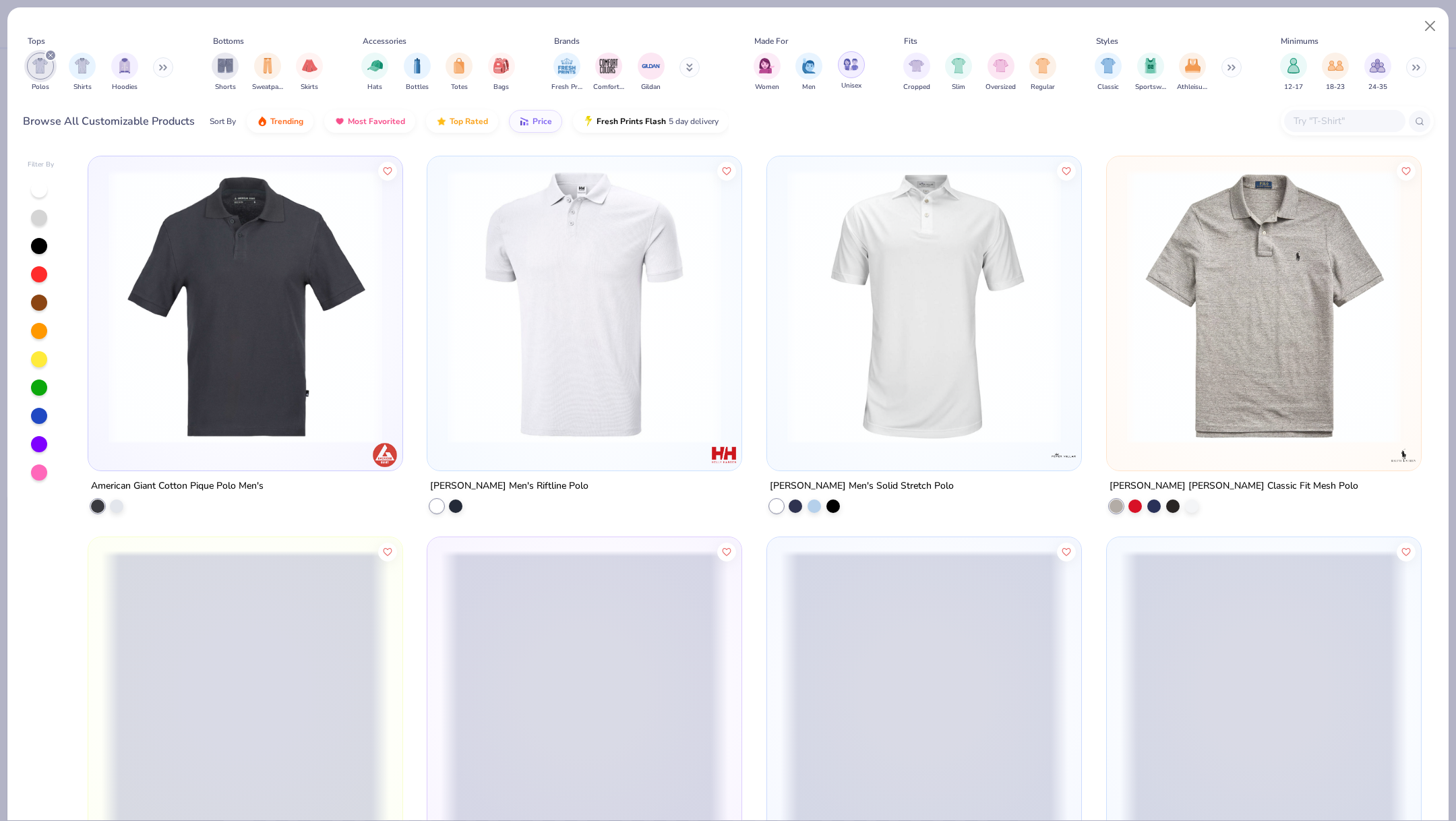
click at [846, 66] on img "filter for Unisex" at bounding box center [851, 64] width 16 height 16
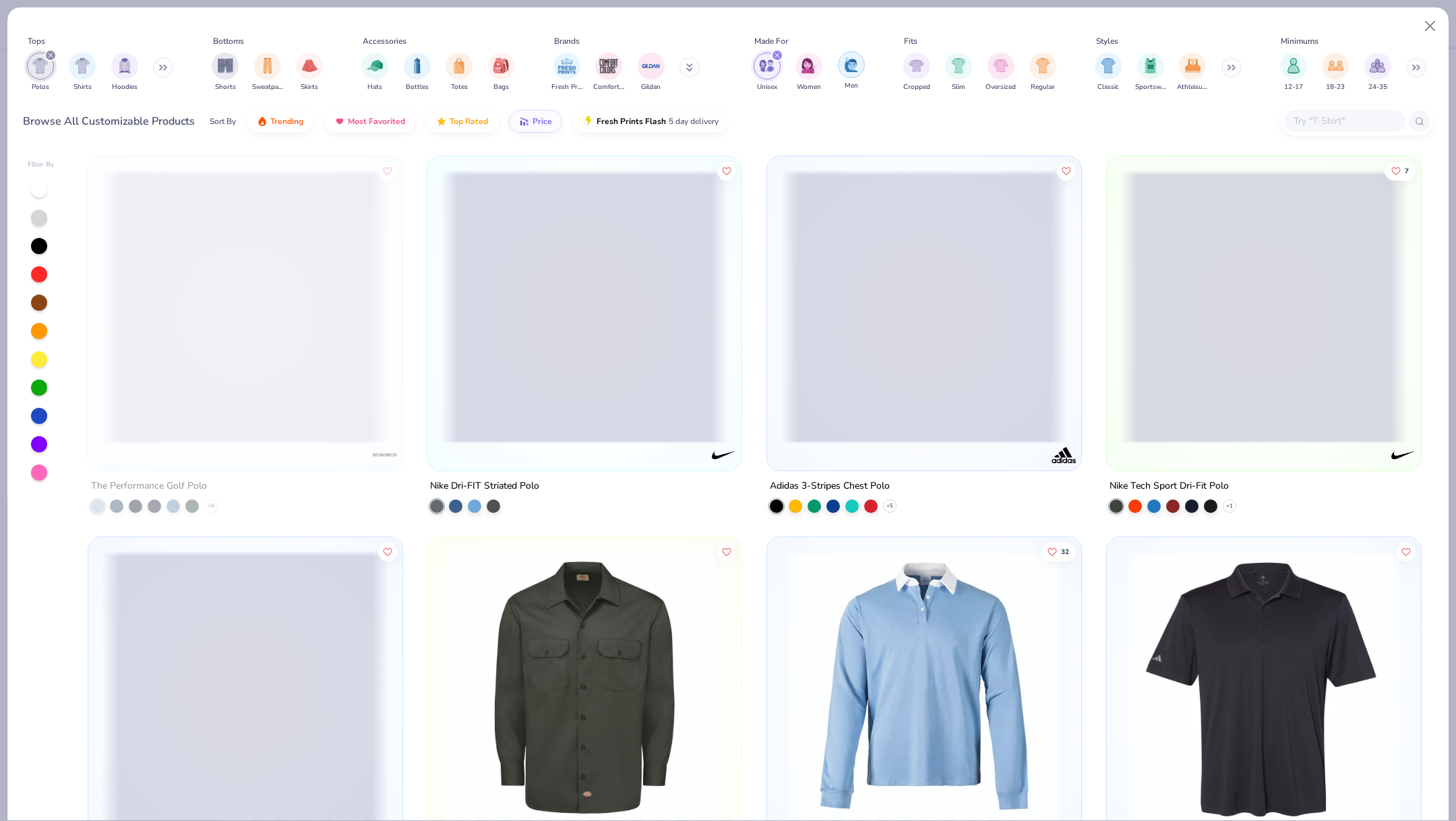
click at [851, 66] on img "filter for Men" at bounding box center [851, 64] width 15 height 16
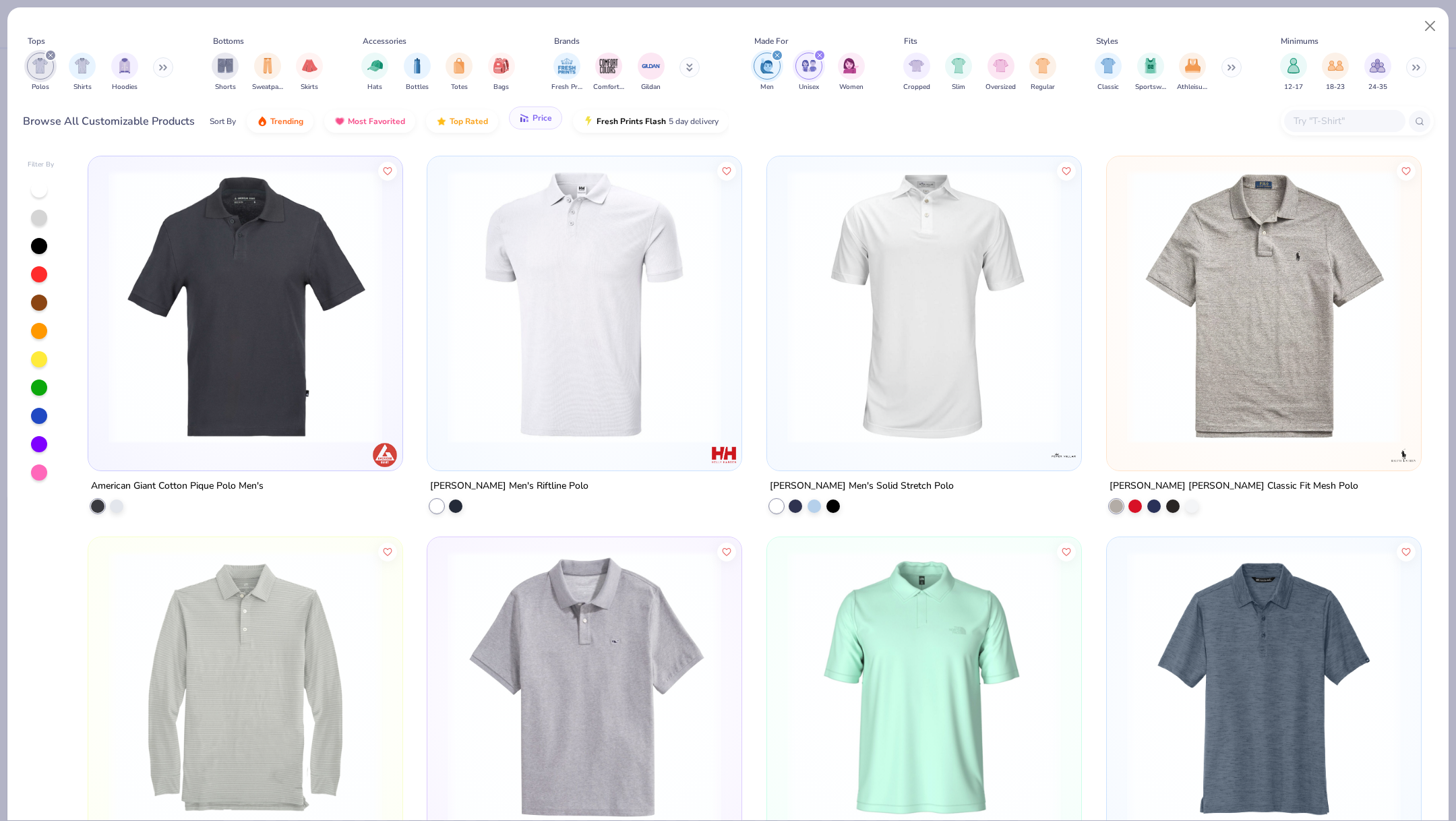
click at [526, 123] on button "Price" at bounding box center [535, 118] width 53 height 23
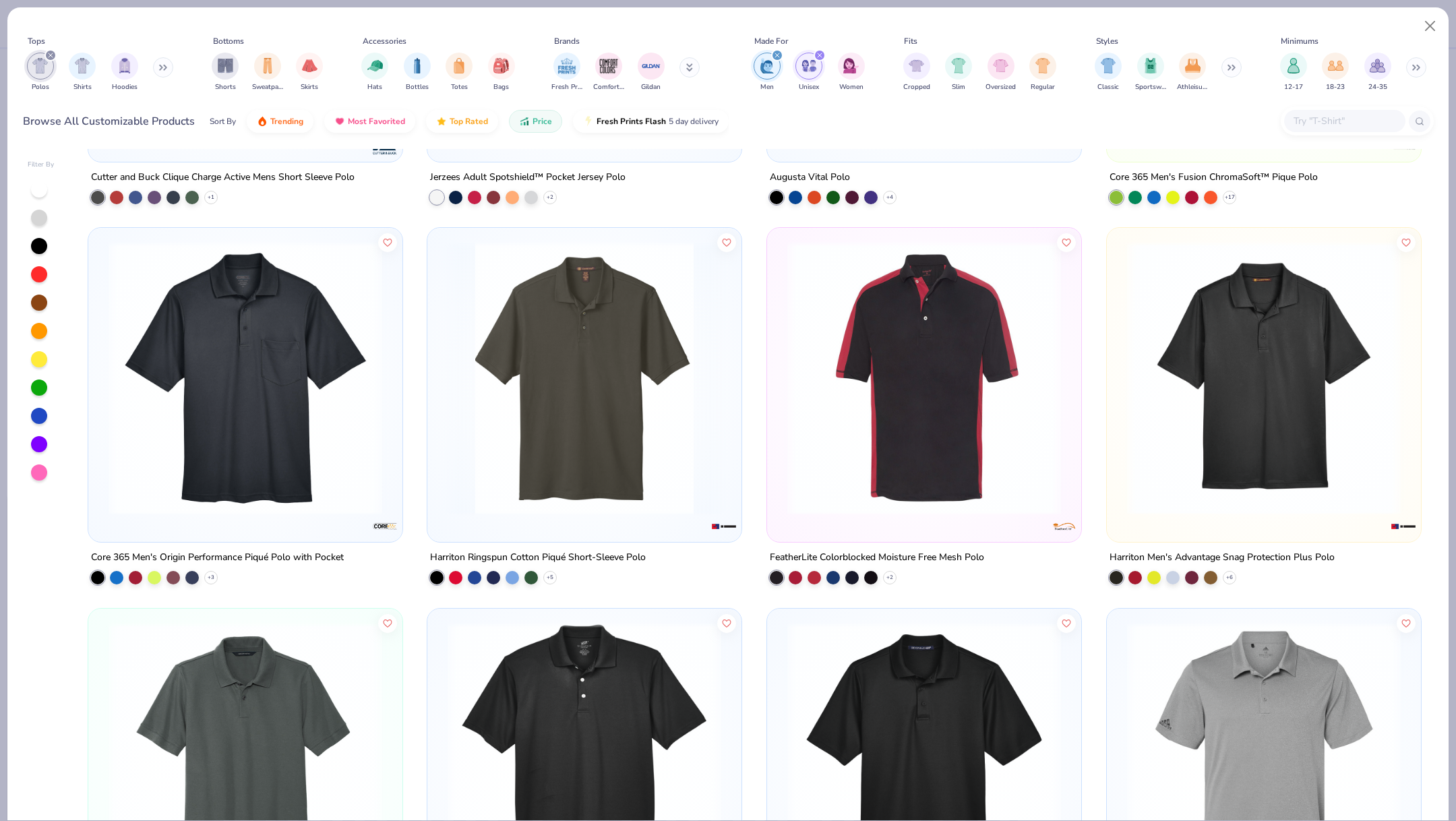
scroll to position [1070, 0]
click at [1201, 403] on img at bounding box center [1264, 379] width 287 height 274
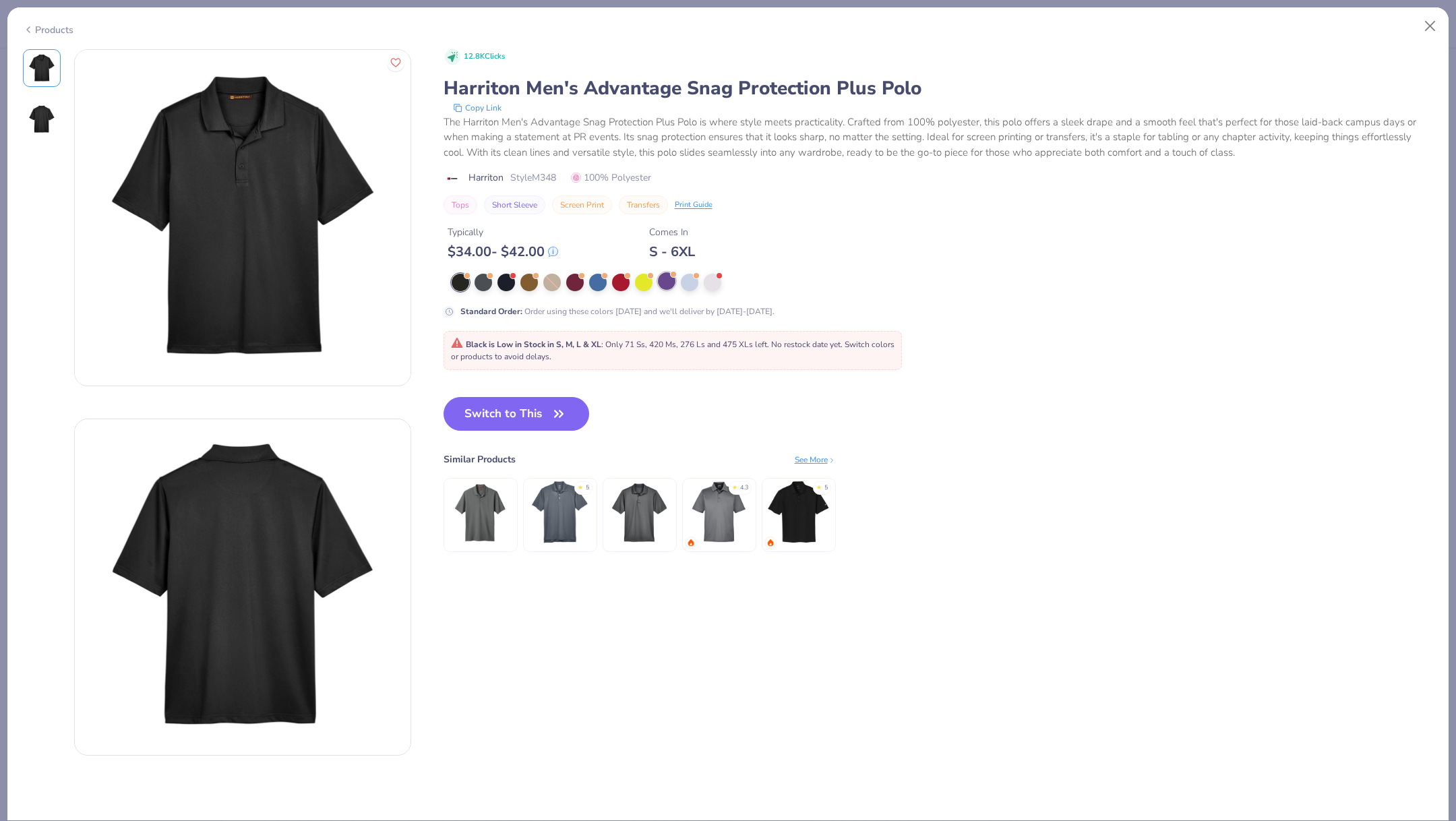
click at [666, 283] on div at bounding box center [667, 281] width 18 height 18
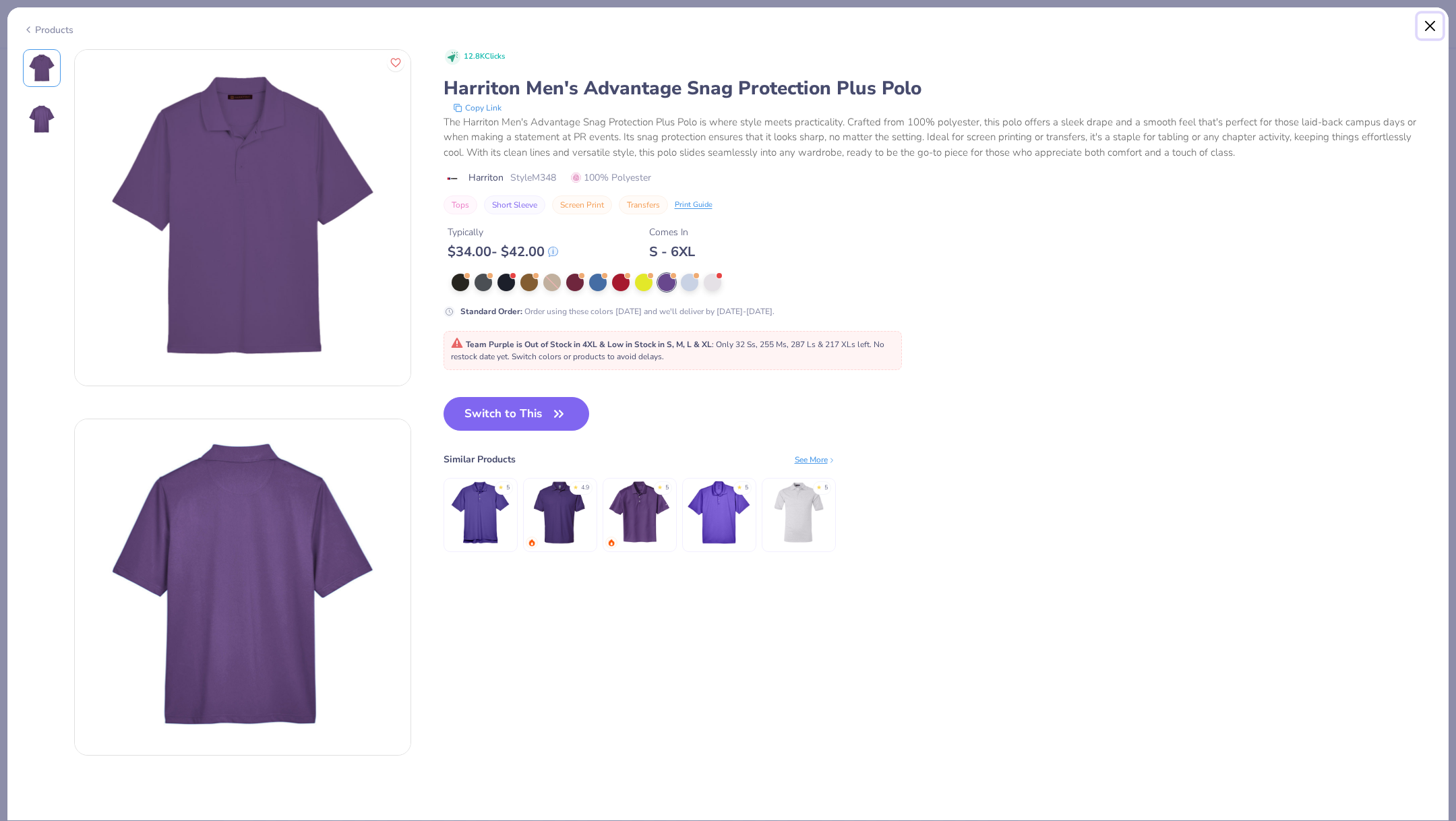
click at [1436, 23] on button "Close" at bounding box center [1430, 27] width 26 height 26
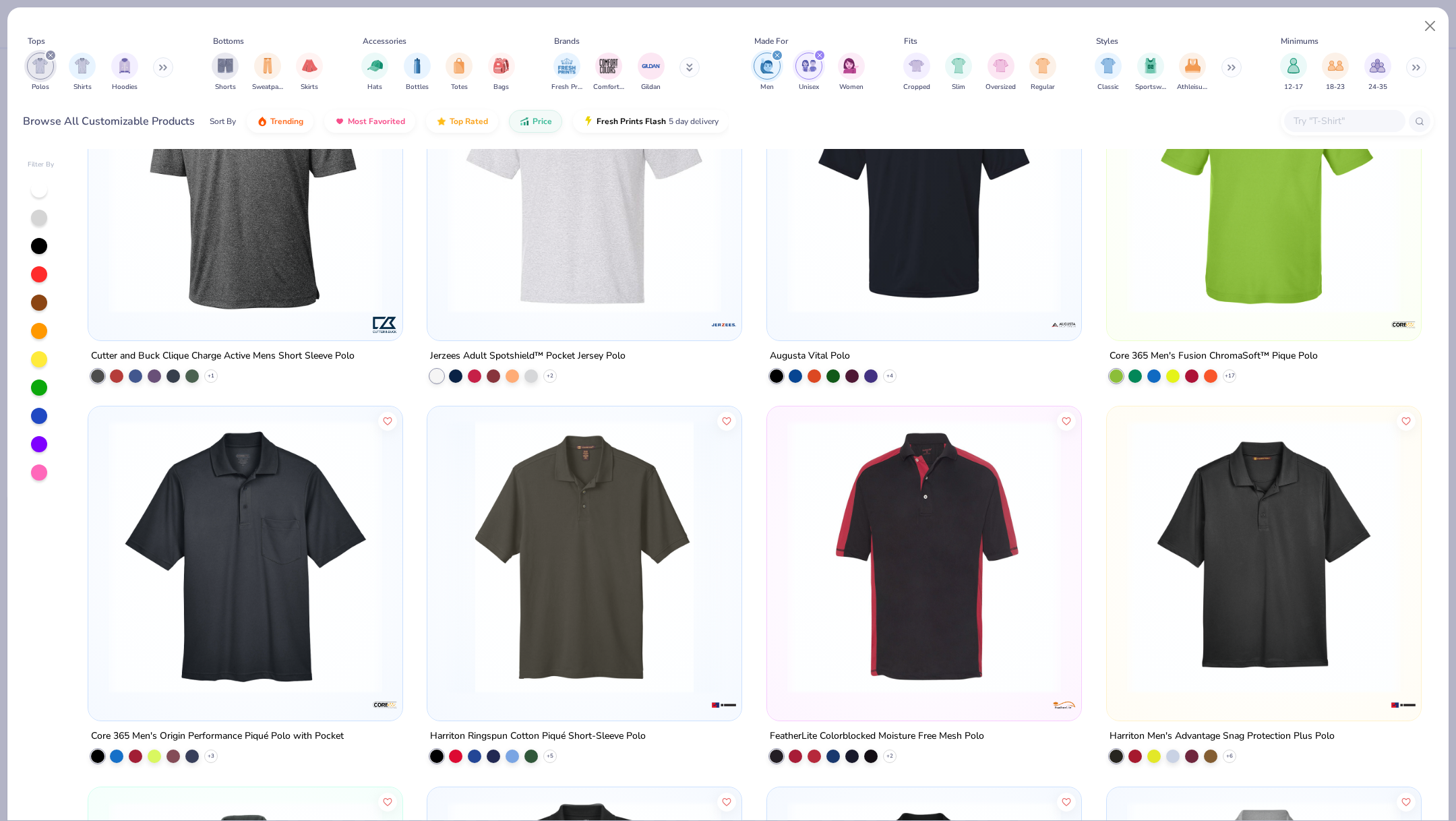
scroll to position [1103, 0]
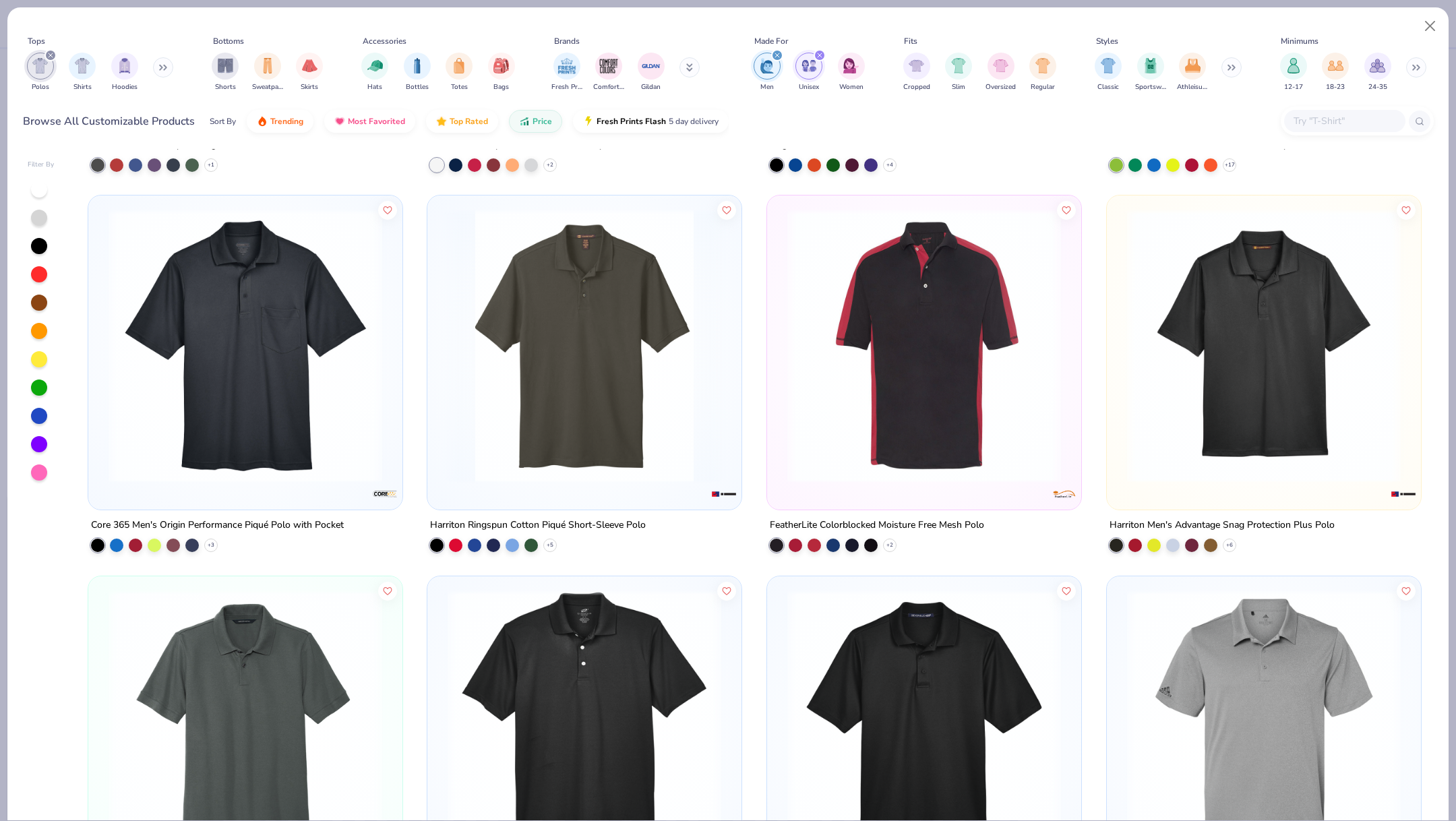
click at [550, 388] on img at bounding box center [584, 346] width 287 height 274
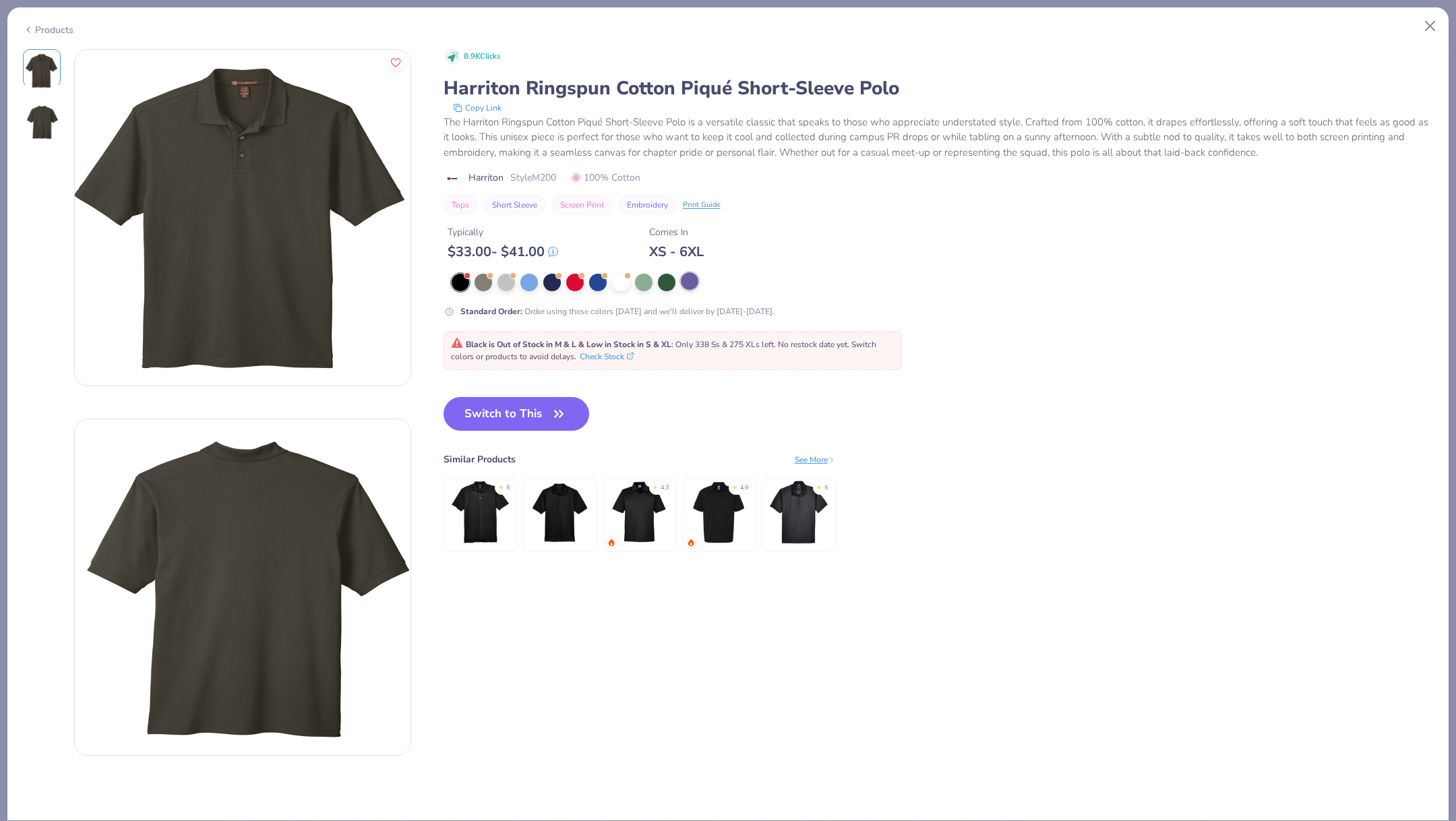
click at [691, 283] on div at bounding box center [690, 281] width 18 height 18
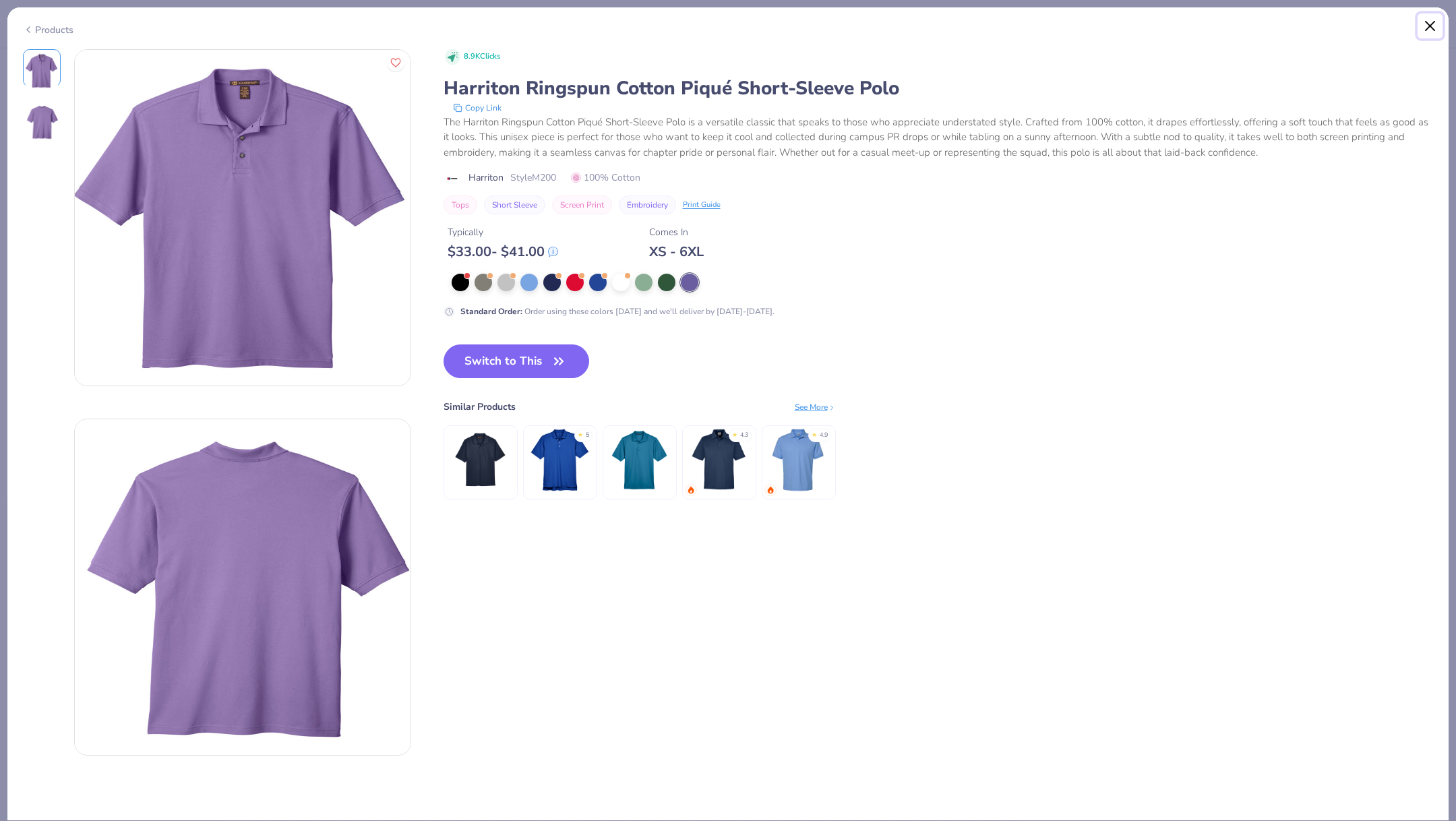
click at [1429, 20] on button "Close" at bounding box center [1430, 27] width 26 height 26
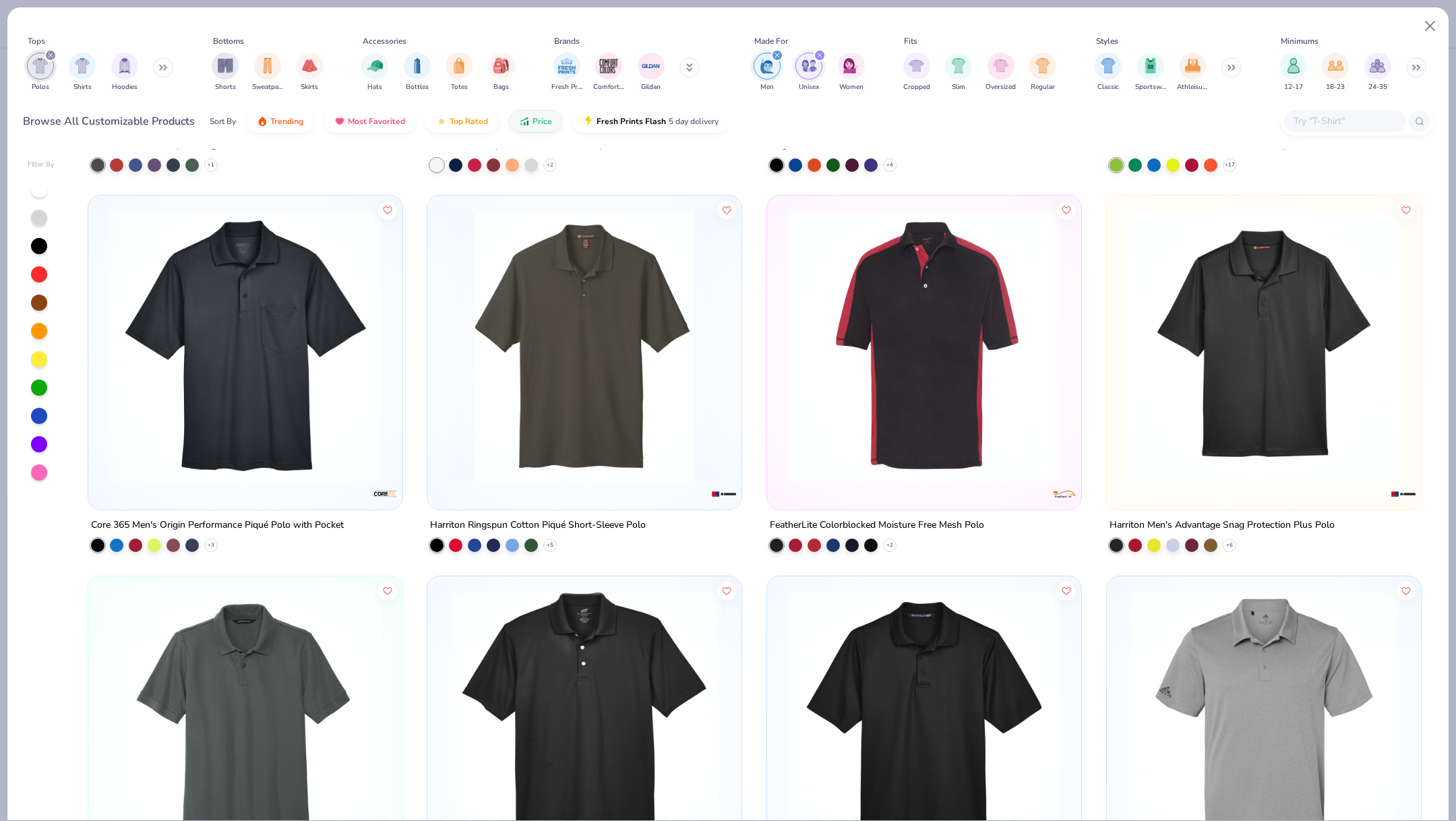
click at [1326, 341] on img at bounding box center [1264, 346] width 287 height 274
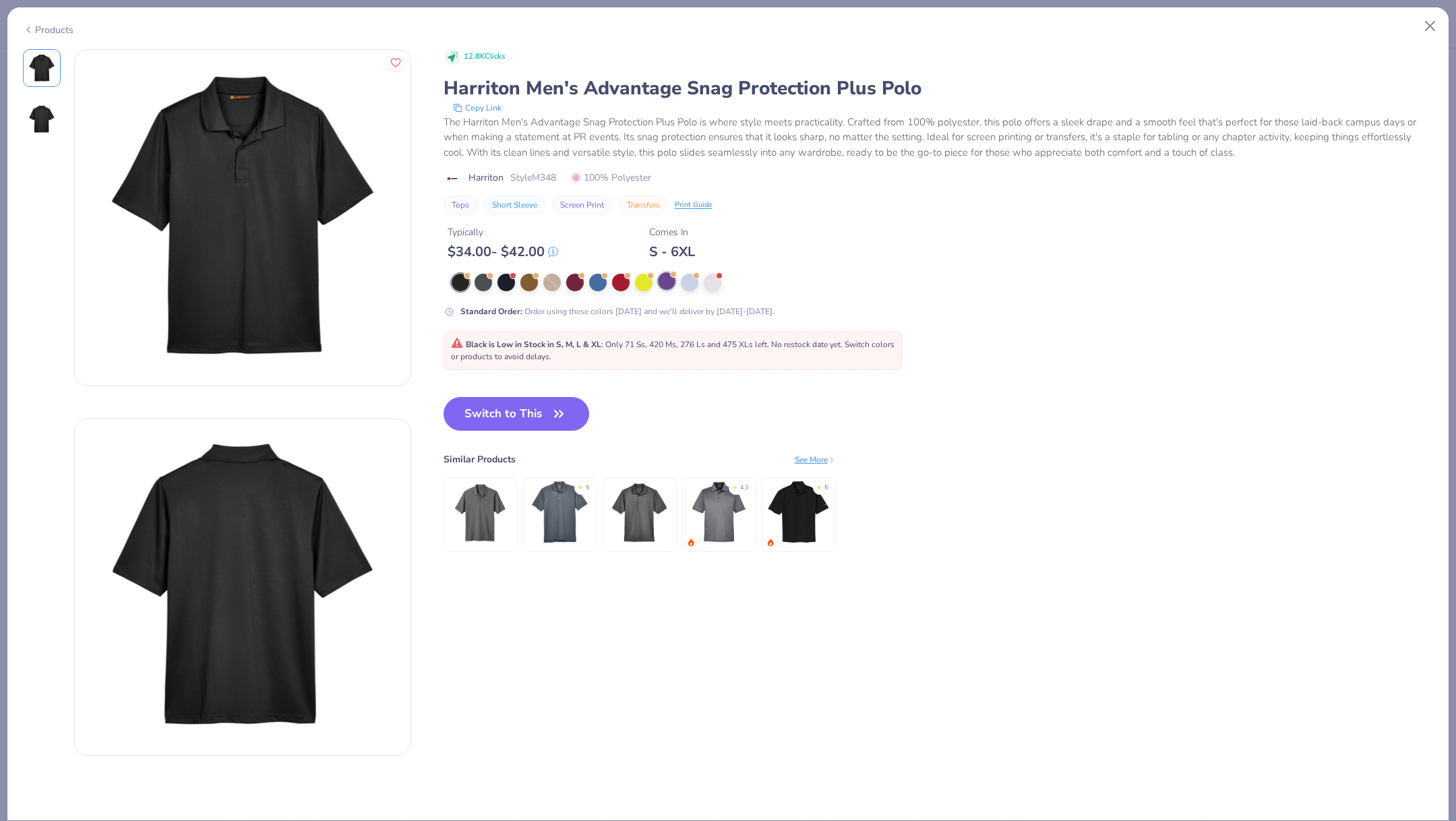
click at [667, 283] on div at bounding box center [667, 281] width 18 height 18
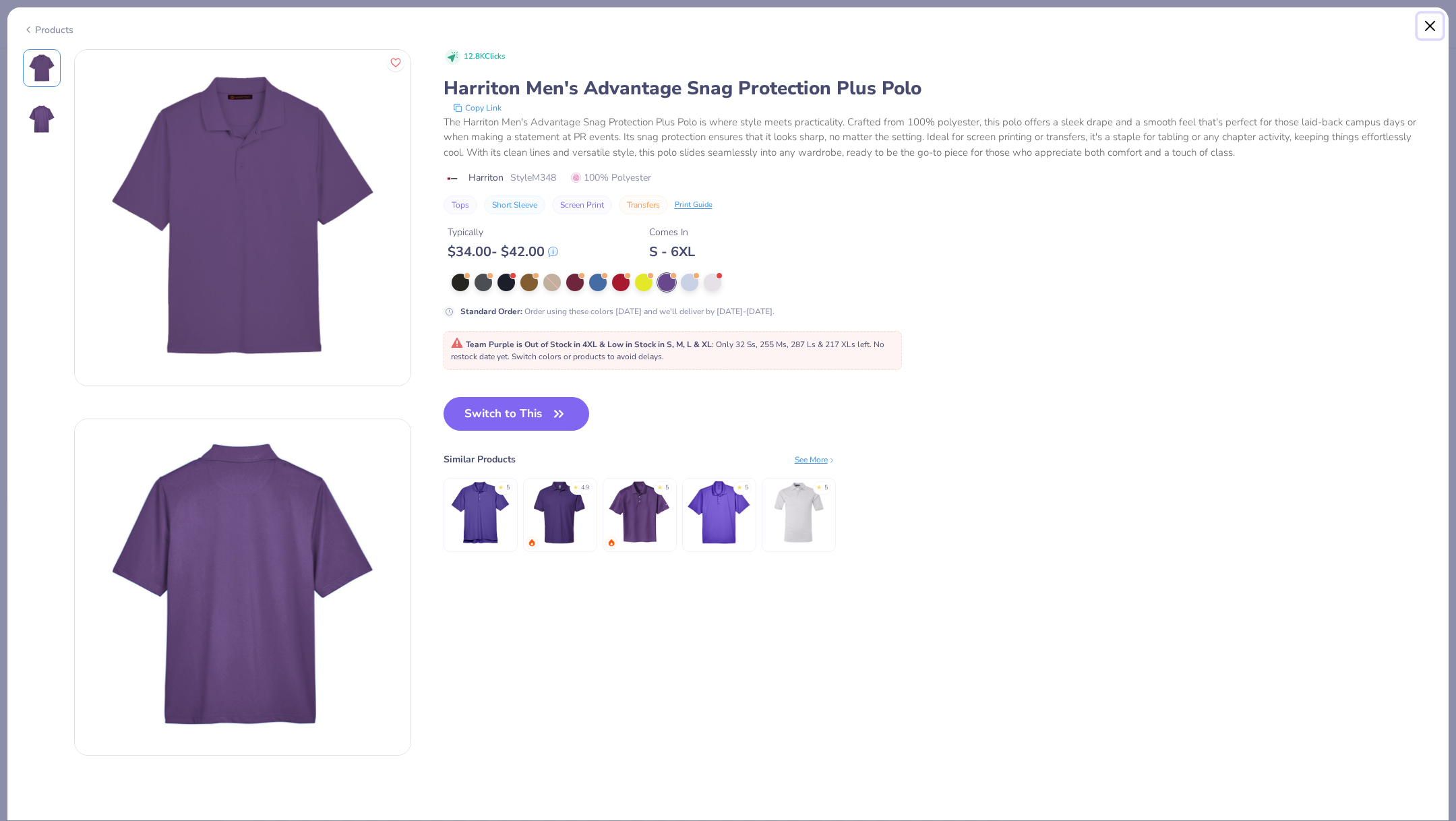
click at [1431, 23] on button "Close" at bounding box center [1430, 27] width 26 height 26
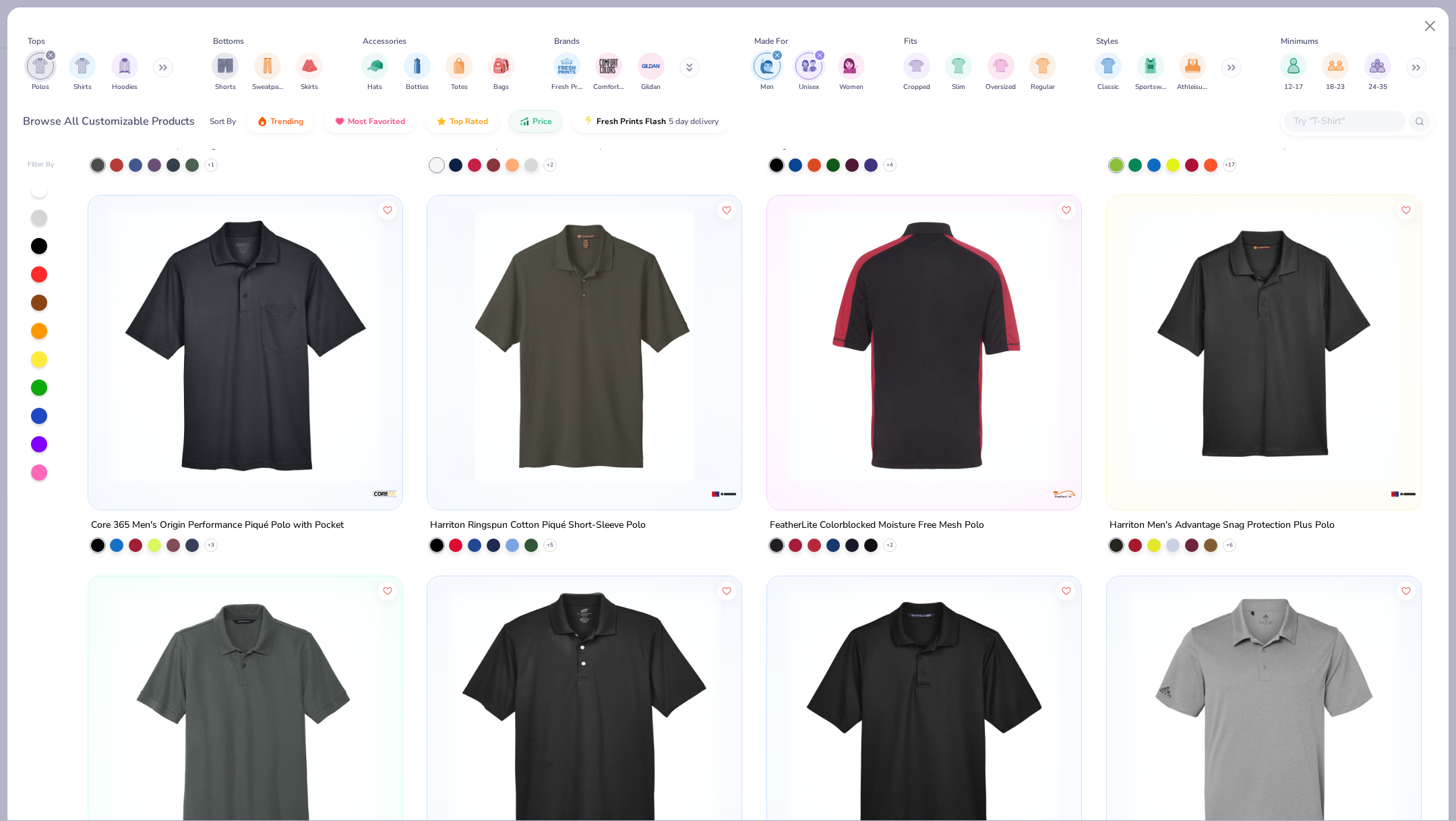
click at [1272, 346] on img at bounding box center [1264, 346] width 287 height 274
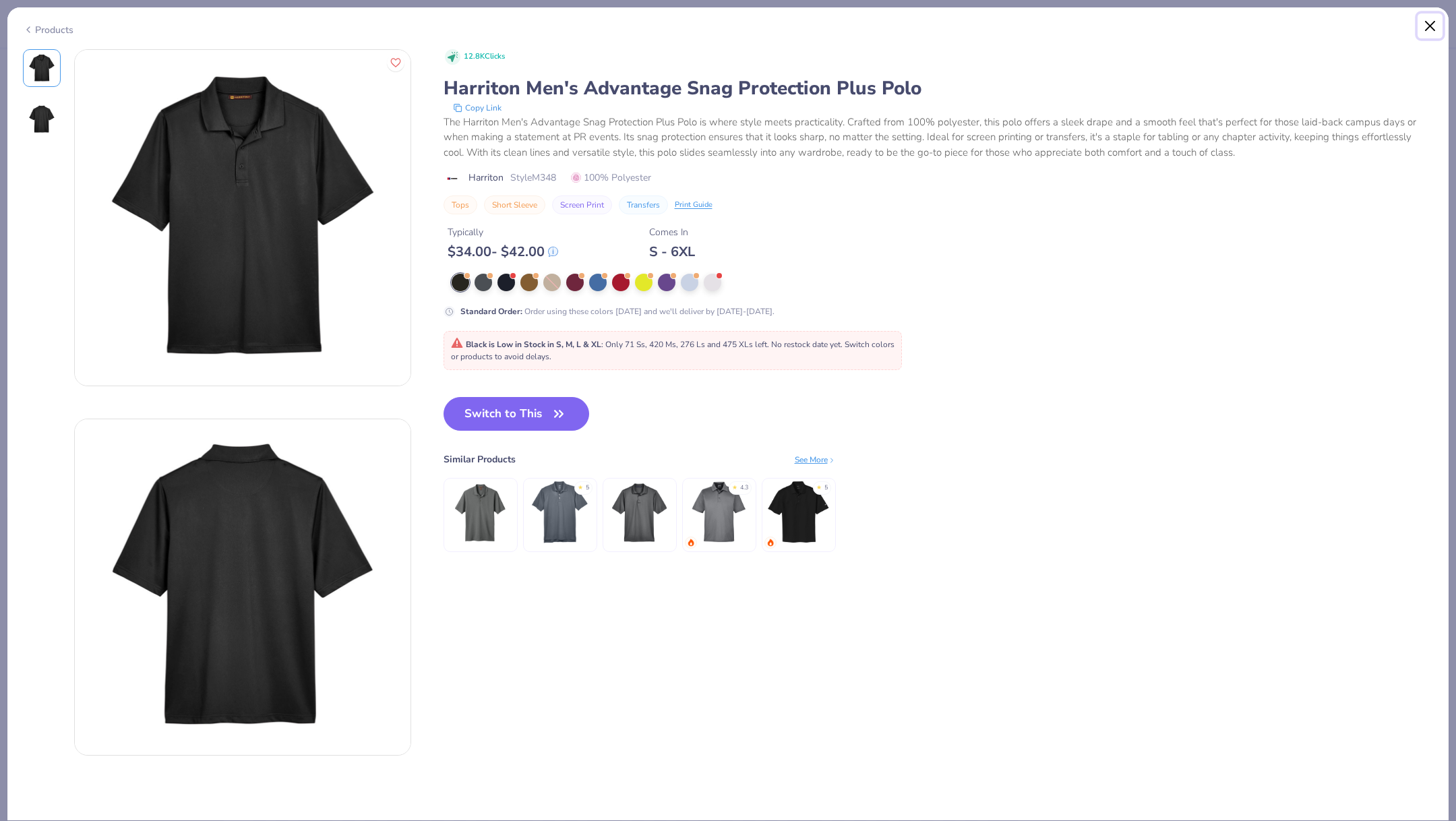
click at [1431, 29] on button "Close" at bounding box center [1430, 27] width 26 height 26
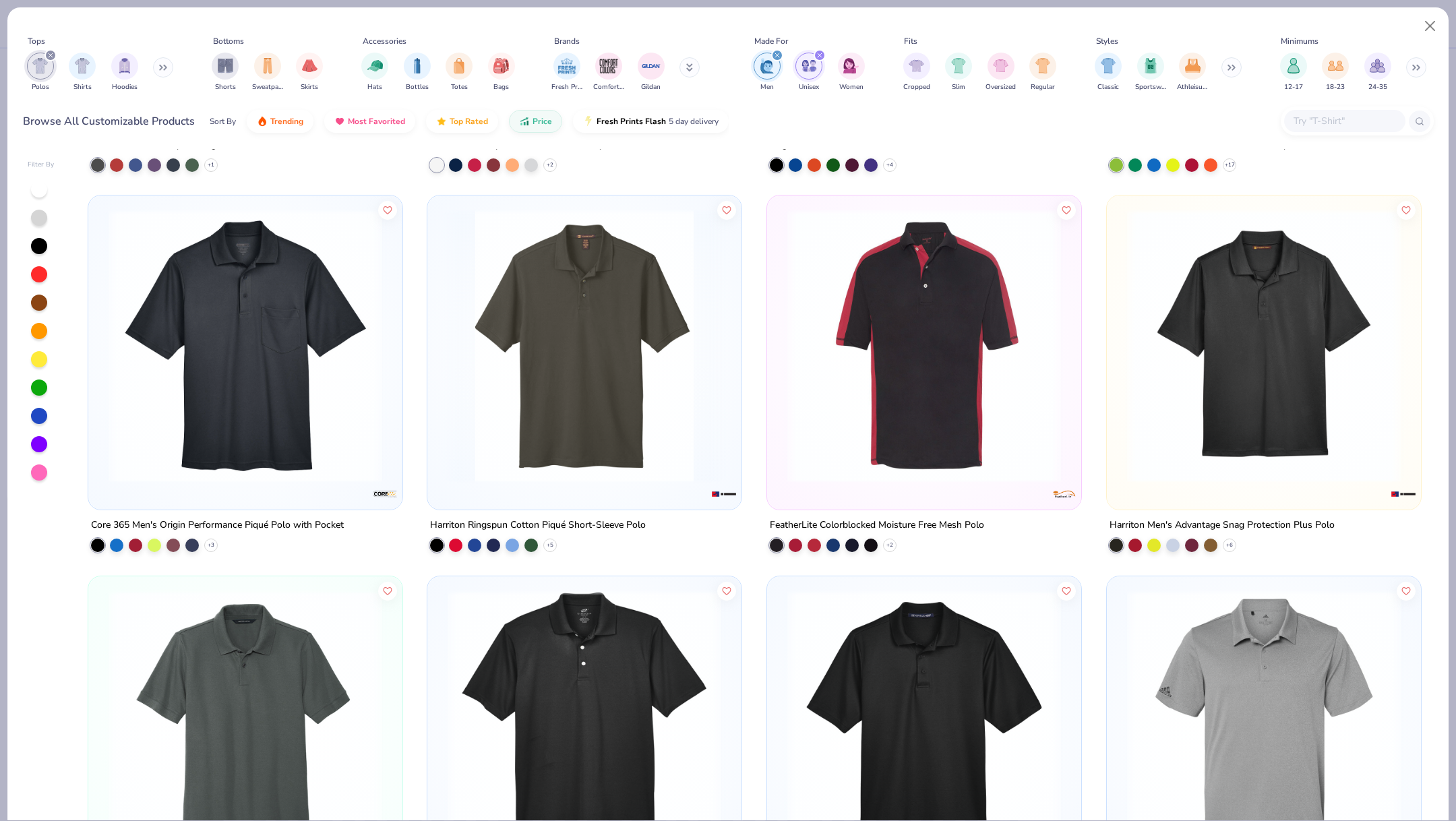
click at [561, 643] on img at bounding box center [584, 727] width 287 height 274
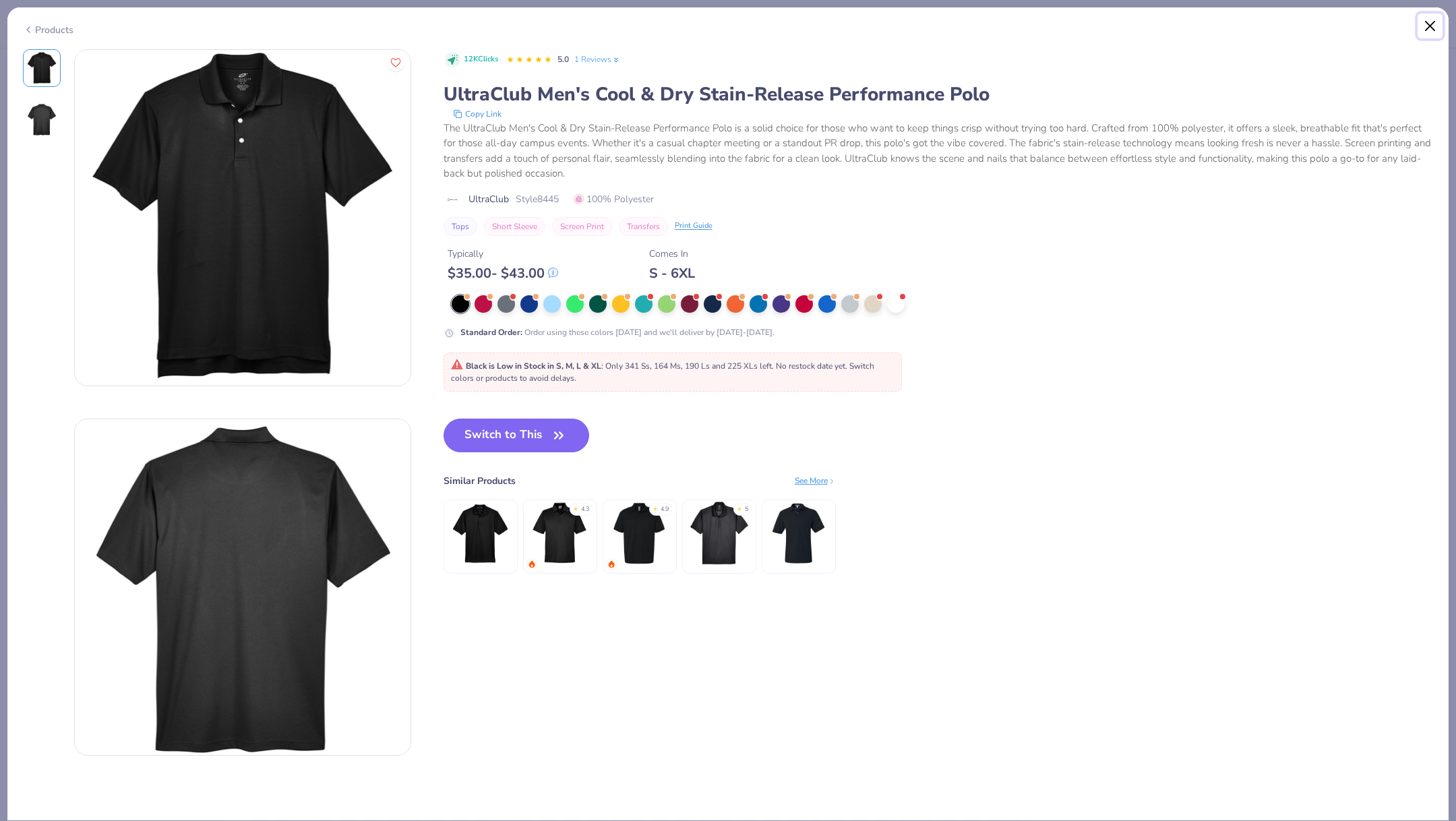
click at [1430, 23] on button "Close" at bounding box center [1430, 27] width 26 height 26
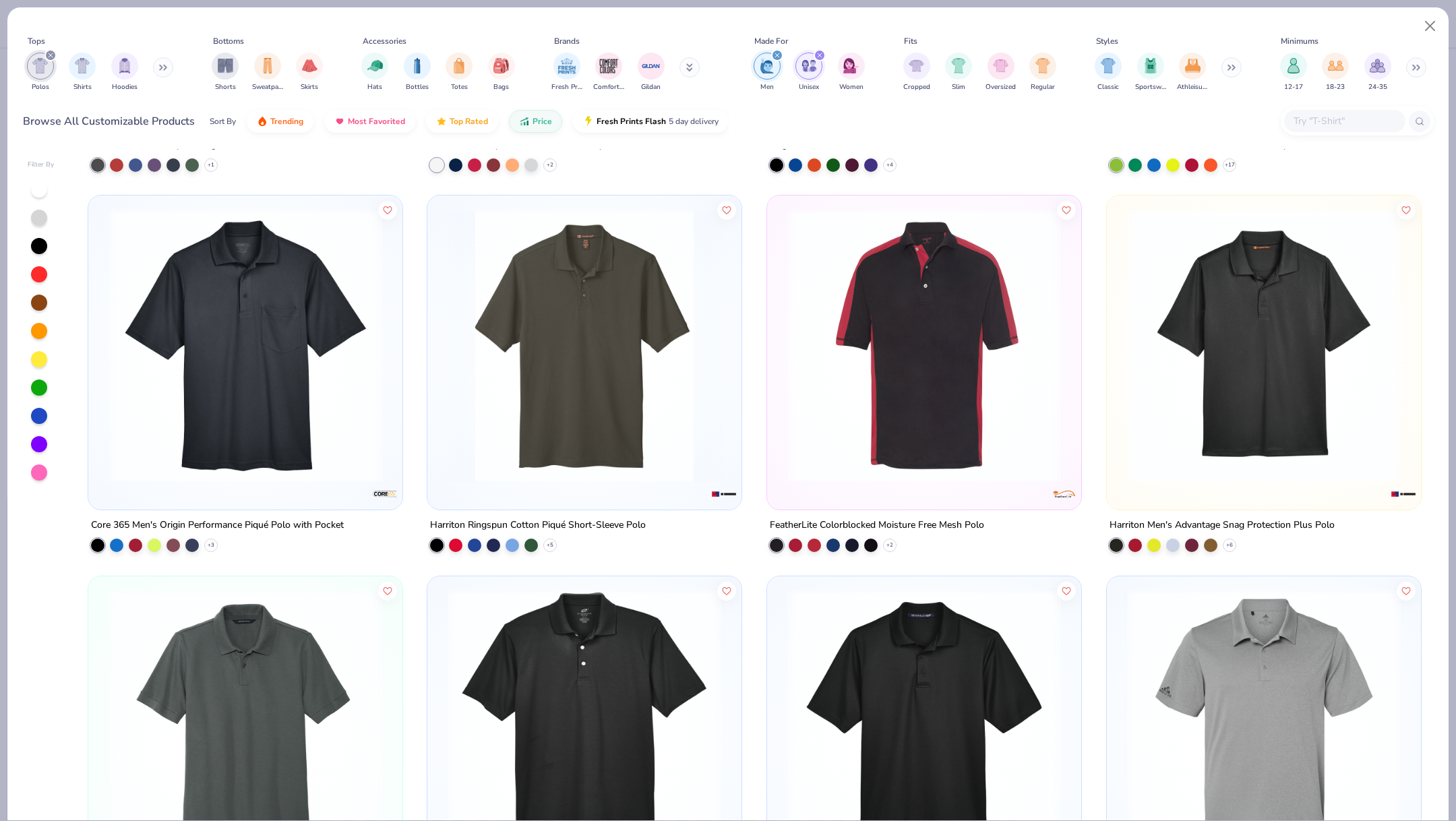
click at [1210, 311] on img at bounding box center [1264, 346] width 287 height 274
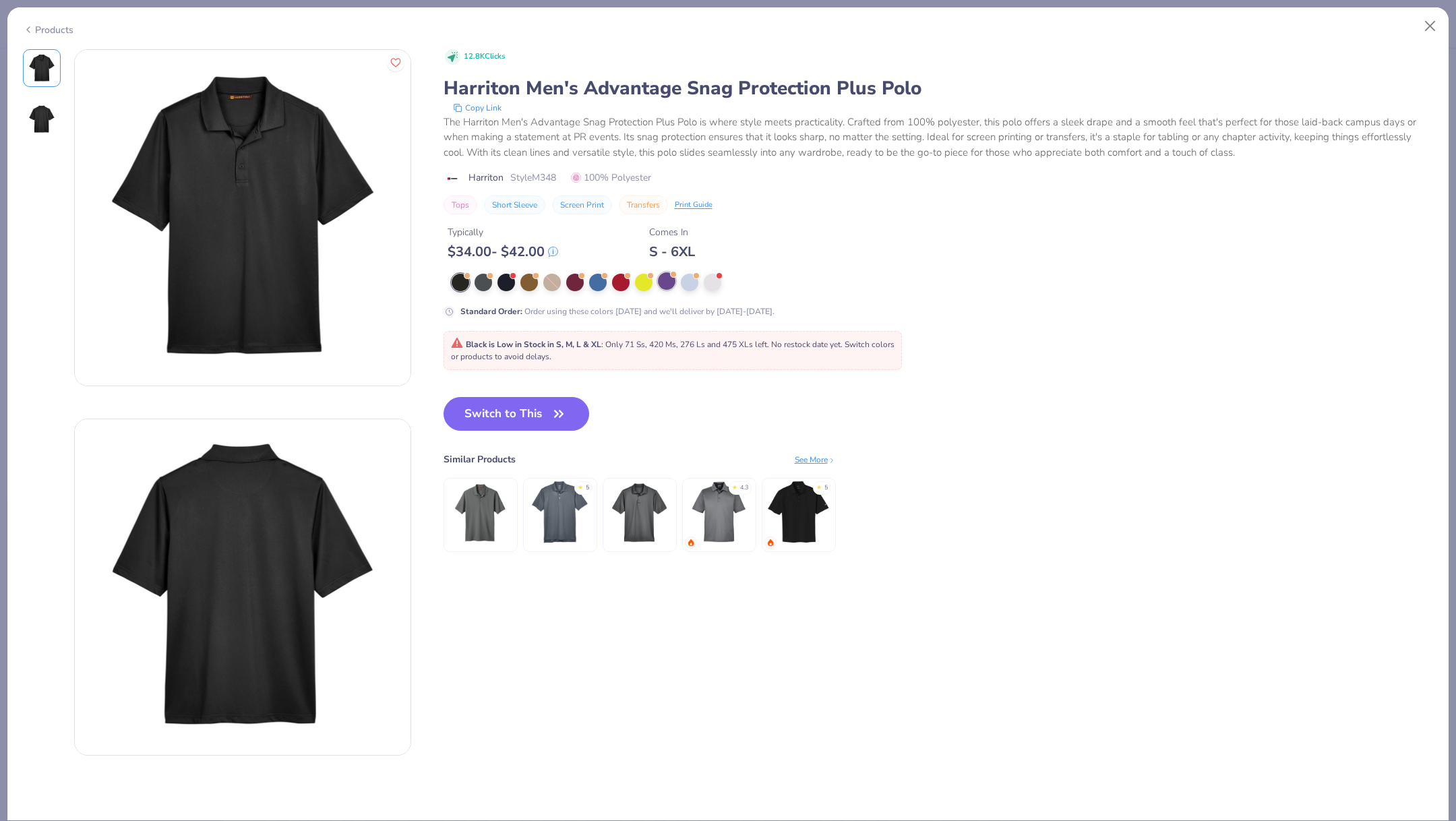
click at [667, 281] on div at bounding box center [667, 281] width 18 height 18
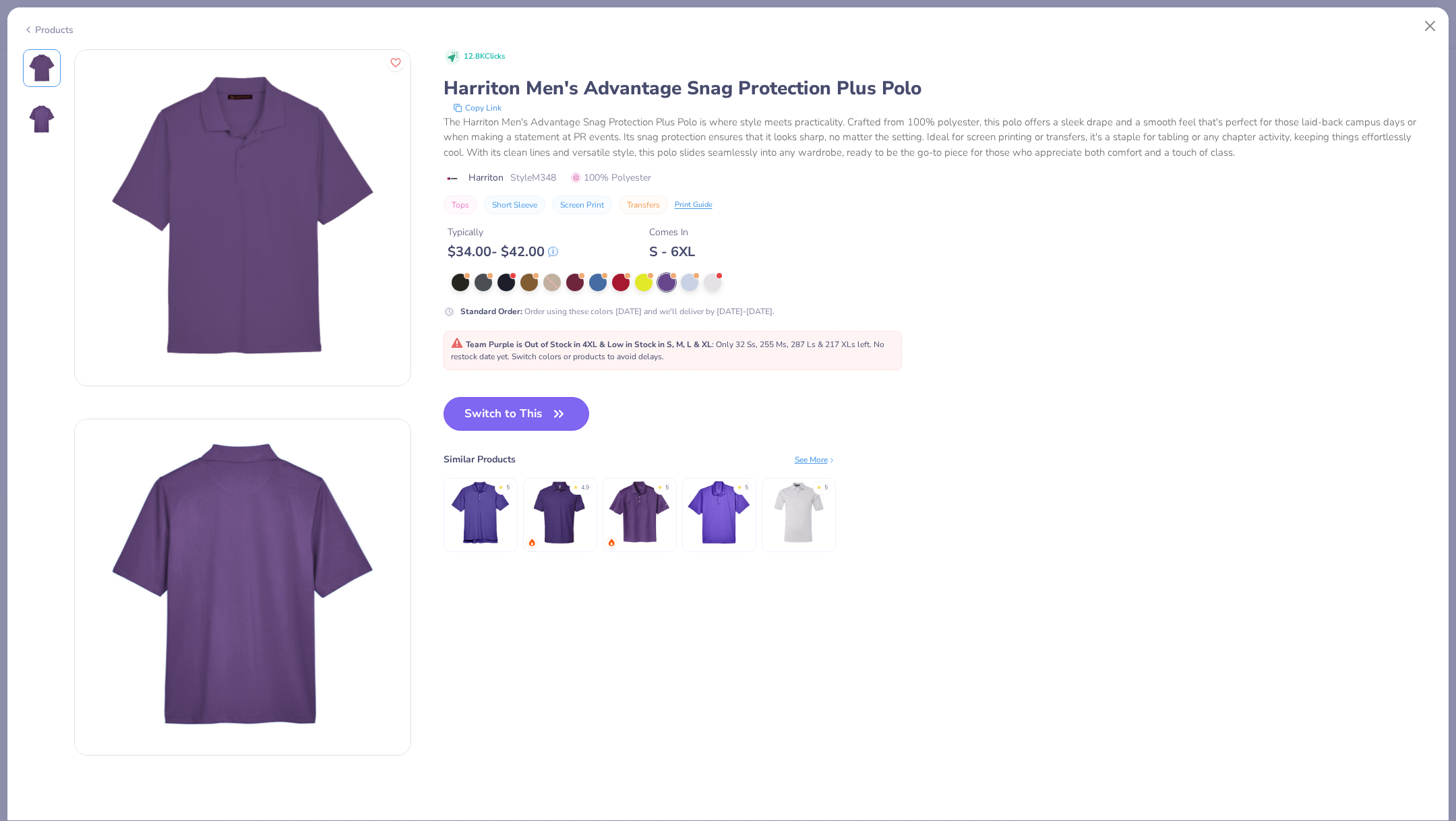
click at [539, 401] on button "Switch to This" at bounding box center [516, 414] width 146 height 33
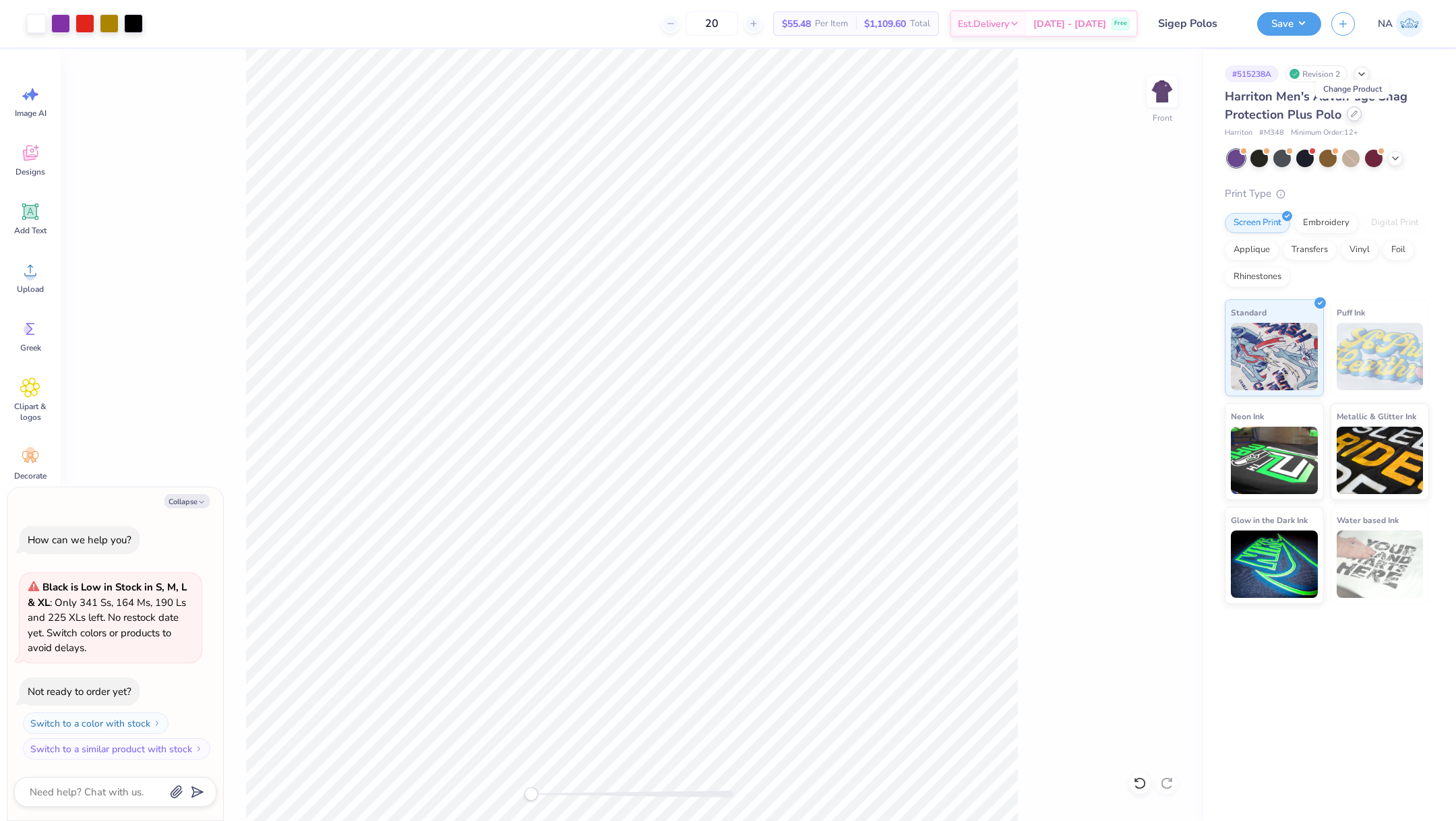
click at [1351, 114] on icon at bounding box center [1354, 114] width 5 height 5
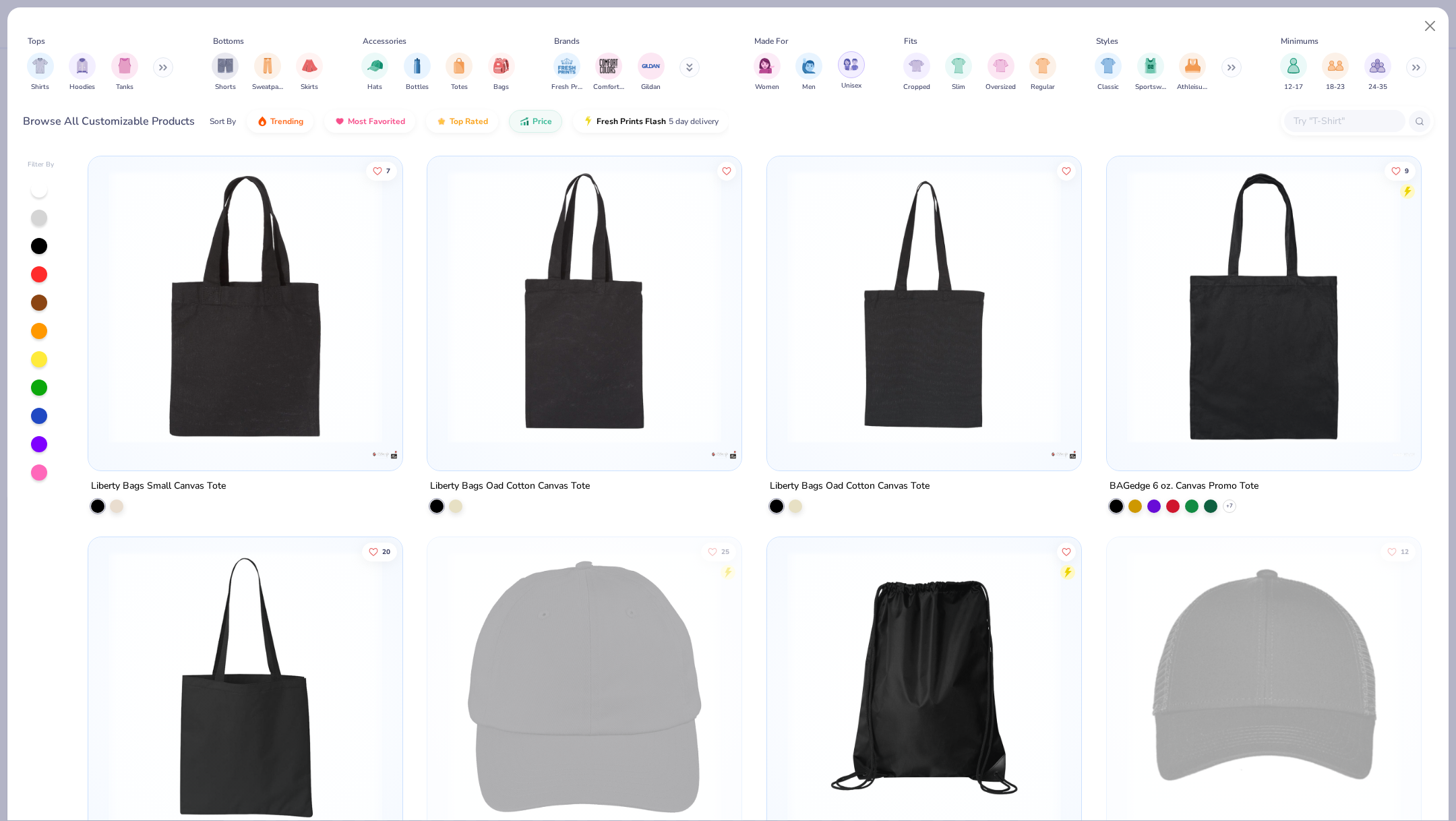
click at [845, 68] on img "filter for Unisex" at bounding box center [851, 64] width 16 height 16
click at [850, 67] on img "filter for Men" at bounding box center [851, 64] width 15 height 16
click at [162, 66] on icon at bounding box center [161, 67] width 2 height 5
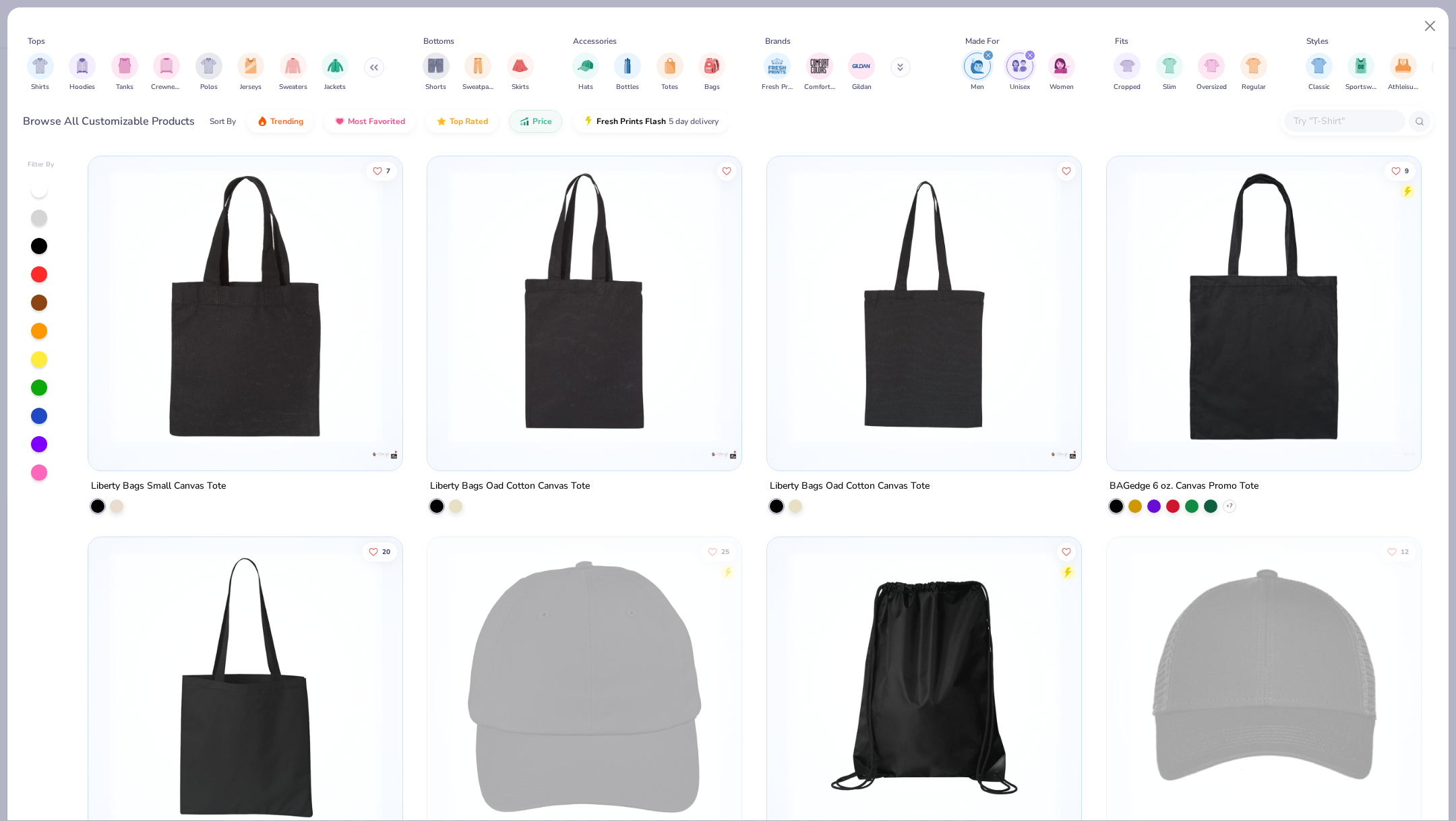
click at [209, 69] on img "filter for Polos" at bounding box center [208, 65] width 16 height 16
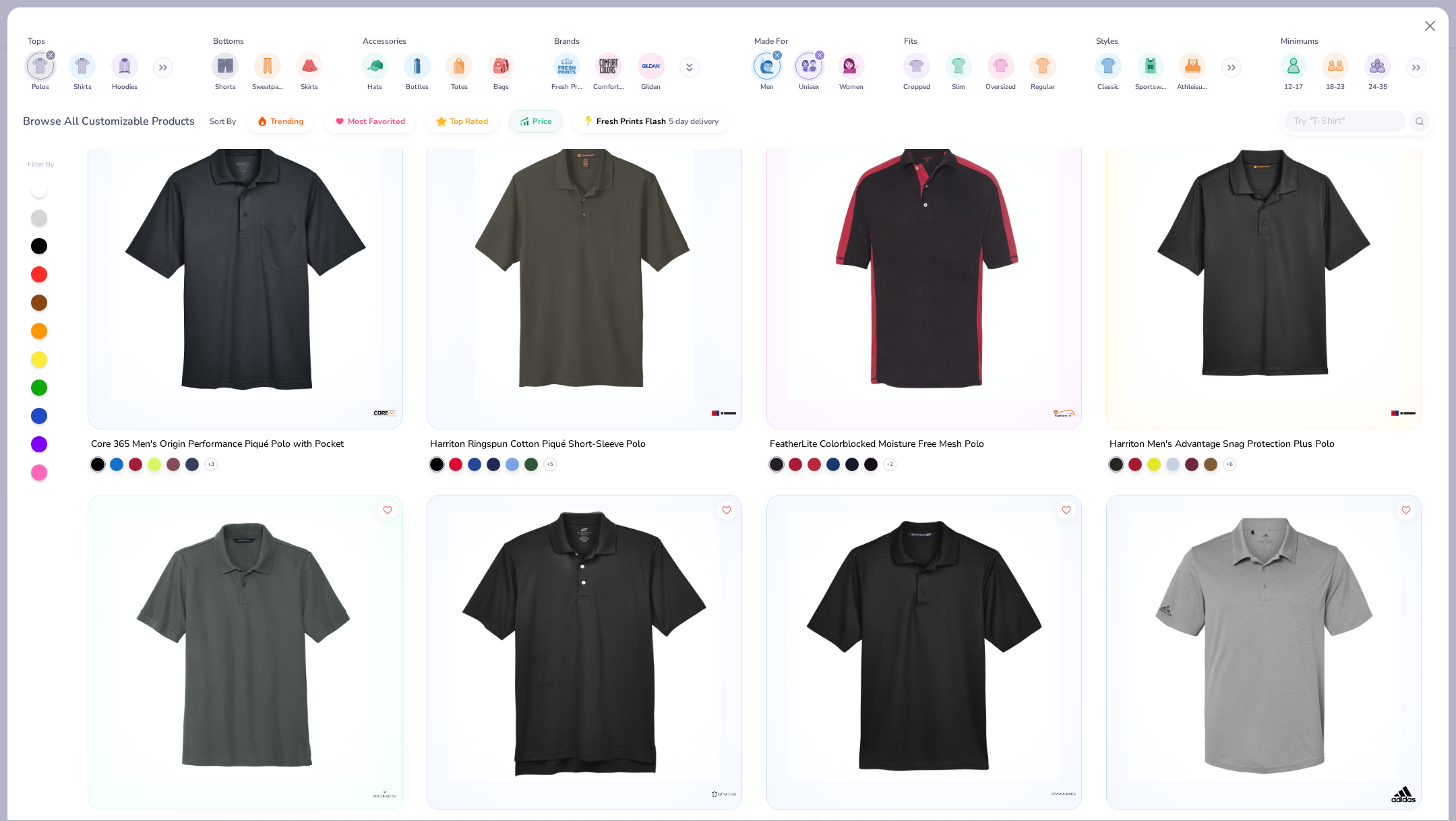
scroll to position [1188, 0]
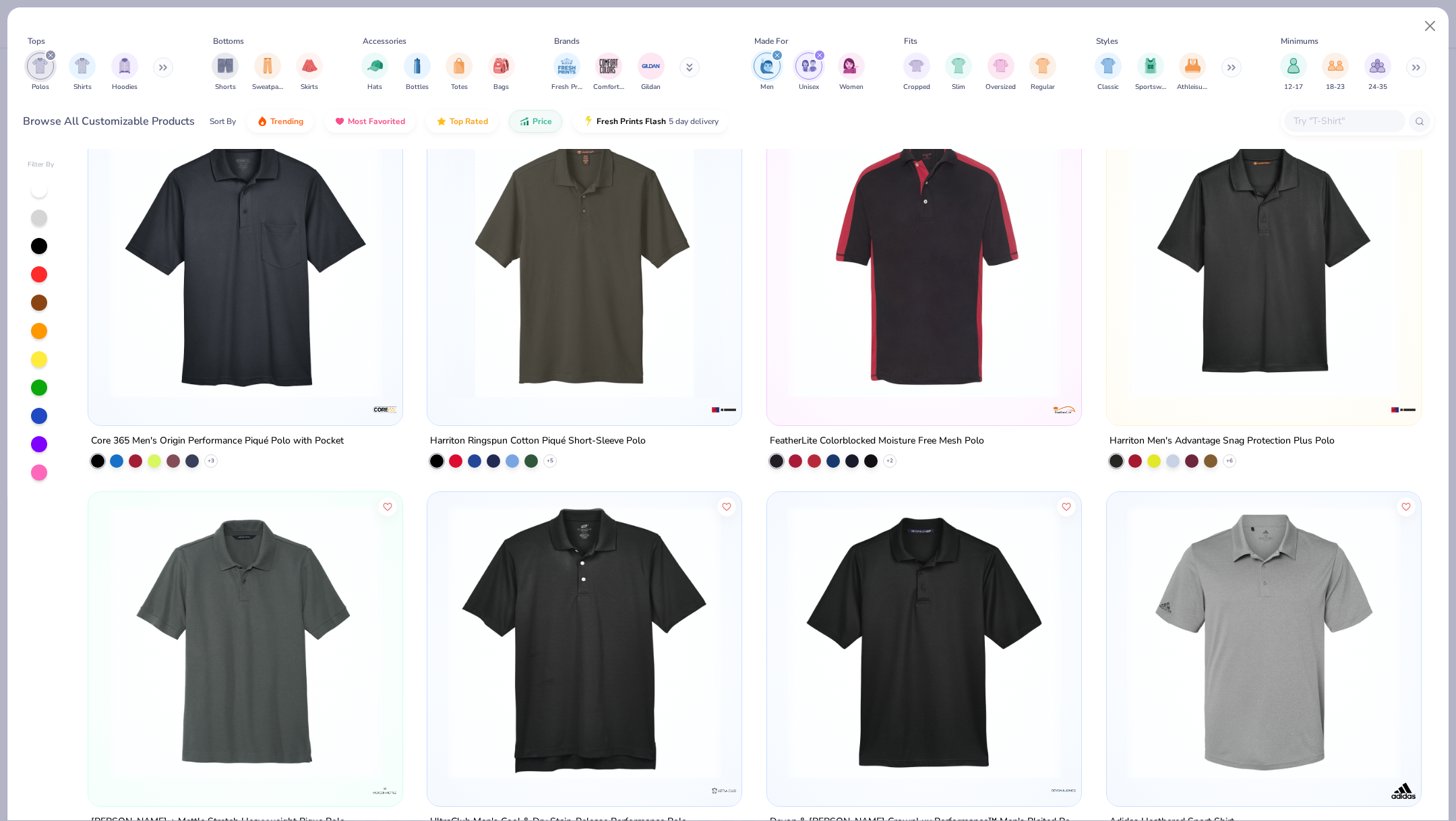
click at [635, 352] on img at bounding box center [584, 262] width 287 height 274
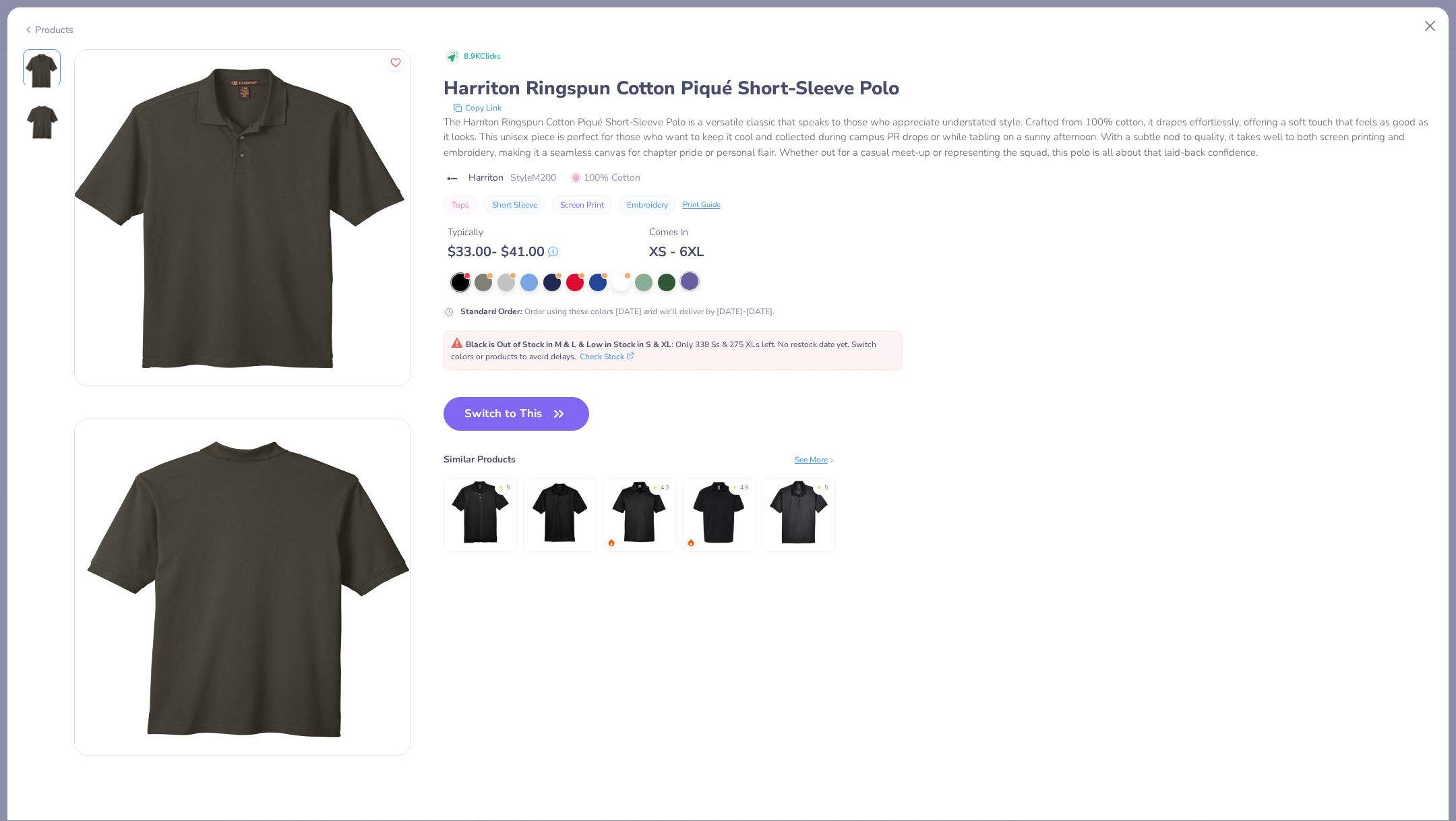
click at [691, 279] on div at bounding box center [690, 281] width 18 height 18
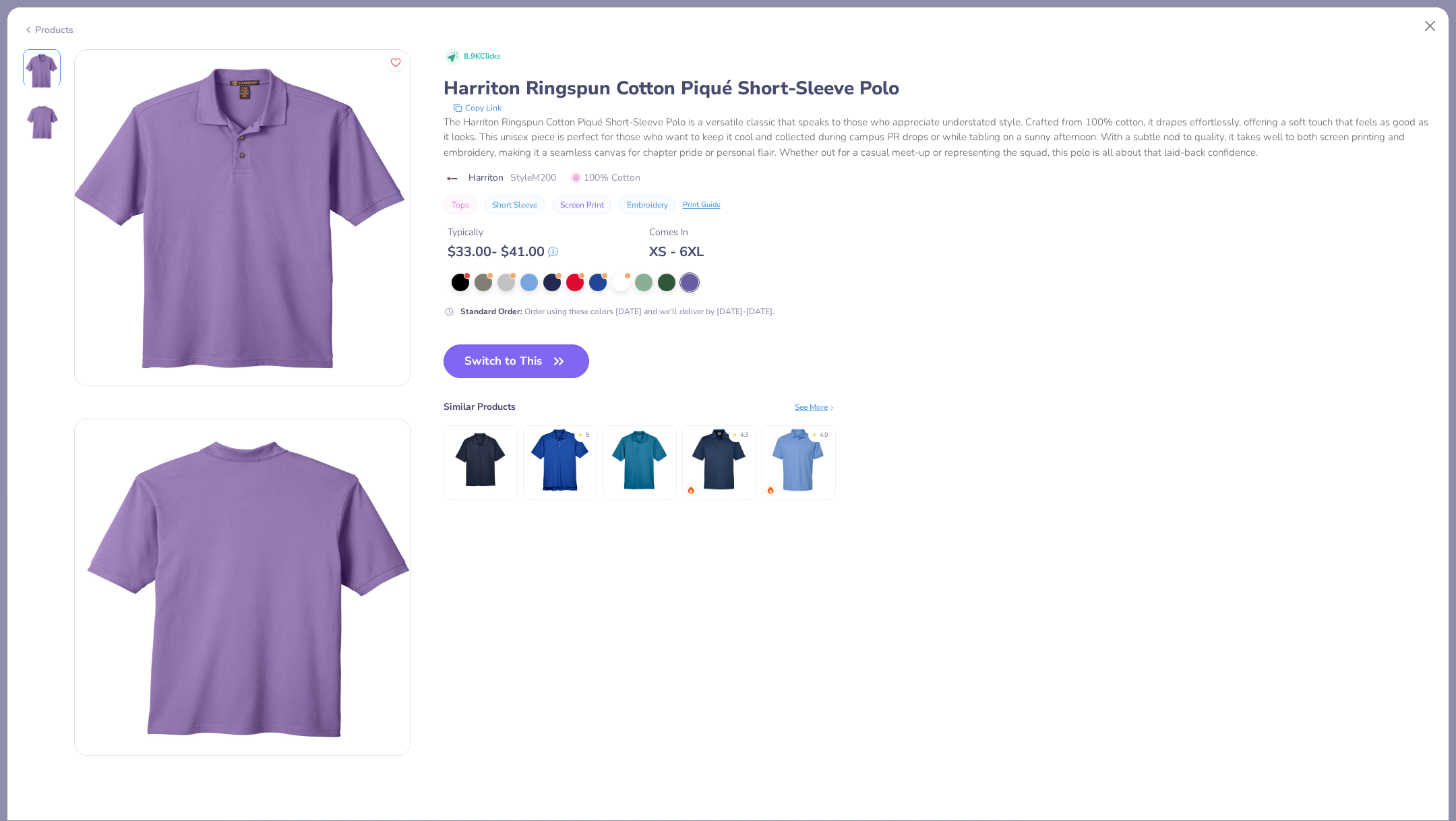
click at [520, 360] on button "Switch to This" at bounding box center [516, 361] width 146 height 33
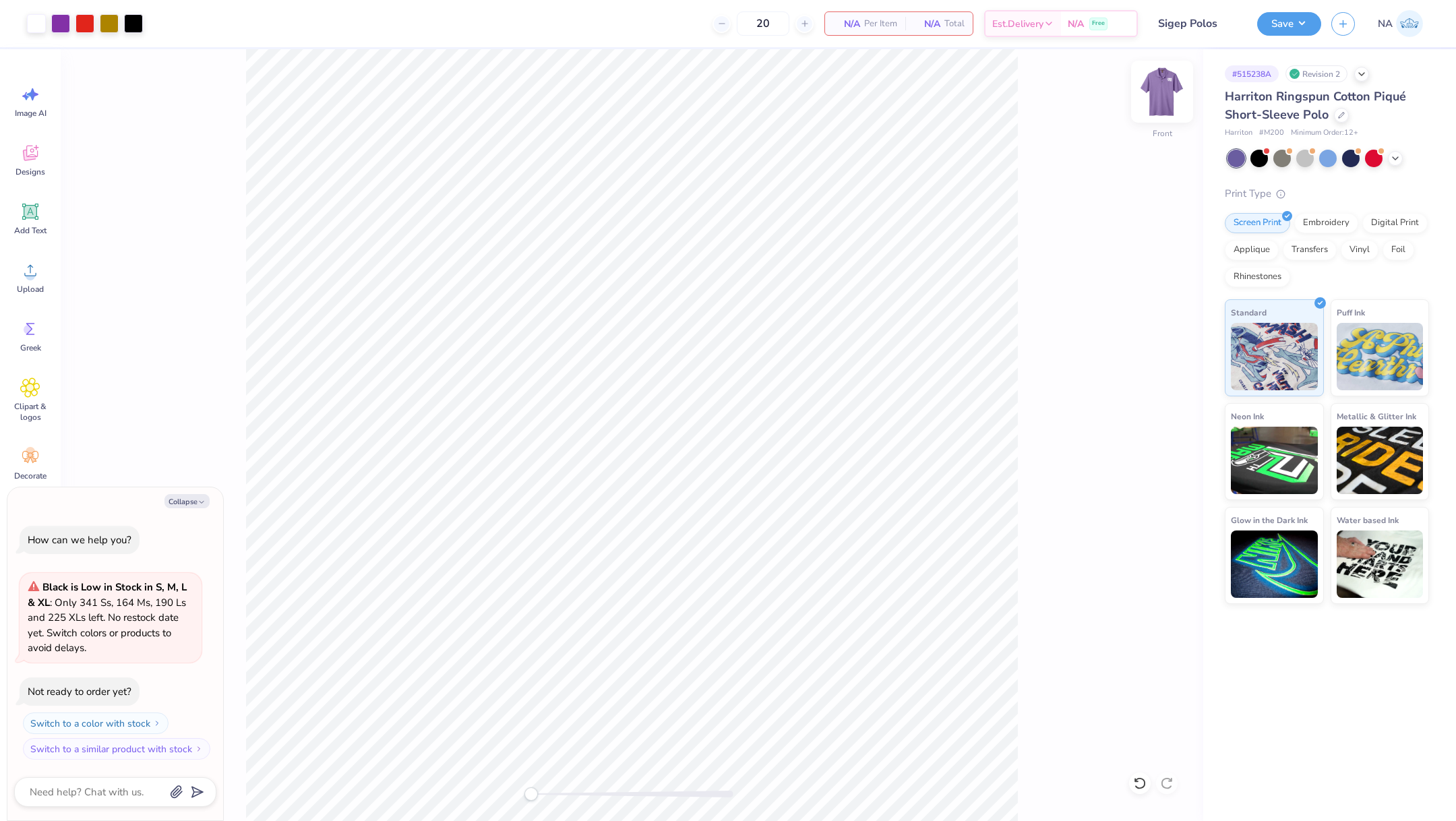
click at [1163, 95] on img at bounding box center [1162, 91] width 54 height 54
click at [1393, 157] on icon at bounding box center [1395, 157] width 11 height 11
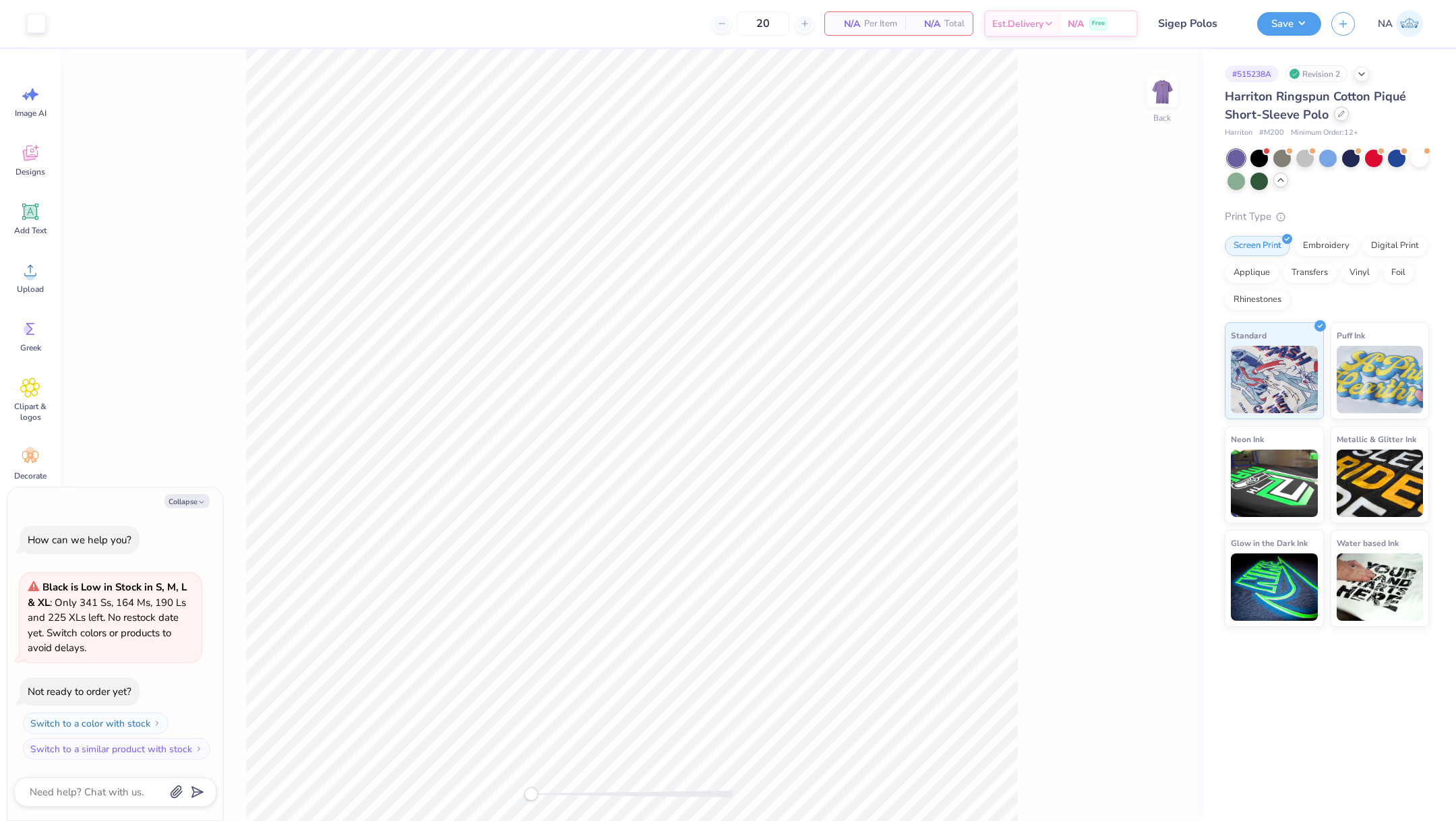
click at [1338, 116] on icon at bounding box center [1341, 114] width 7 height 7
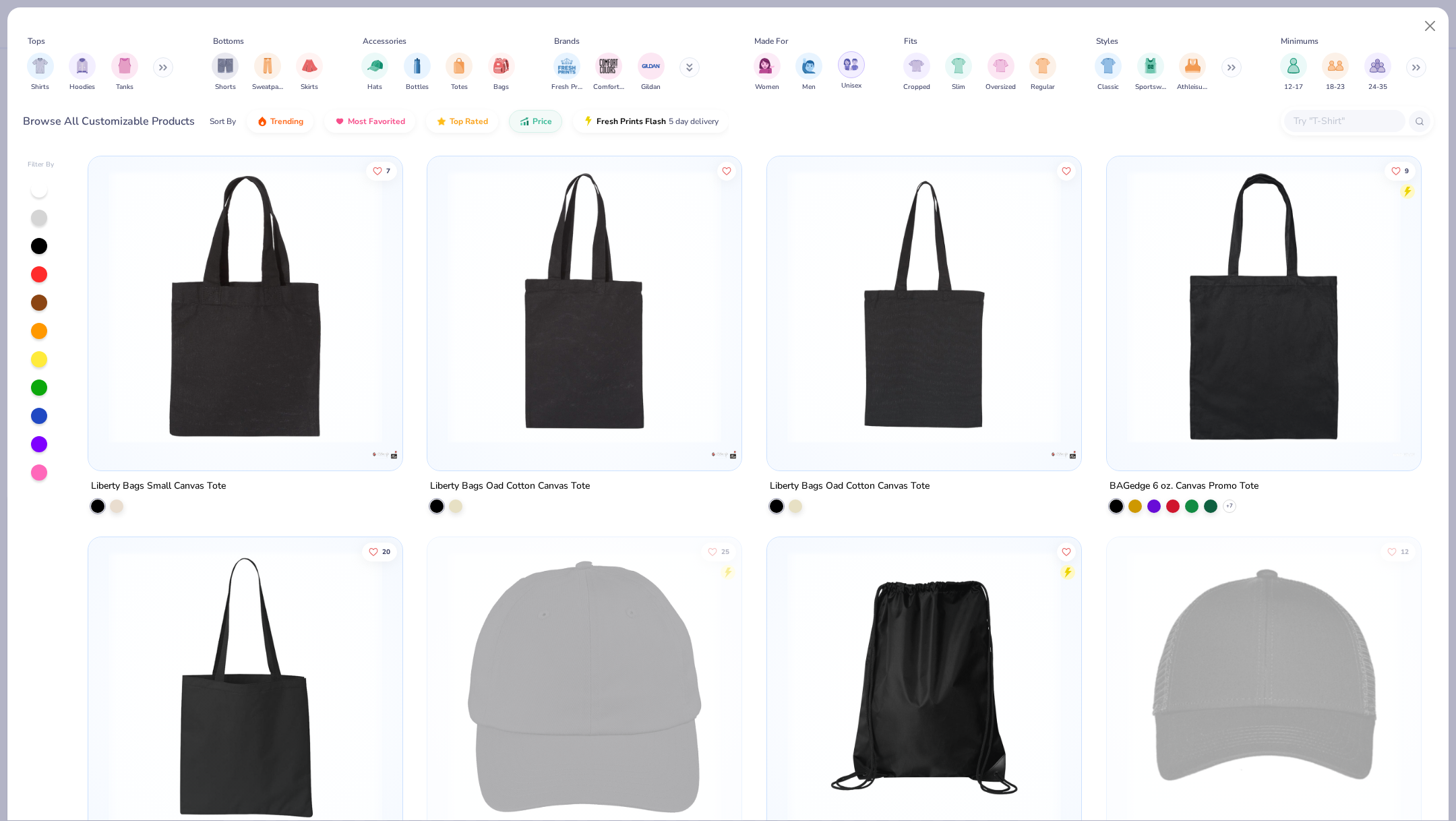
click at [860, 67] on div "filter for Unisex" at bounding box center [851, 65] width 27 height 27
click at [852, 66] on img "filter for Men" at bounding box center [851, 64] width 15 height 16
click at [165, 67] on icon at bounding box center [163, 67] width 8 height 7
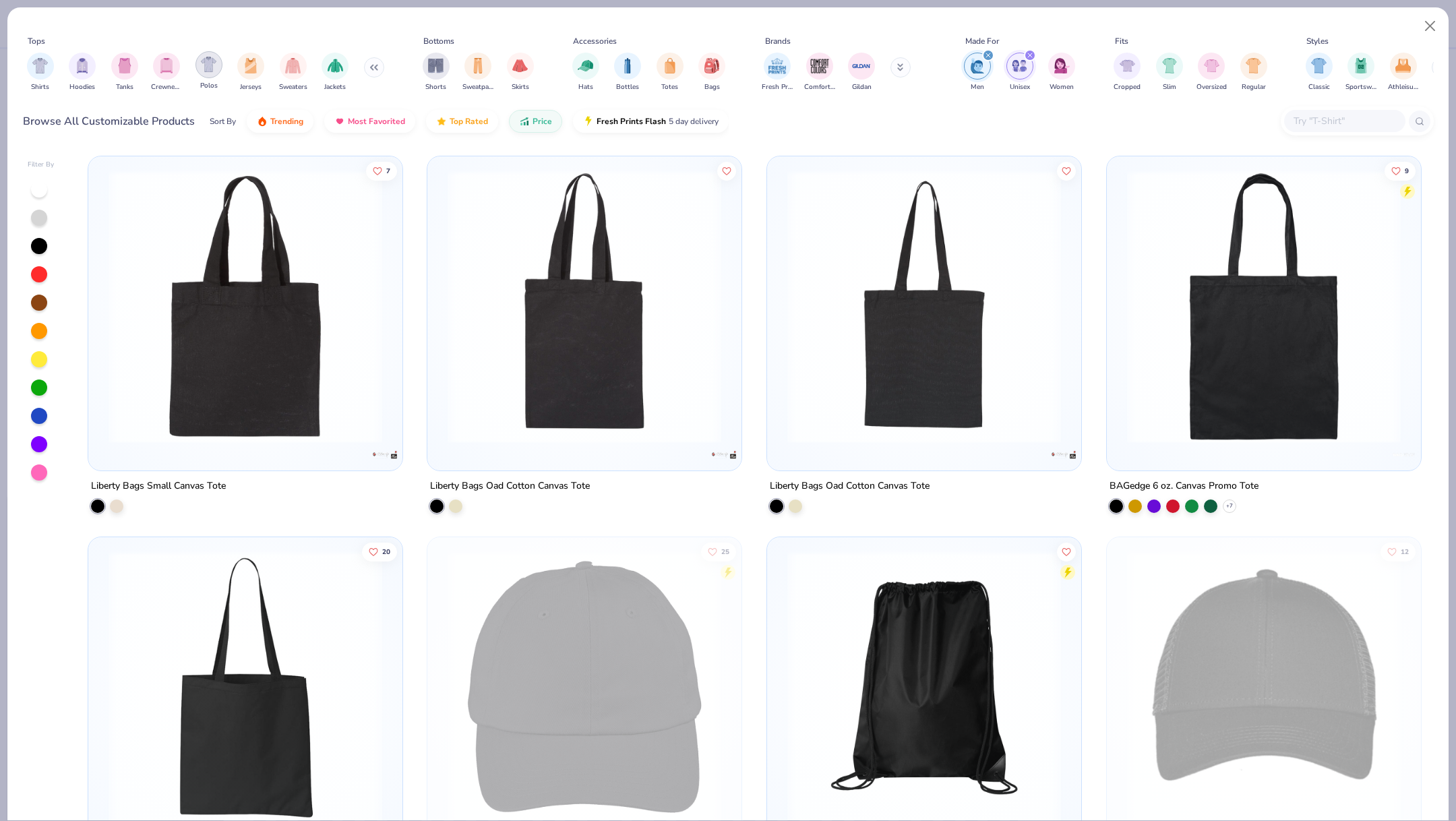
click at [209, 67] on img "filter for Polos" at bounding box center [208, 64] width 16 height 16
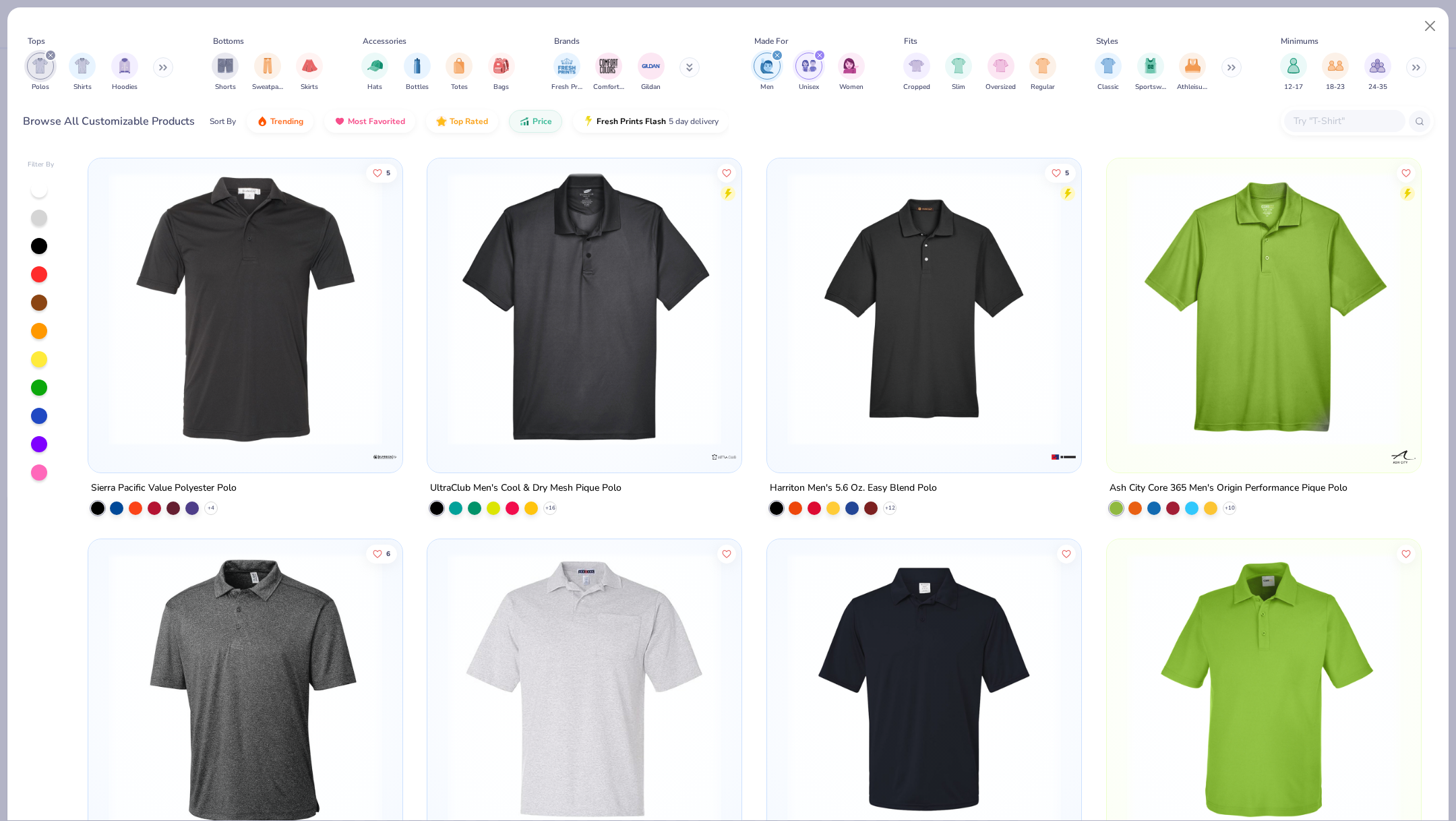
scroll to position [374, 0]
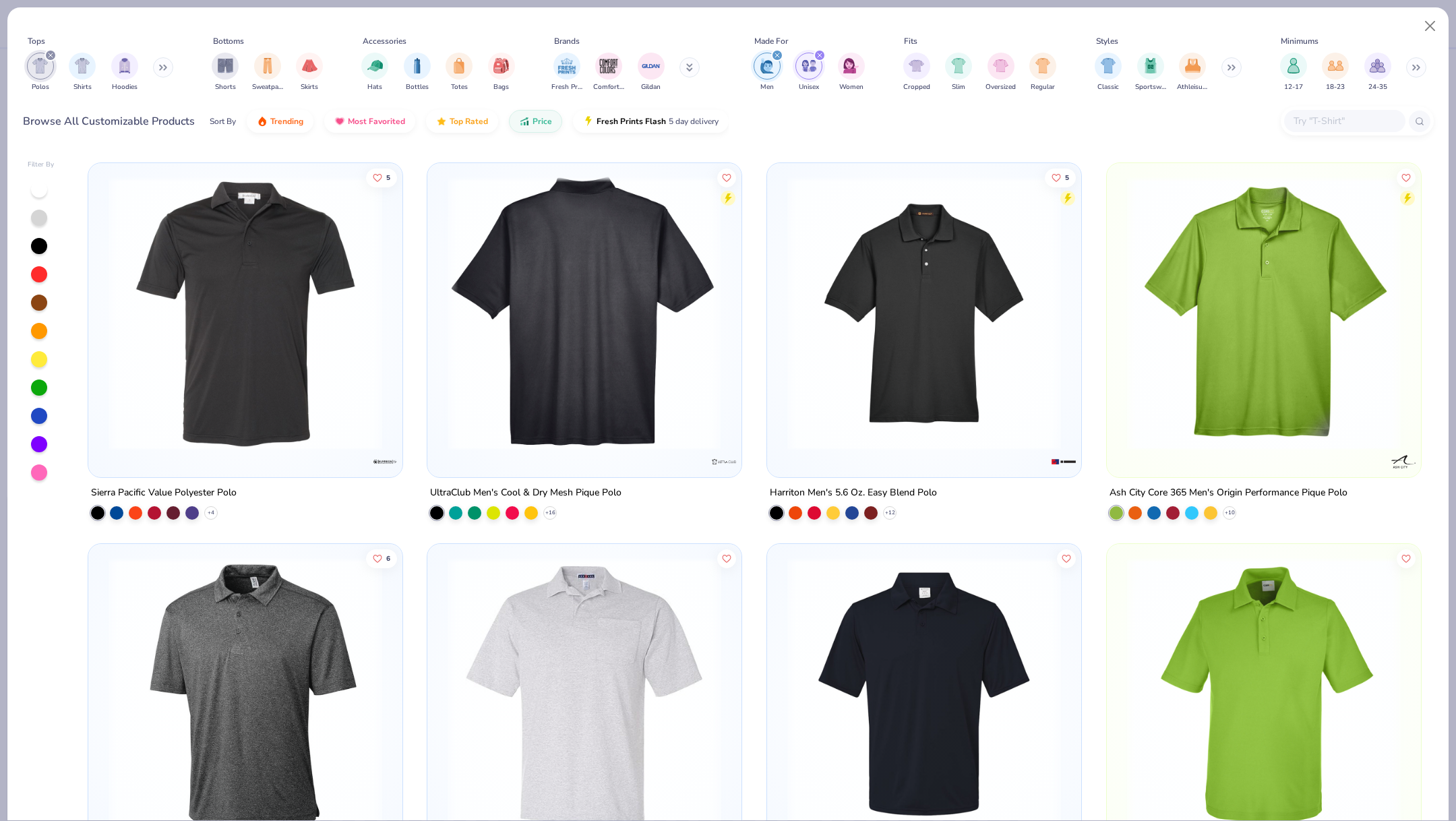
click at [608, 379] on img at bounding box center [584, 313] width 287 height 274
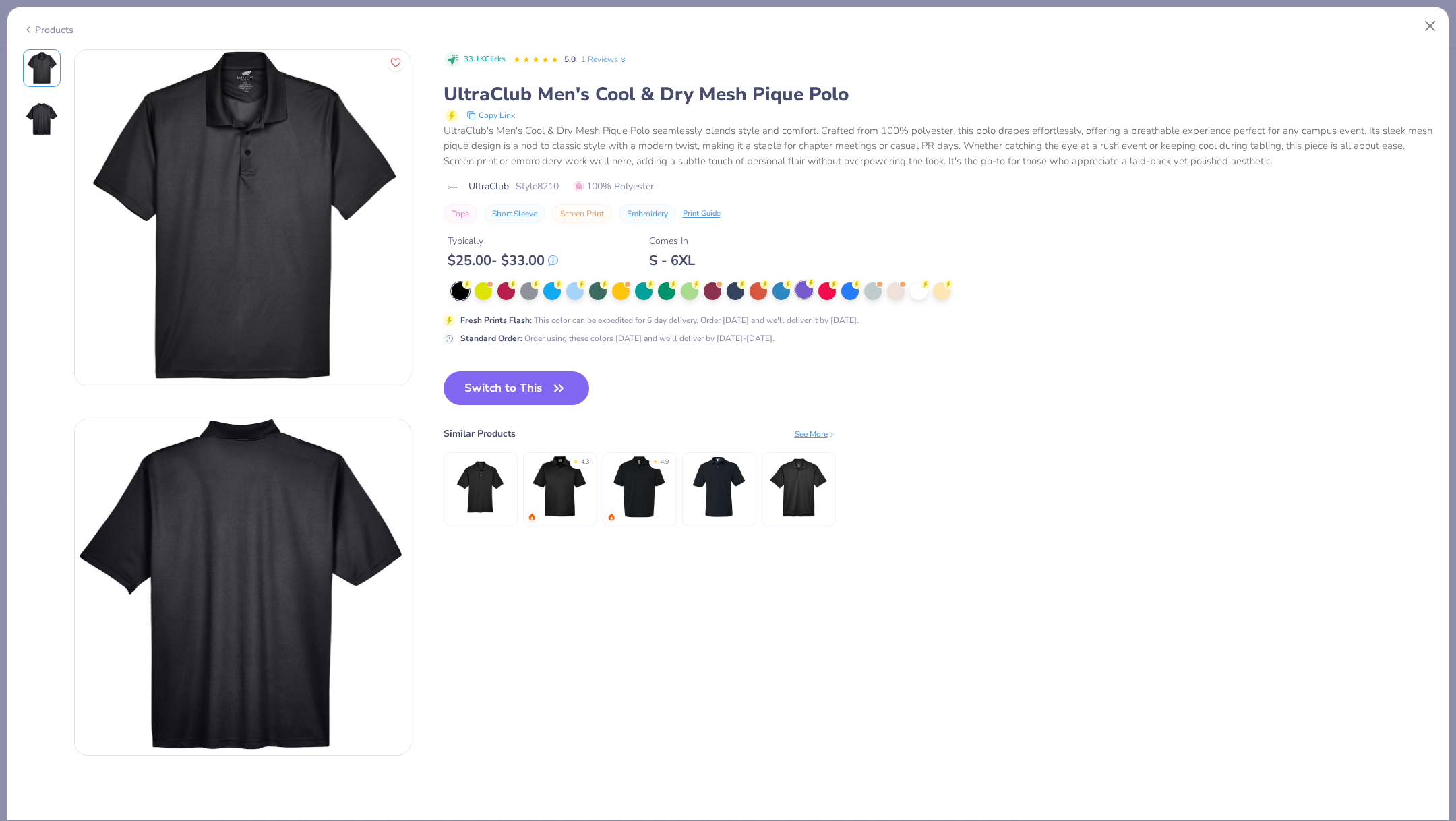
click at [808, 290] on div at bounding box center [804, 290] width 18 height 18
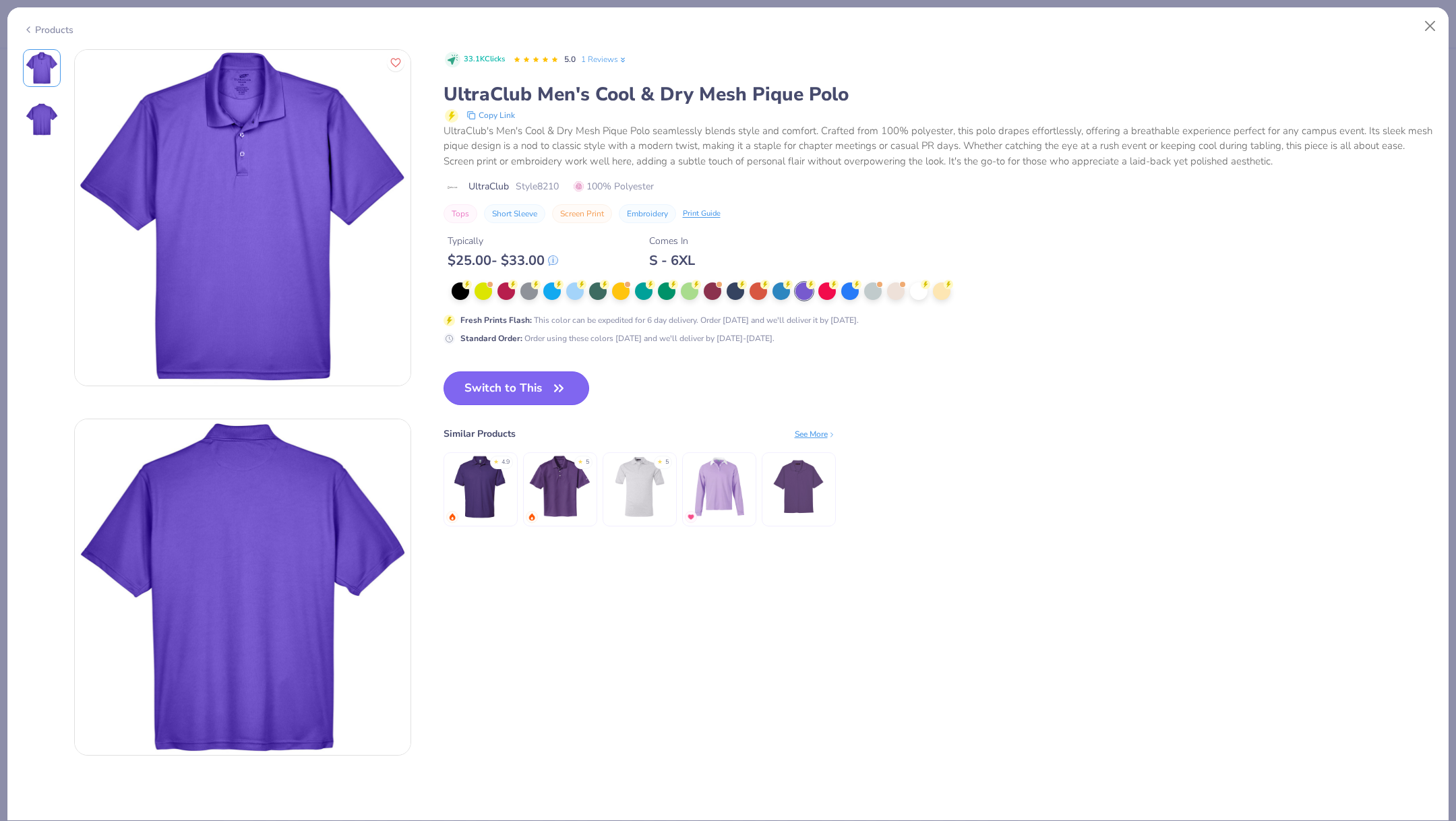
click at [536, 390] on button "Switch to This" at bounding box center [516, 388] width 146 height 33
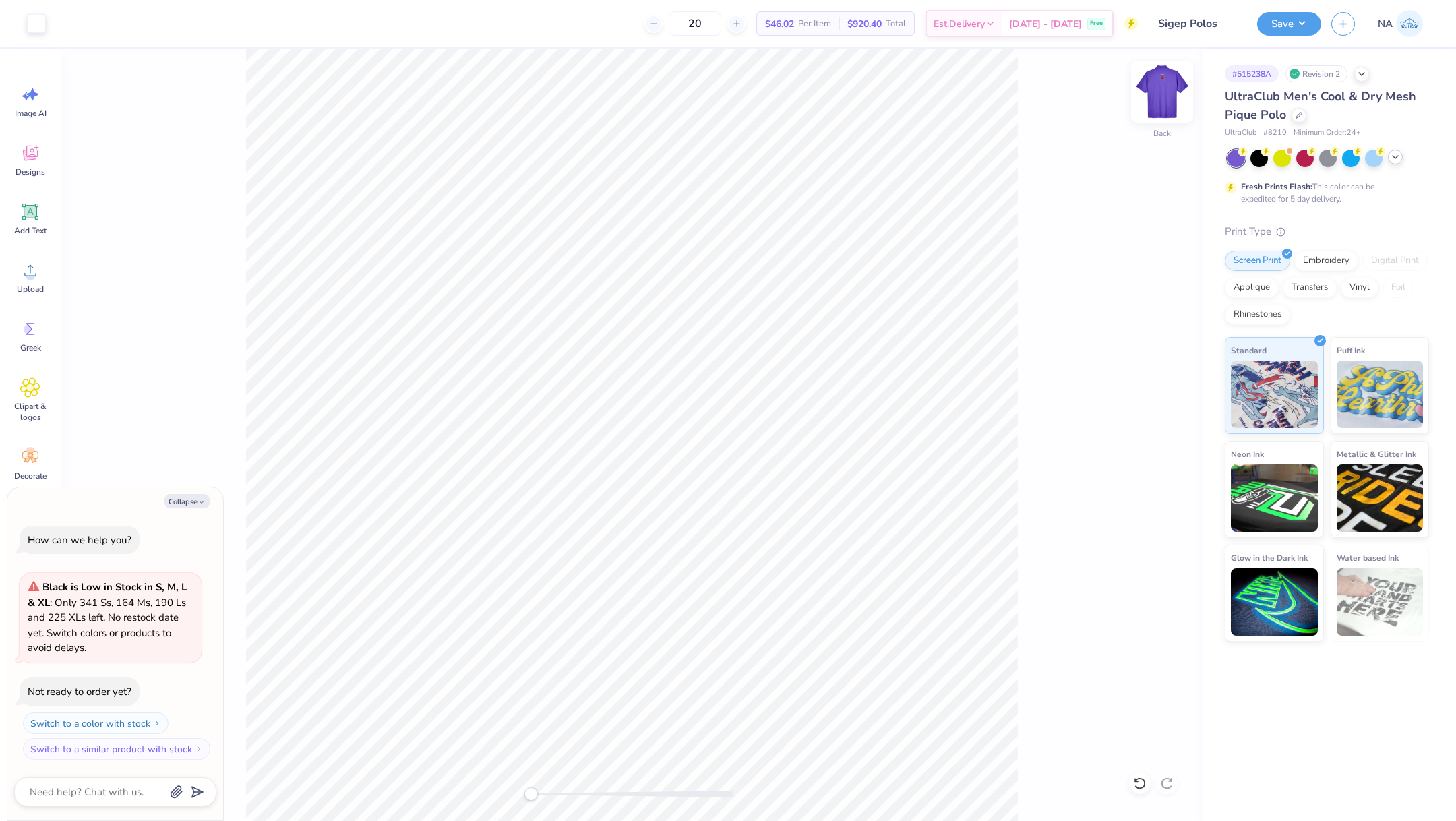
click at [1160, 86] on img at bounding box center [1162, 91] width 54 height 54
click at [1168, 464] on icon at bounding box center [1168, 469] width 9 height 12
click at [1161, 458] on icon at bounding box center [1168, 459] width 19 height 16
click at [1288, 23] on button "Save" at bounding box center [1289, 22] width 64 height 24
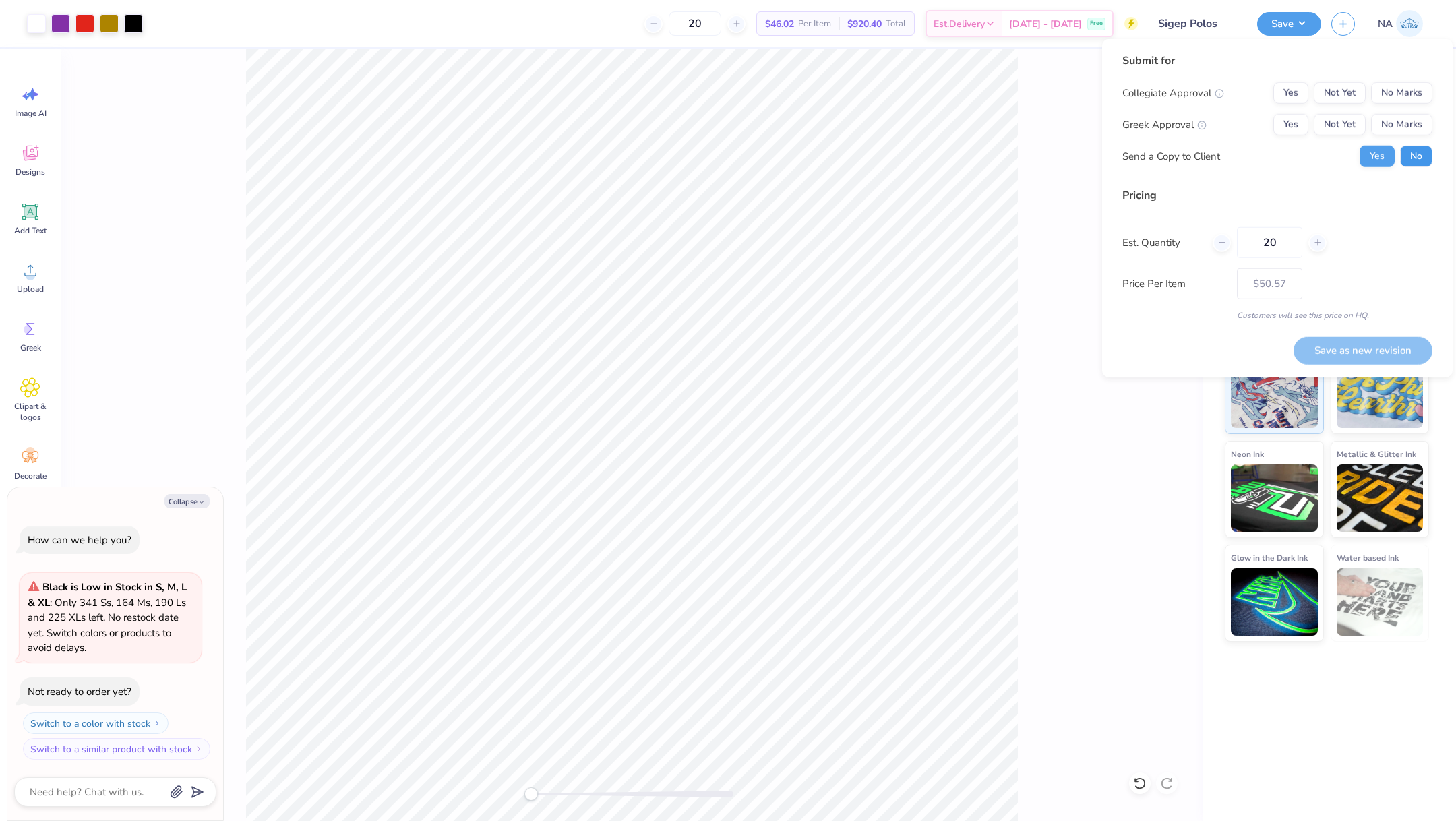
click at [1423, 152] on button "No" at bounding box center [1416, 157] width 33 height 22
click at [1397, 89] on button "No Marks" at bounding box center [1402, 93] width 61 height 22
click at [1295, 123] on button "Yes" at bounding box center [1290, 125] width 35 height 22
click at [1335, 350] on button "Save as new revision" at bounding box center [1363, 350] width 139 height 28
type textarea "x"
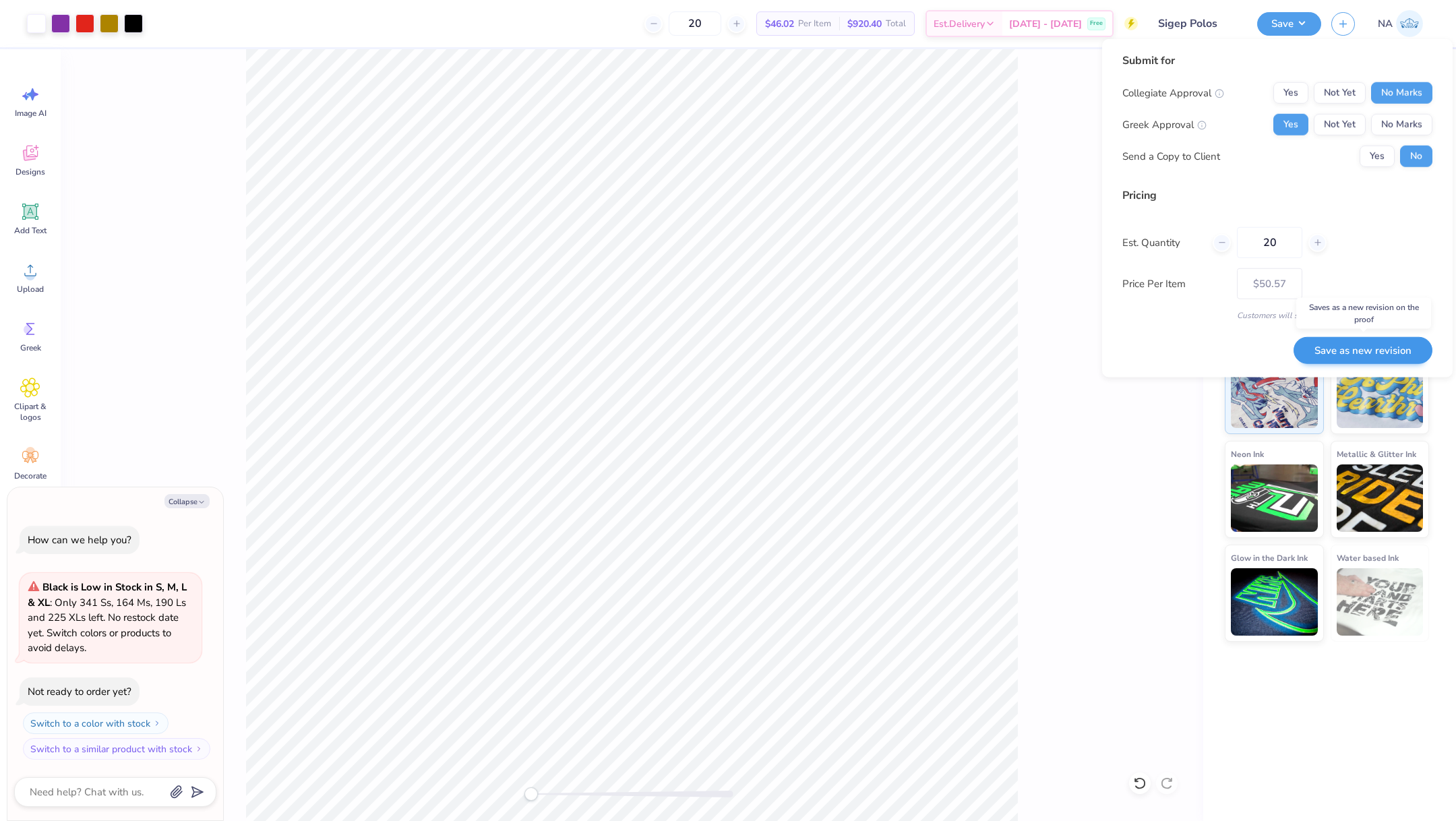
type input "– –"
type textarea "x"
type input "$50.57"
type textarea "x"
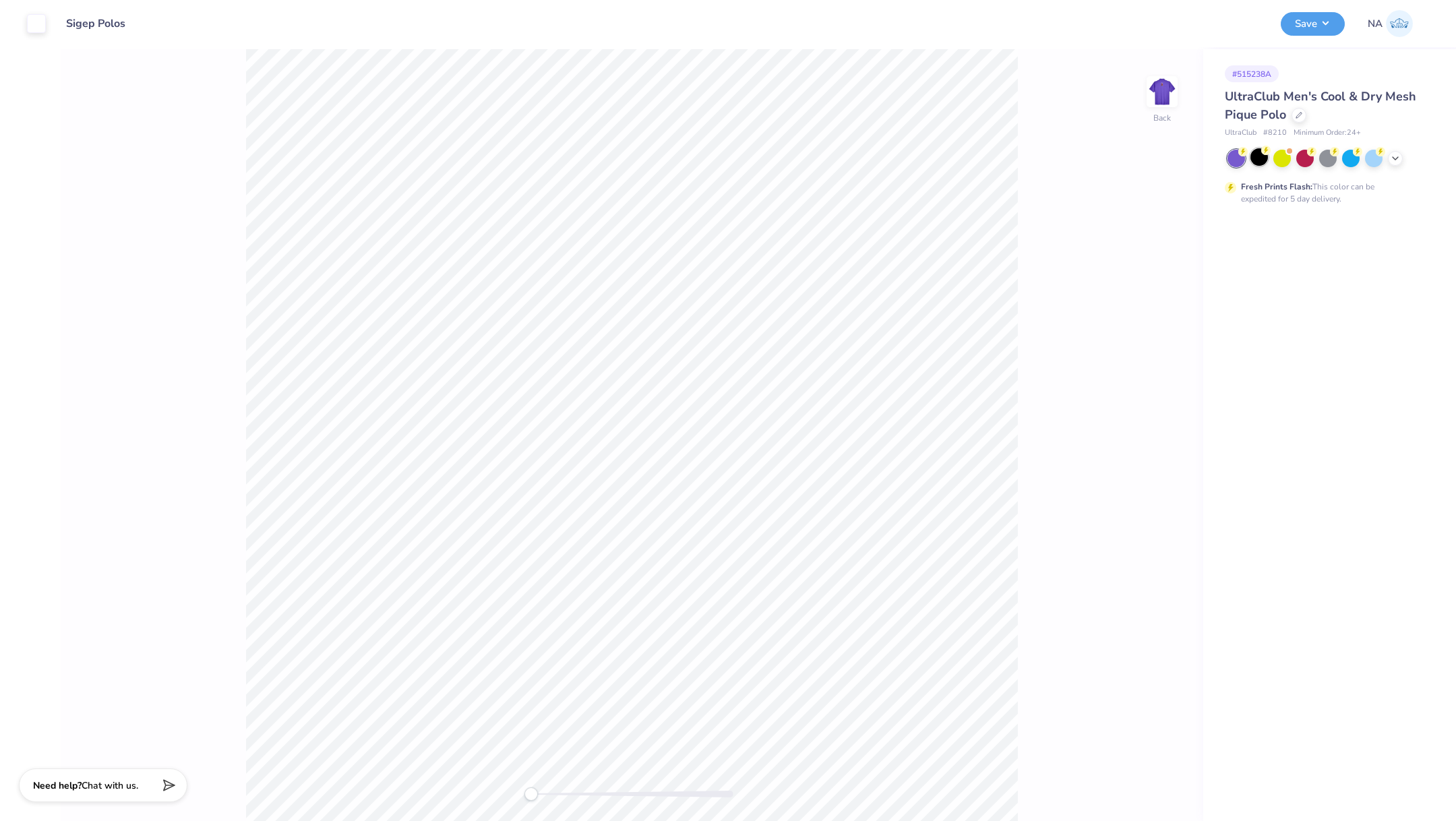
click at [1256, 158] on div at bounding box center [1259, 157] width 18 height 18
click at [1162, 104] on img at bounding box center [1162, 91] width 54 height 54
click at [1305, 31] on button "Save" at bounding box center [1312, 22] width 64 height 24
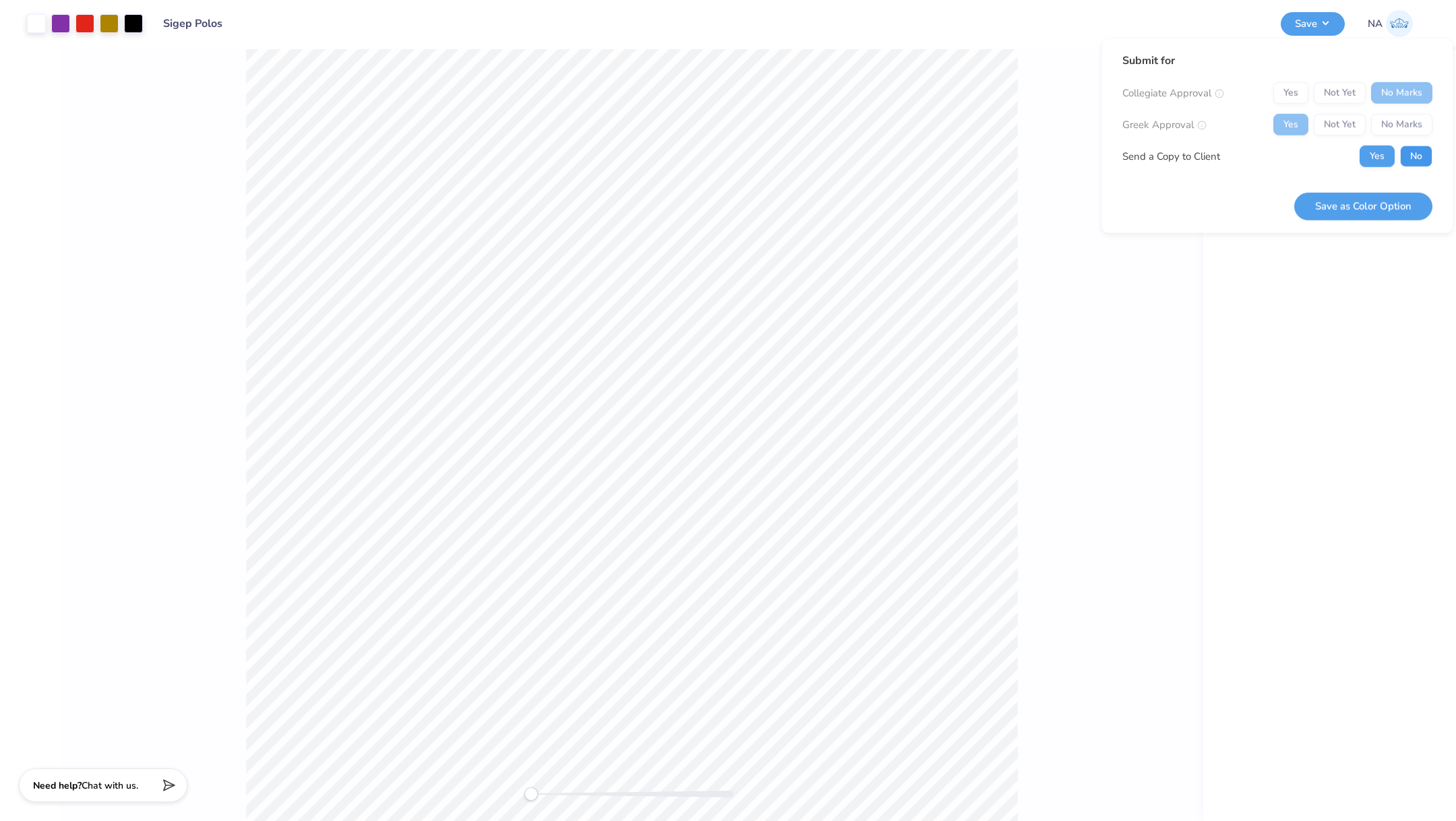
click at [1420, 161] on button "No" at bounding box center [1416, 157] width 33 height 22
click at [1361, 198] on button "Save as Color Option" at bounding box center [1363, 206] width 138 height 28
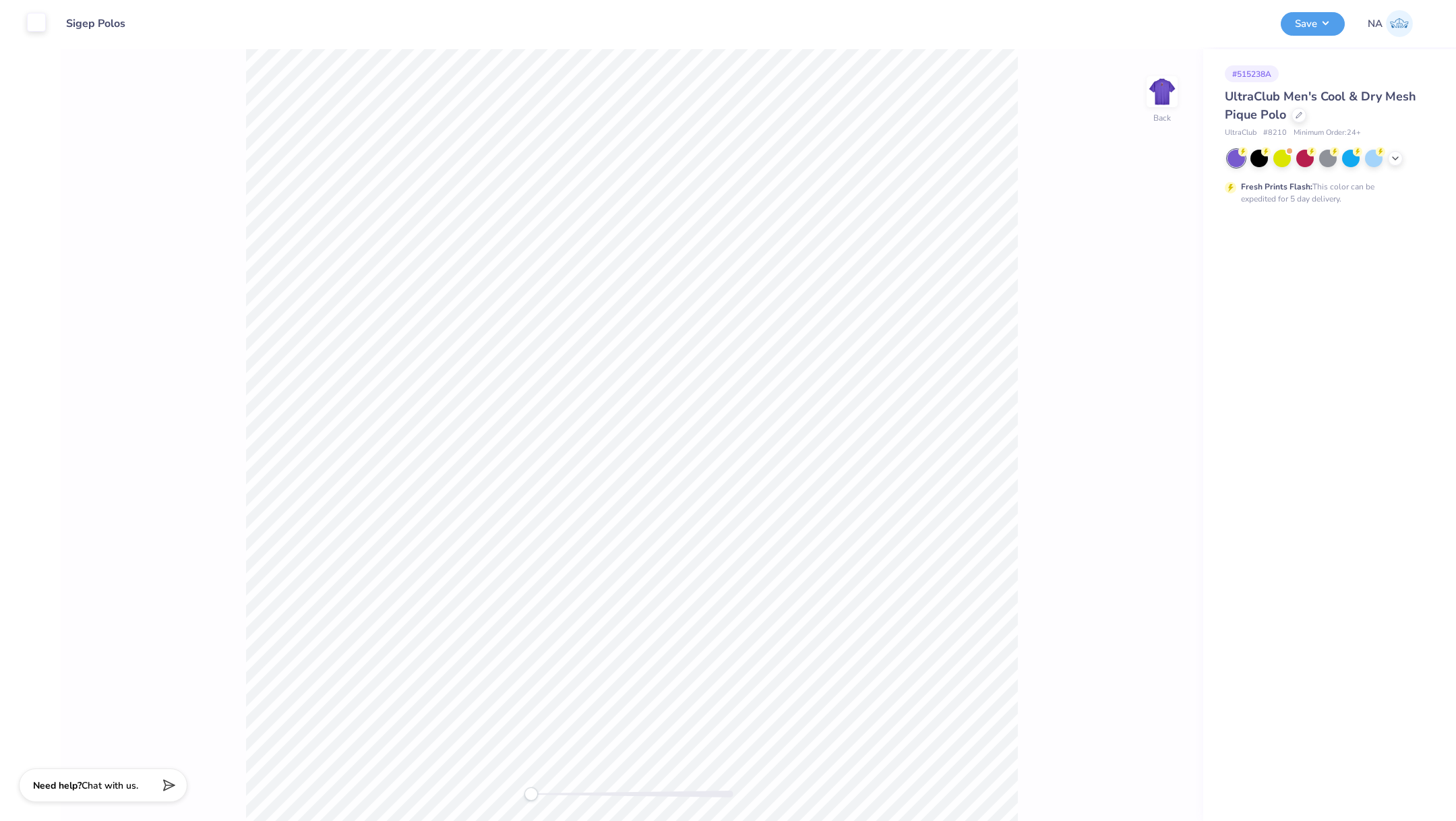
click at [43, 27] on div at bounding box center [37, 22] width 19 height 19
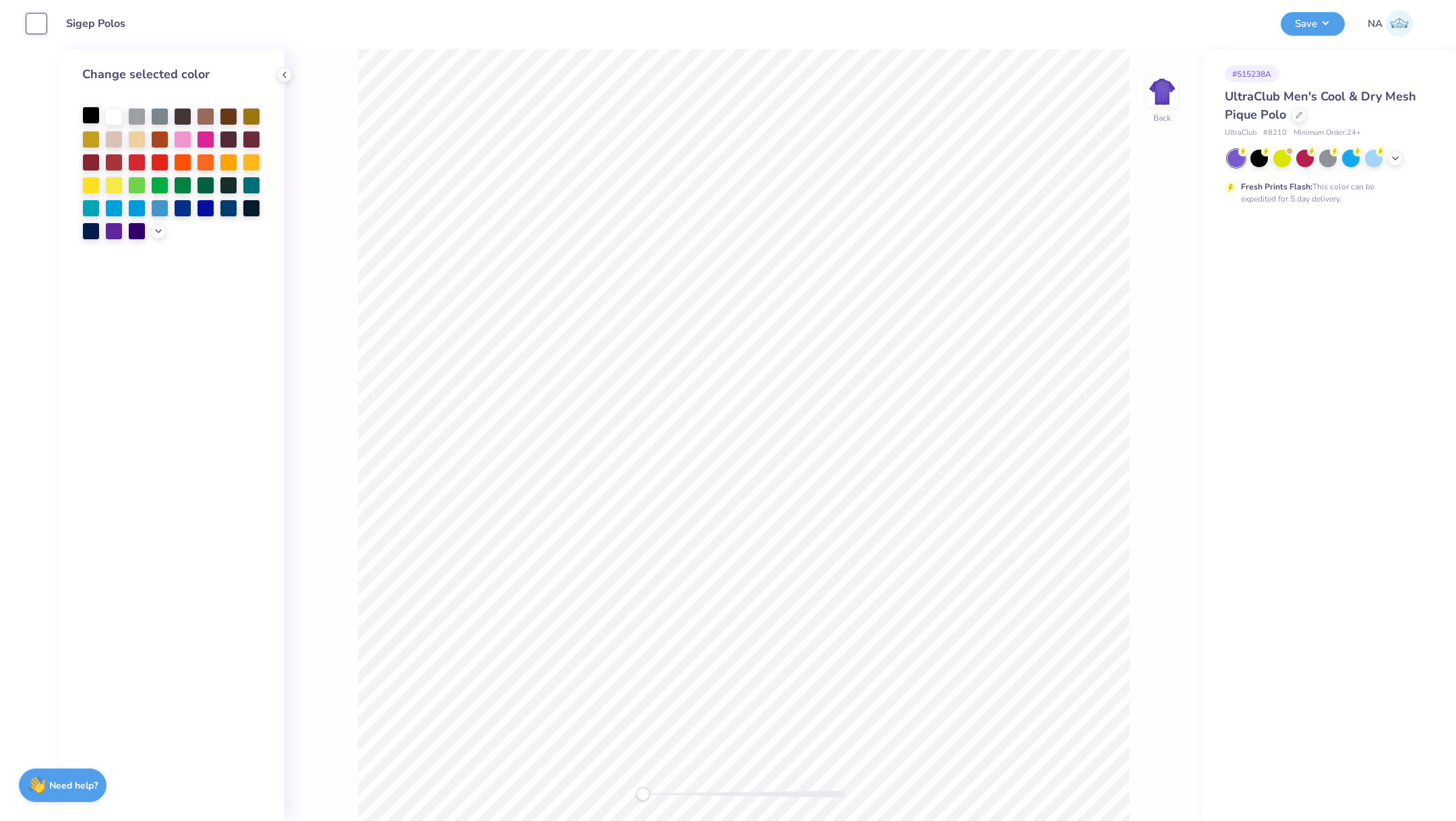
click at [89, 113] on div at bounding box center [91, 115] width 18 height 18
click at [1156, 102] on img at bounding box center [1162, 91] width 54 height 54
click at [1397, 155] on icon at bounding box center [1395, 157] width 11 height 11
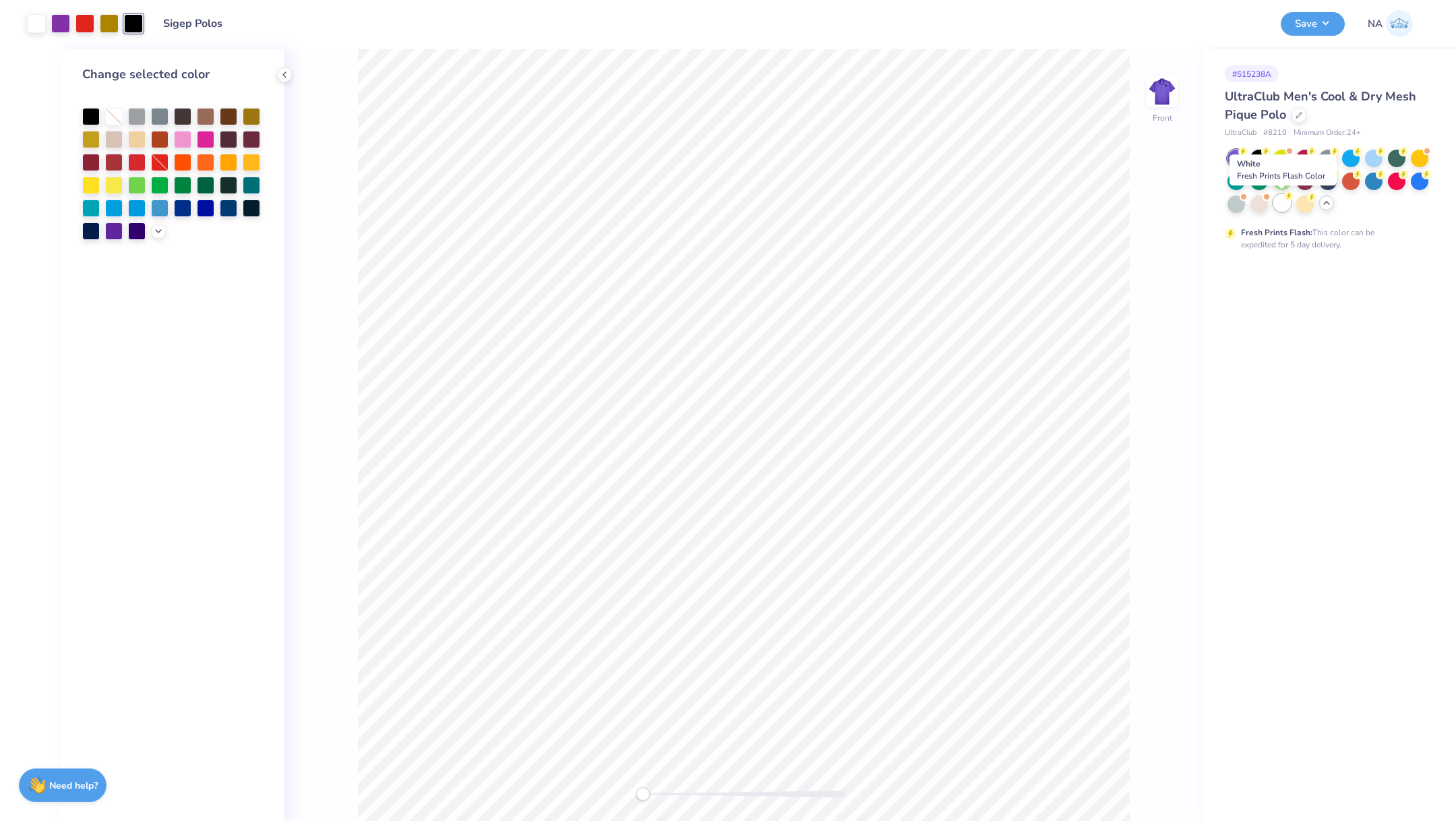
click at [1283, 201] on div at bounding box center [1282, 203] width 18 height 18
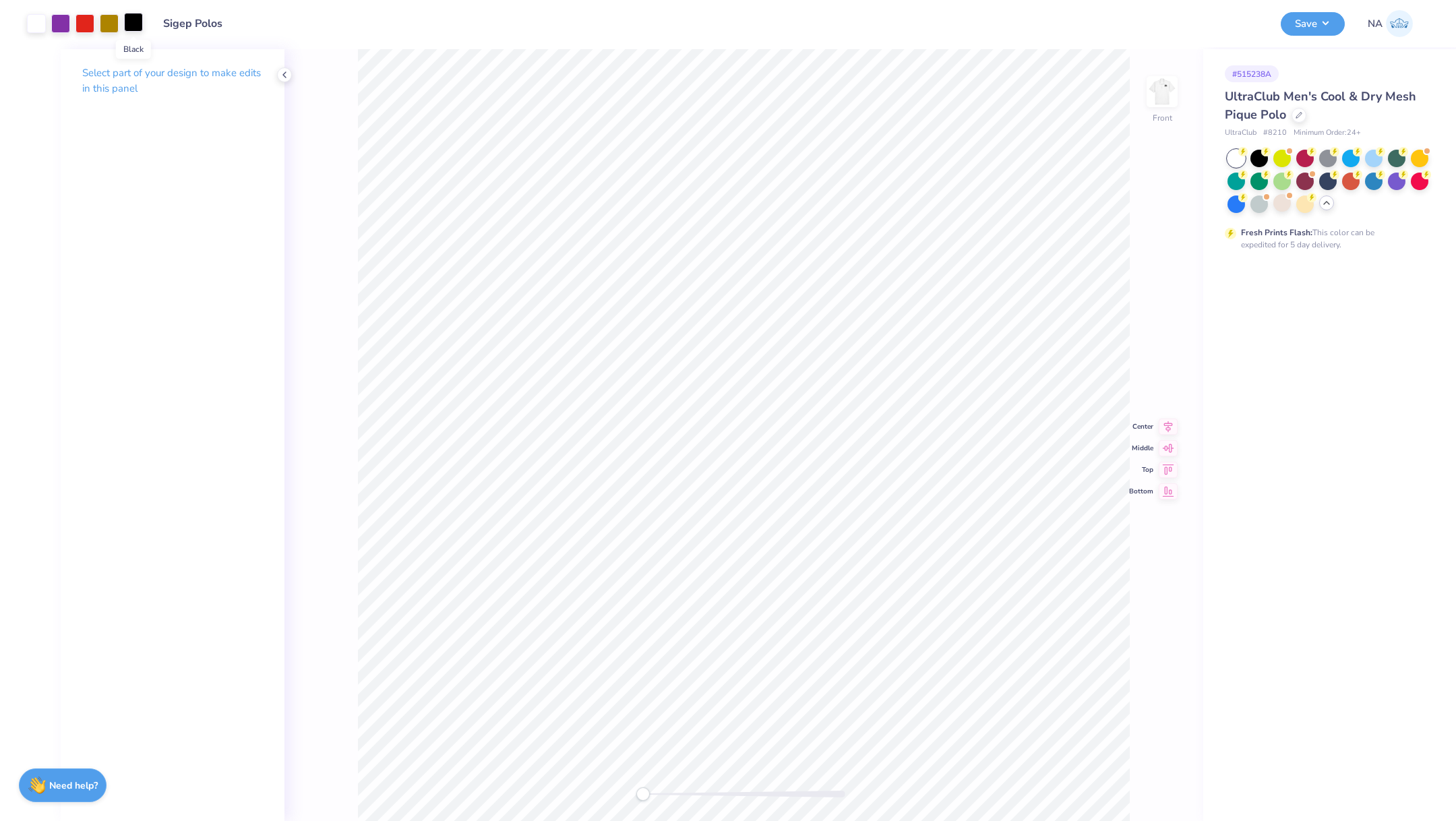
click at [137, 18] on div at bounding box center [133, 22] width 19 height 19
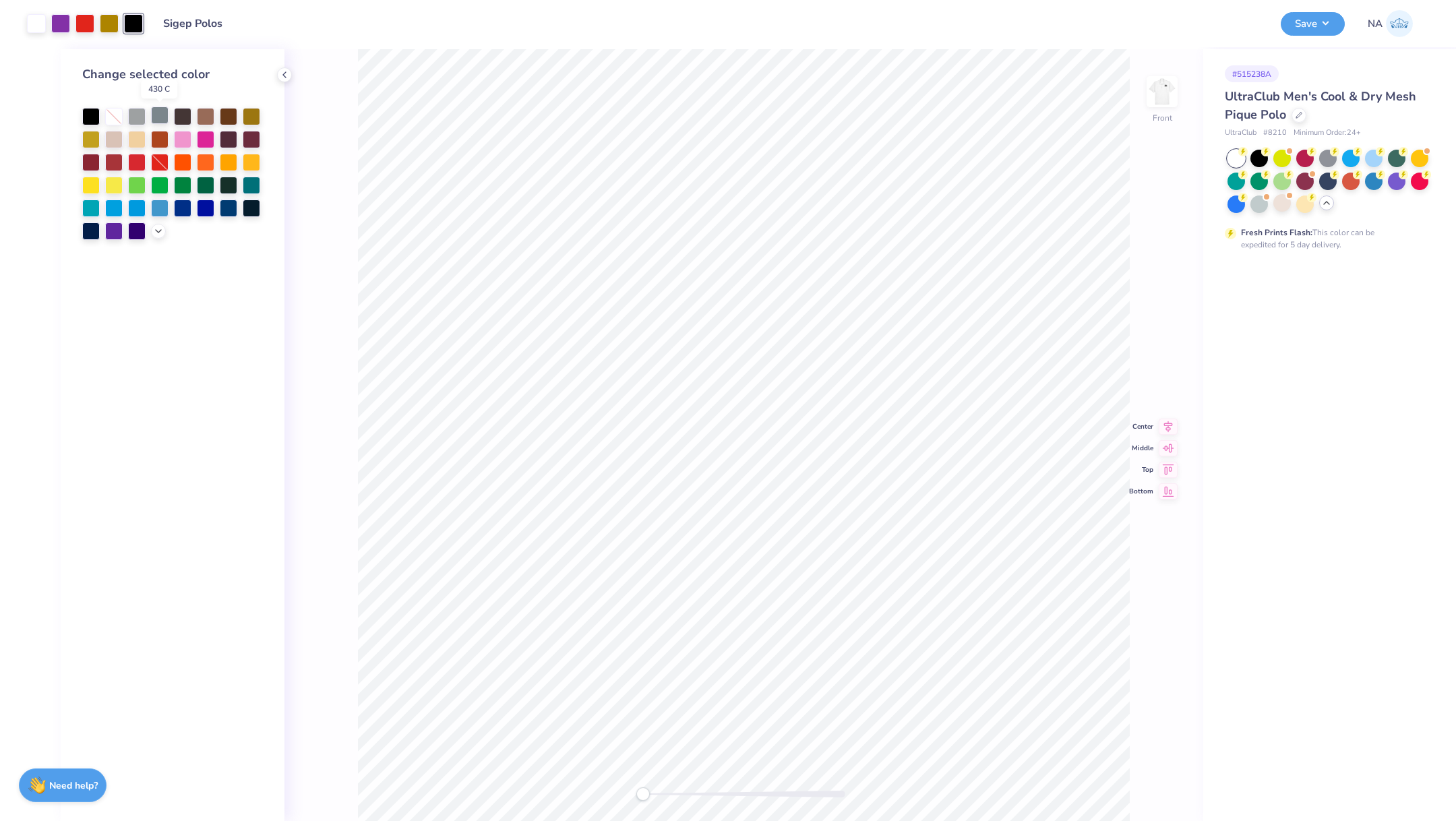
click at [160, 118] on div at bounding box center [160, 115] width 18 height 18
click at [36, 25] on div at bounding box center [37, 22] width 19 height 19
click at [95, 119] on div at bounding box center [91, 115] width 18 height 18
click at [132, 19] on div at bounding box center [133, 22] width 19 height 19
click at [115, 116] on div at bounding box center [114, 115] width 18 height 18
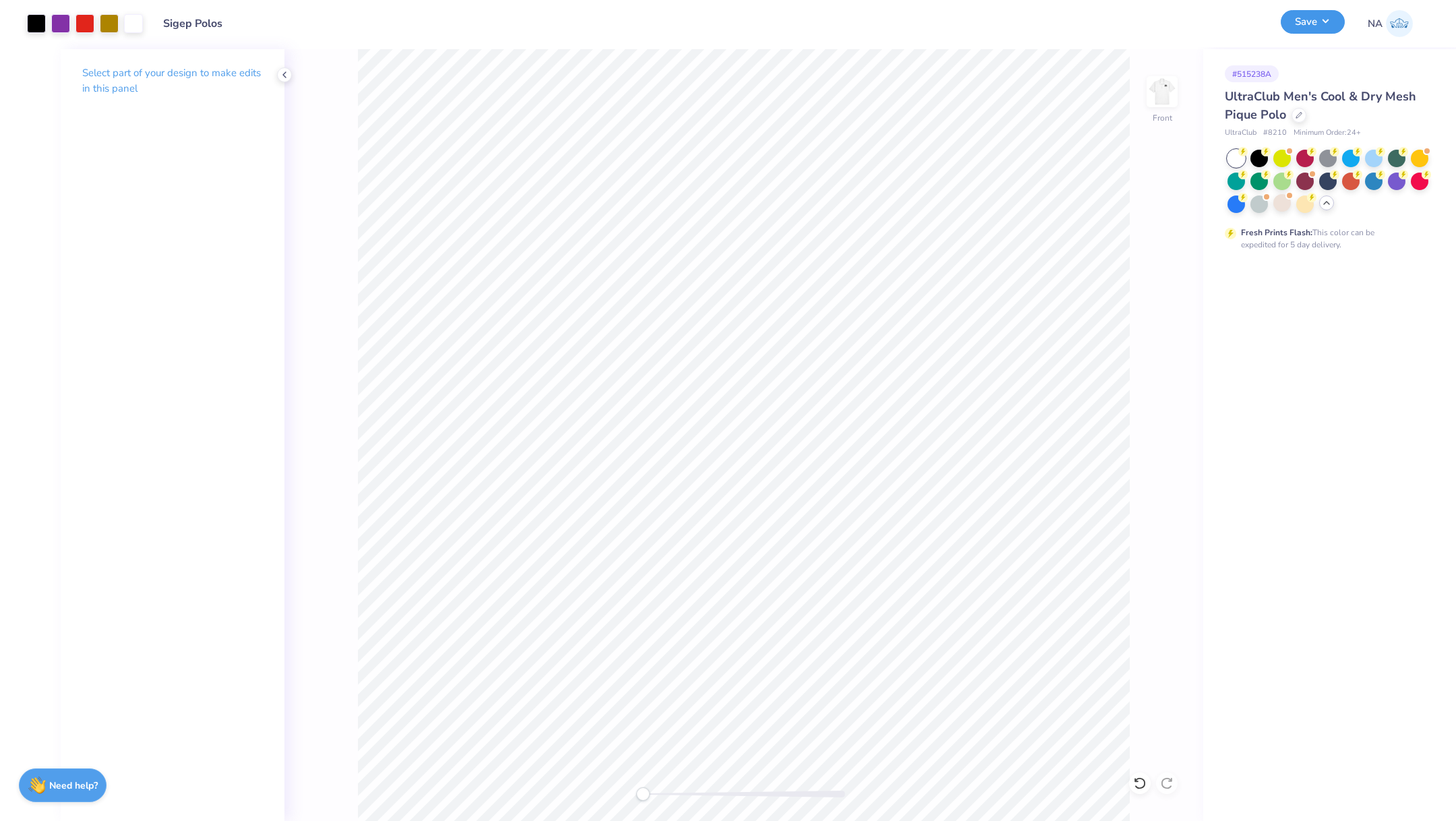
click at [1304, 27] on button "Save" at bounding box center [1312, 22] width 64 height 24
click at [1162, 416] on icon at bounding box center [1168, 414] width 19 height 16
click at [1308, 29] on button "Save" at bounding box center [1312, 22] width 64 height 24
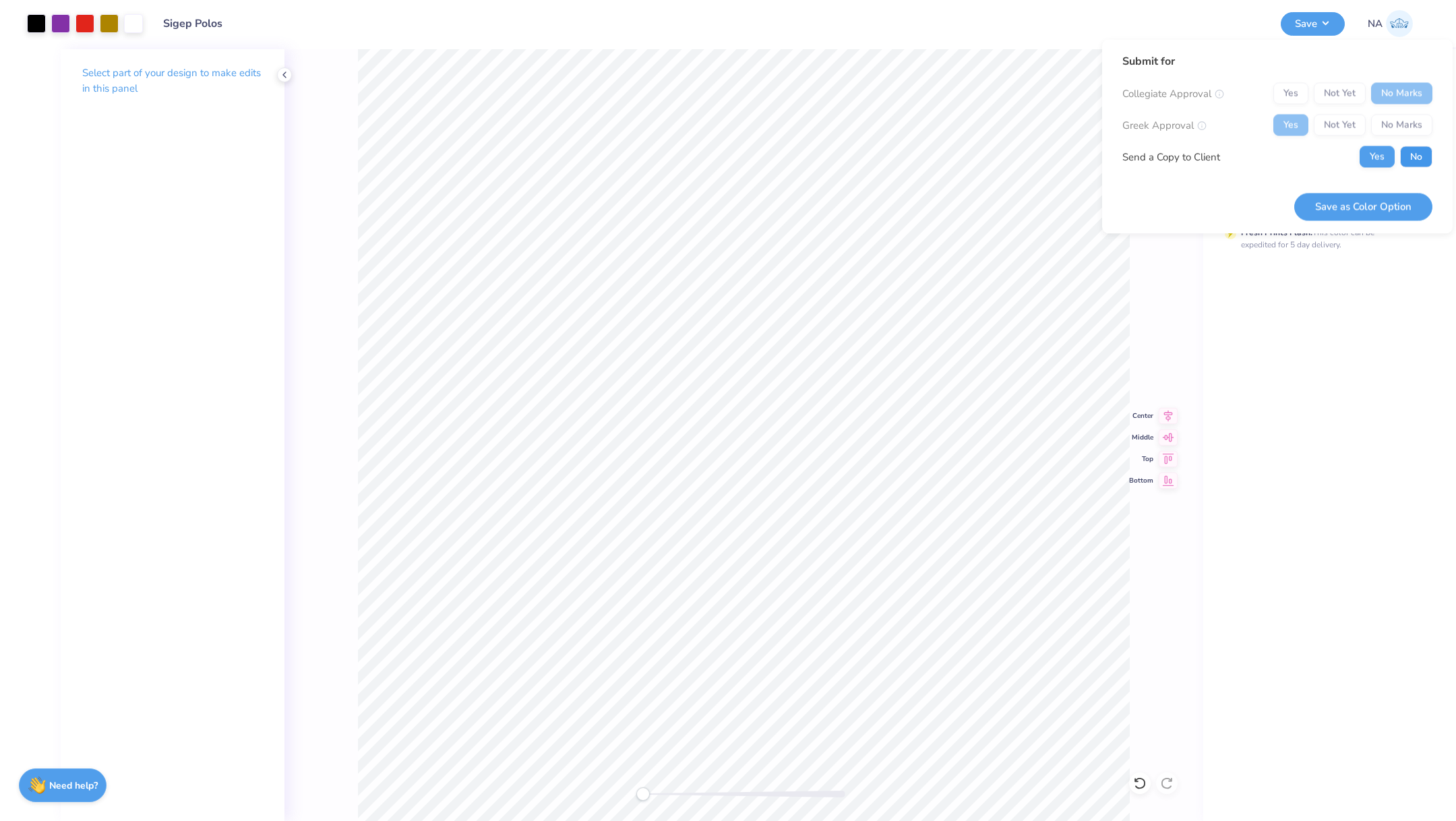
click at [1419, 155] on button "No" at bounding box center [1416, 157] width 33 height 22
click at [1361, 204] on button "Save as Color Option" at bounding box center [1363, 206] width 138 height 28
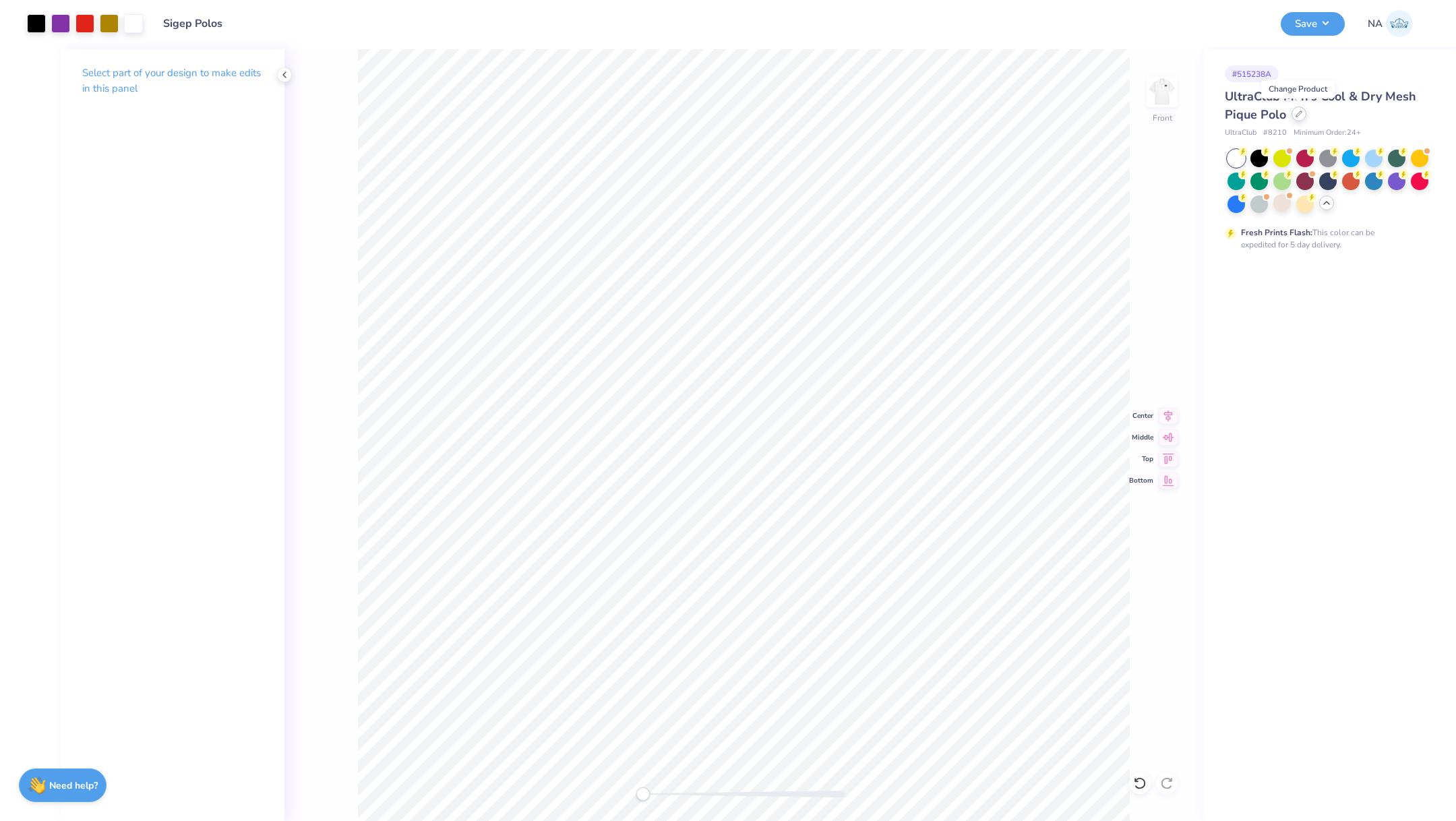
click at [1295, 115] on icon at bounding box center [1299, 114] width 7 height 7
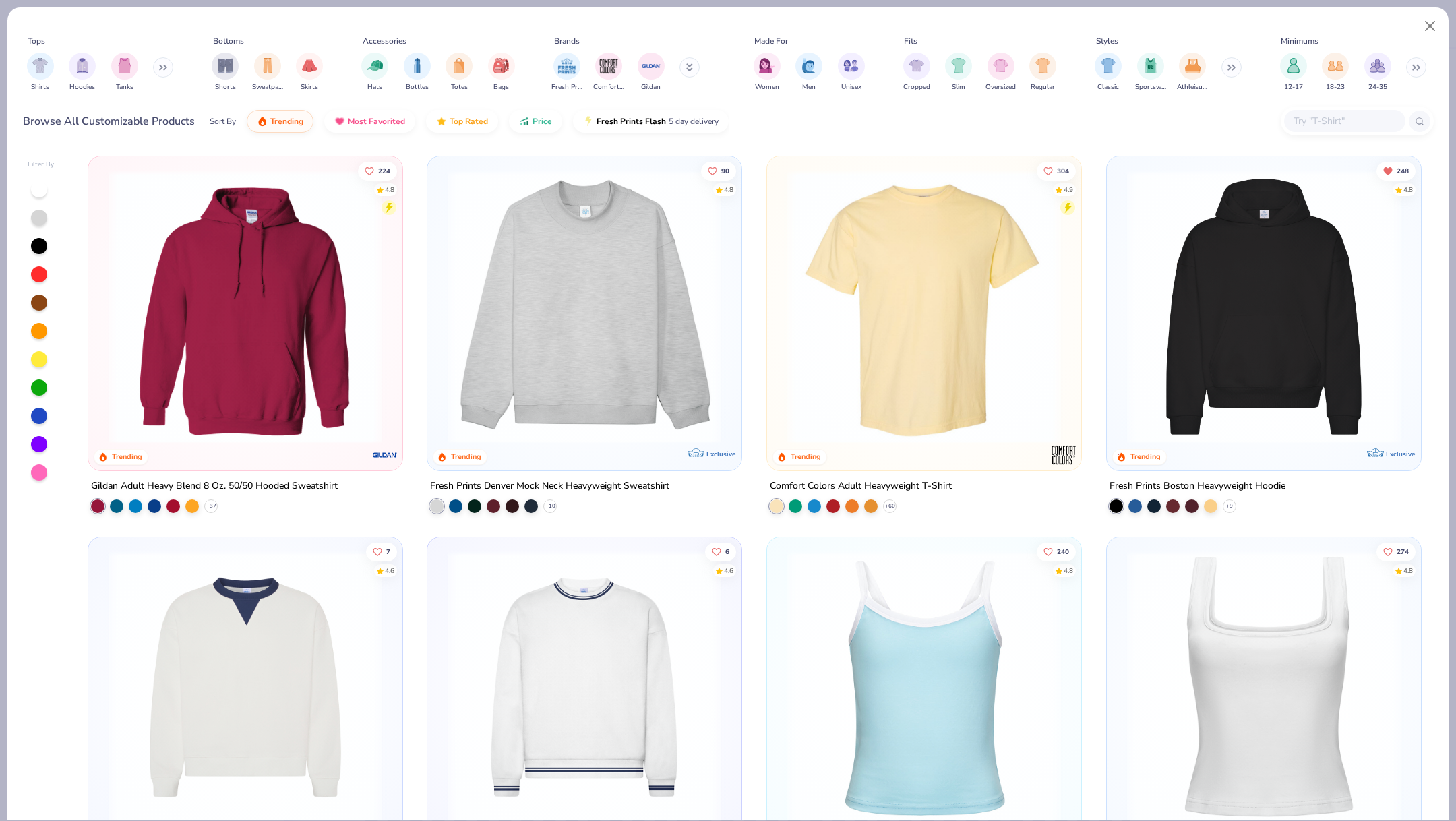
click at [1328, 123] on input "text" at bounding box center [1344, 121] width 104 height 16
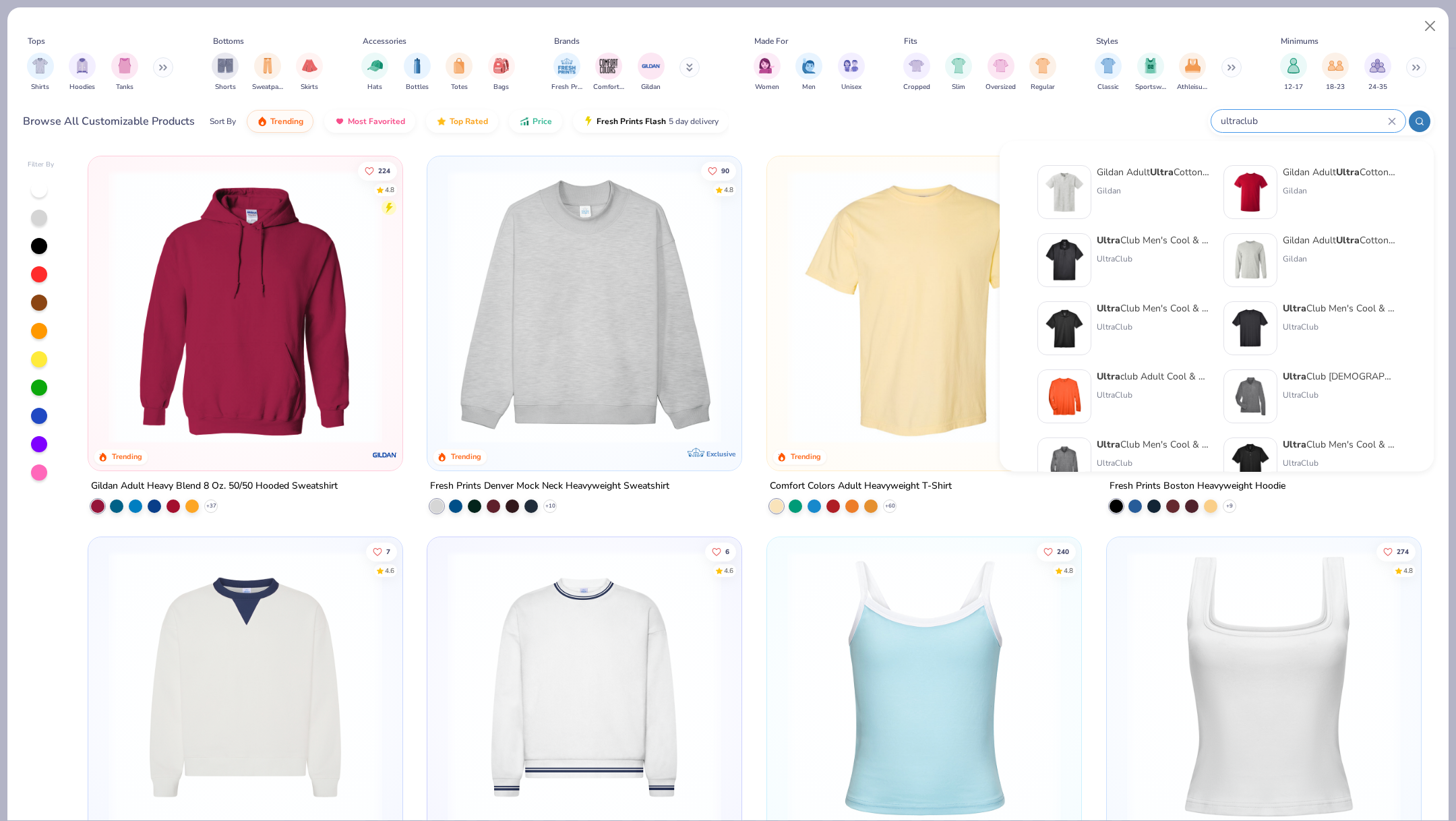
type input "ultraclub"
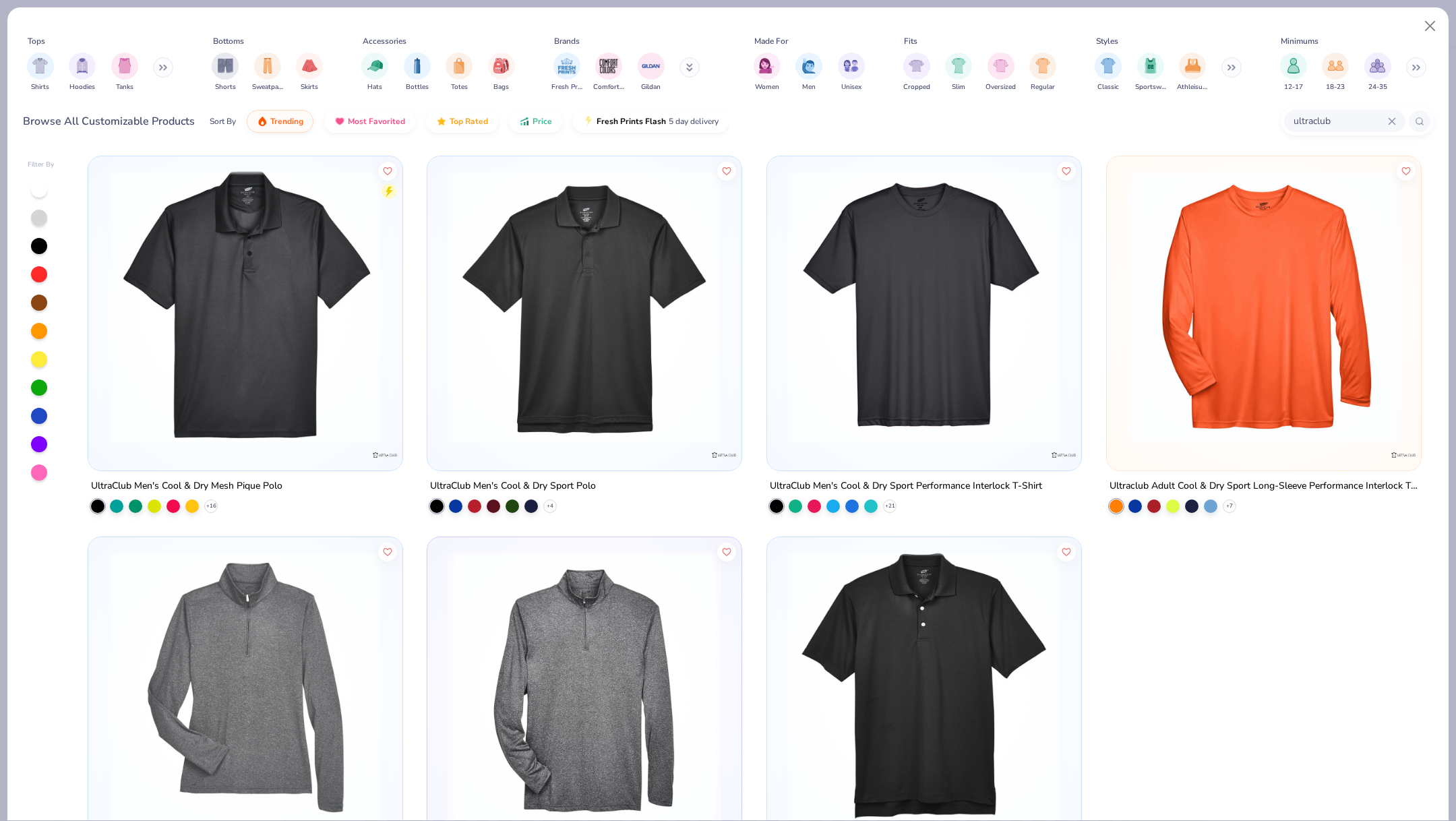
click at [558, 303] on img at bounding box center [584, 307] width 287 height 274
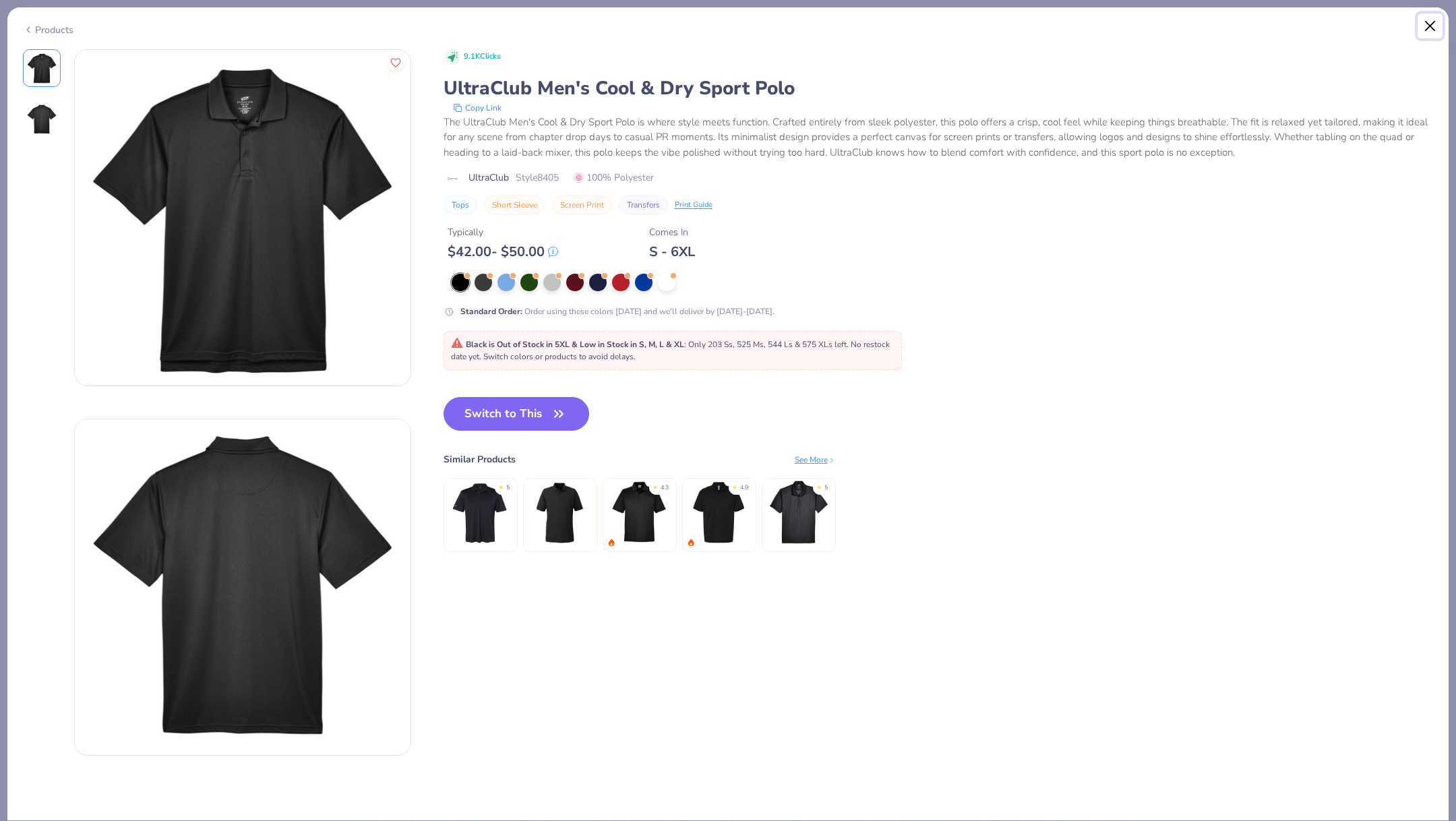
click at [1429, 29] on button "Close" at bounding box center [1430, 27] width 26 height 26
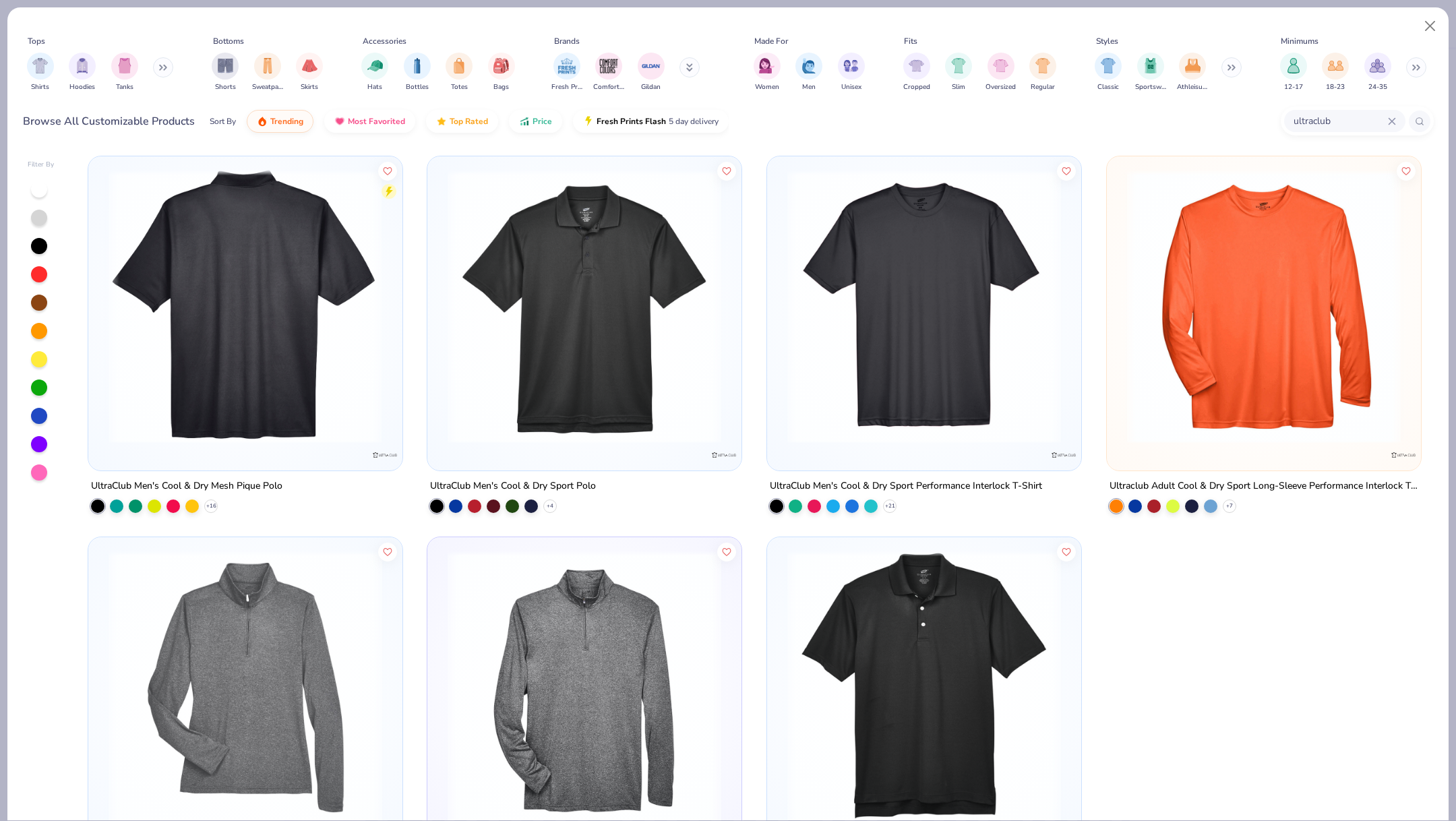
scroll to position [1, 0]
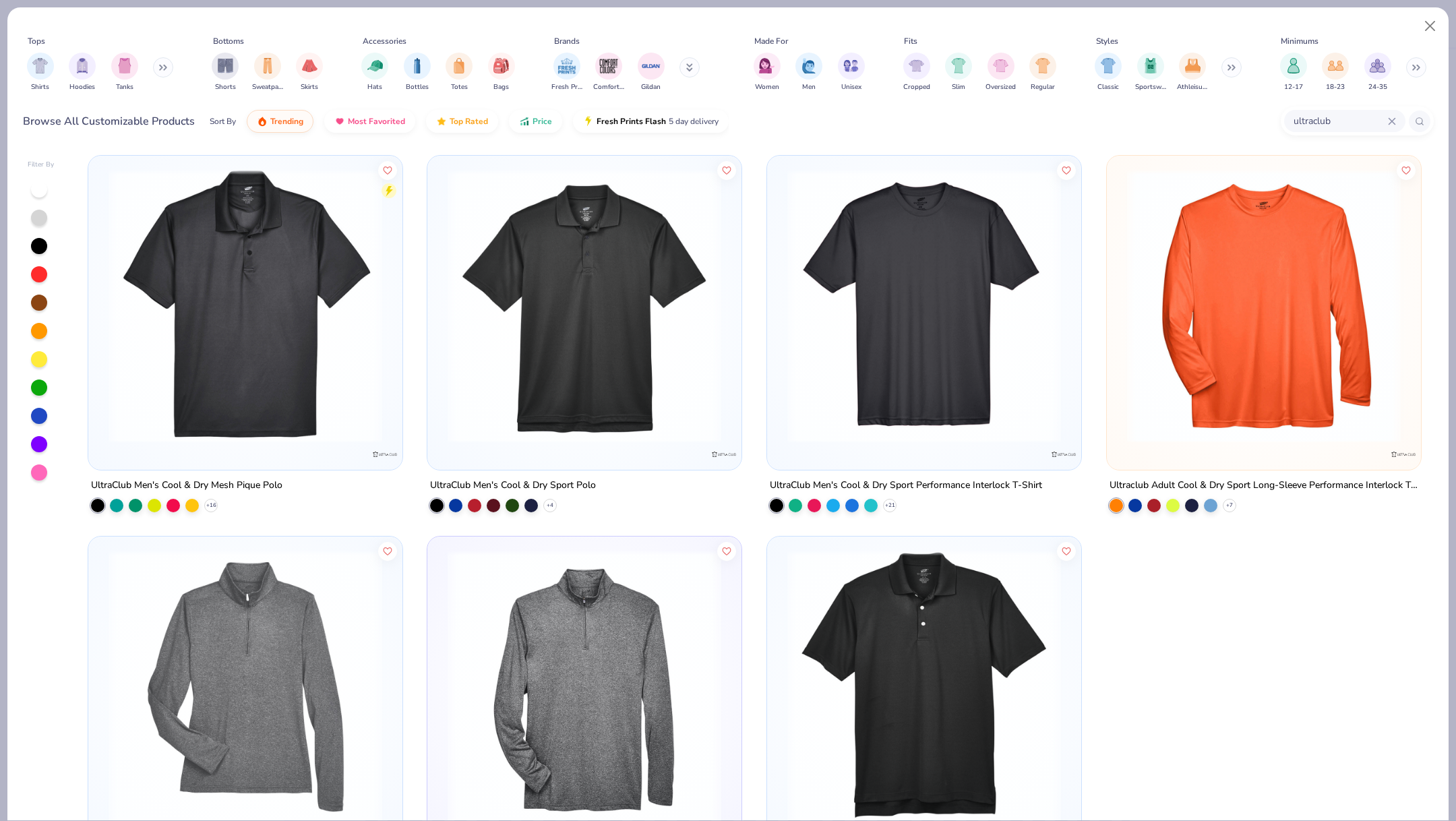
click at [285, 270] on img at bounding box center [245, 306] width 287 height 274
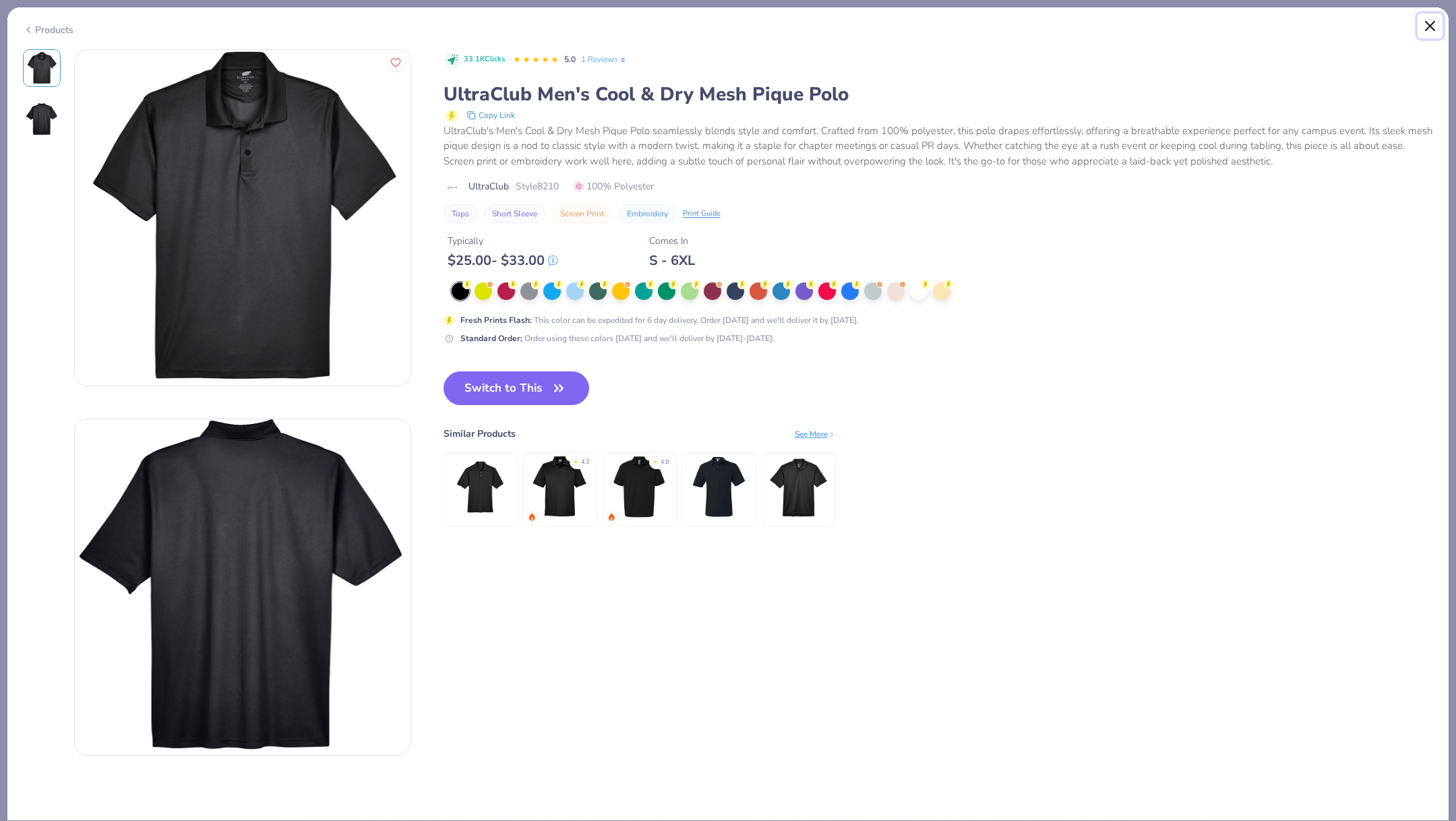
click at [1430, 25] on button "Close" at bounding box center [1430, 27] width 26 height 26
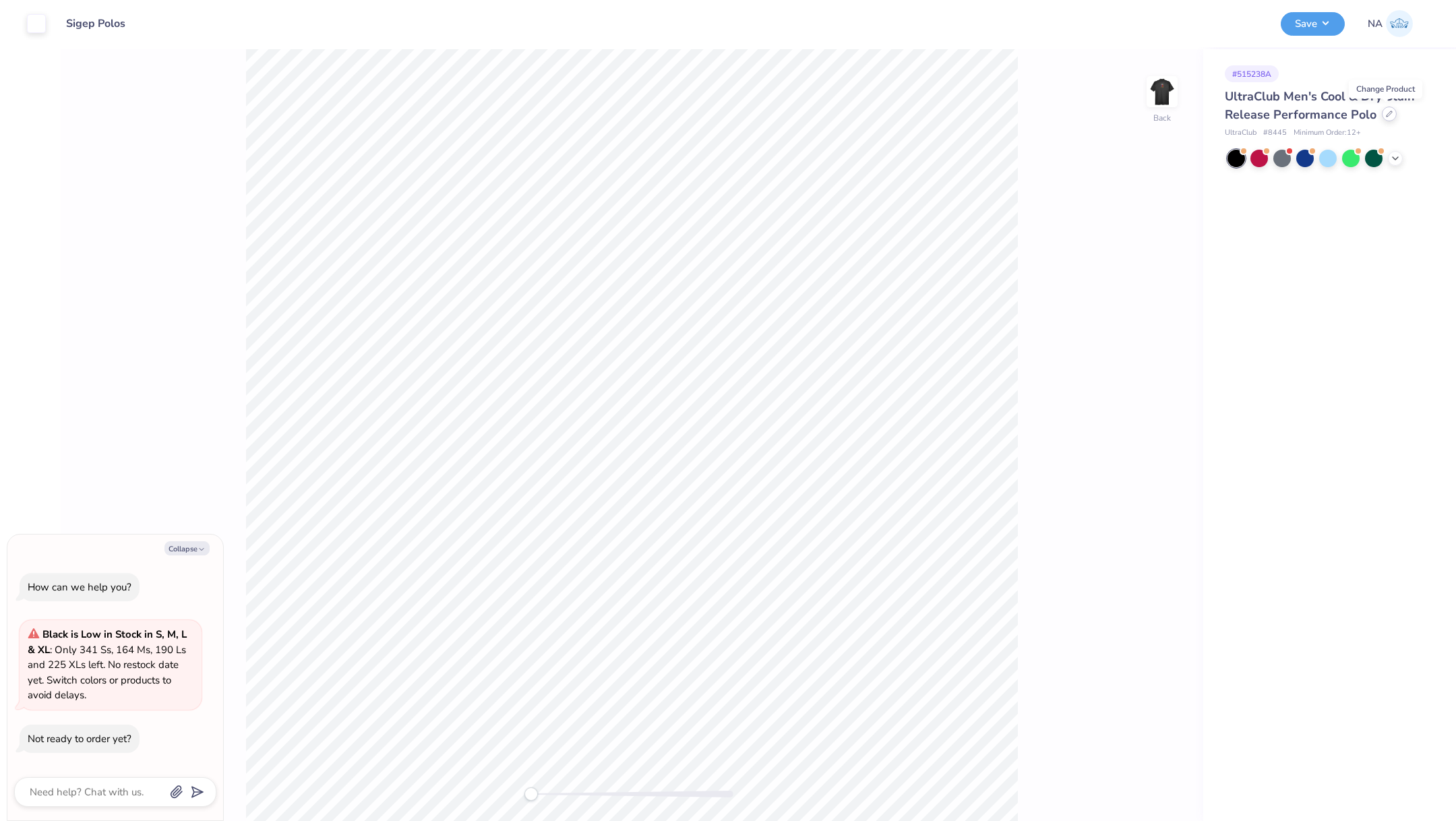
click at [1386, 113] on icon at bounding box center [1389, 114] width 7 height 7
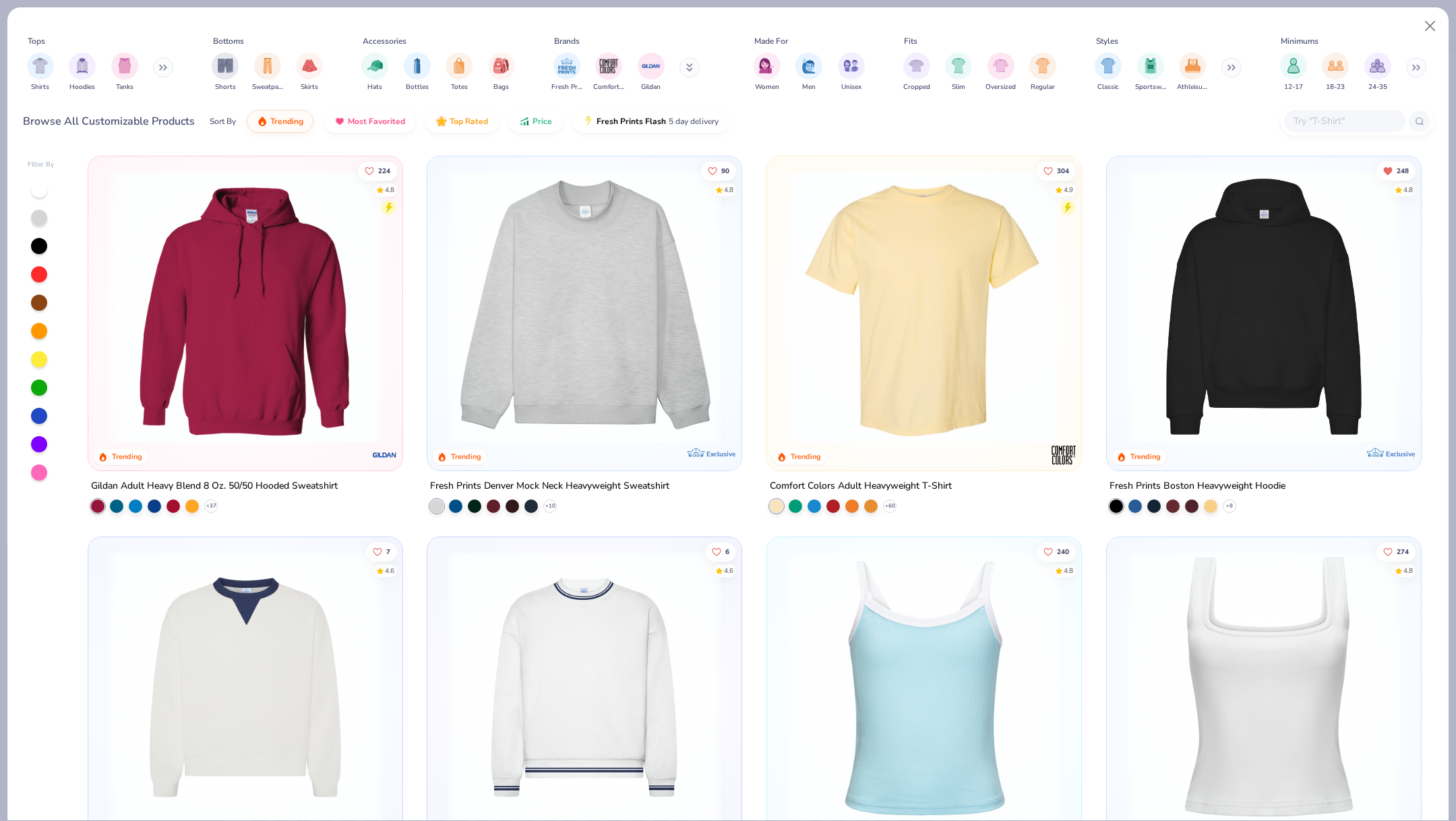
click at [165, 69] on icon at bounding box center [163, 67] width 8 height 7
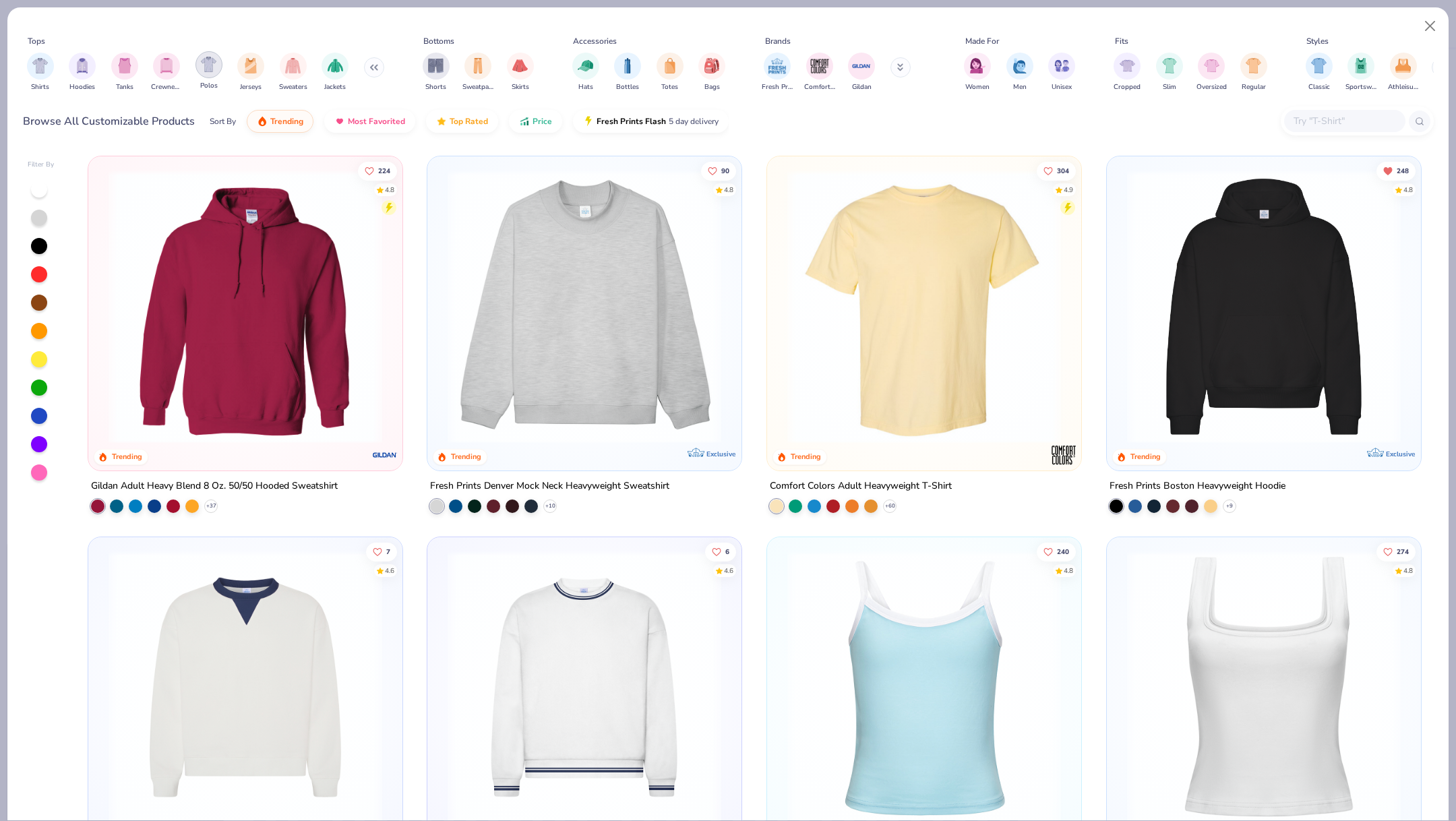
click at [214, 67] on img "filter for Polos" at bounding box center [208, 64] width 16 height 16
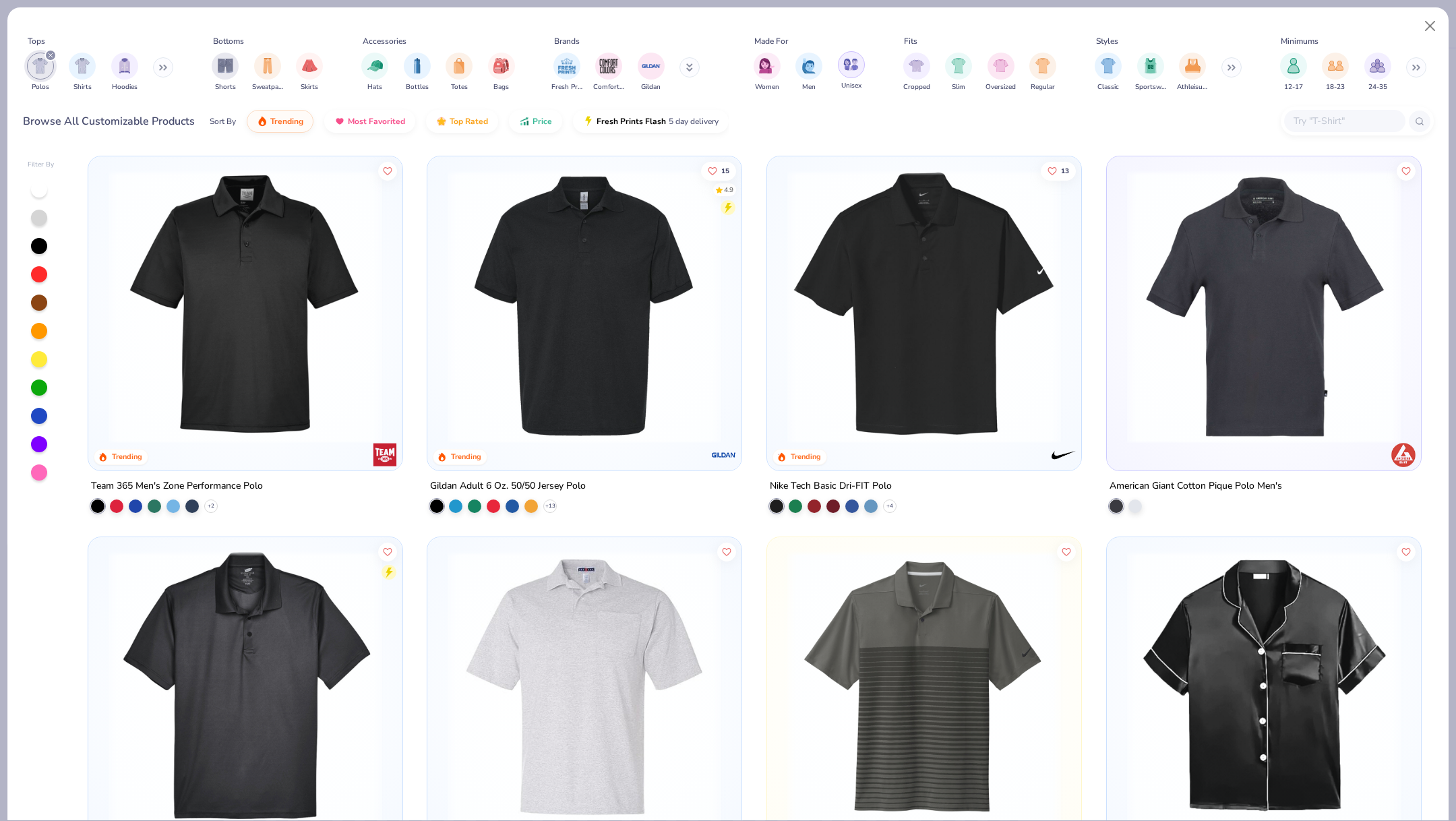
click at [855, 76] on div "filter for Unisex" at bounding box center [851, 65] width 27 height 27
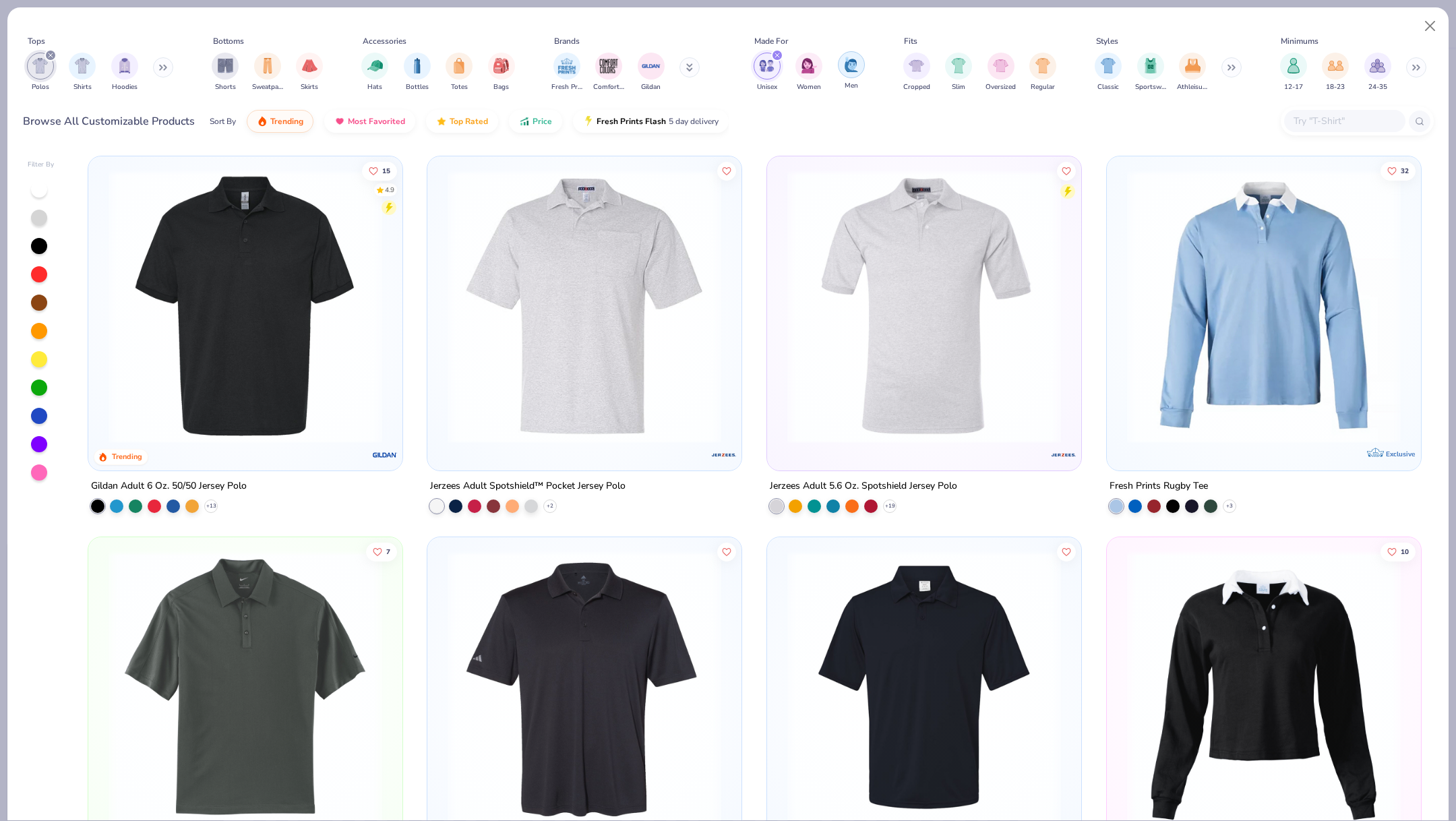
click at [858, 69] on div "filter for Men" at bounding box center [851, 65] width 27 height 27
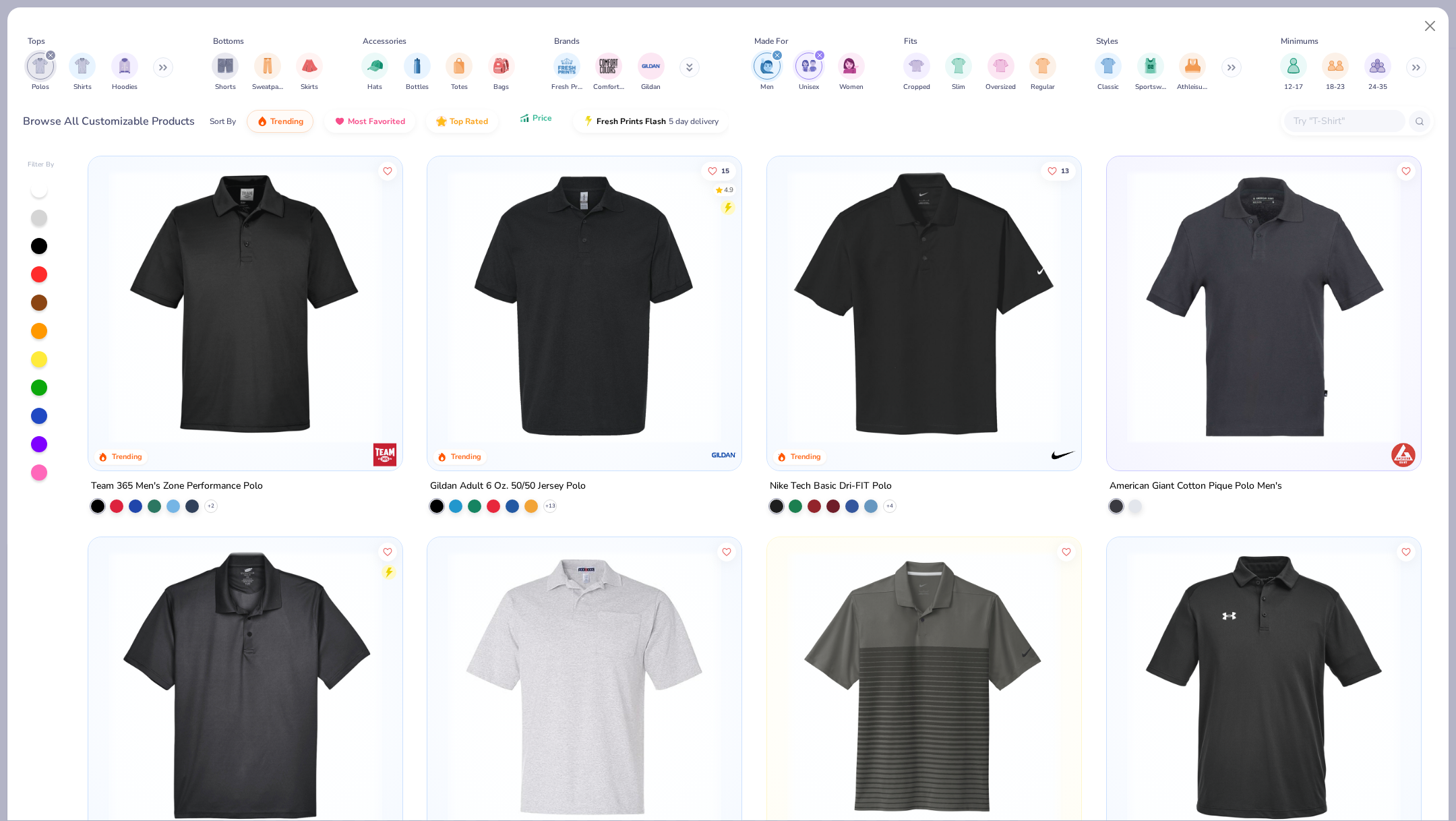
click at [538, 121] on span "Price" at bounding box center [542, 118] width 20 height 11
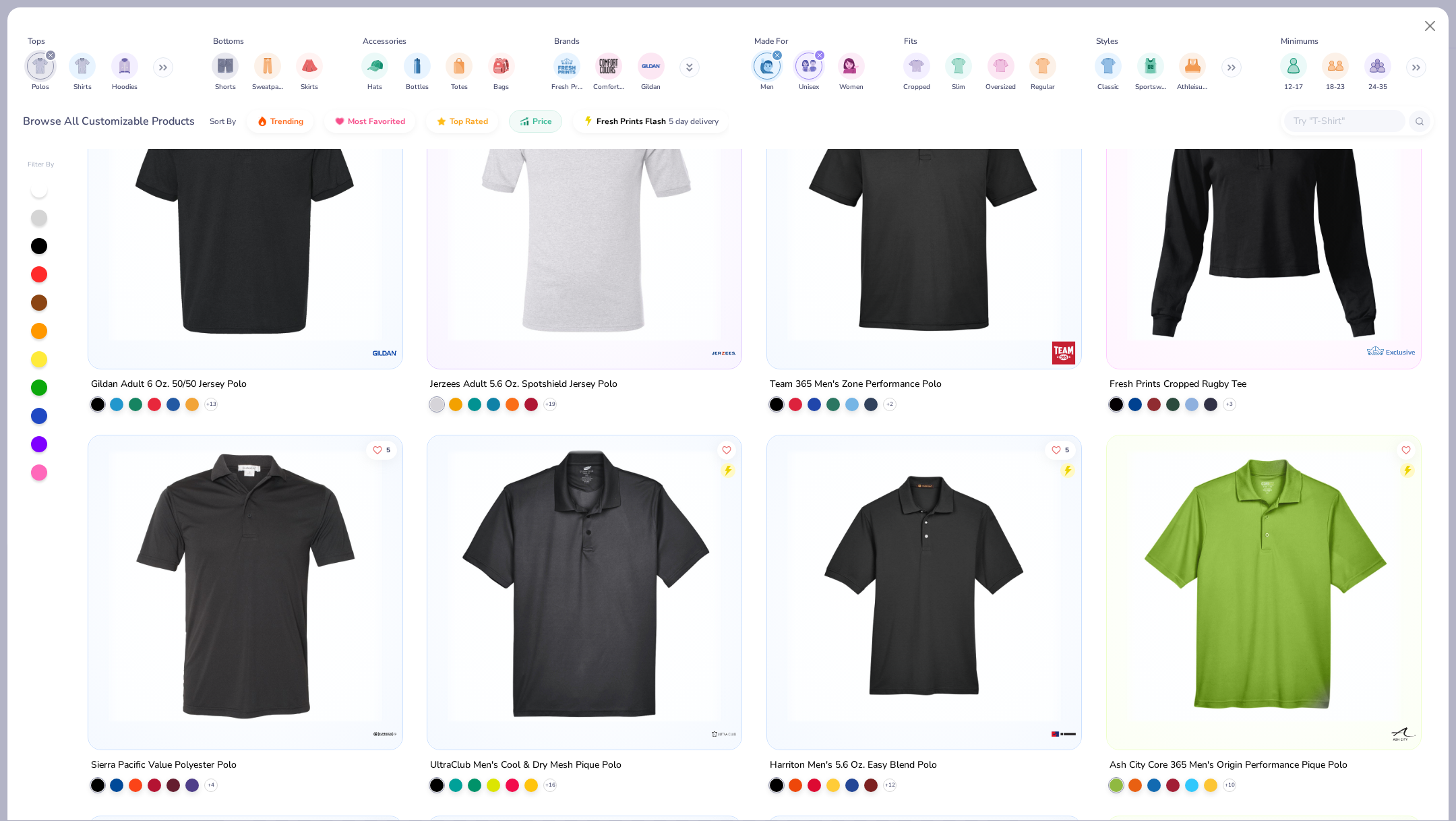
scroll to position [150, 0]
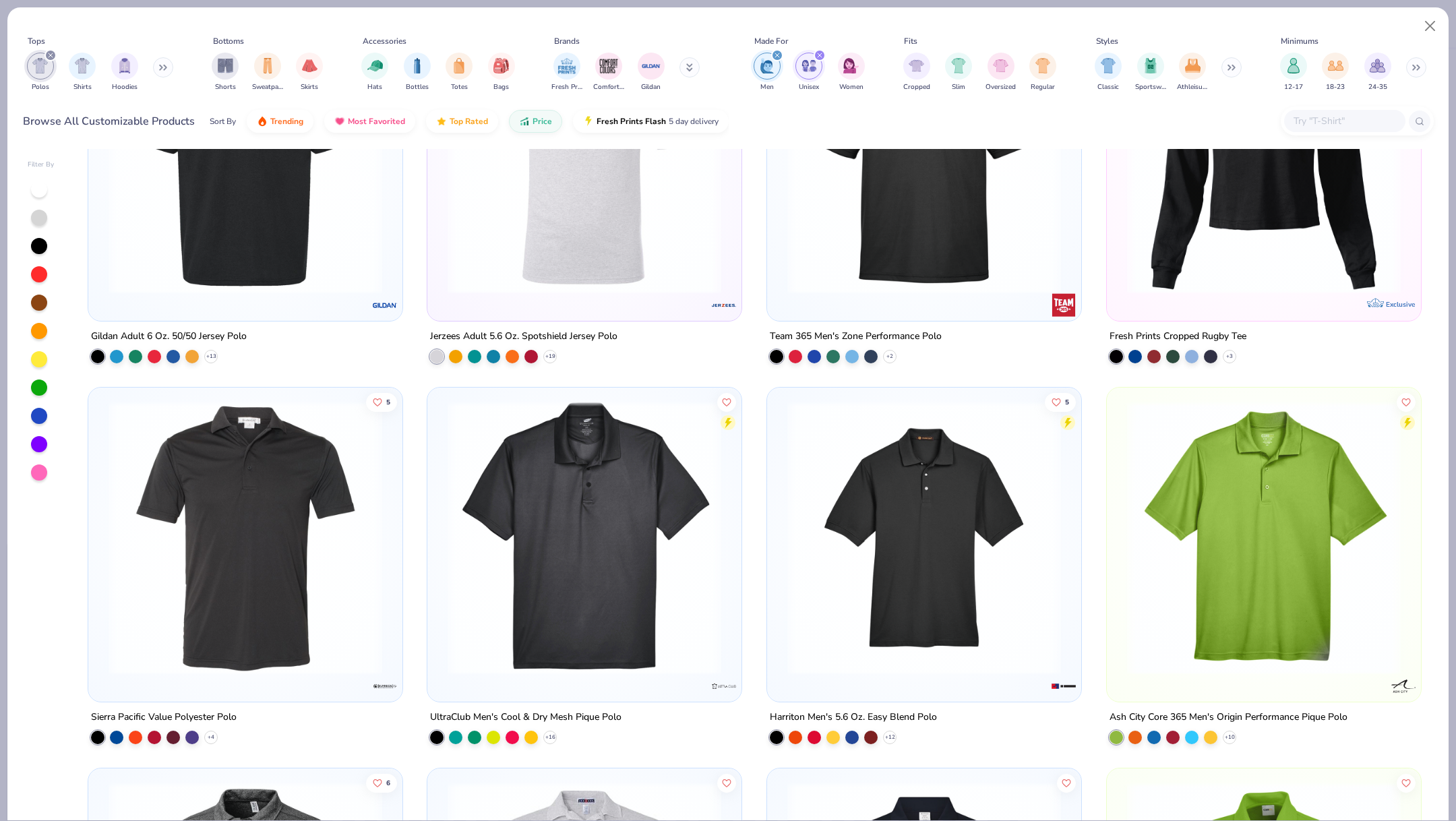
click at [541, 554] on img at bounding box center [584, 538] width 287 height 274
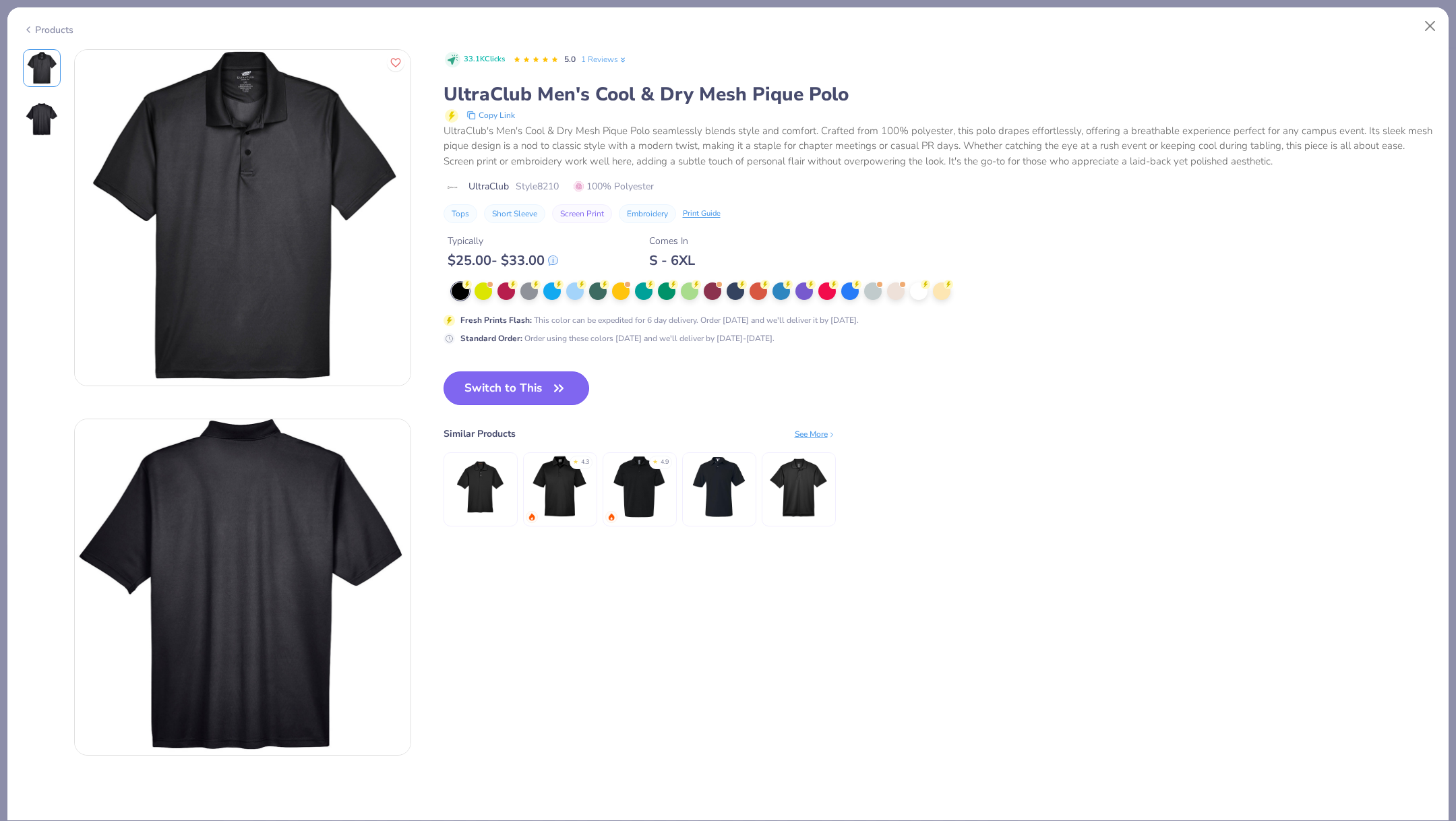
click at [541, 384] on button "Switch to This" at bounding box center [516, 388] width 146 height 33
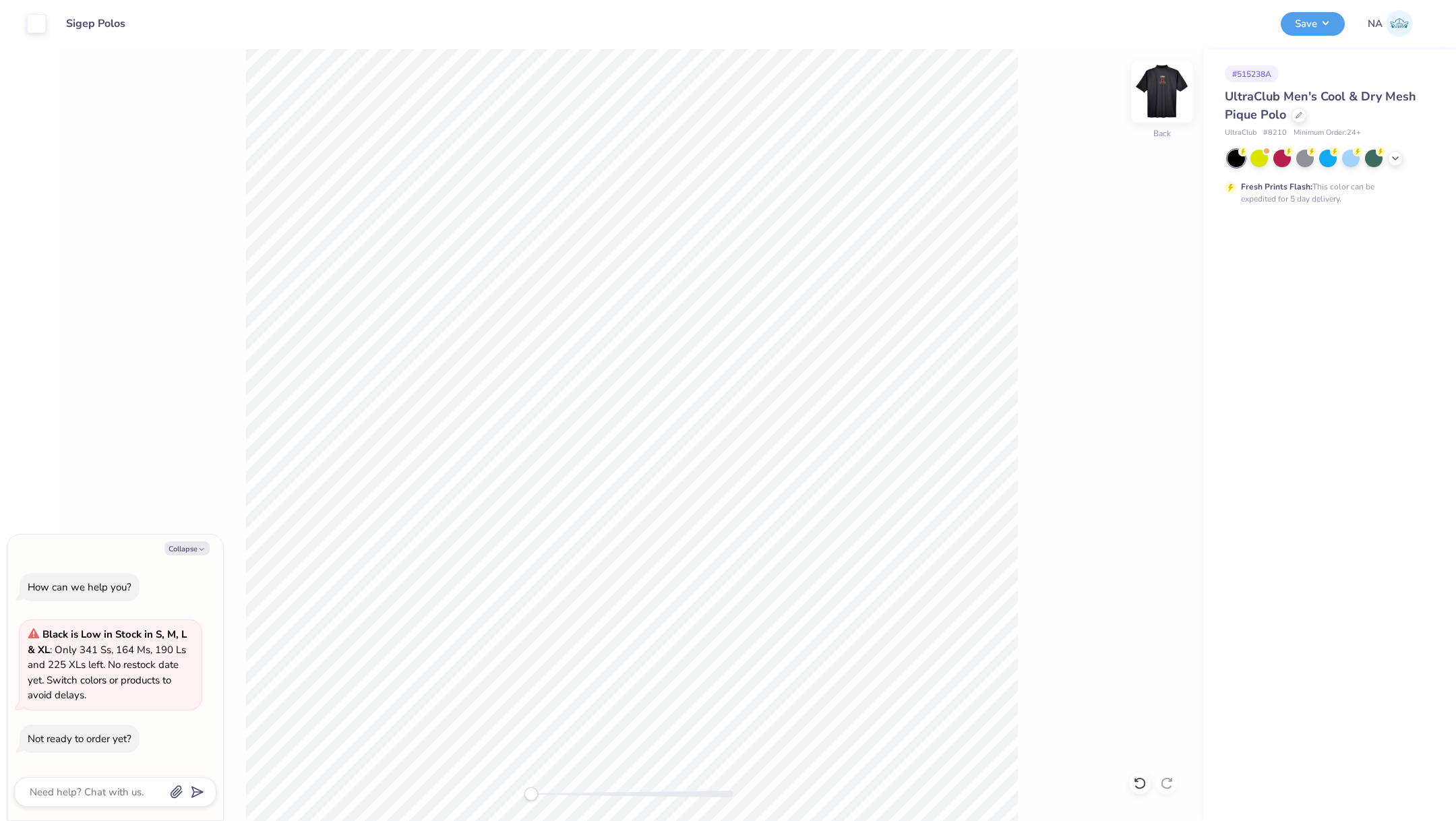
click at [1155, 84] on img at bounding box center [1162, 91] width 54 height 54
type textarea "x"
